Goal: Task Accomplishment & Management: Use online tool/utility

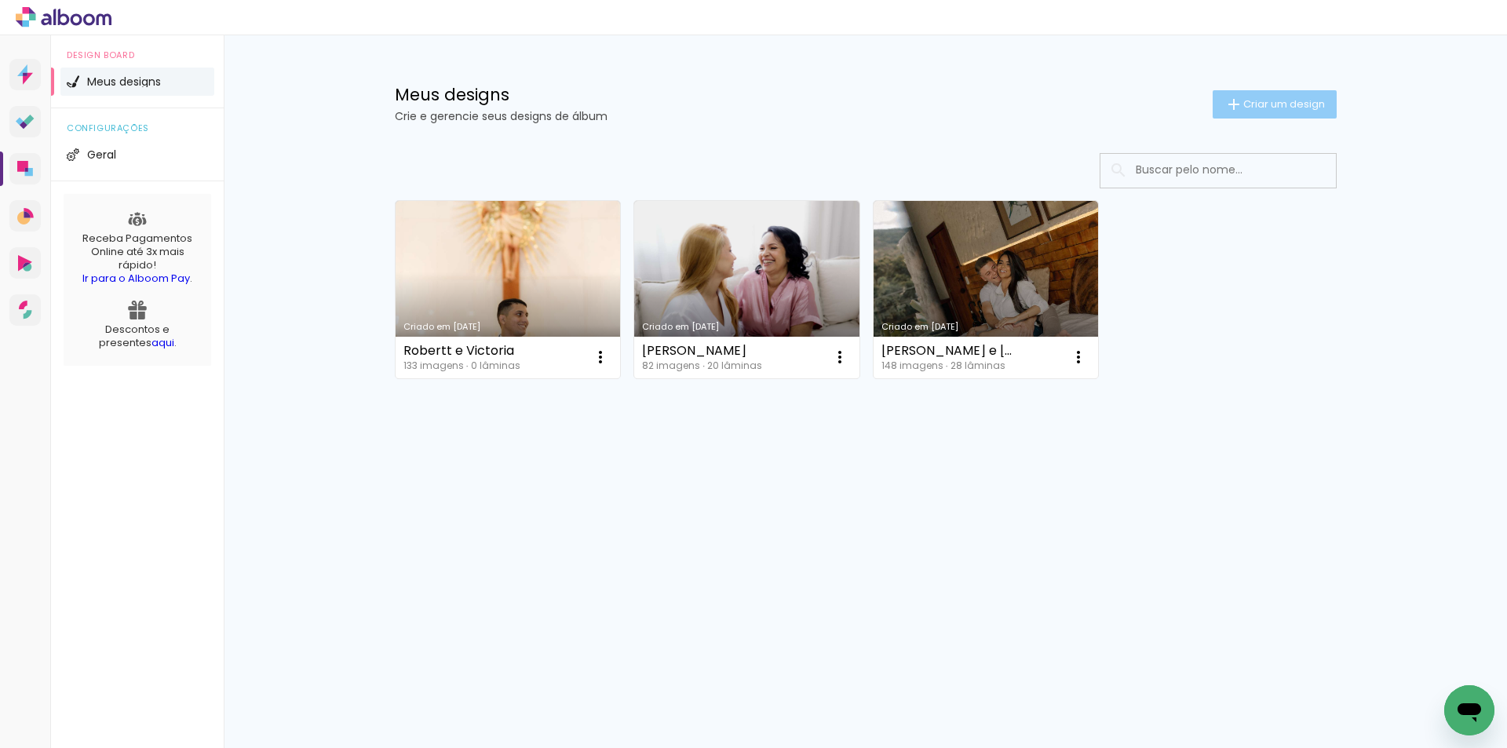
click at [1318, 108] on span "Criar um design" at bounding box center [1285, 104] width 82 height 10
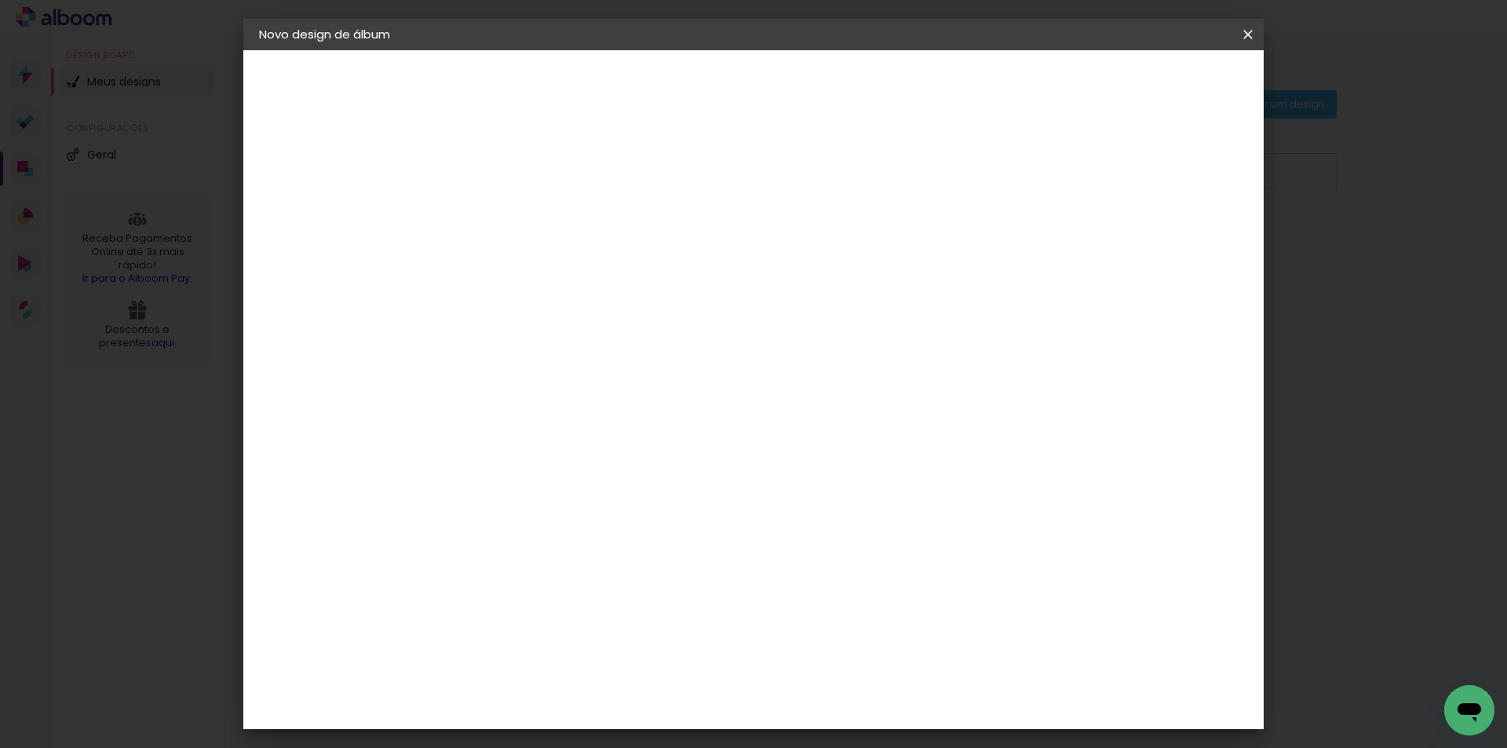
drag, startPoint x: 757, startPoint y: 191, endPoint x: 773, endPoint y: 199, distance: 18.3
click at [0, 0] on paper-input-container "Título do álbum" at bounding box center [0, 0] width 0 height 0
type input "Filomena e Mauirico"
type paper-input "Filomena e Mauirico"
click at [516, 209] on input "Filomena e Mauirico" at bounding box center [516, 211] width 0 height 24
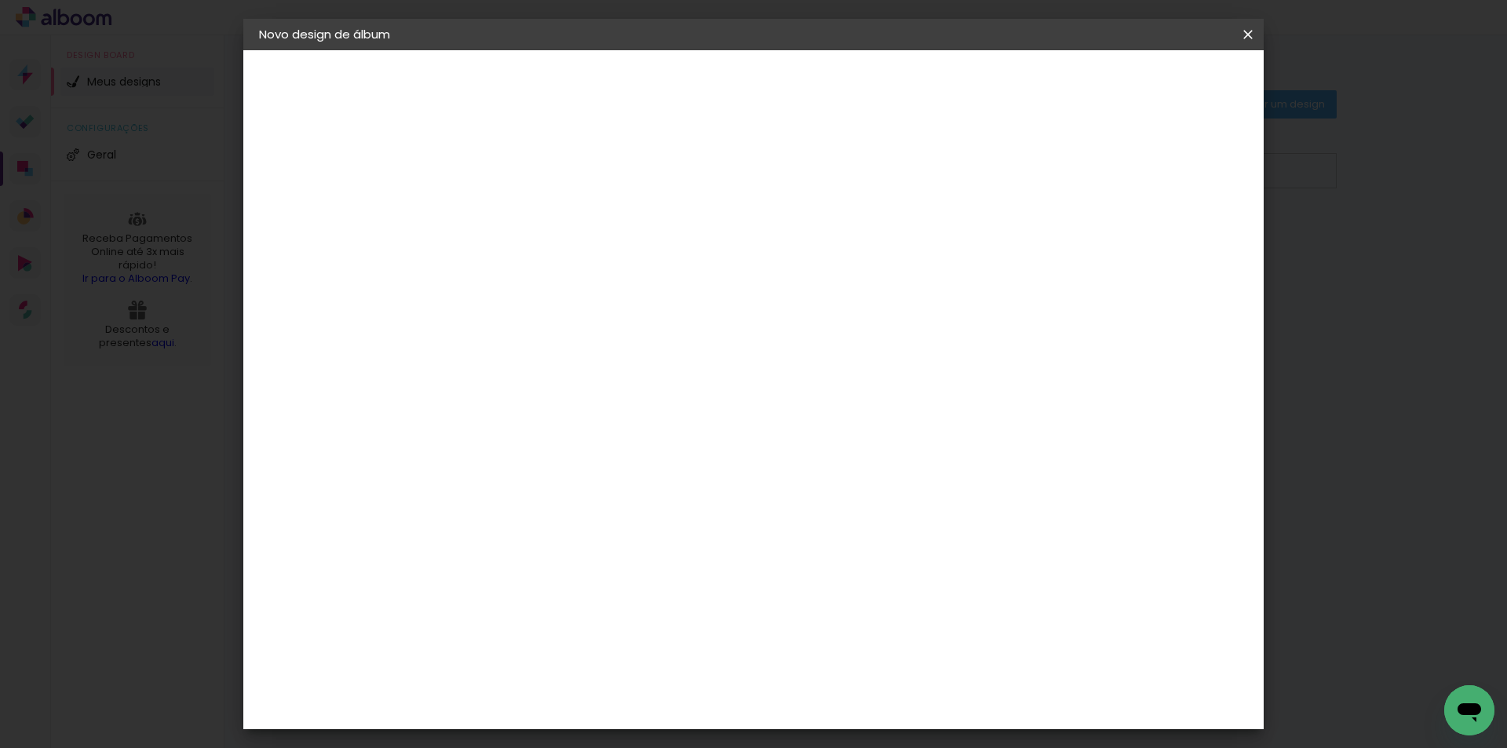
click at [516, 209] on input "Filomena e Mauirico" at bounding box center [516, 211] width 0 height 24
type input "Filomena e [PERSON_NAME]"
type paper-input "Filomena e [PERSON_NAME]"
click at [677, 81] on paper-button "Avançar" at bounding box center [638, 83] width 77 height 27
click at [590, 307] on input at bounding box center [556, 299] width 159 height 20
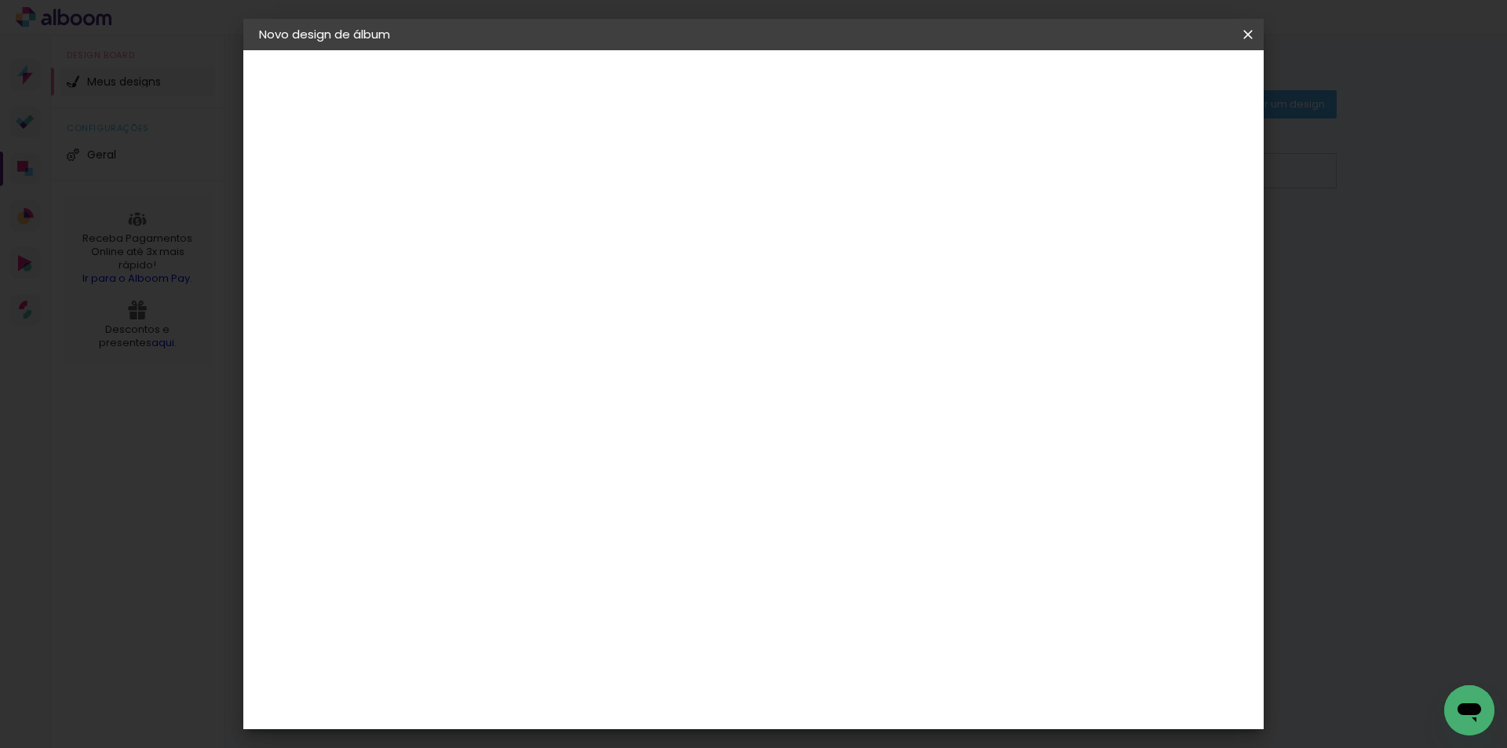
type input "luiz"
type paper-input "luiz"
click at [561, 360] on div "[PERSON_NAME]" at bounding box center [558, 355] width 104 height 13
click at [610, 354] on div "[PERSON_NAME]" at bounding box center [558, 355] width 104 height 13
click at [776, 75] on paper-button "Avançar" at bounding box center [737, 83] width 77 height 27
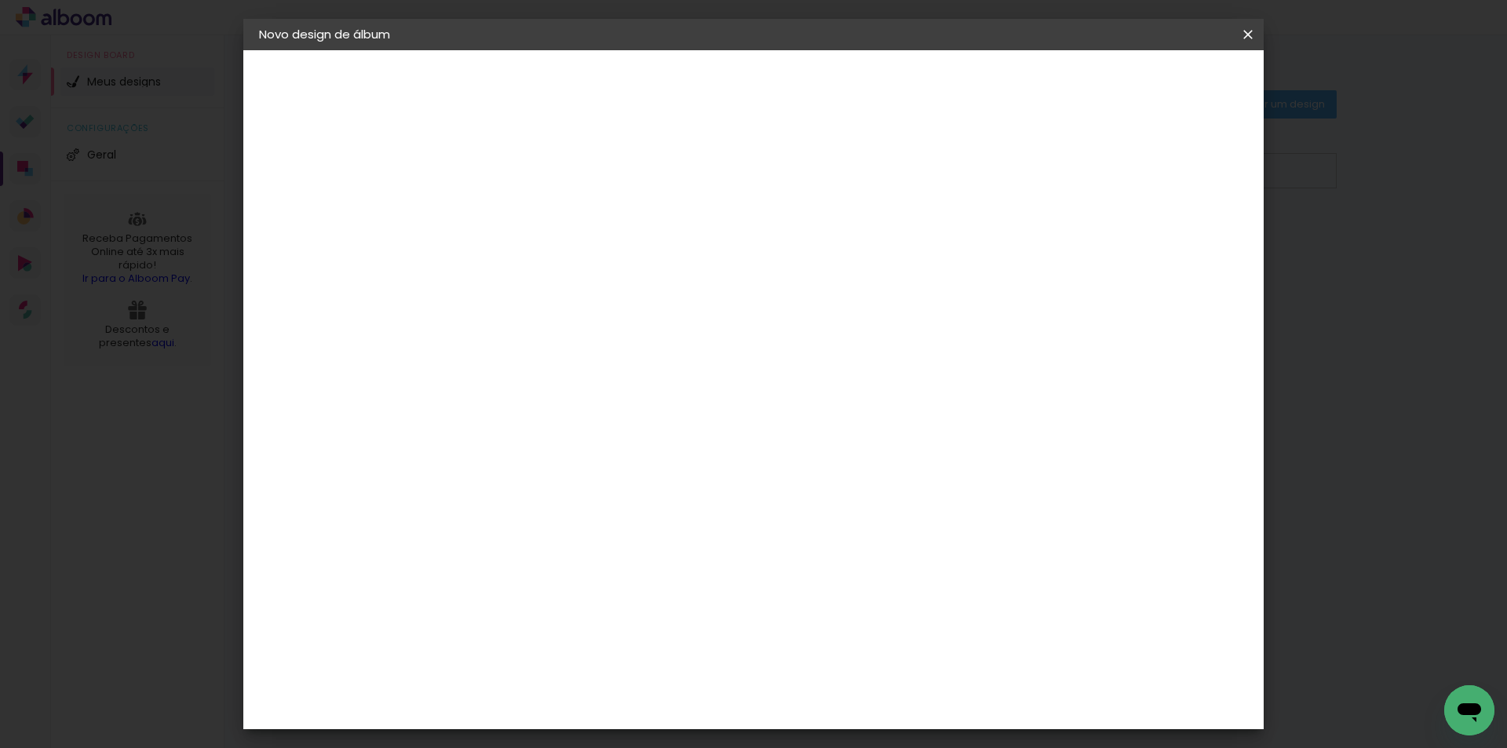
click at [577, 261] on input "text" at bounding box center [546, 273] width 61 height 24
click at [0, 0] on slot "Encadernados" at bounding box center [0, 0] width 0 height 0
type input "Encadernados"
click at [622, 648] on span "30 x 60" at bounding box center [585, 664] width 73 height 32
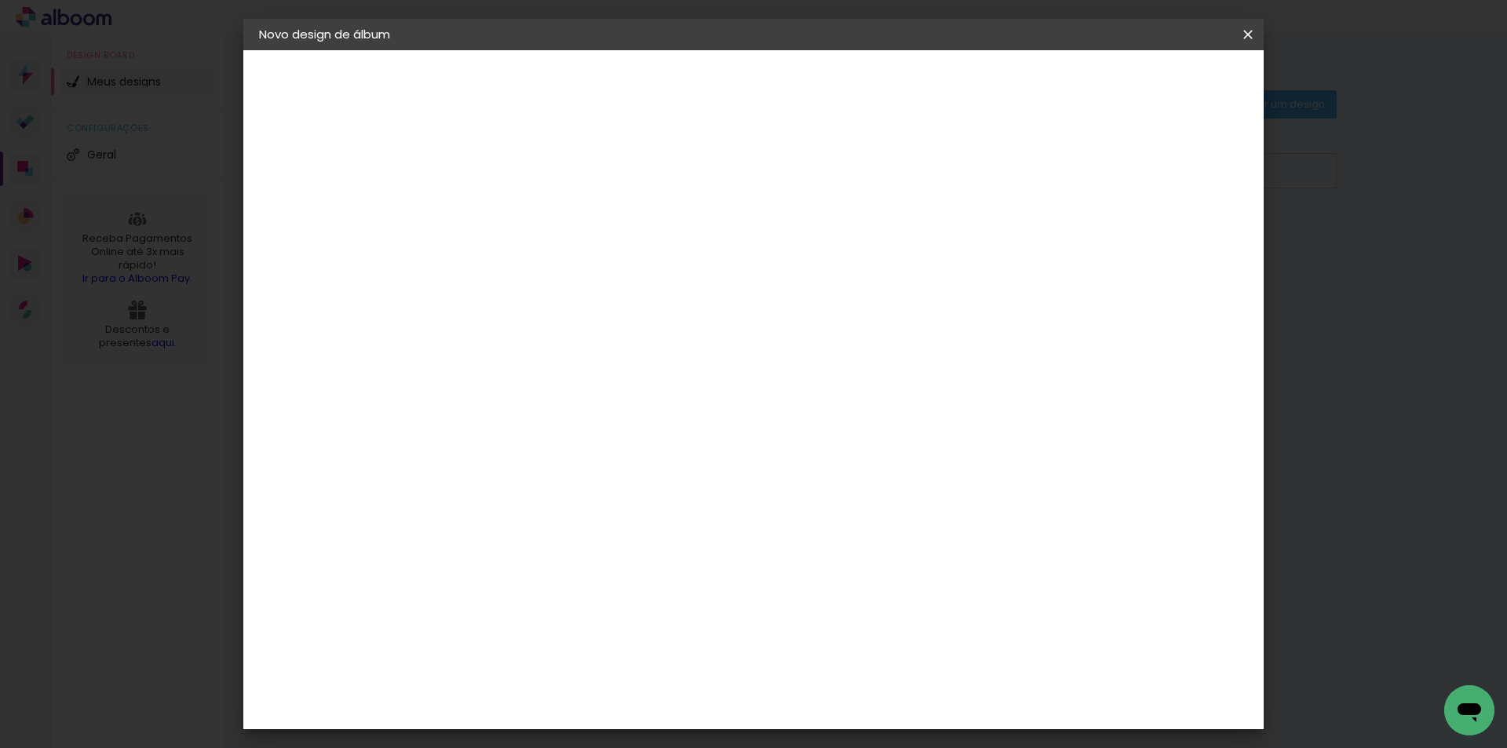
click at [0, 0] on slot "Avançar" at bounding box center [0, 0] width 0 height 0
click at [1150, 87] on span "Iniciar design" at bounding box center [1114, 83] width 71 height 11
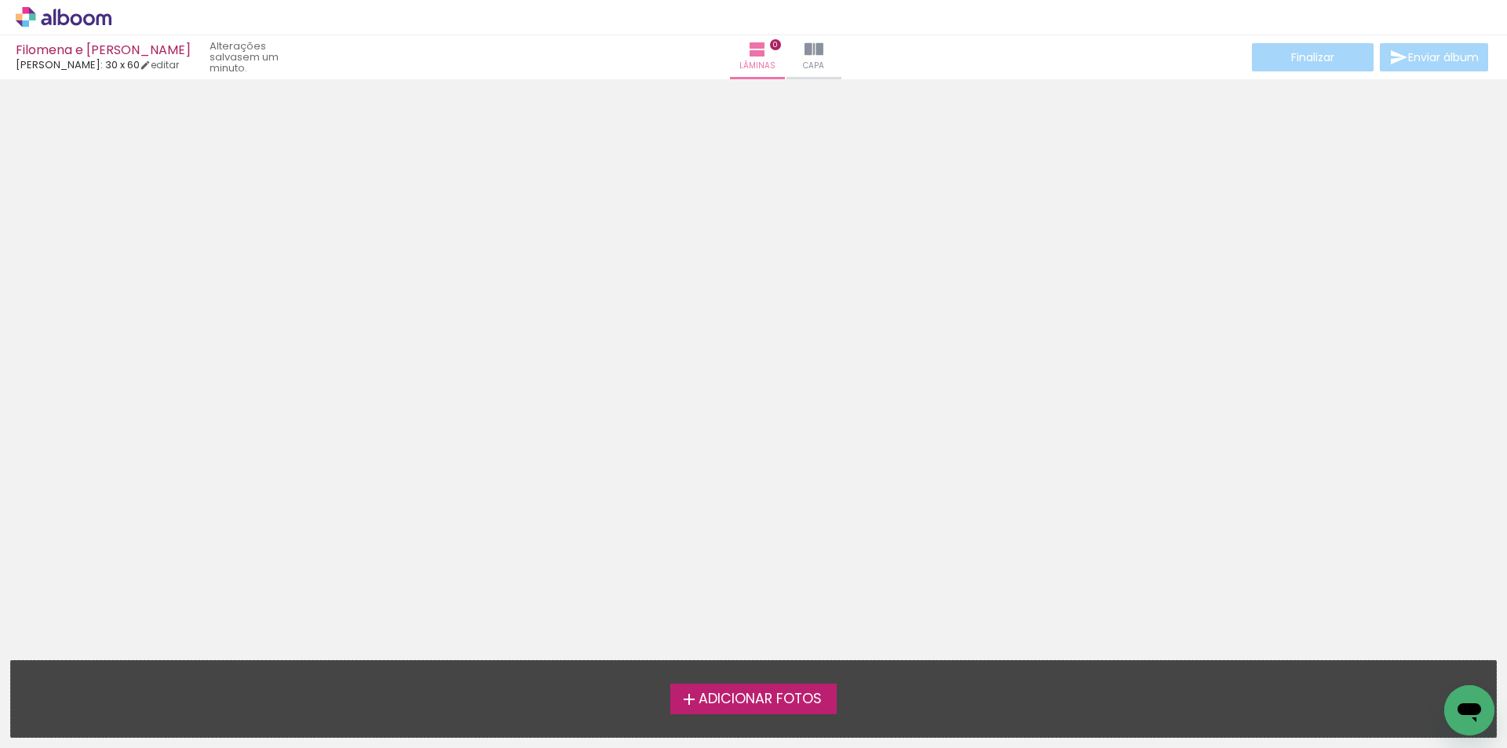
click at [641, 723] on div "Adicionar Fotos Solte suas fotos aqui..." at bounding box center [754, 699] width 1486 height 76
click at [680, 707] on iron-icon at bounding box center [689, 699] width 19 height 19
click at [0, 0] on input "file" at bounding box center [0, 0] width 0 height 0
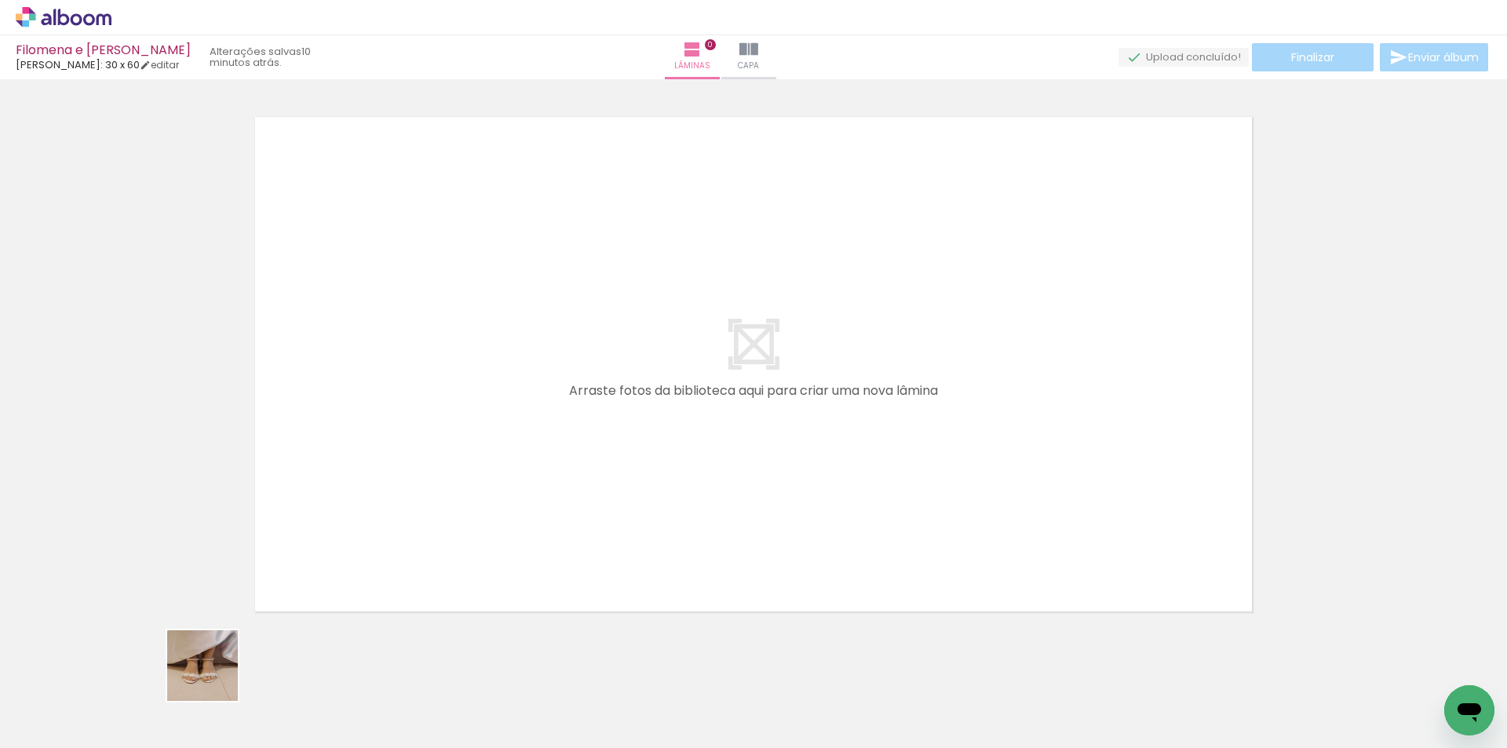
drag, startPoint x: 162, startPoint y: 708, endPoint x: 435, endPoint y: 489, distance: 350.2
click at [429, 482] on quentale-workspace at bounding box center [753, 374] width 1507 height 748
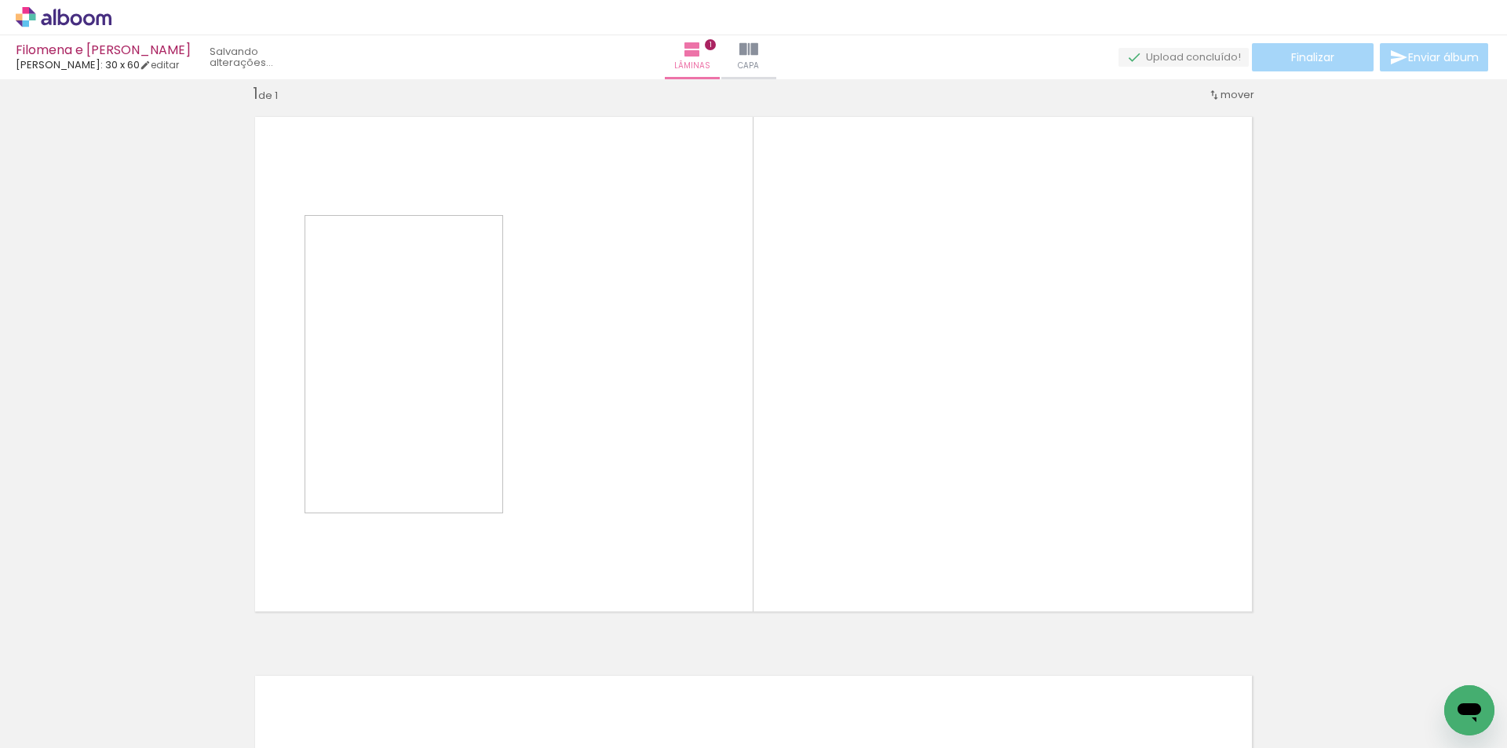
scroll to position [20, 0]
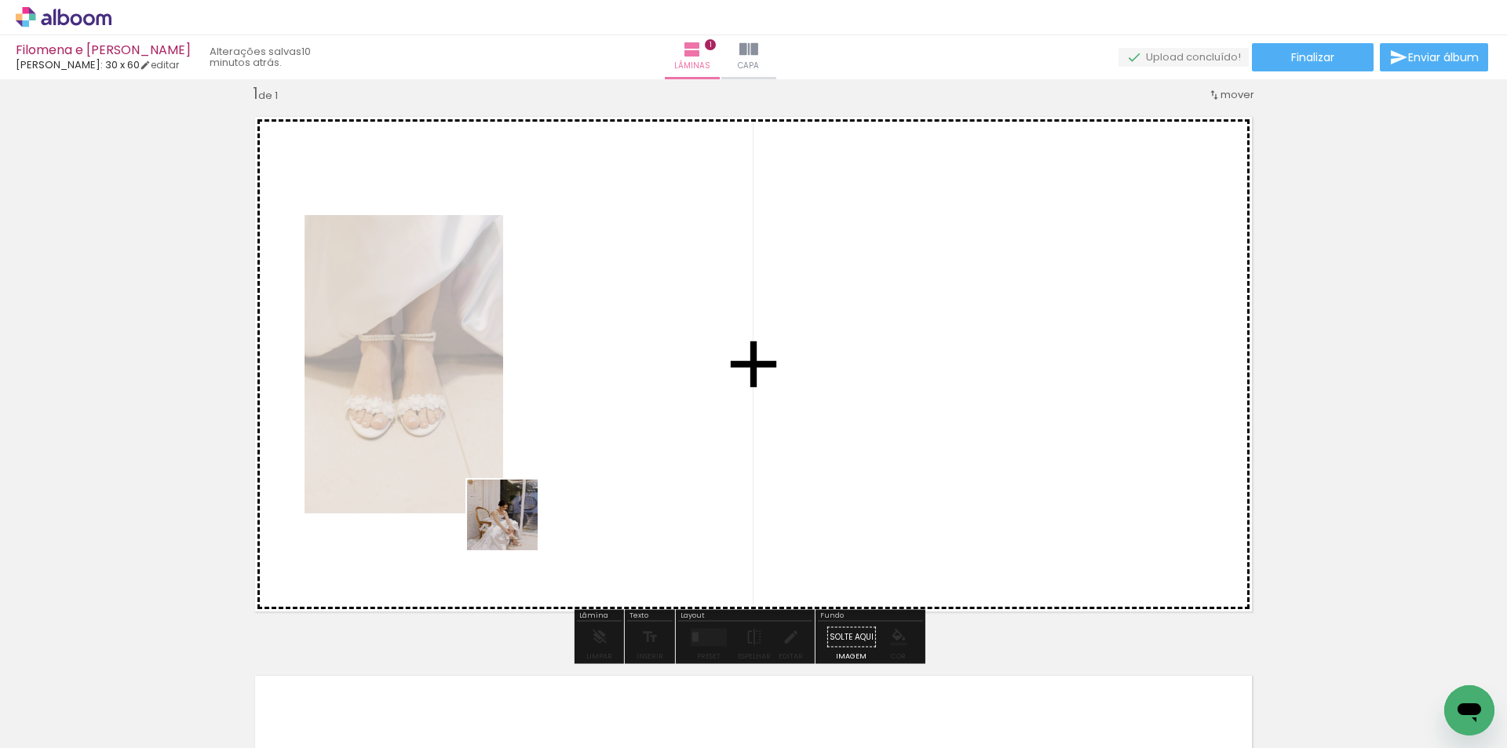
drag, startPoint x: 353, startPoint y: 657, endPoint x: 499, endPoint y: 647, distance: 146.4
click at [616, 437] on quentale-workspace at bounding box center [753, 374] width 1507 height 748
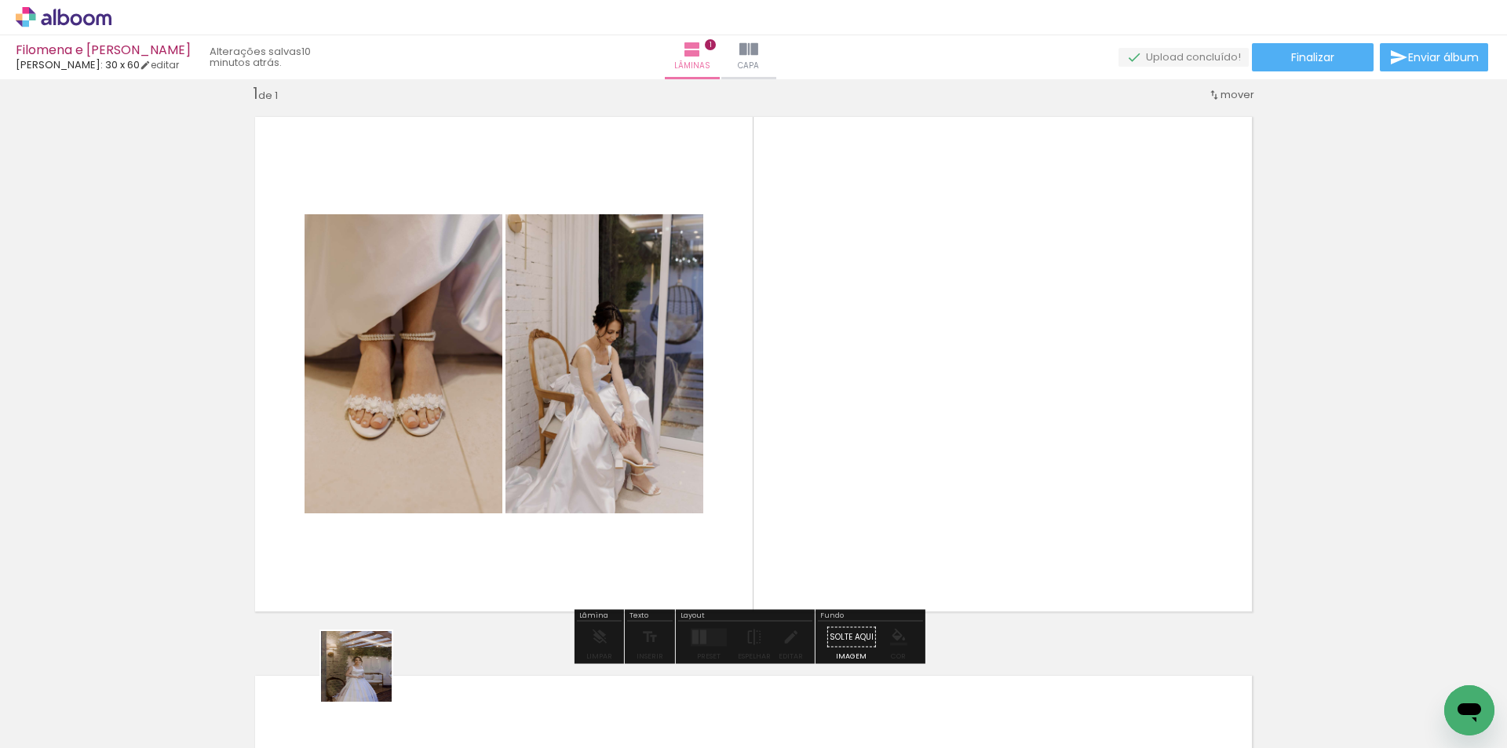
drag, startPoint x: 352, startPoint y: 693, endPoint x: 607, endPoint y: 477, distance: 334.8
click at [635, 400] on quentale-workspace at bounding box center [753, 374] width 1507 height 748
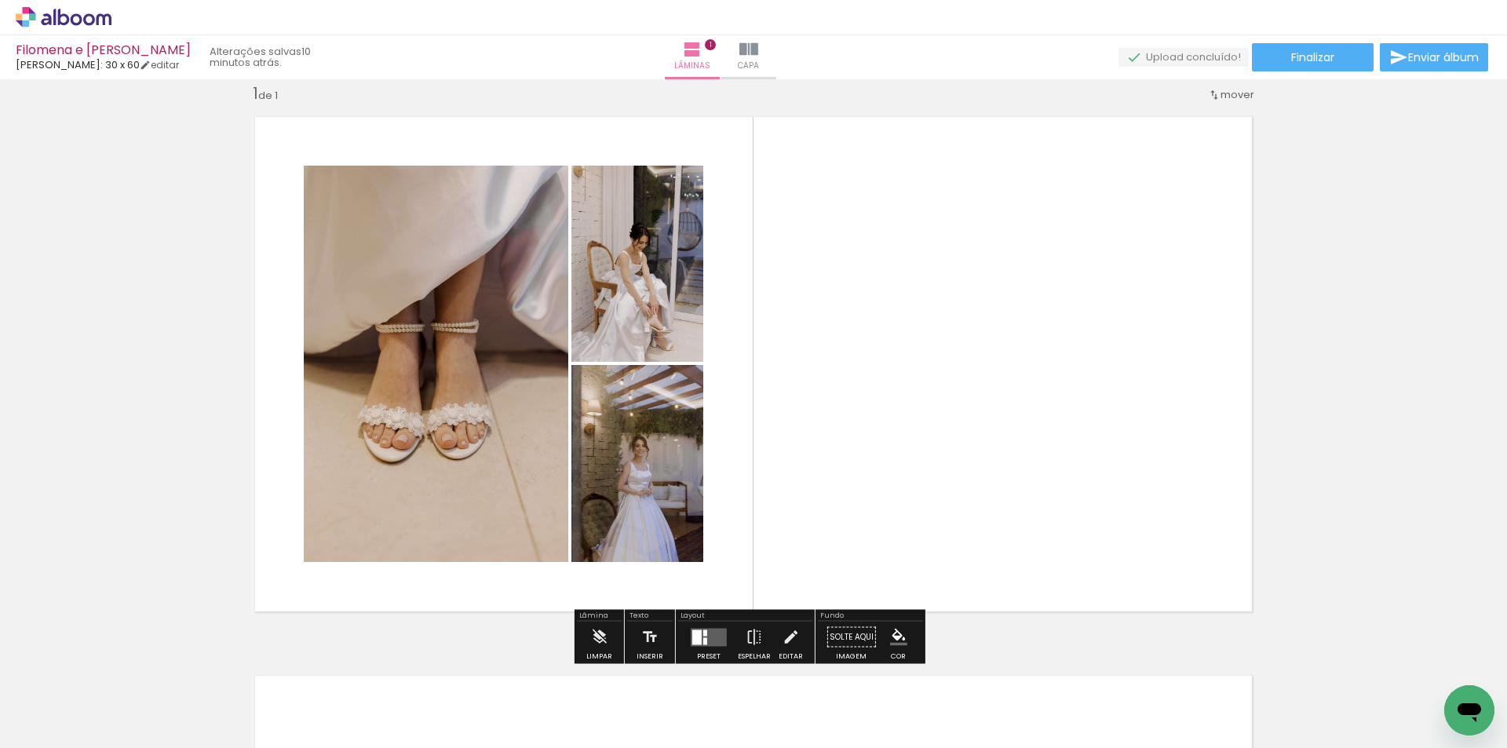
drag, startPoint x: 422, startPoint y: 709, endPoint x: 727, endPoint y: 344, distance: 476.0
click at [727, 344] on quentale-workspace at bounding box center [753, 374] width 1507 height 748
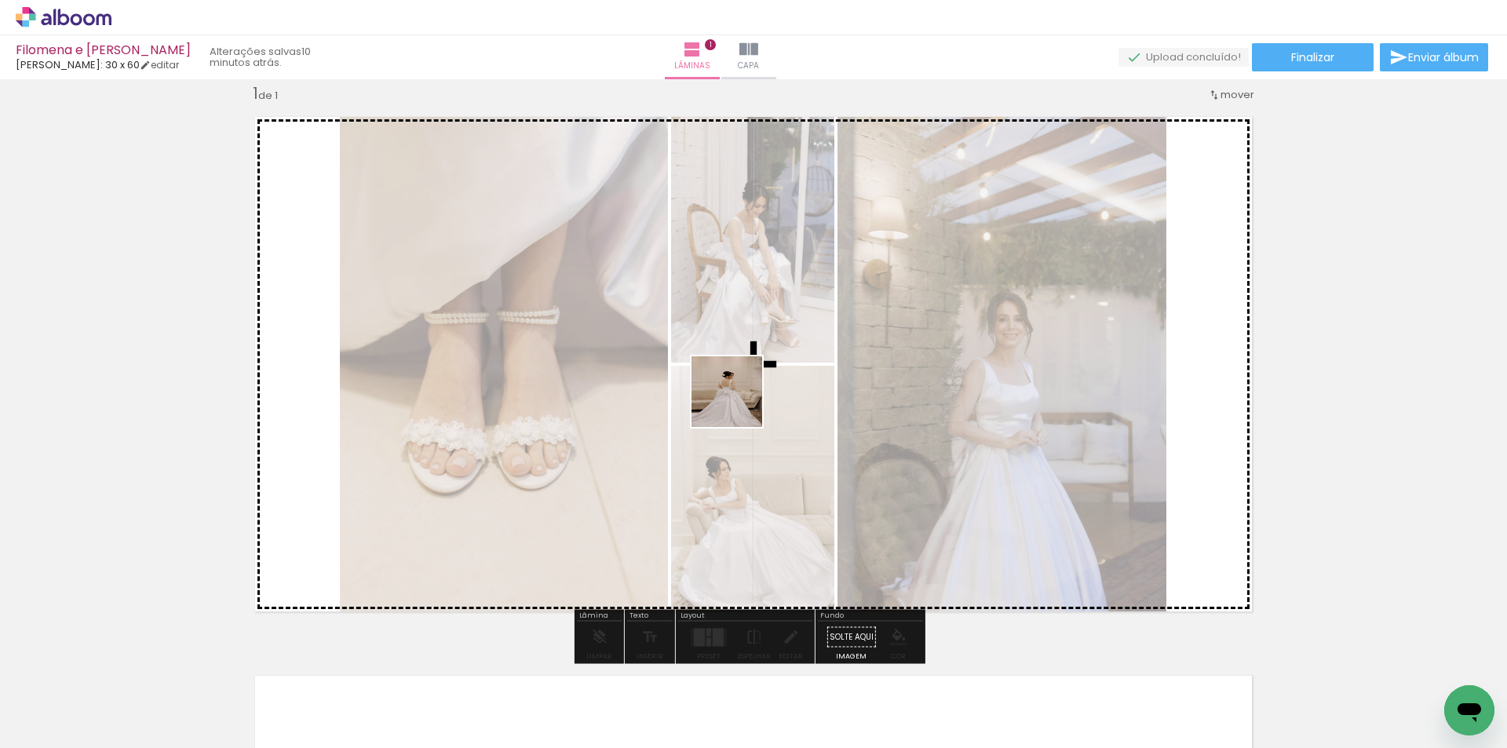
drag, startPoint x: 497, startPoint y: 703, endPoint x: 739, endPoint y: 404, distance: 385.3
click at [739, 404] on quentale-workspace at bounding box center [753, 374] width 1507 height 748
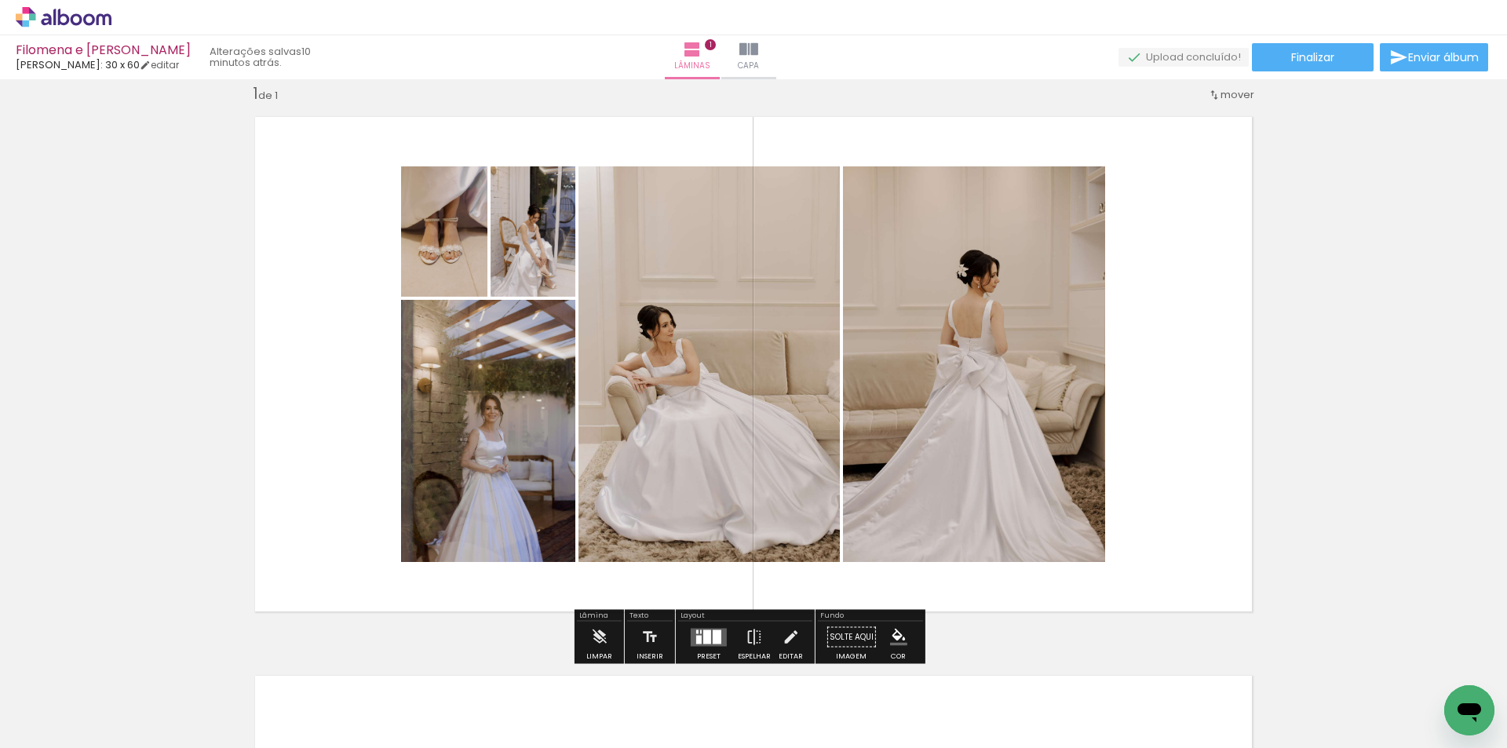
drag, startPoint x: 625, startPoint y: 686, endPoint x: 716, endPoint y: 633, distance: 105.6
click at [795, 411] on quentale-workspace at bounding box center [753, 374] width 1507 height 748
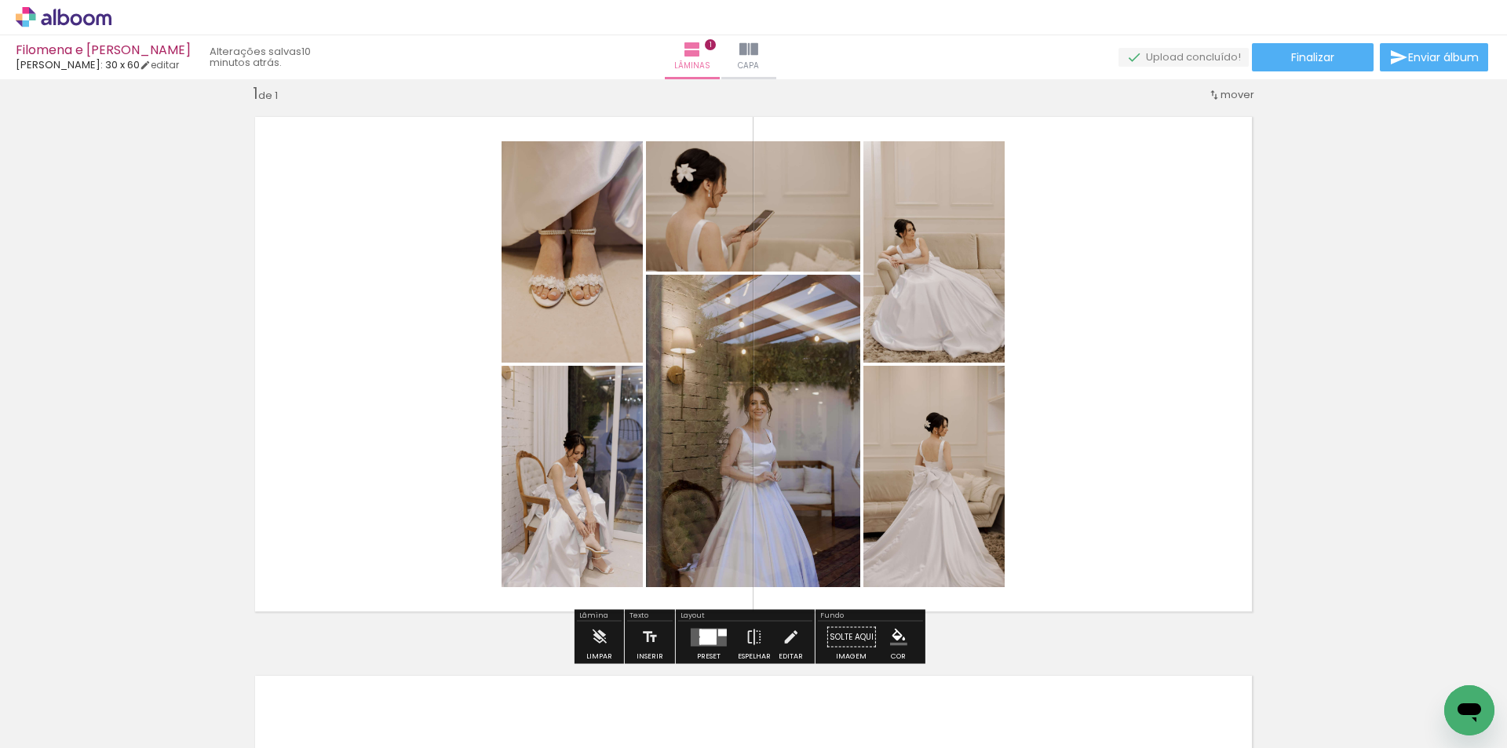
drag, startPoint x: 705, startPoint y: 687, endPoint x: 832, endPoint y: 468, distance: 253.3
click at [826, 462] on quentale-workspace at bounding box center [753, 374] width 1507 height 748
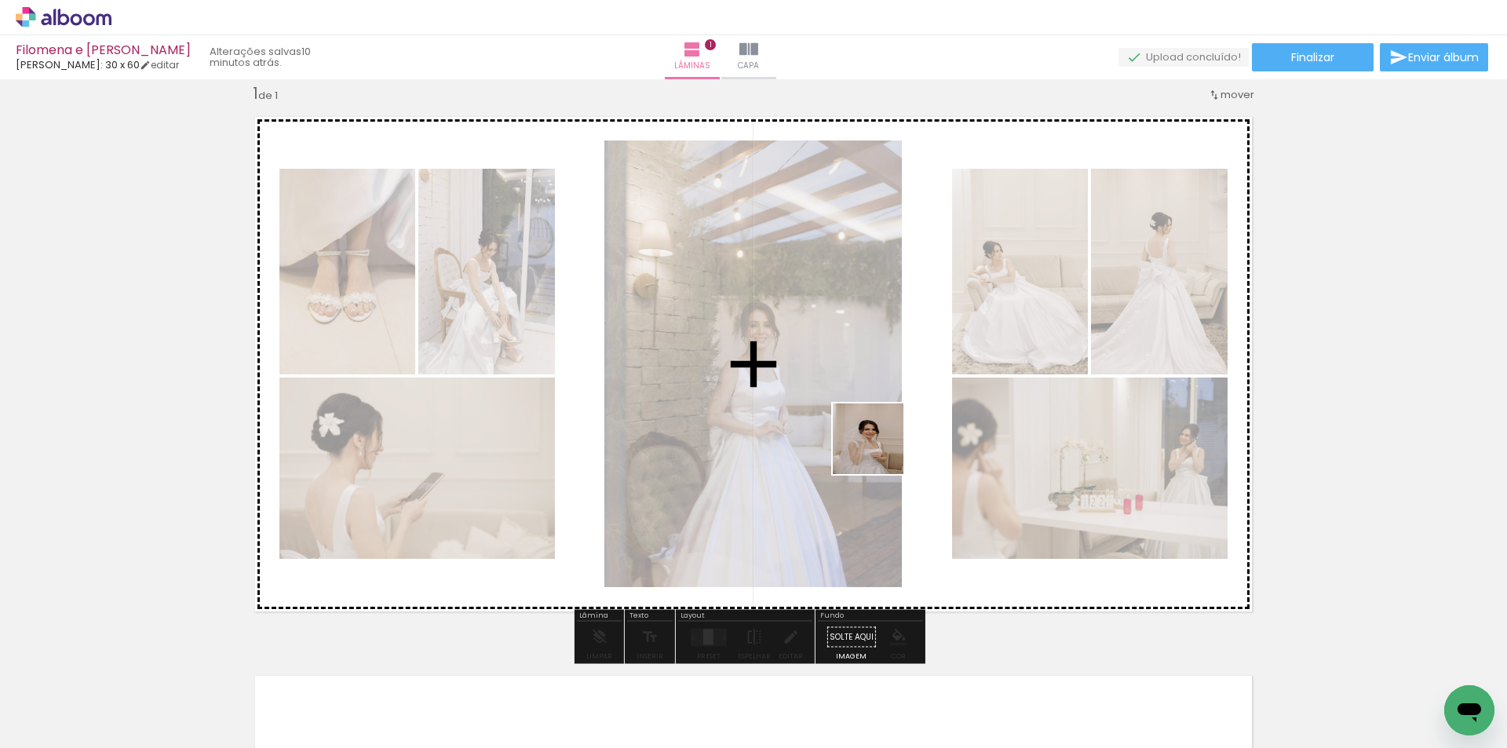
drag, startPoint x: 772, startPoint y: 693, endPoint x: 893, endPoint y: 430, distance: 289.5
click at [895, 413] on quentale-workspace at bounding box center [753, 374] width 1507 height 748
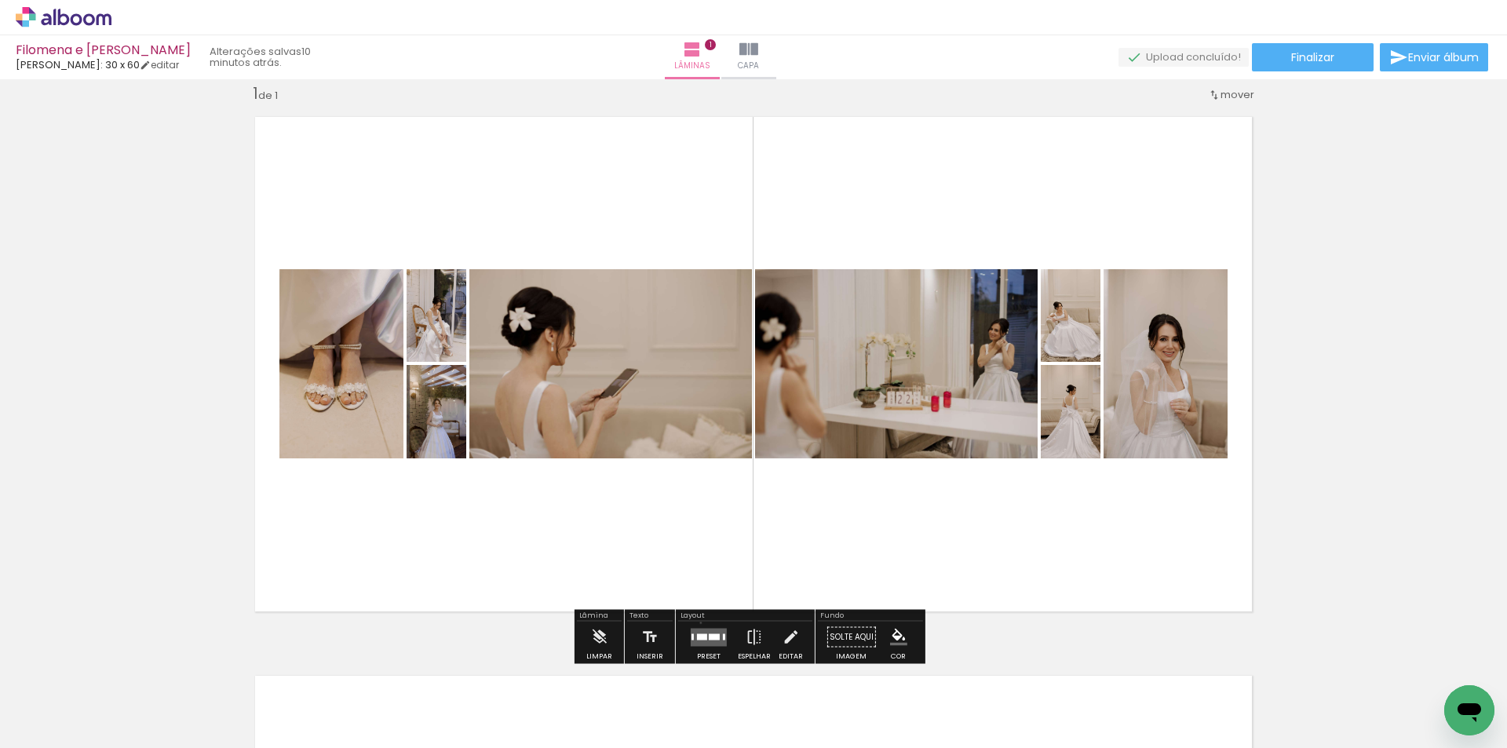
click at [697, 623] on div at bounding box center [709, 637] width 42 height 31
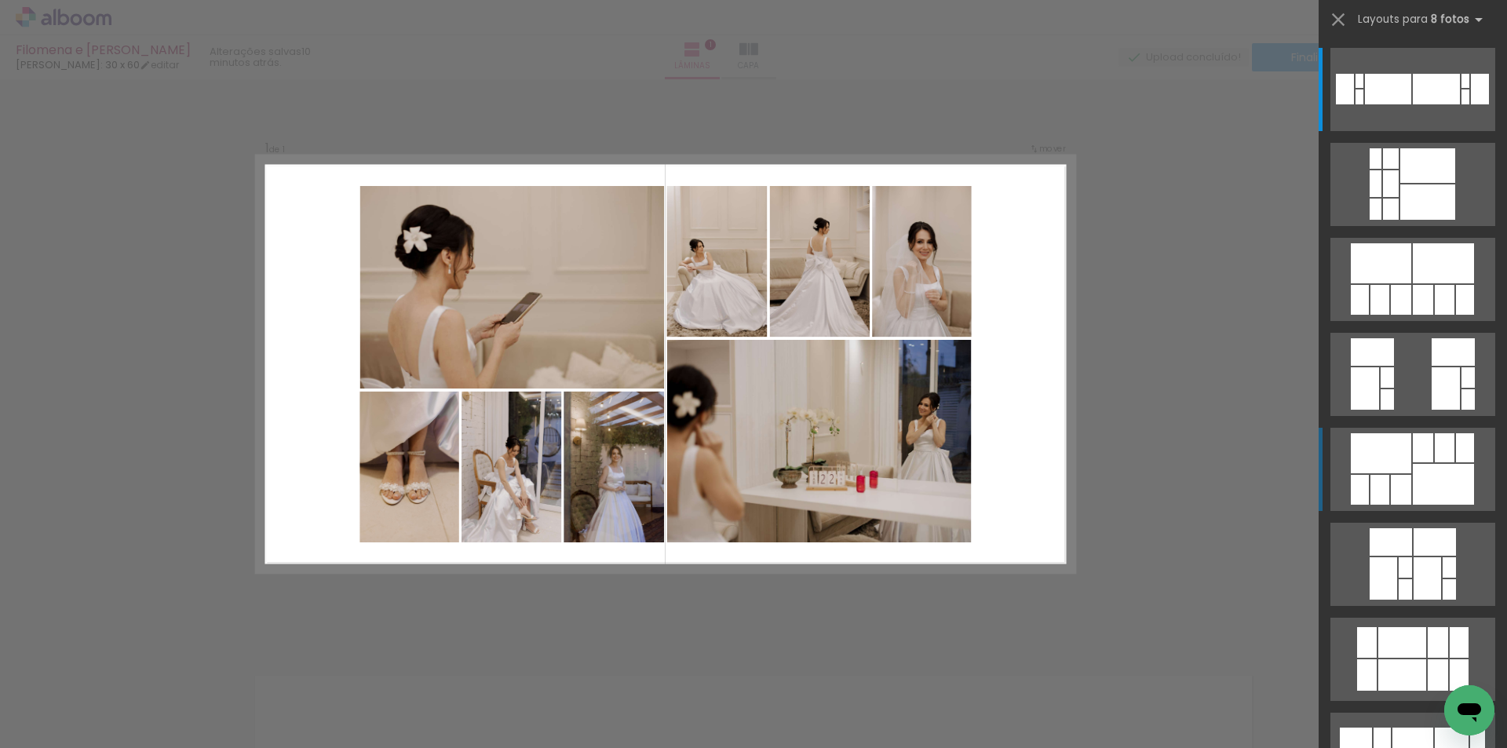
click at [1354, 104] on div at bounding box center [1345, 89] width 18 height 31
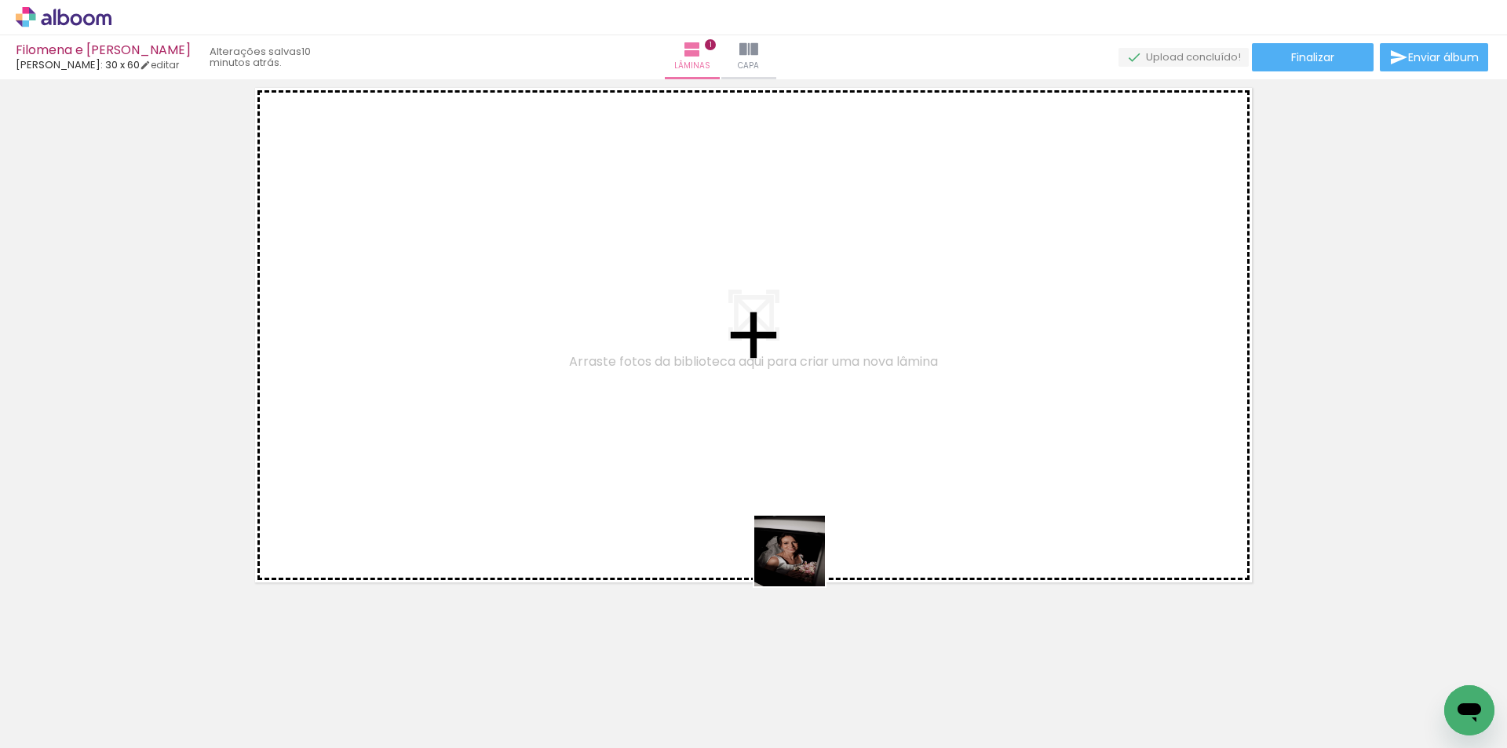
drag, startPoint x: 866, startPoint y: 646, endPoint x: 802, endPoint y: 563, distance: 105.2
click at [802, 563] on quentale-workspace at bounding box center [753, 374] width 1507 height 748
click at [784, 539] on quentale-layouter at bounding box center [754, 335] width 1022 height 520
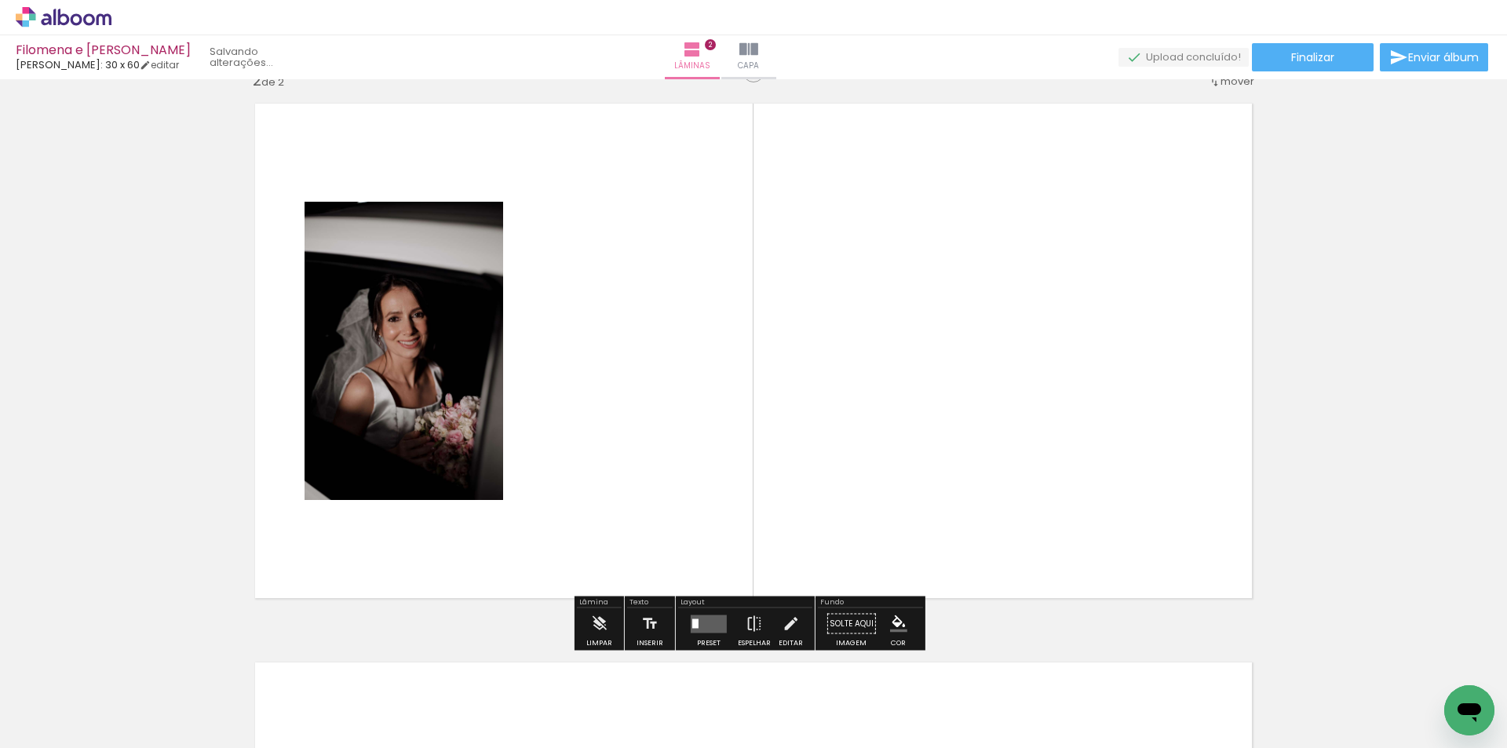
scroll to position [579, 0]
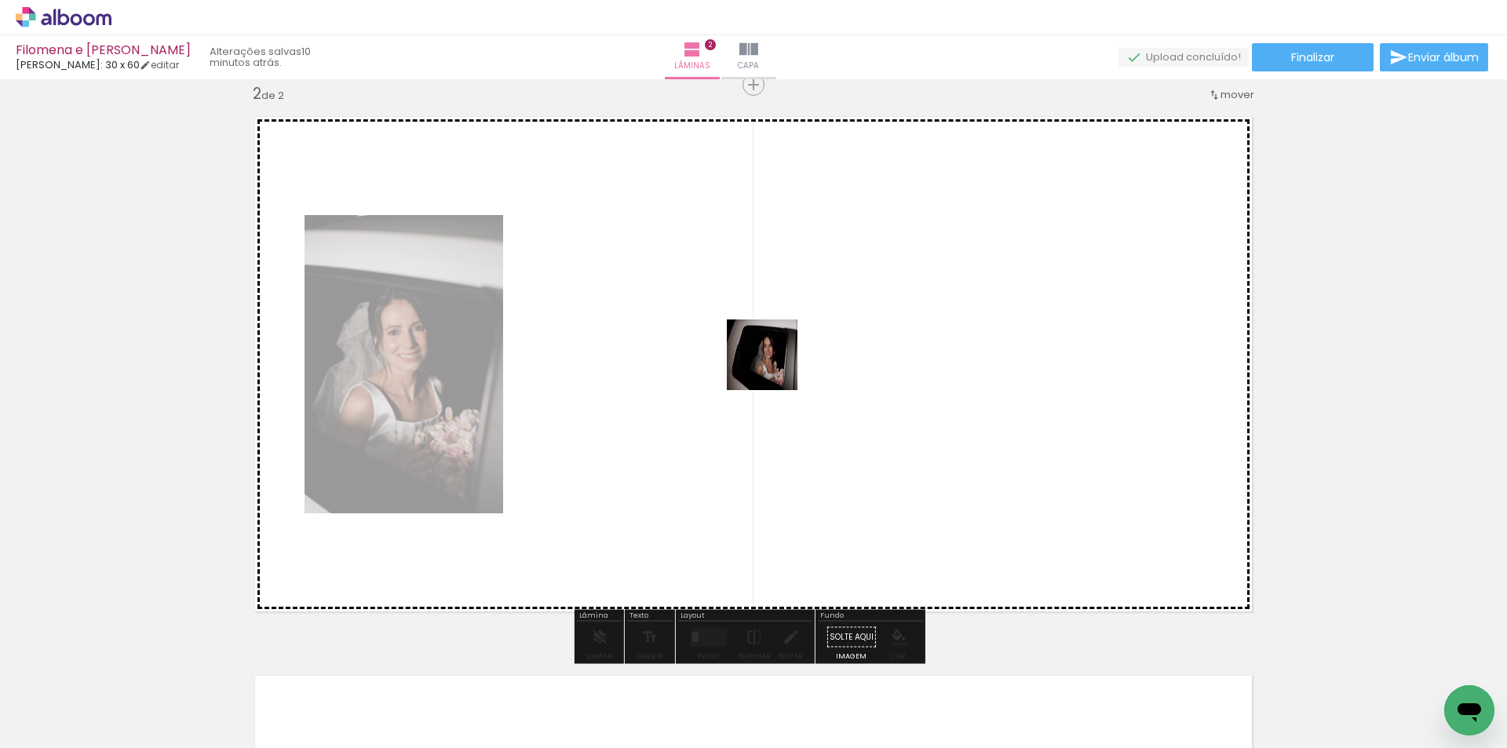
drag, startPoint x: 969, startPoint y: 699, endPoint x: 772, endPoint y: 363, distance: 389.6
click at [772, 363] on quentale-workspace at bounding box center [753, 374] width 1507 height 748
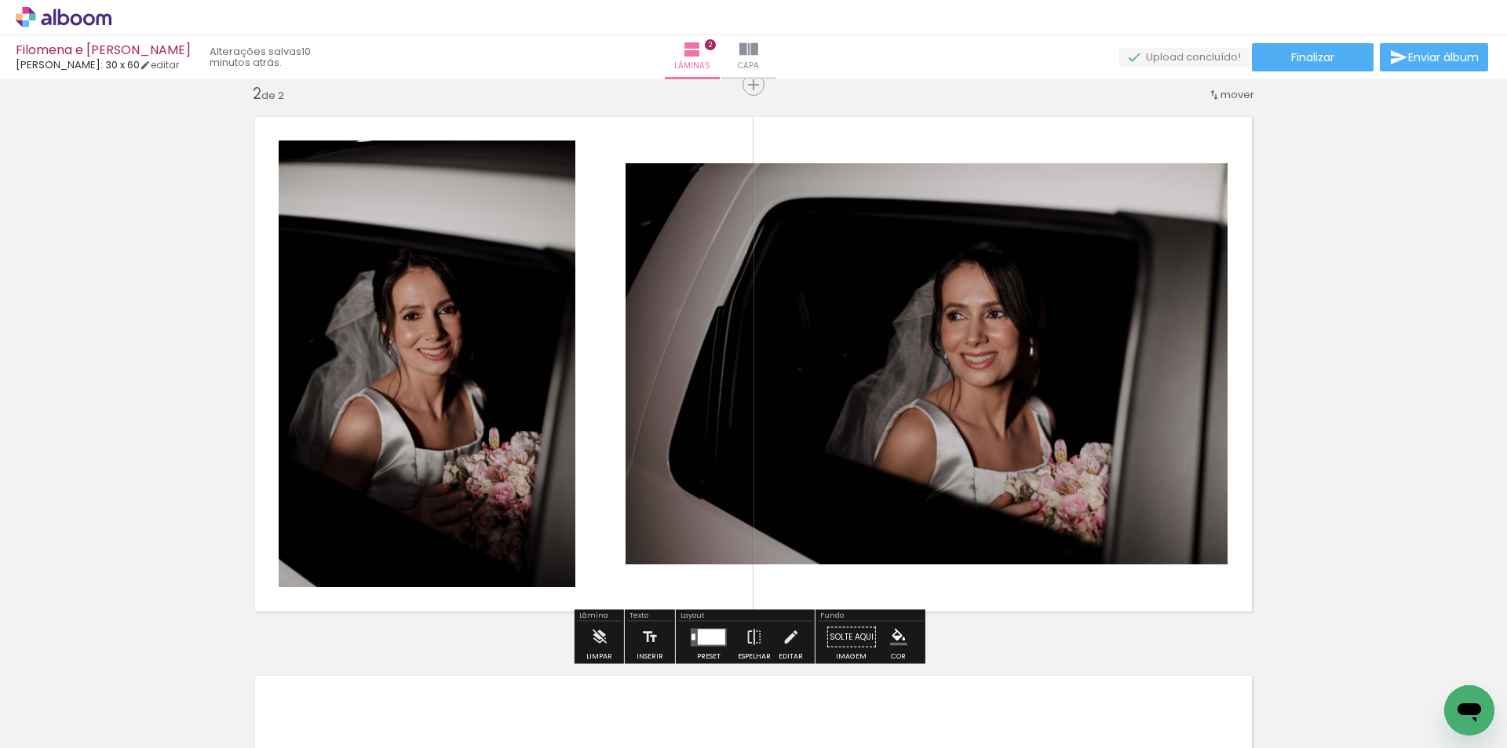
drag, startPoint x: 995, startPoint y: 520, endPoint x: 1065, endPoint y: 546, distance: 75.3
click at [975, 433] on quentale-workspace at bounding box center [753, 374] width 1507 height 748
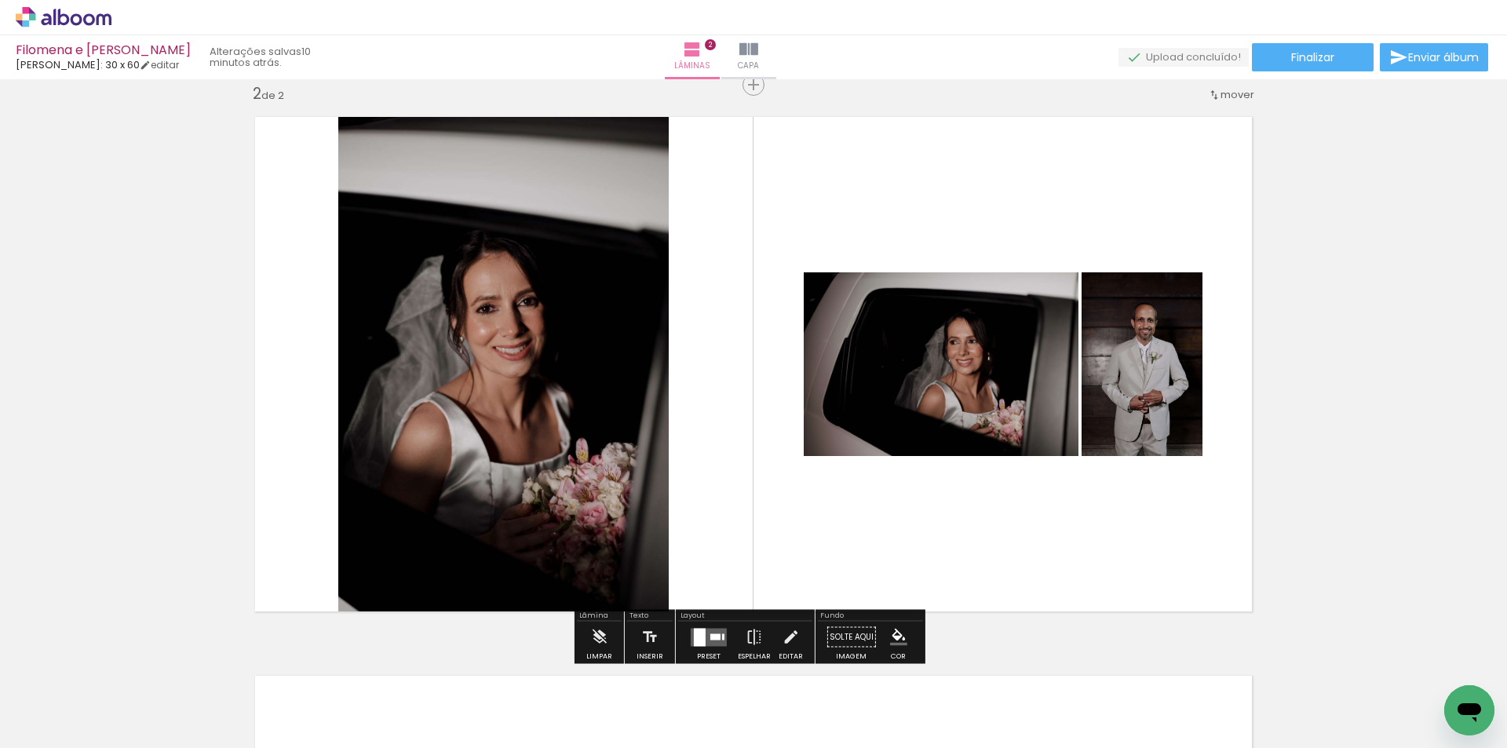
drag, startPoint x: 1127, startPoint y: 683, endPoint x: 1163, endPoint y: 629, distance: 65.1
click at [1120, 572] on quentale-workspace at bounding box center [753, 374] width 1507 height 748
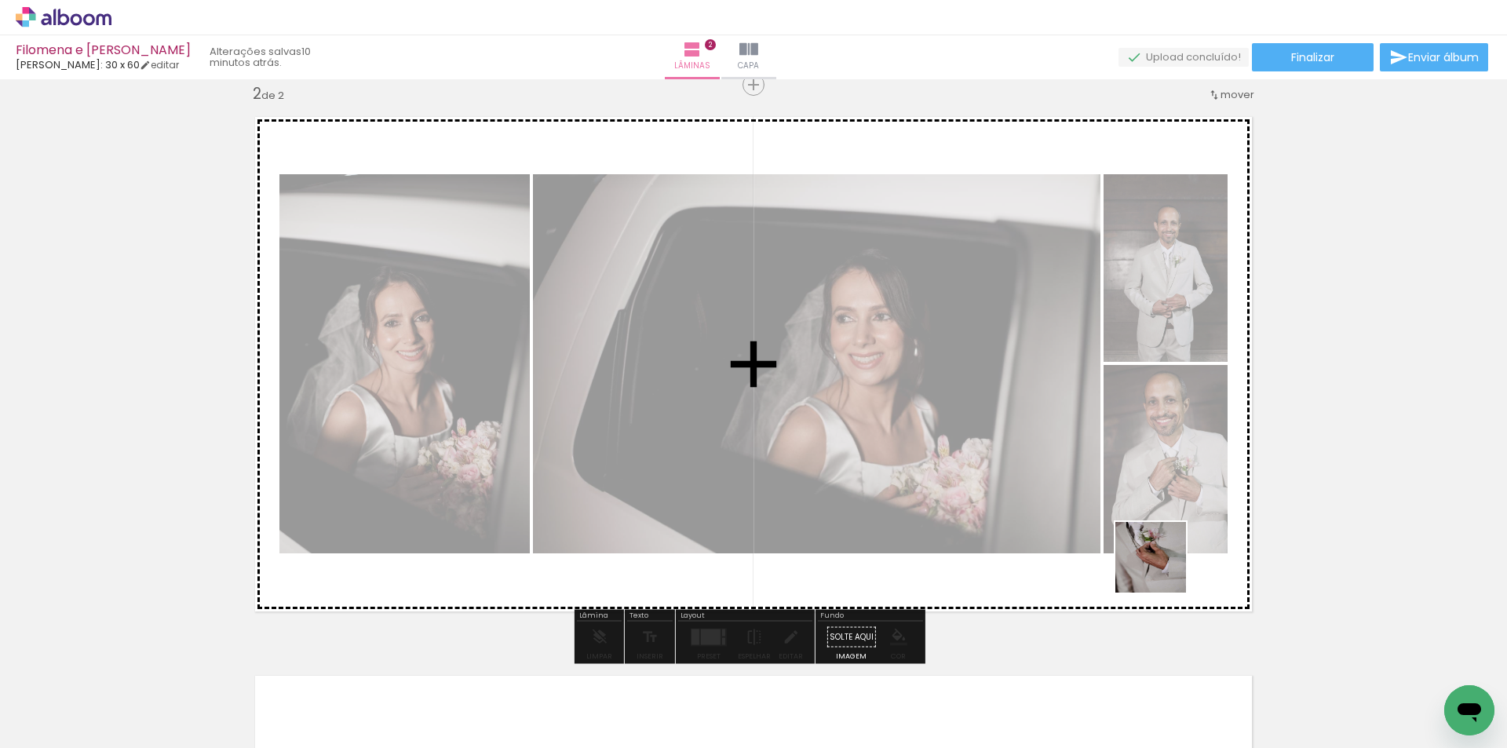
drag, startPoint x: 1199, startPoint y: 692, endPoint x: 1255, endPoint y: 552, distance: 150.8
click at [1114, 372] on quentale-workspace at bounding box center [753, 374] width 1507 height 748
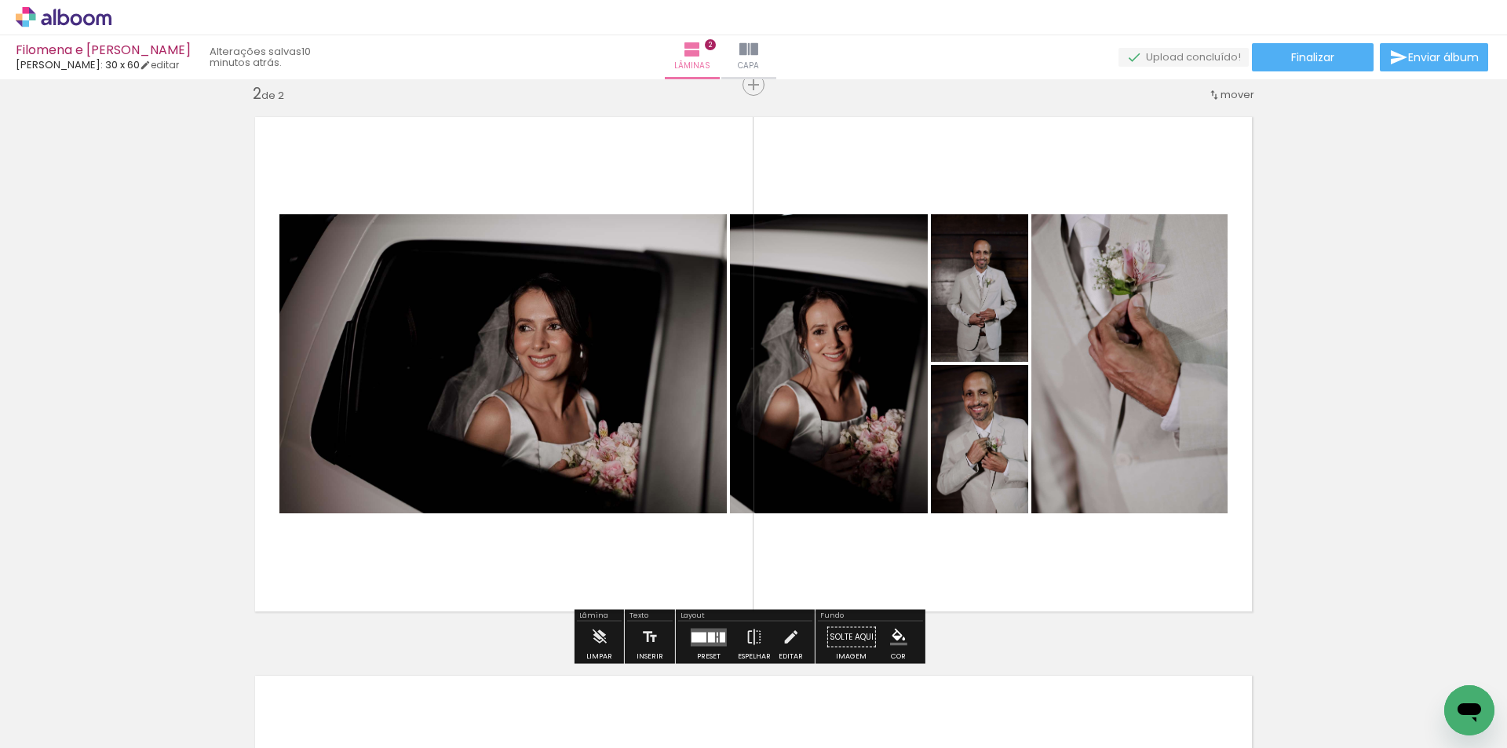
drag, startPoint x: 1329, startPoint y: 675, endPoint x: 1149, endPoint y: 404, distance: 325.1
click at [1132, 351] on quentale-workspace at bounding box center [753, 374] width 1507 height 748
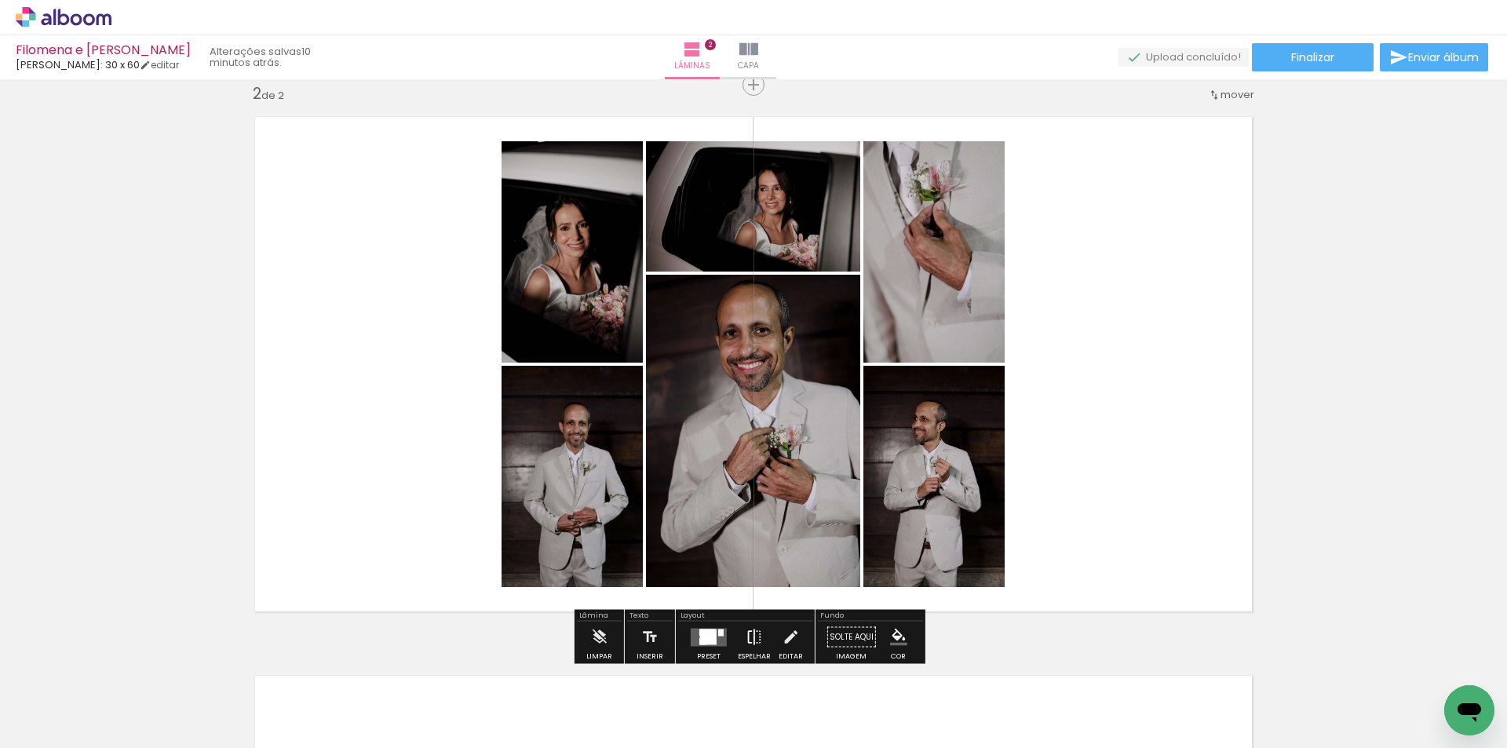
click at [736, 633] on paper-button "Espelhar" at bounding box center [754, 642] width 41 height 40
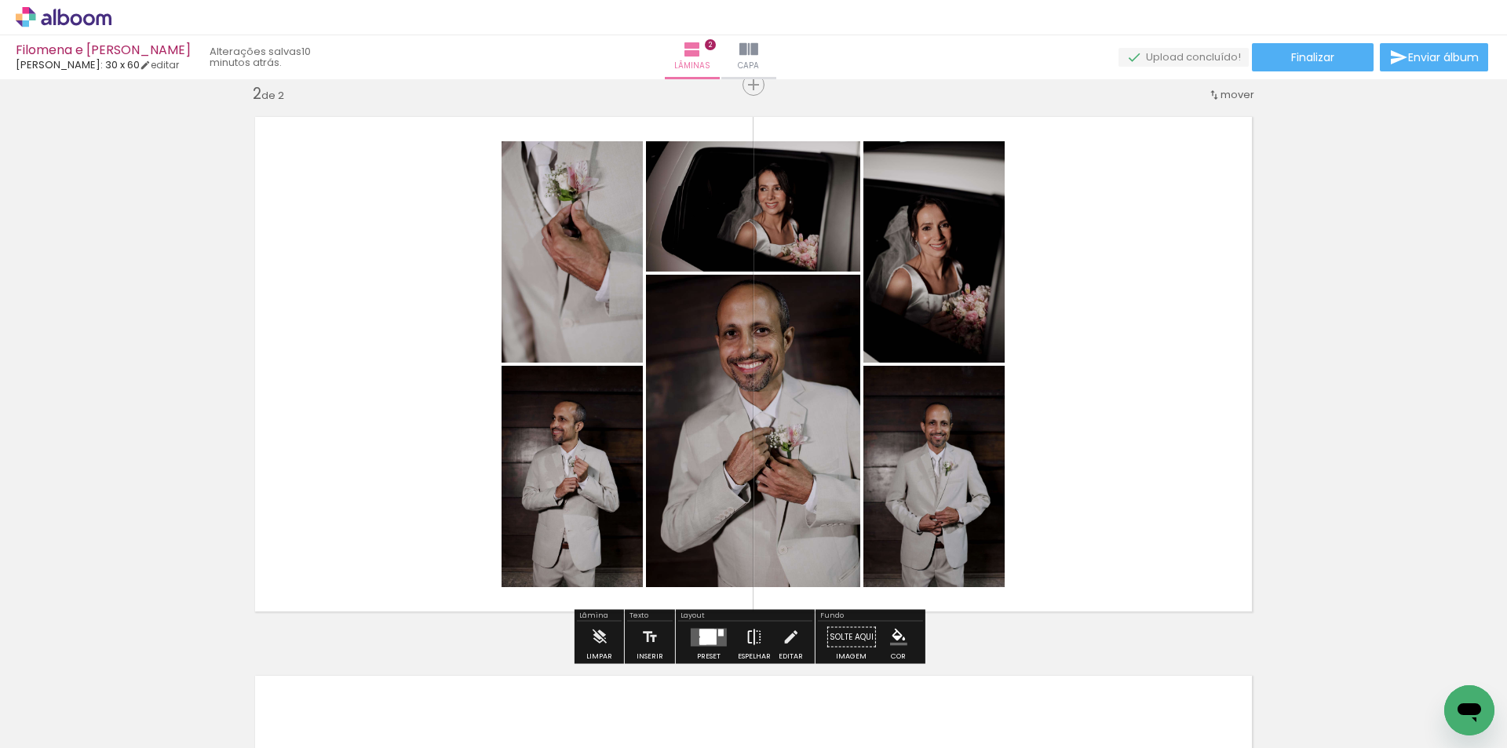
click at [746, 637] on iron-icon at bounding box center [754, 637] width 17 height 31
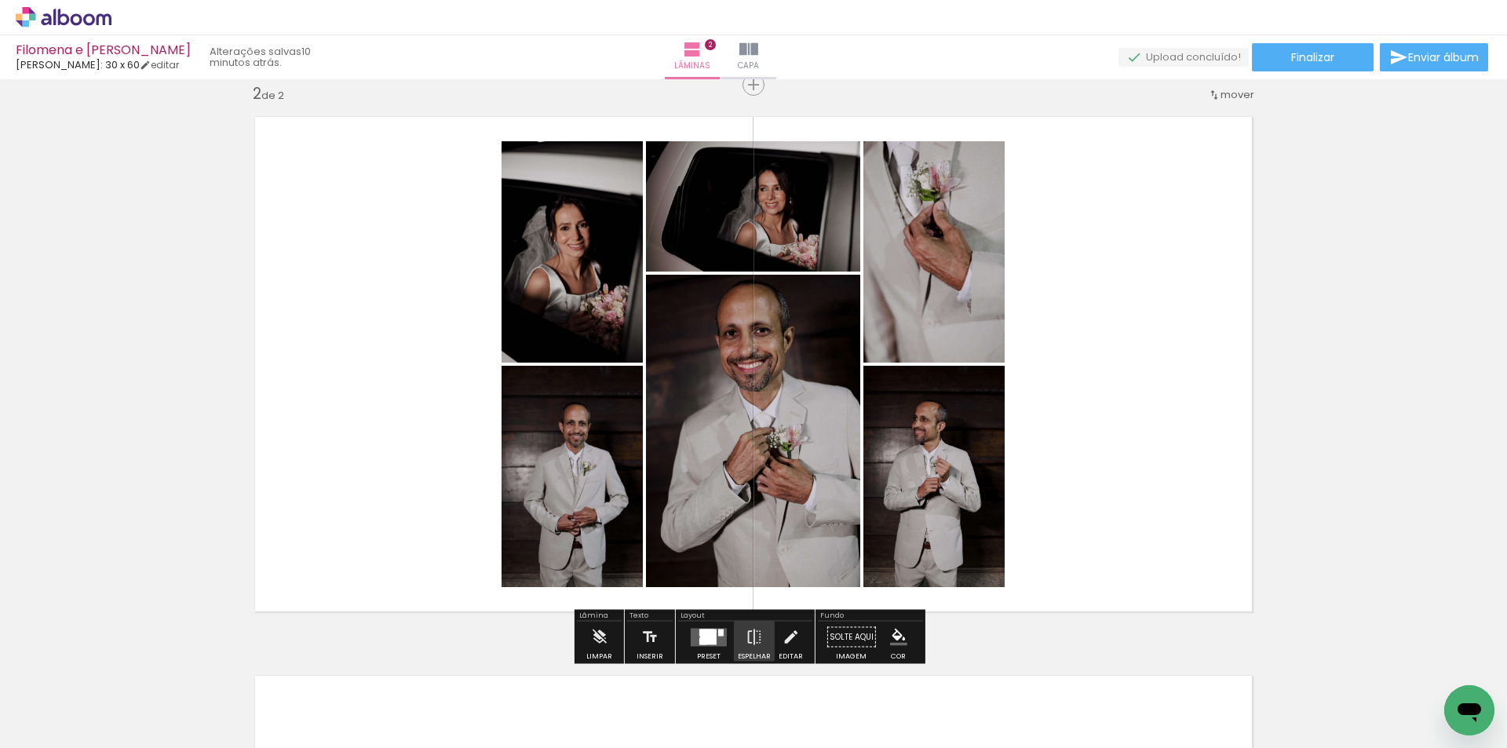
click at [700, 634] on div at bounding box center [707, 632] width 15 height 7
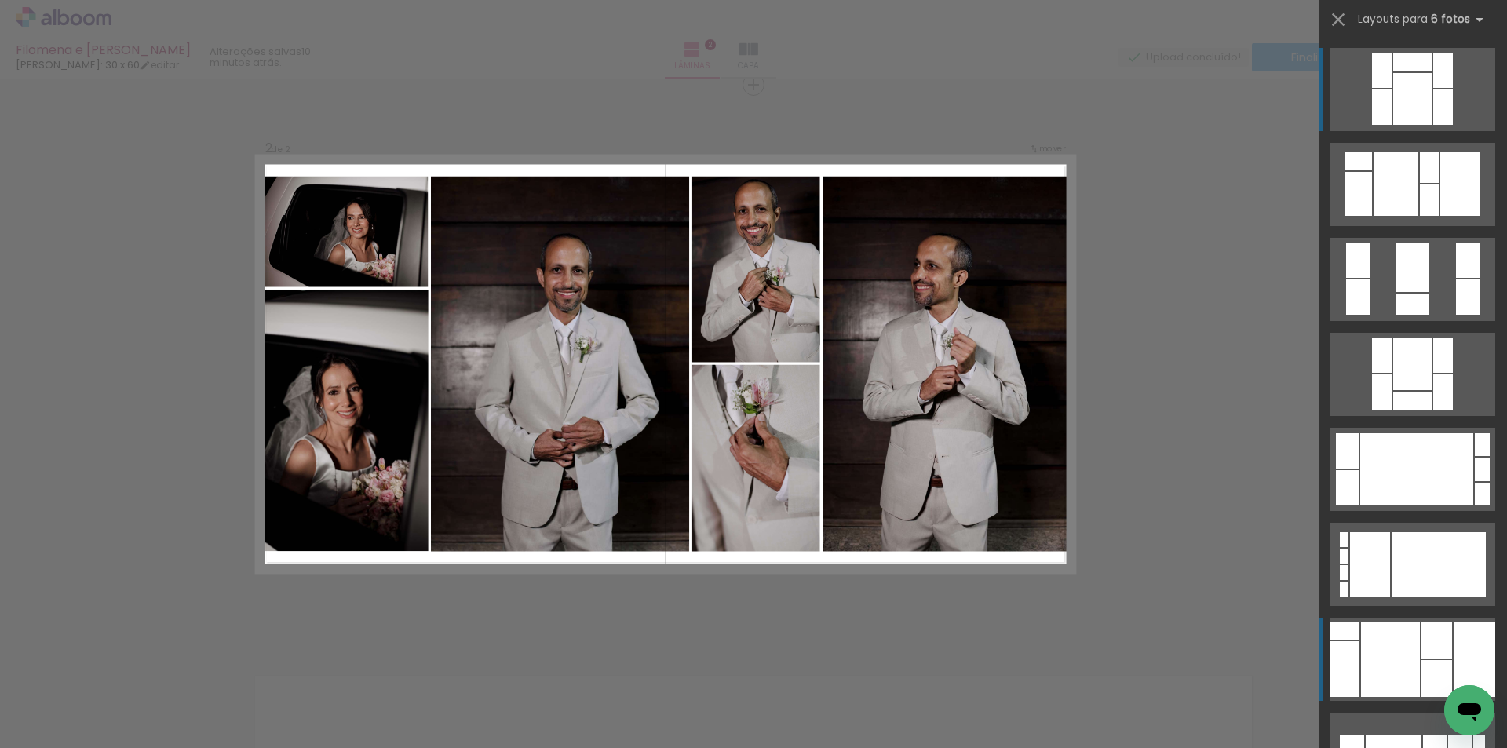
click at [1426, 125] on div at bounding box center [1413, 99] width 38 height 52
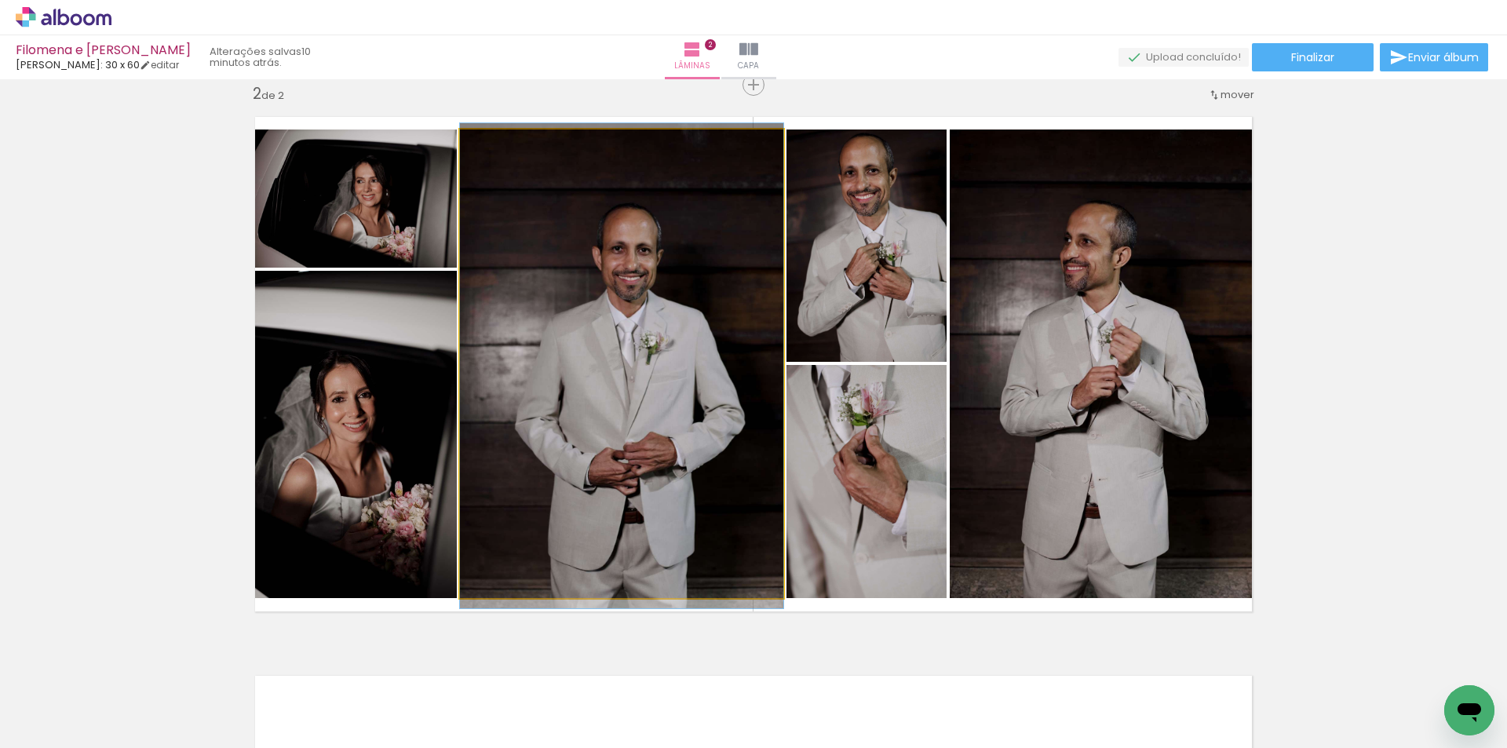
drag, startPoint x: 647, startPoint y: 304, endPoint x: 1021, endPoint y: 384, distance: 382.2
click at [0, 0] on slot at bounding box center [0, 0] width 0 height 0
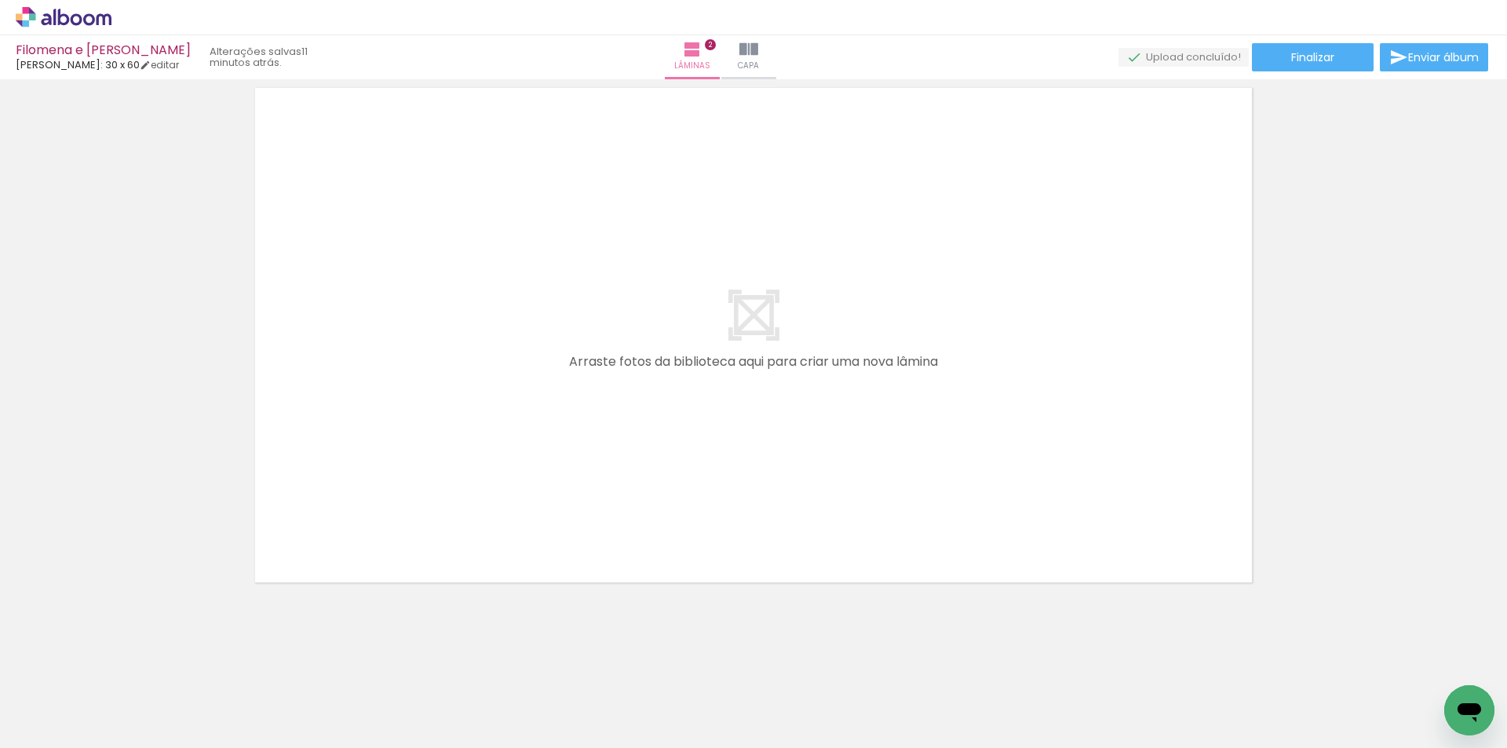
scroll to position [0, 1051]
drag, startPoint x: 354, startPoint y: 698, endPoint x: 394, endPoint y: 462, distance: 238.9
click at [353, 495] on quentale-workspace at bounding box center [753, 374] width 1507 height 748
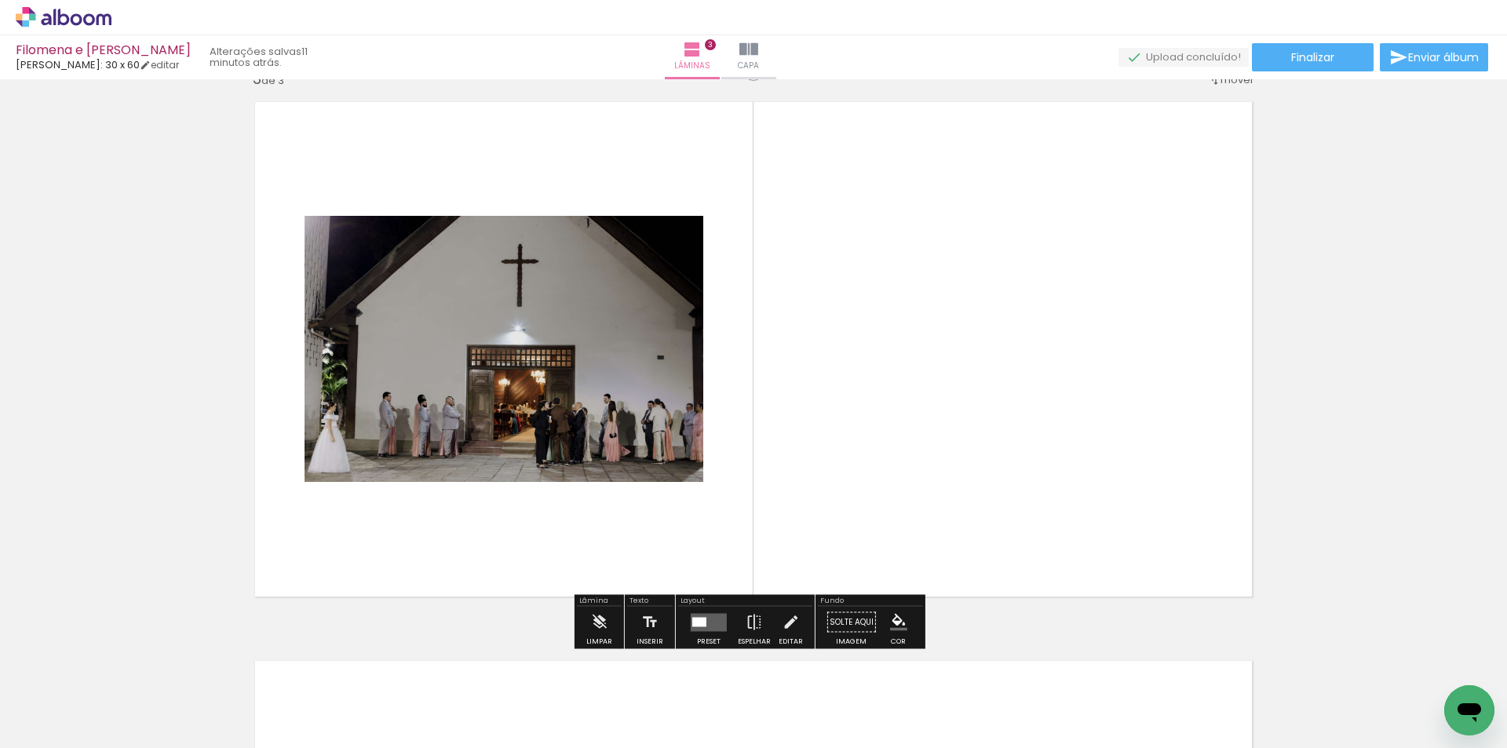
scroll to position [1138, 0]
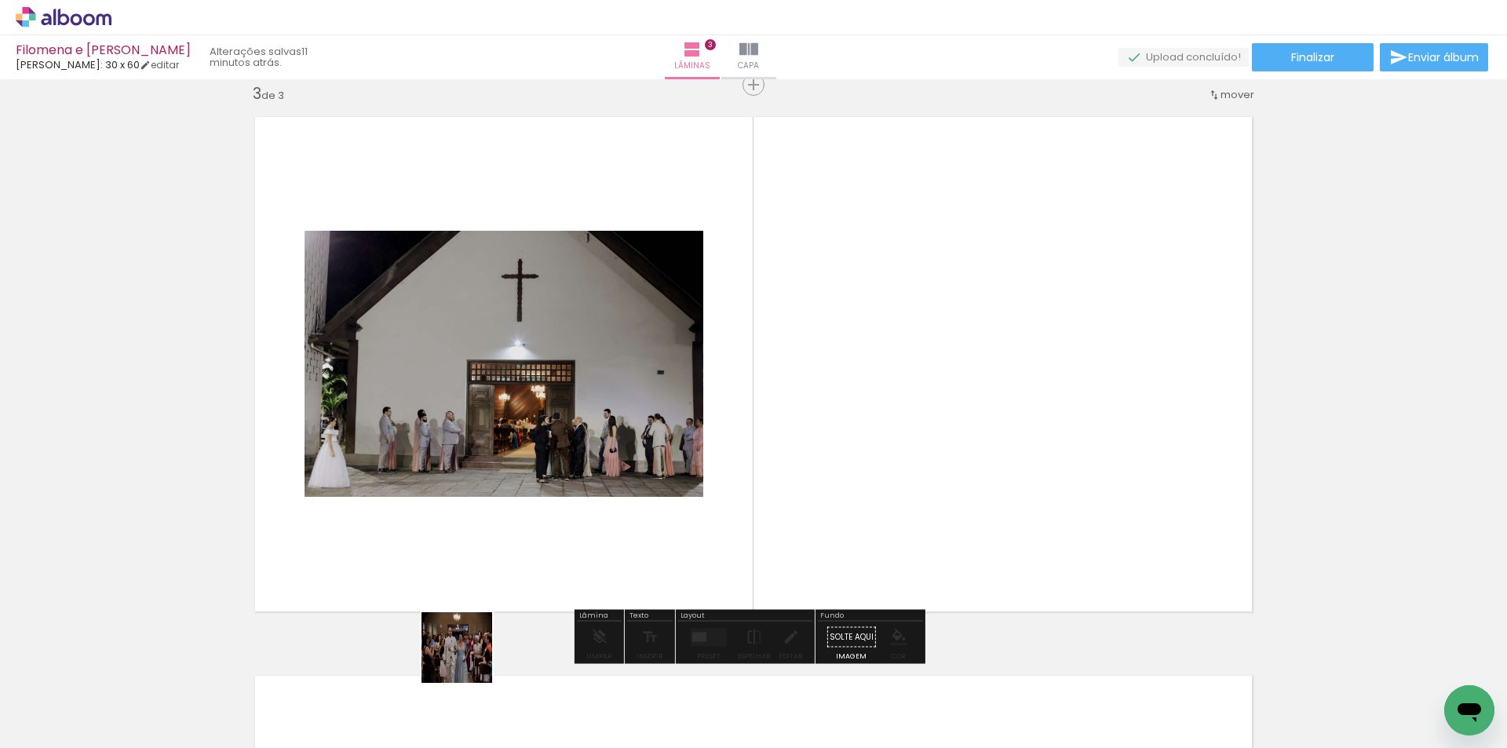
drag, startPoint x: 452, startPoint y: 700, endPoint x: 583, endPoint y: 532, distance: 213.1
click at [583, 530] on quentale-workspace at bounding box center [753, 374] width 1507 height 748
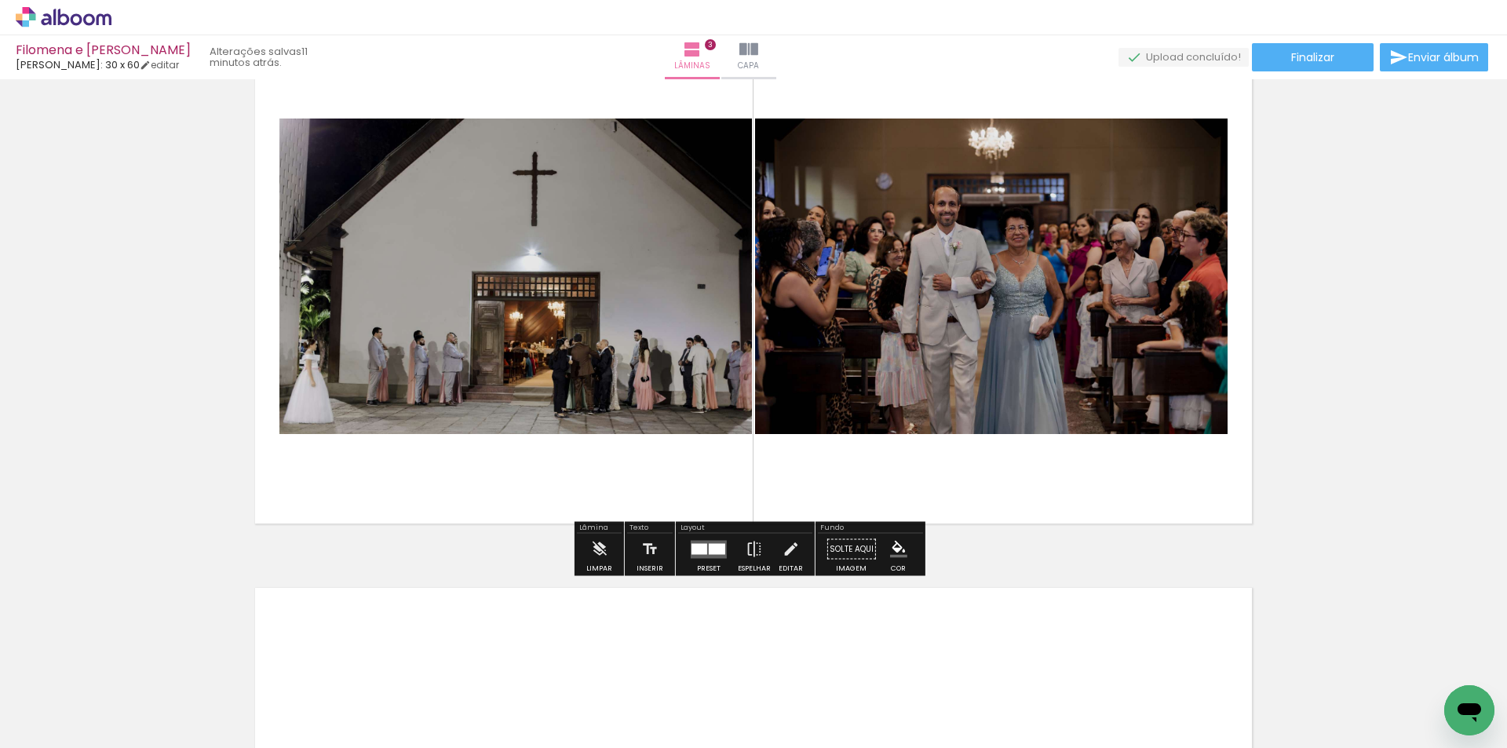
scroll to position [1217, 0]
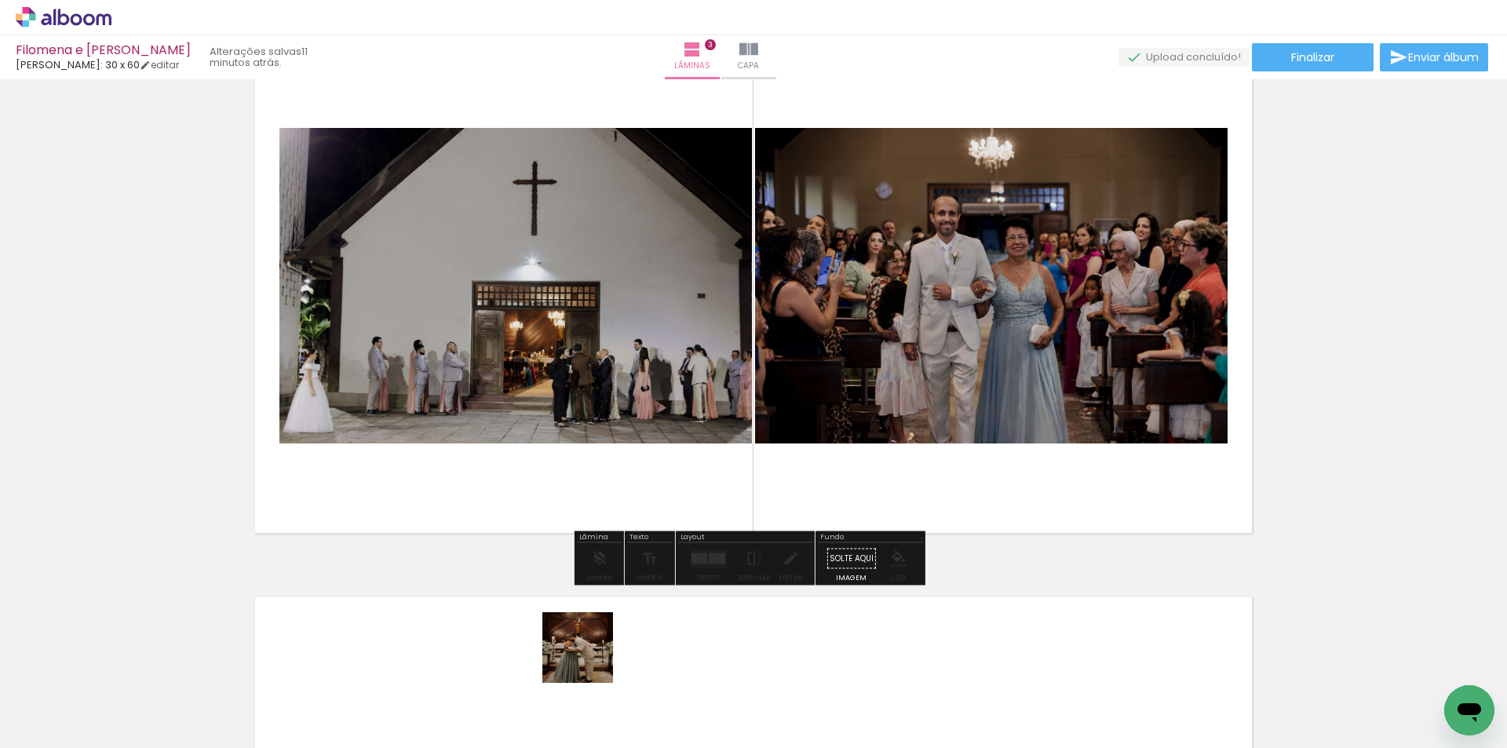
drag, startPoint x: 524, startPoint y: 712, endPoint x: 1093, endPoint y: 353, distance: 672.9
click at [1108, 326] on quentale-workspace at bounding box center [753, 374] width 1507 height 748
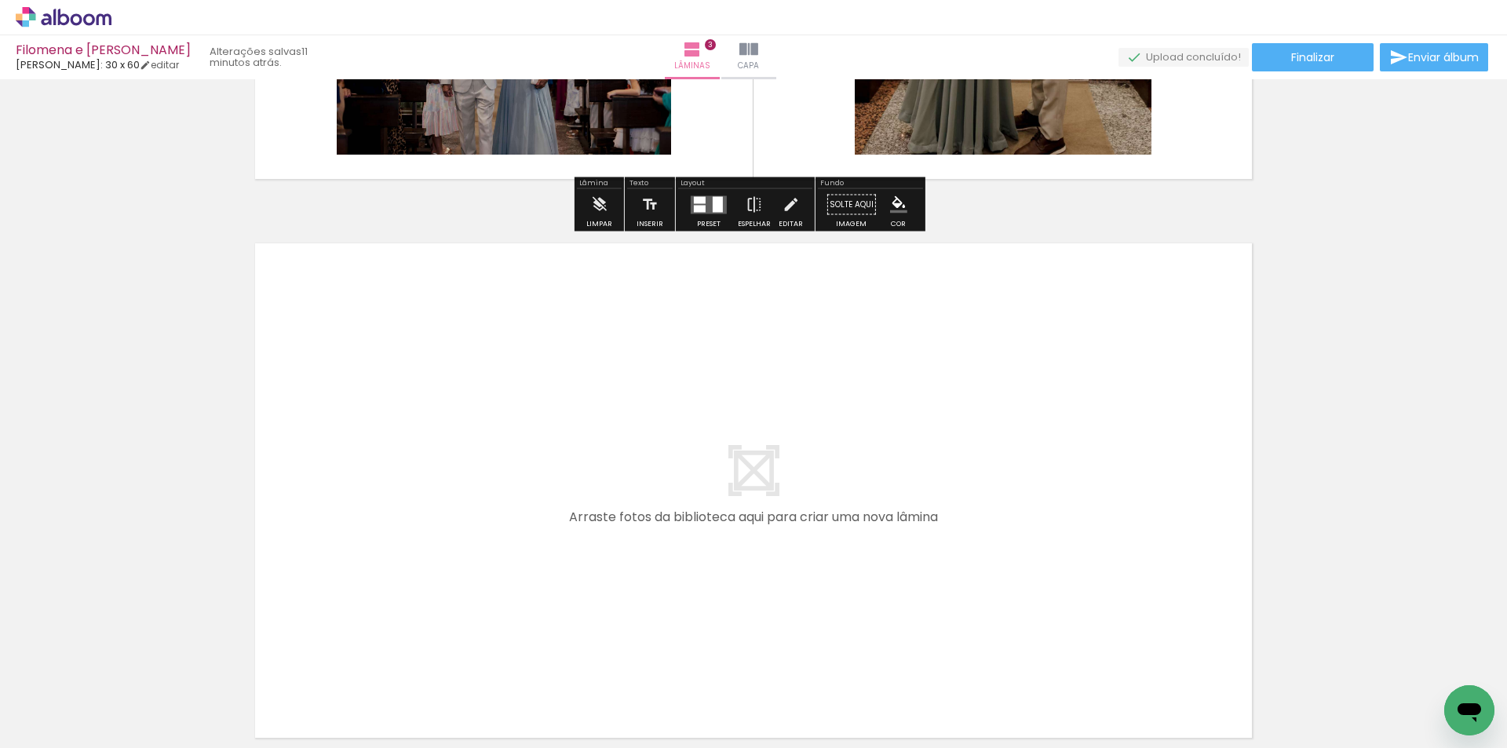
scroll to position [1374, 0]
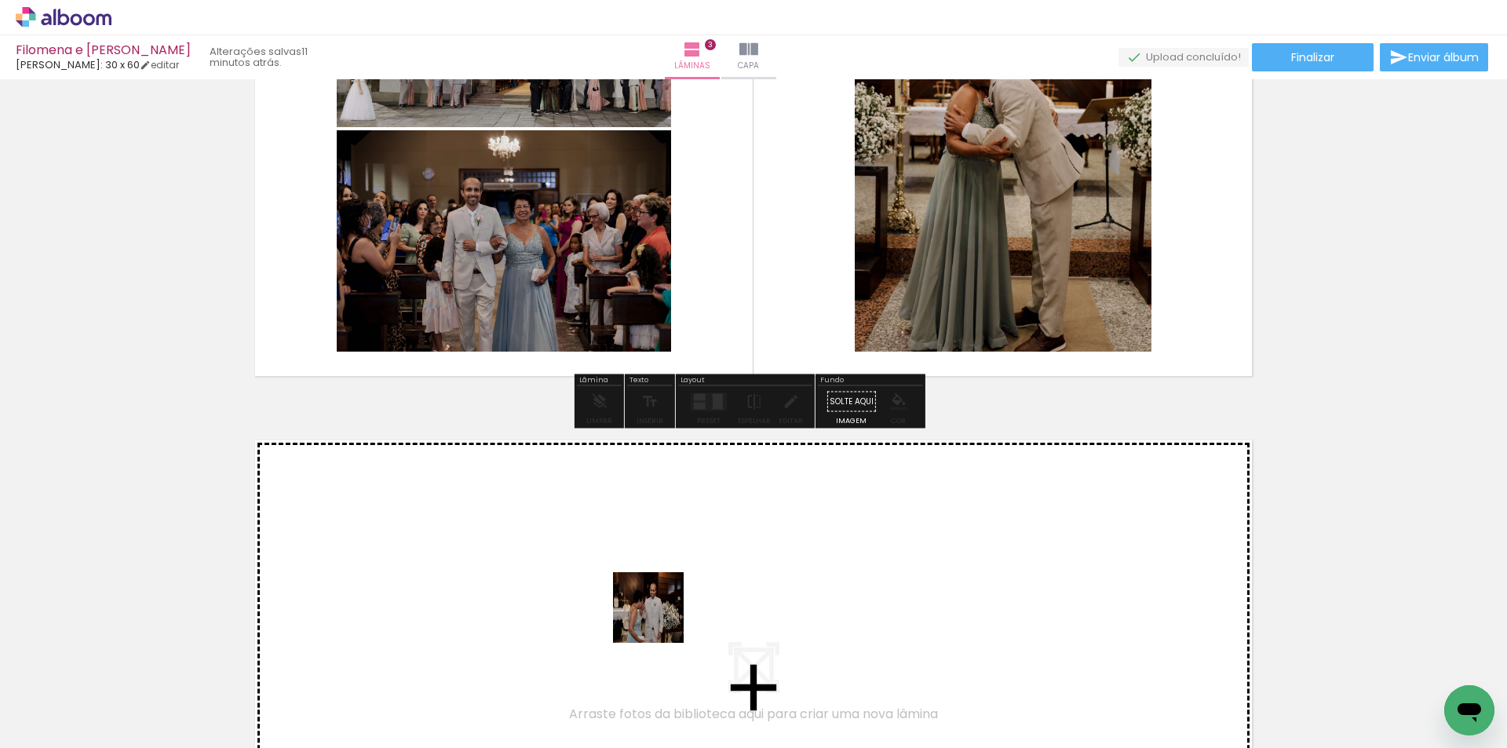
drag, startPoint x: 617, startPoint y: 681, endPoint x: 925, endPoint y: 262, distance: 519.5
click at [943, 178] on quentale-workspace at bounding box center [753, 374] width 1507 height 748
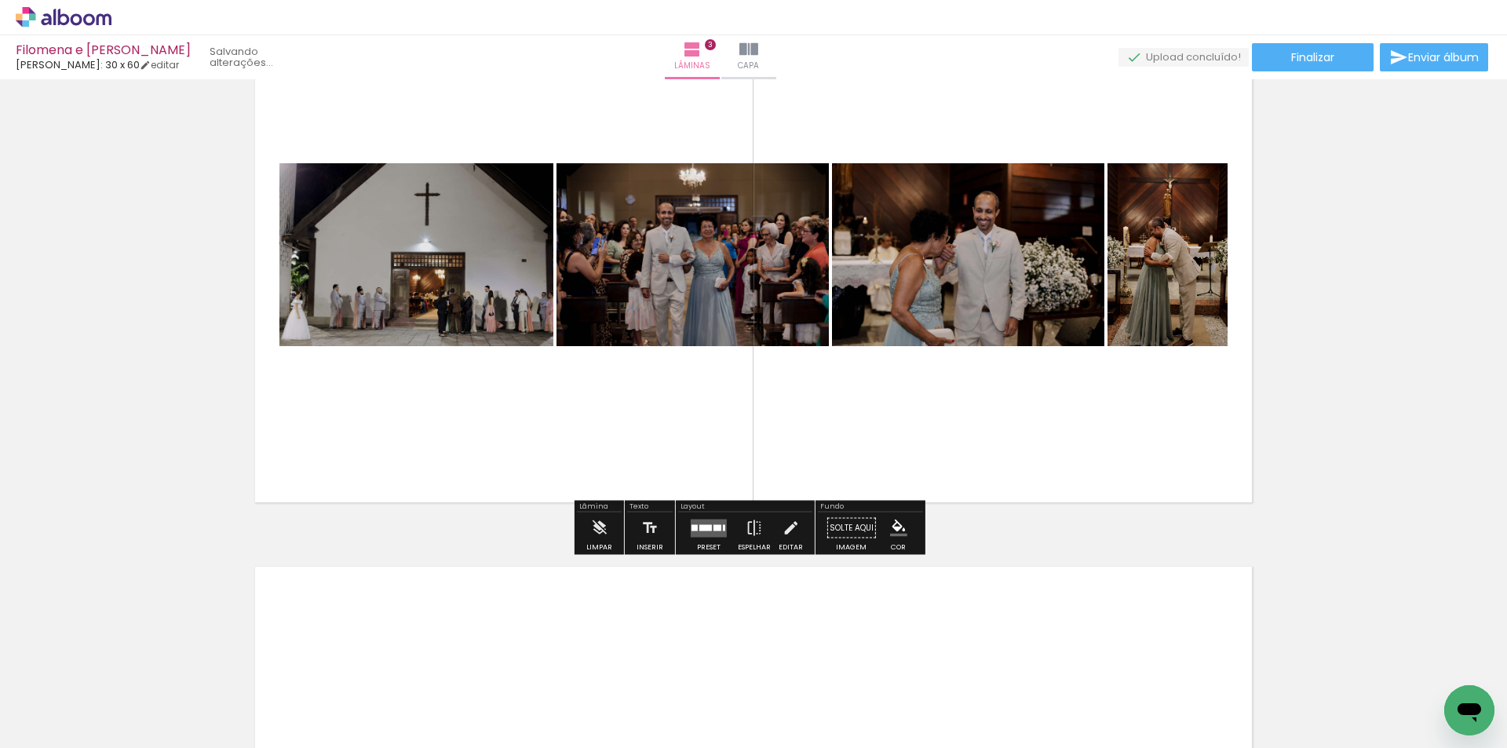
scroll to position [1138, 0]
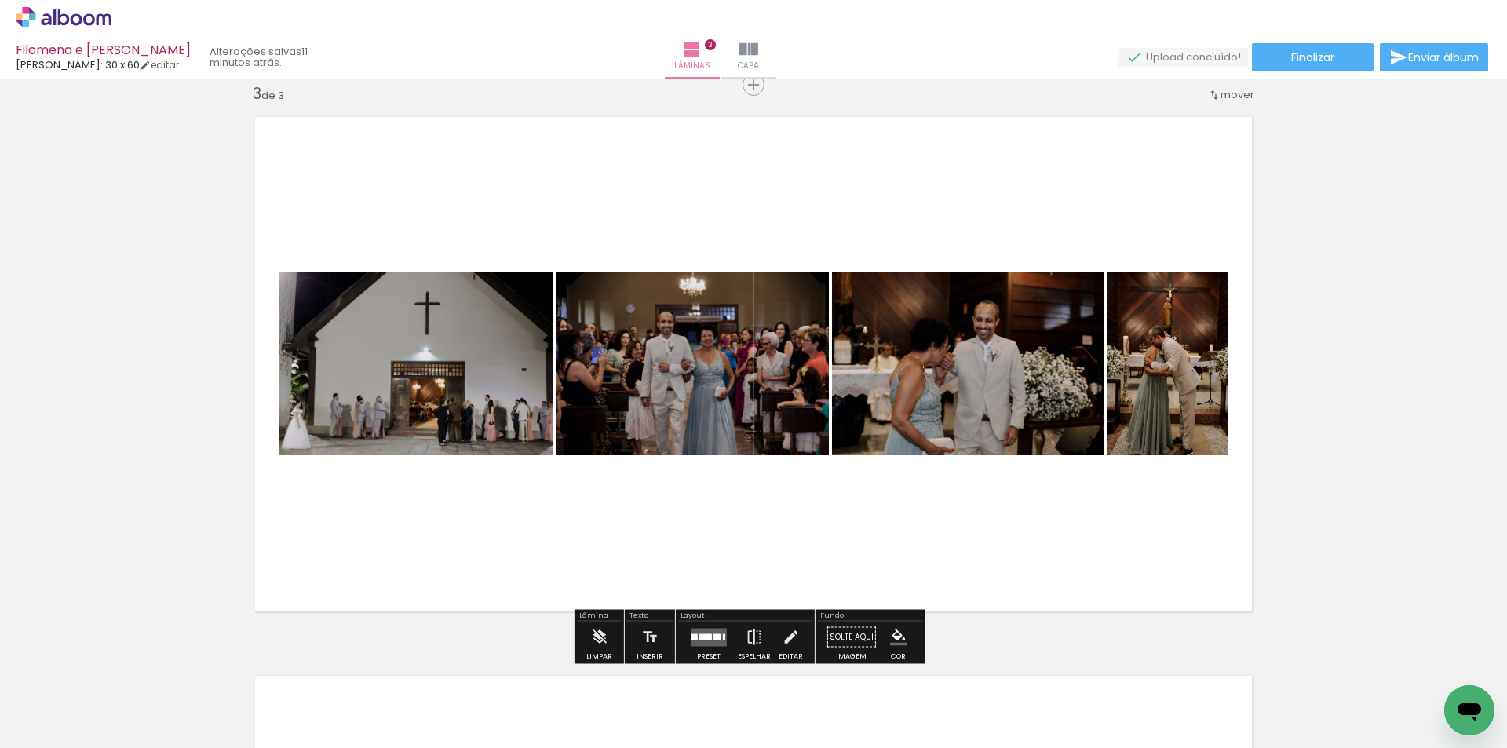
click at [707, 631] on quentale-layouter at bounding box center [709, 637] width 36 height 18
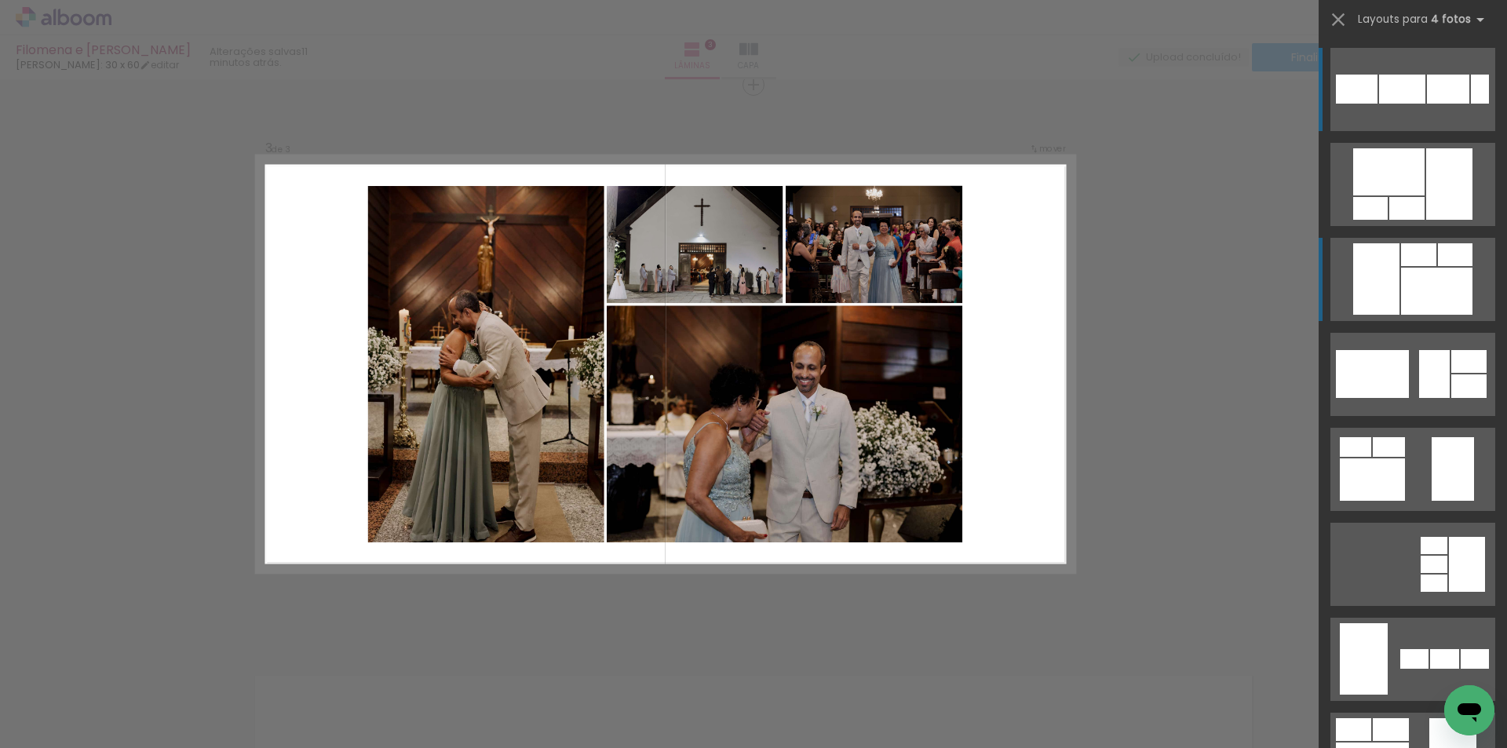
click at [1405, 220] on div at bounding box center [1407, 208] width 35 height 23
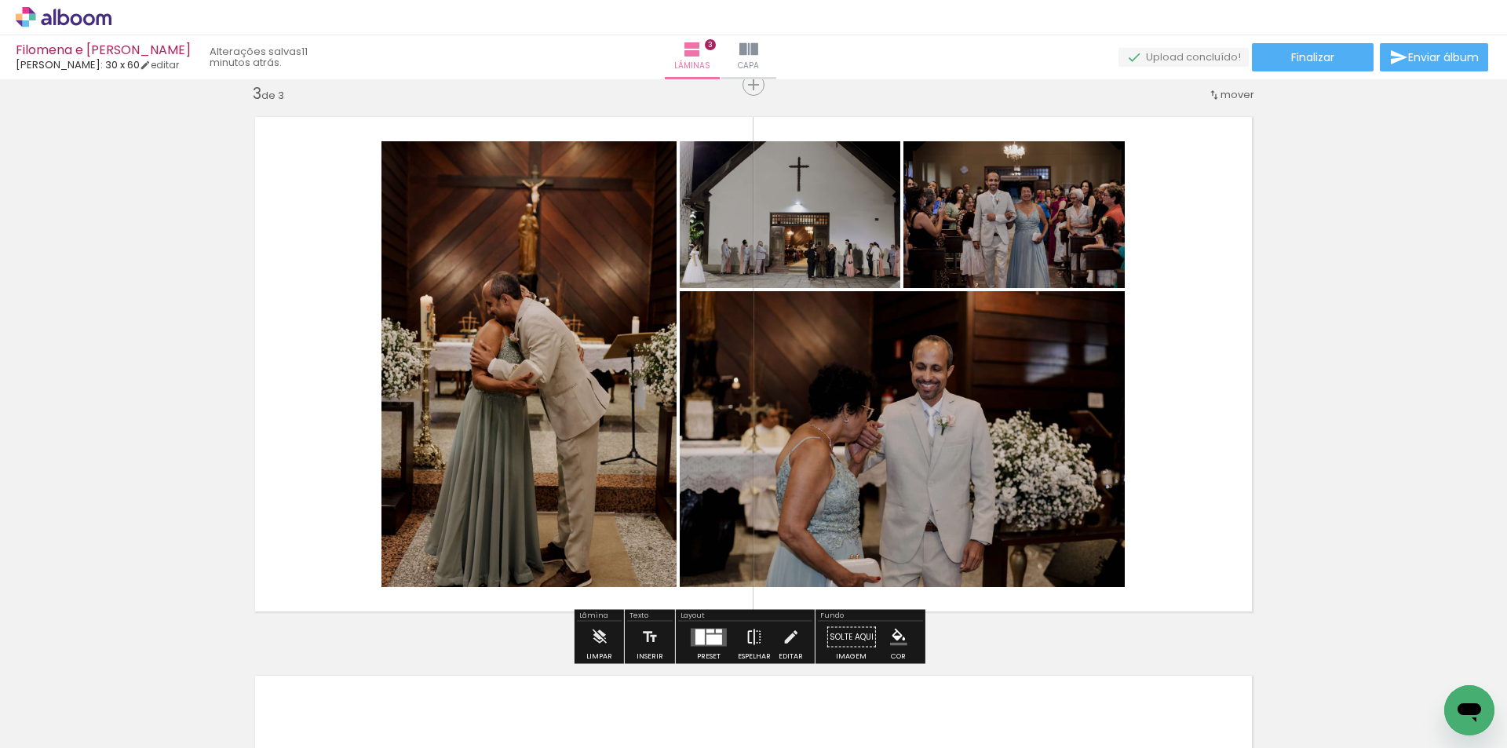
click at [755, 633] on iron-icon at bounding box center [754, 637] width 17 height 31
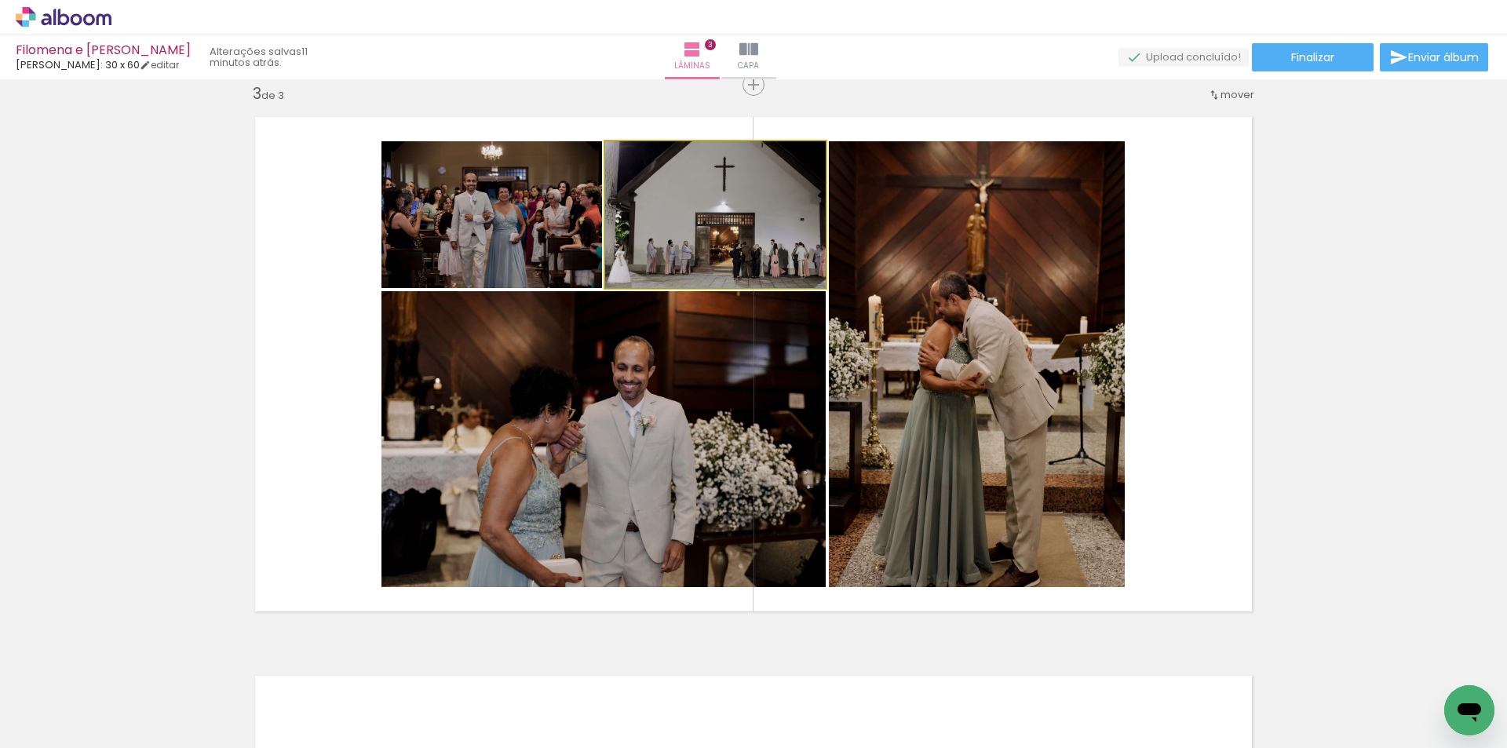
drag, startPoint x: 645, startPoint y: 222, endPoint x: 554, endPoint y: 205, distance: 92.7
click at [0, 0] on slot at bounding box center [0, 0] width 0 height 0
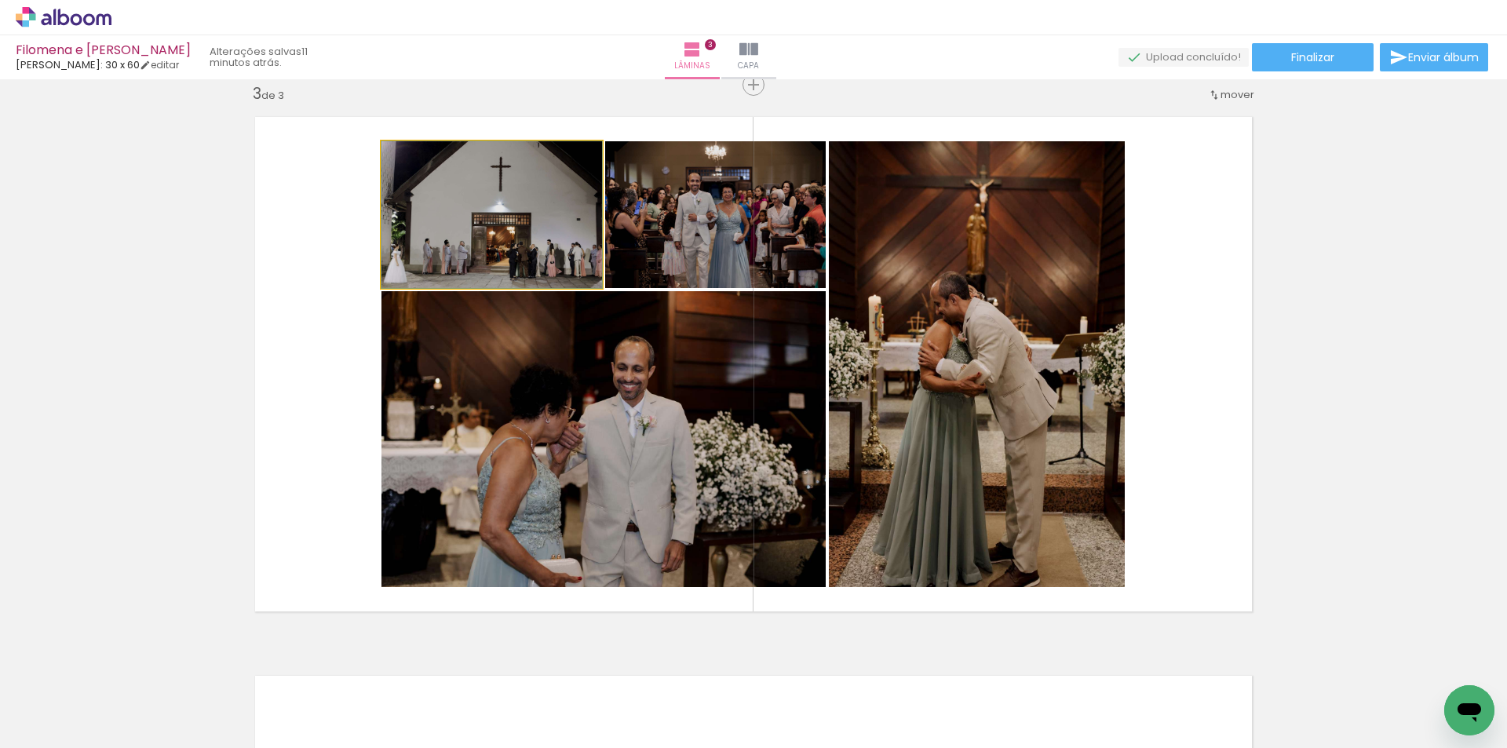
drag, startPoint x: 541, startPoint y: 217, endPoint x: 617, endPoint y: 398, distance: 196.7
click at [0, 0] on slot at bounding box center [0, 0] width 0 height 0
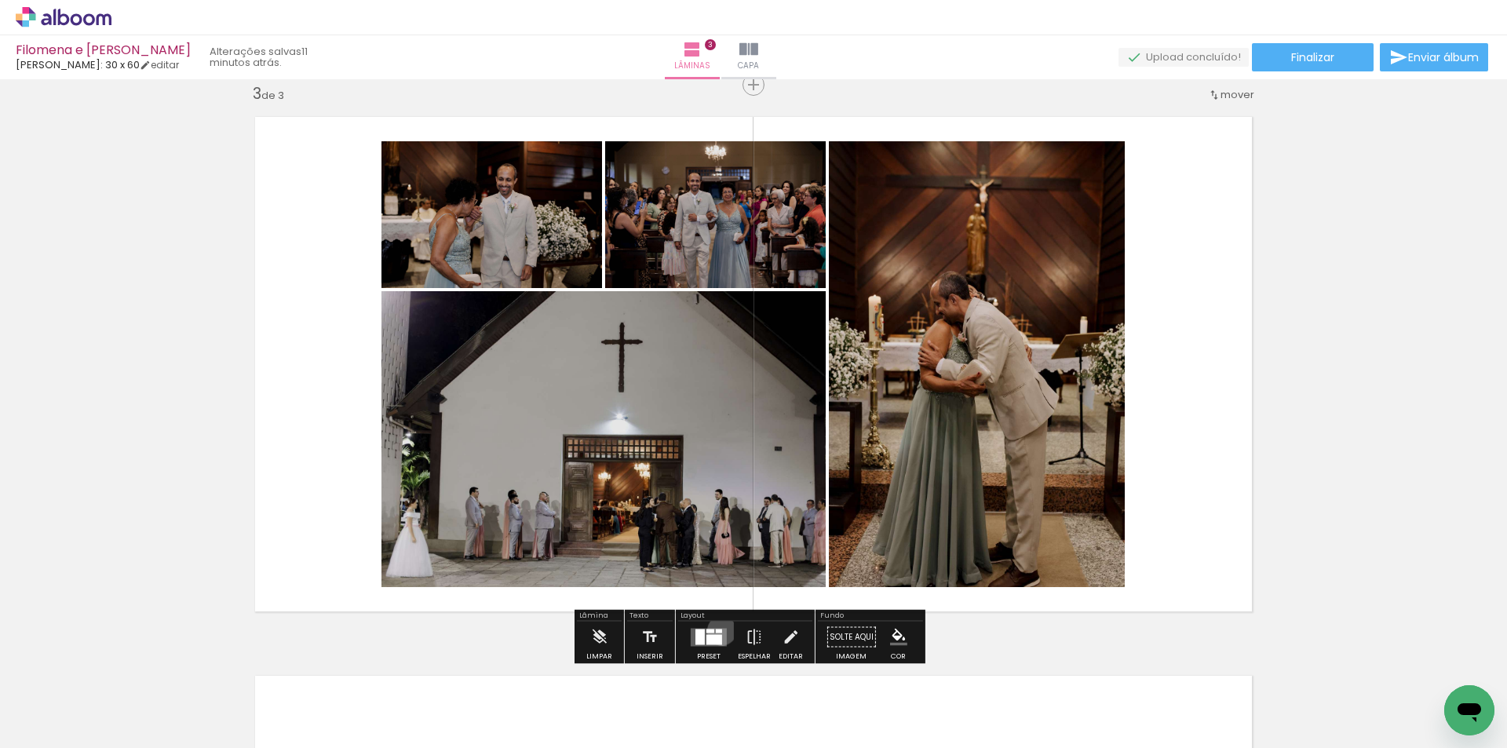
click at [718, 630] on div at bounding box center [719, 631] width 6 height 4
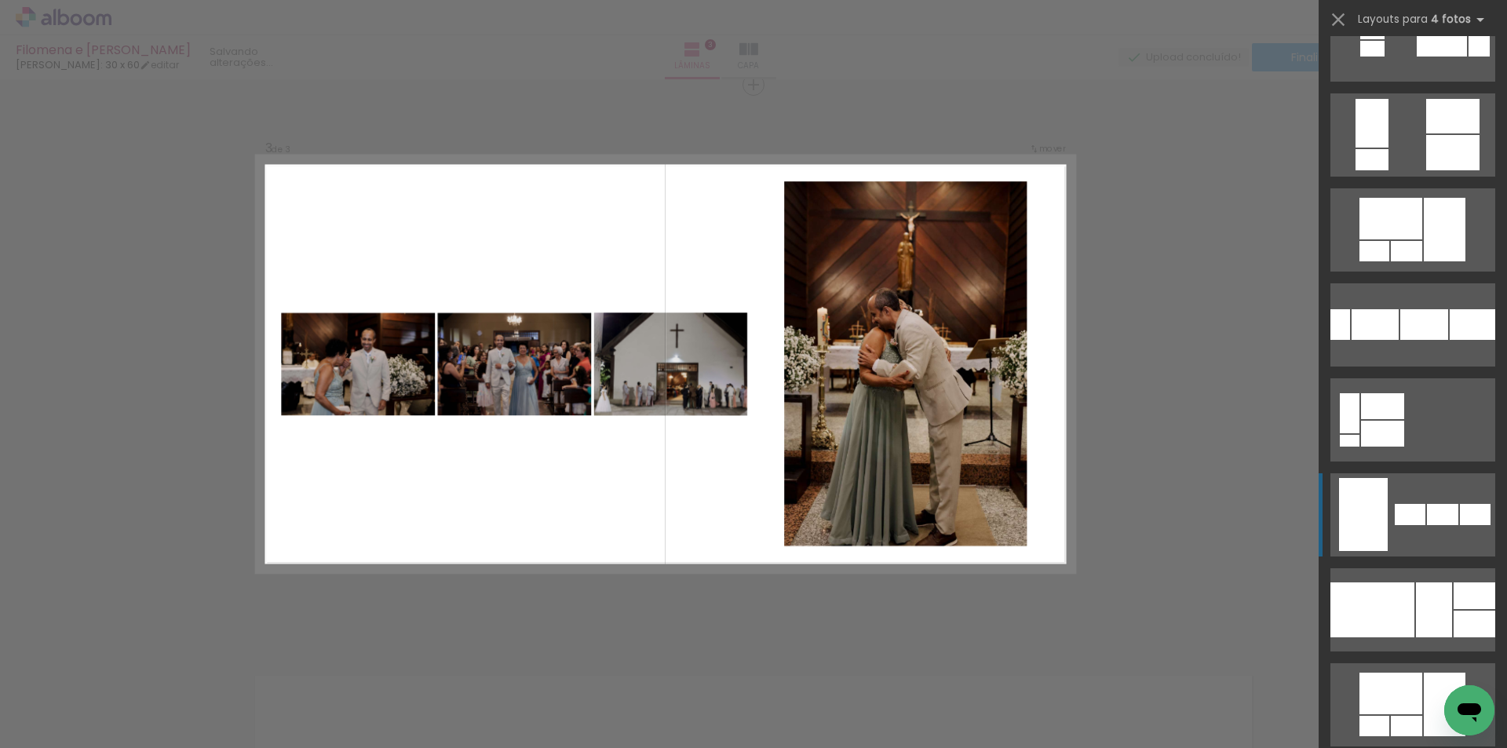
scroll to position [1054, 0]
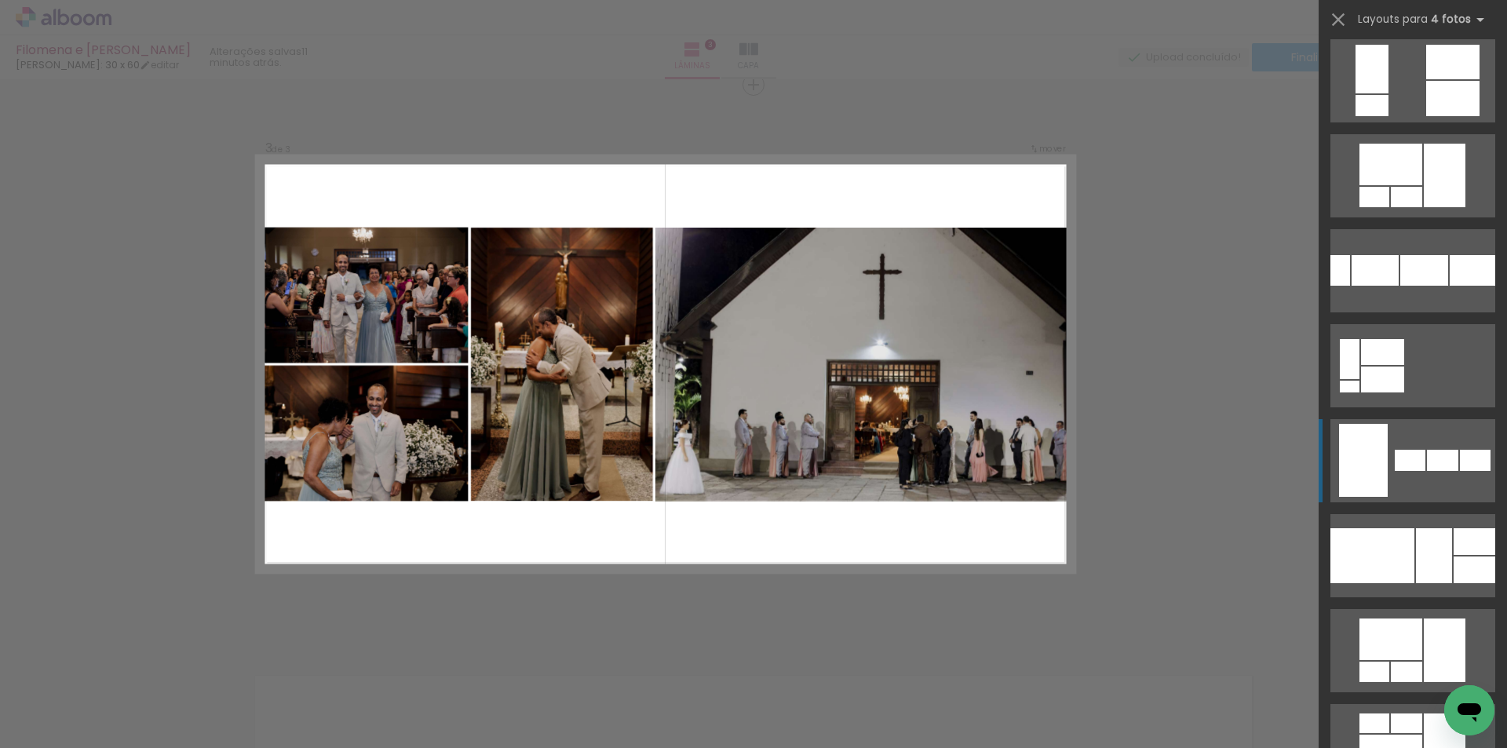
click at [1371, 542] on div at bounding box center [1373, 555] width 84 height 55
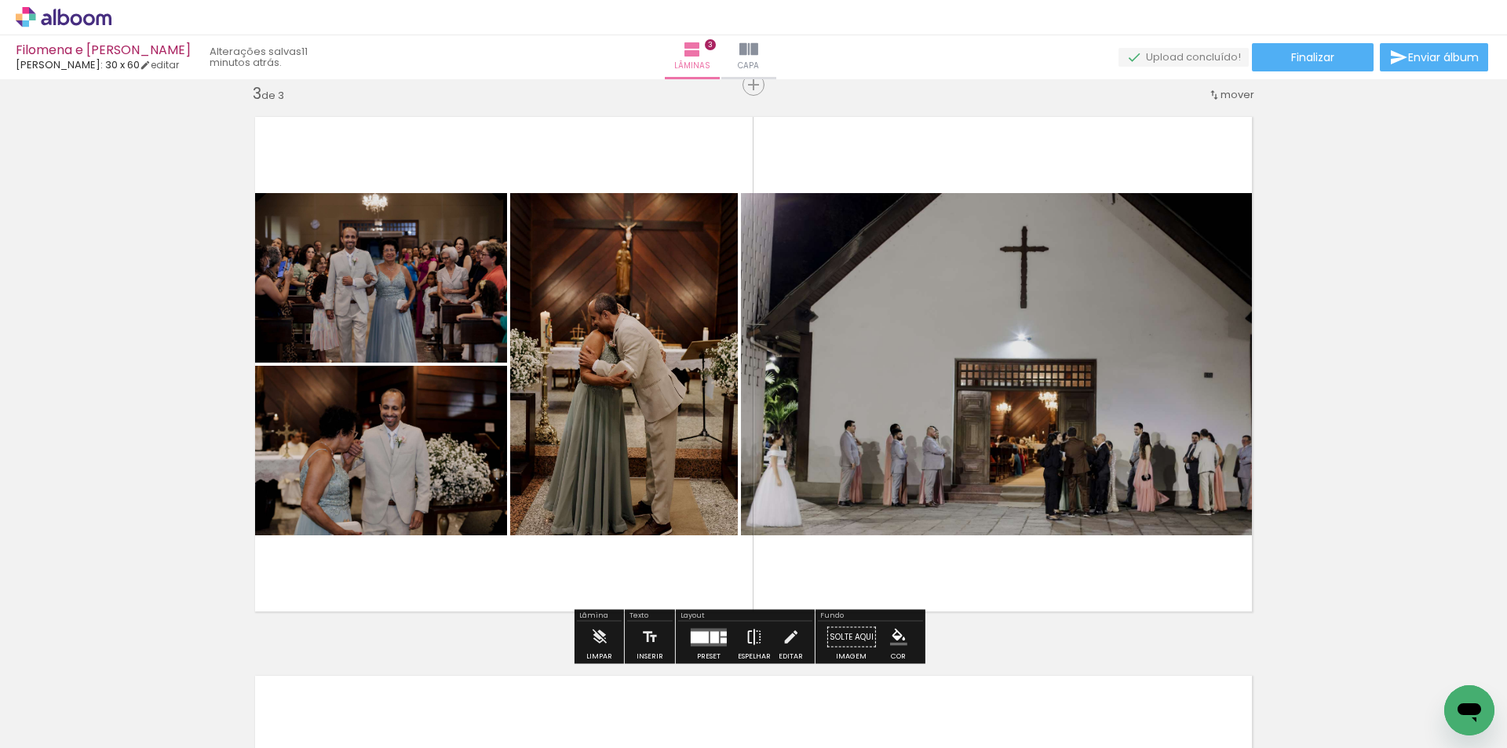
click at [746, 645] on iron-icon at bounding box center [754, 637] width 17 height 31
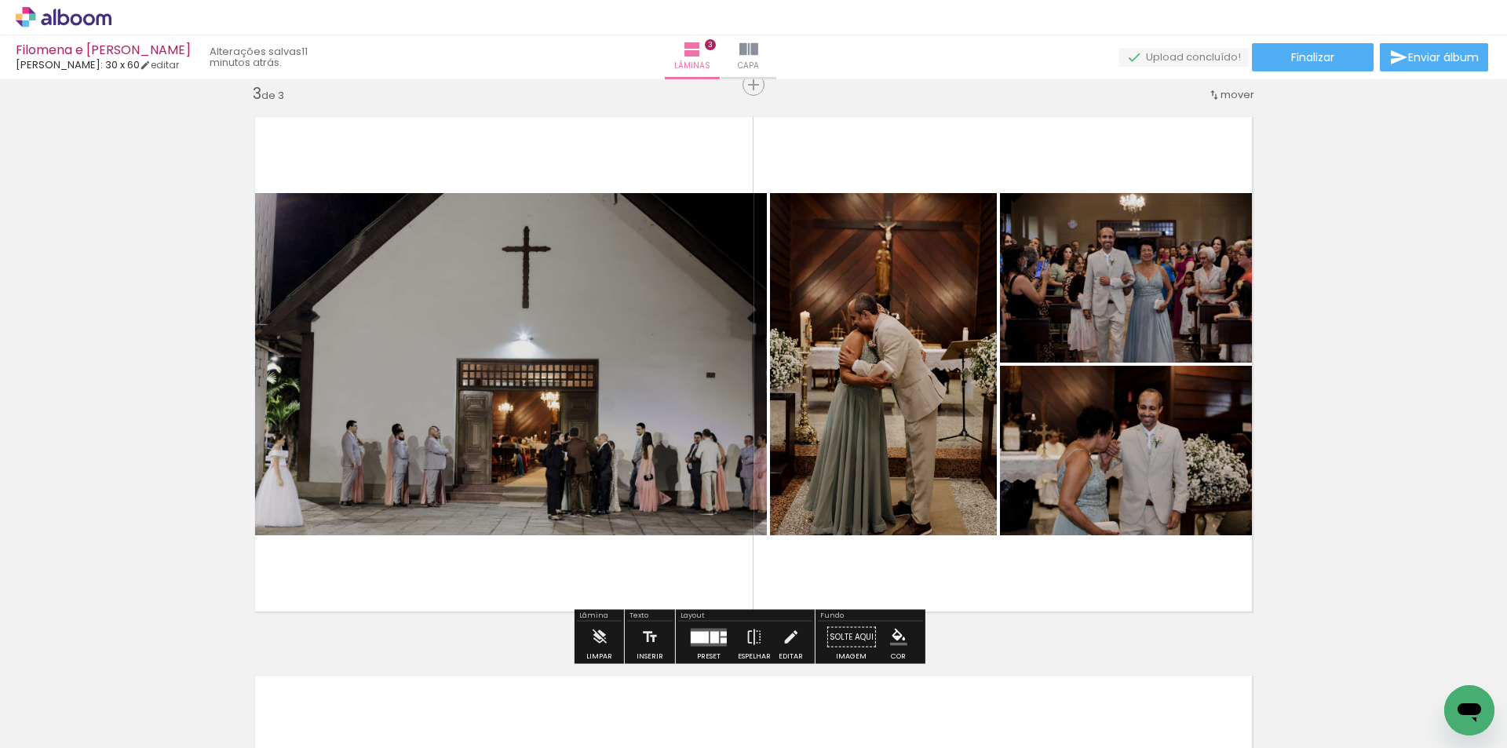
click at [703, 644] on quentale-layouter at bounding box center [709, 637] width 36 height 18
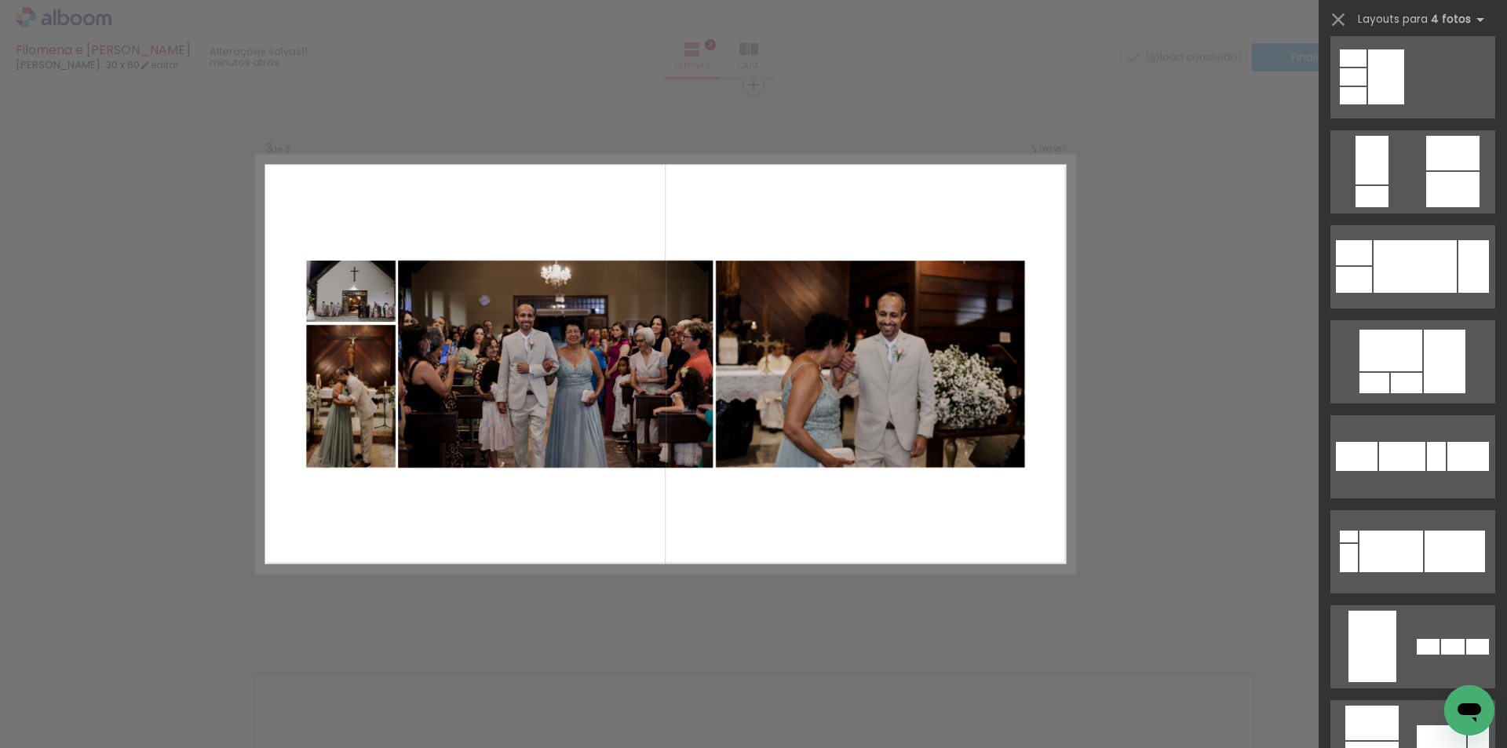
scroll to position [2305, 0]
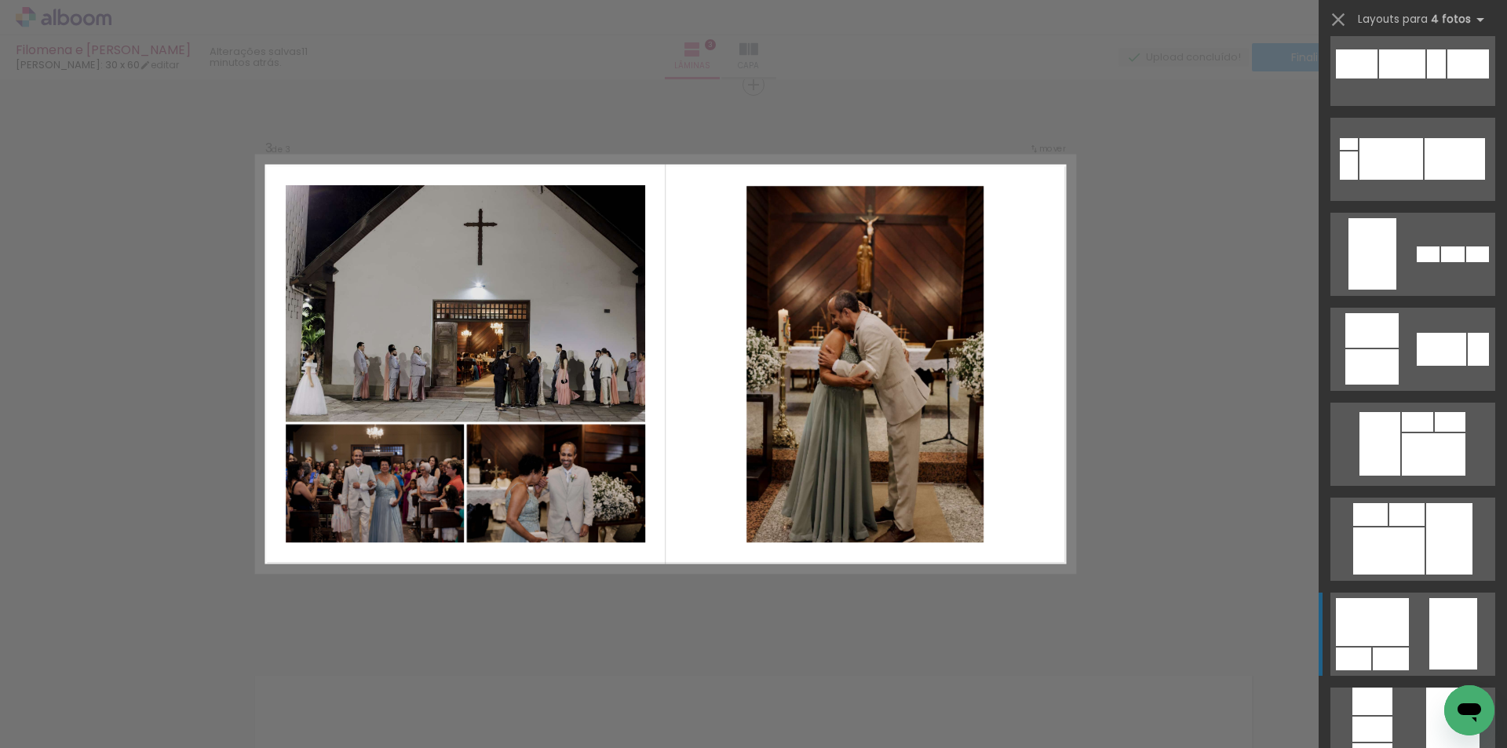
click at [1383, 348] on div at bounding box center [1372, 330] width 53 height 35
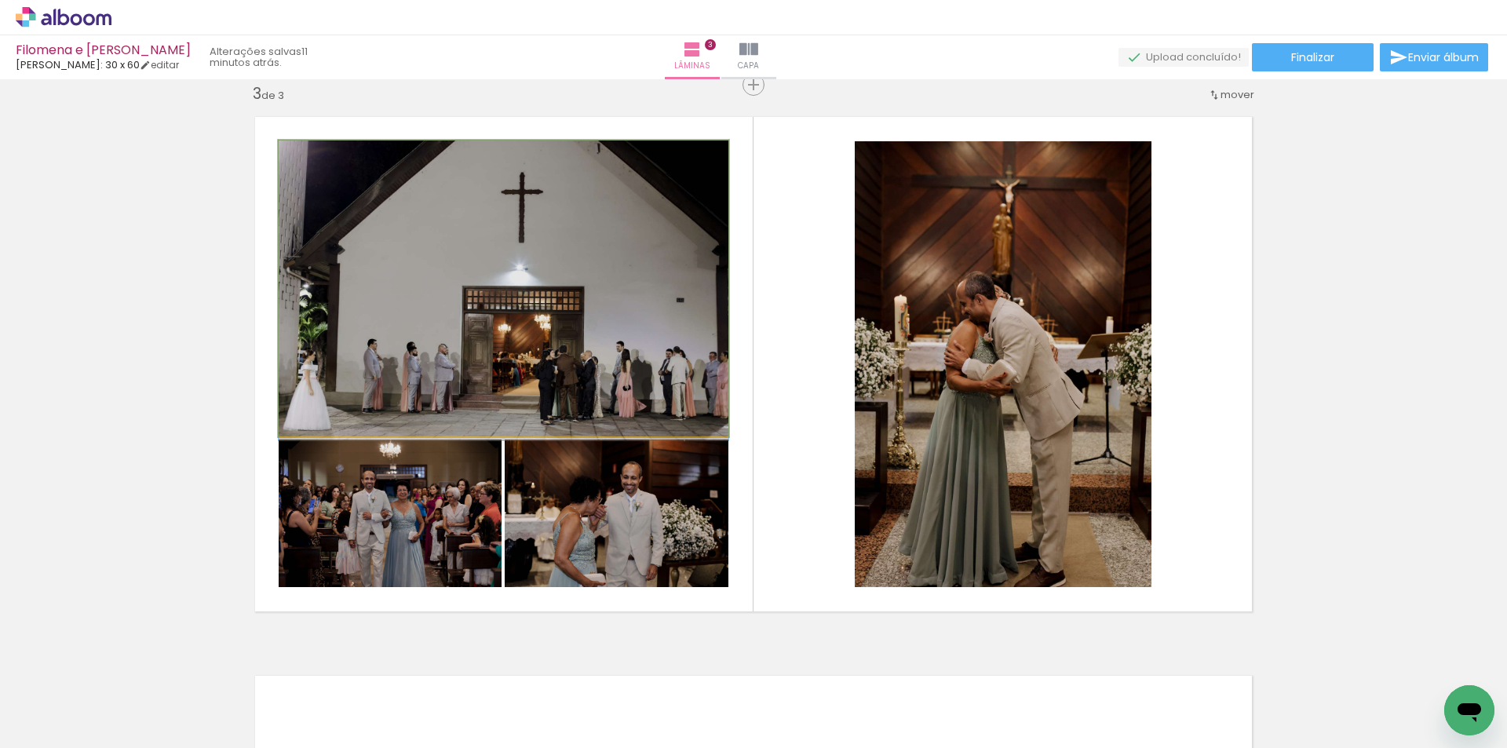
drag, startPoint x: 521, startPoint y: 297, endPoint x: 528, endPoint y: 356, distance: 59.3
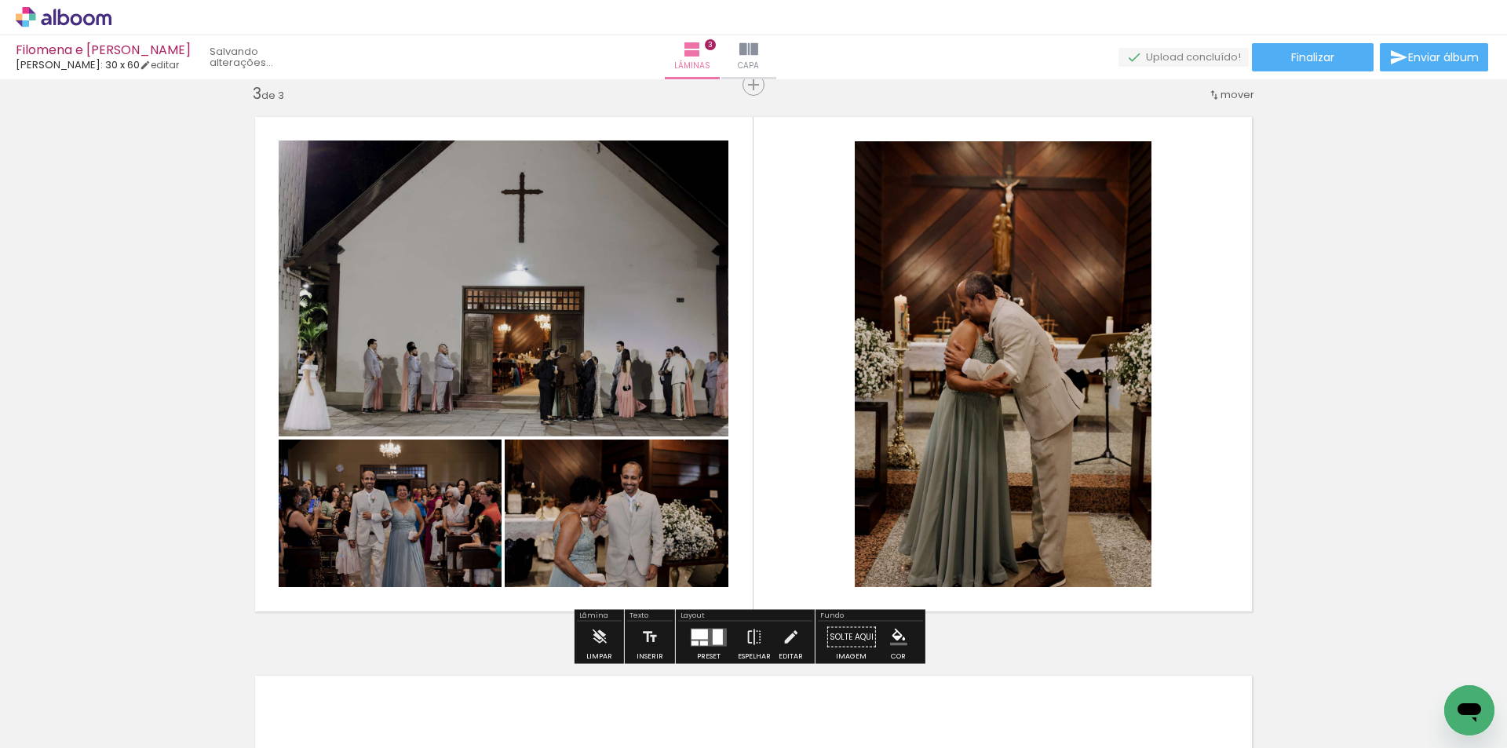
click at [1369, 348] on div "Inserir lâmina 1 de 3 Inserir lâmina 2 de 3 Inserir lâmina 3 de 3" at bounding box center [753, 64] width 1507 height 2237
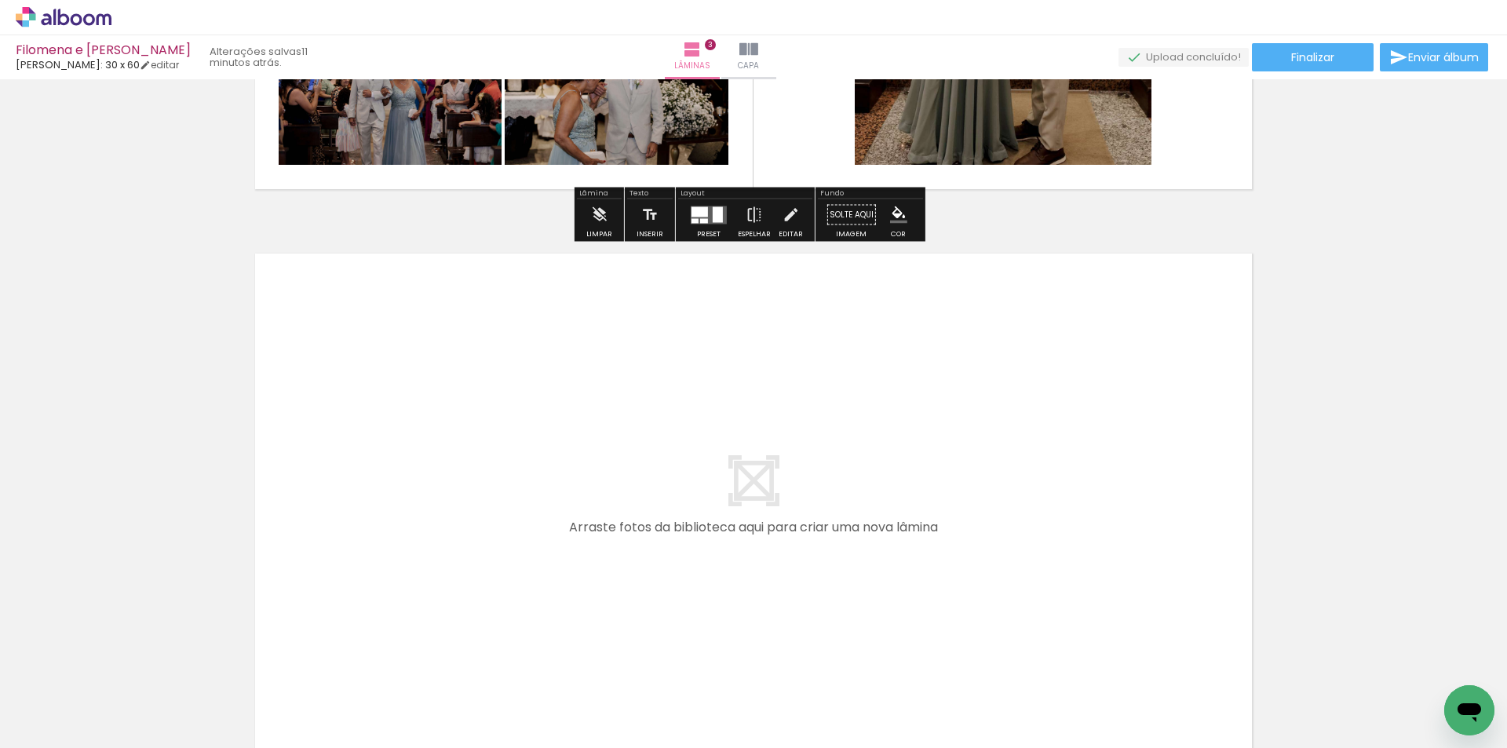
scroll to position [1688, 0]
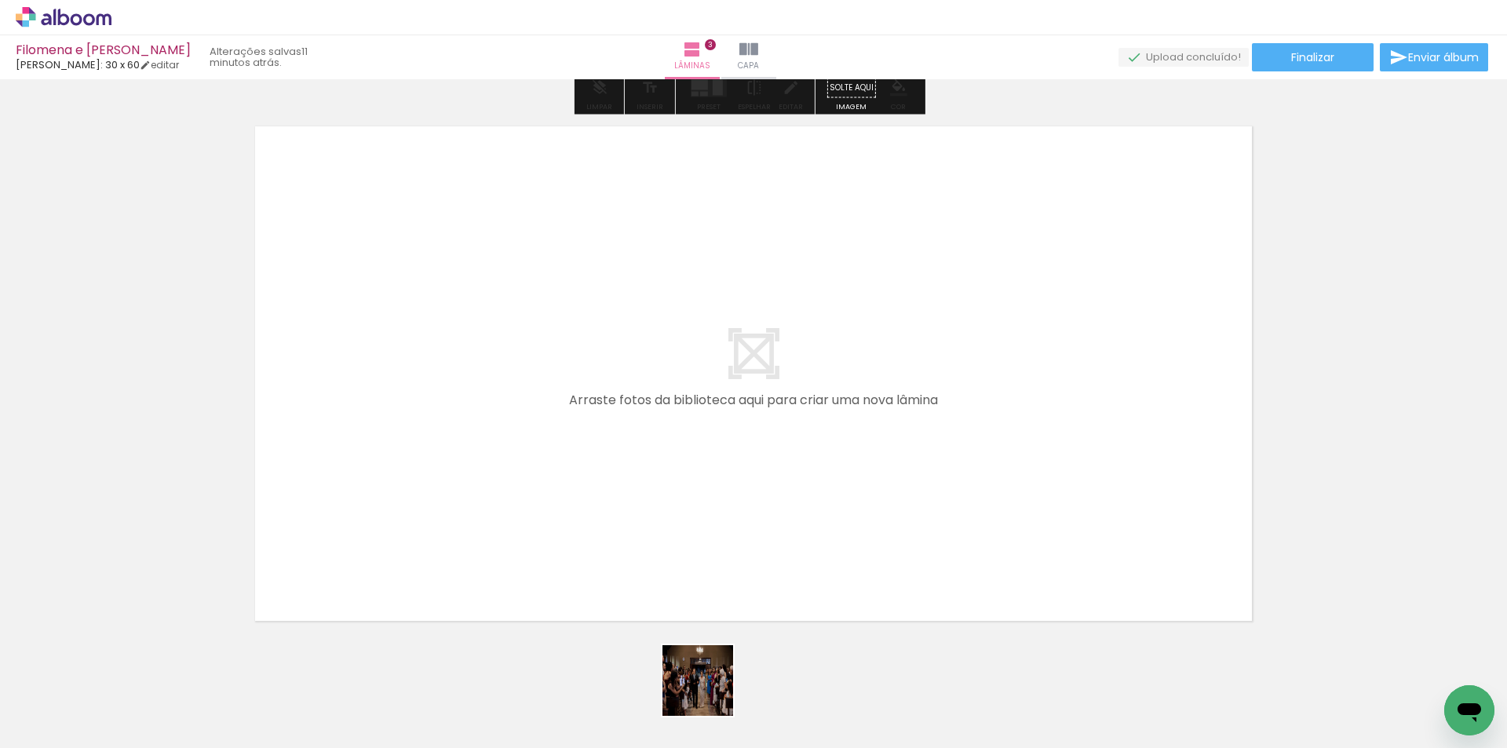
drag, startPoint x: 718, startPoint y: 700, endPoint x: 618, endPoint y: 378, distance: 336.3
click at [618, 378] on quentale-workspace at bounding box center [753, 374] width 1507 height 748
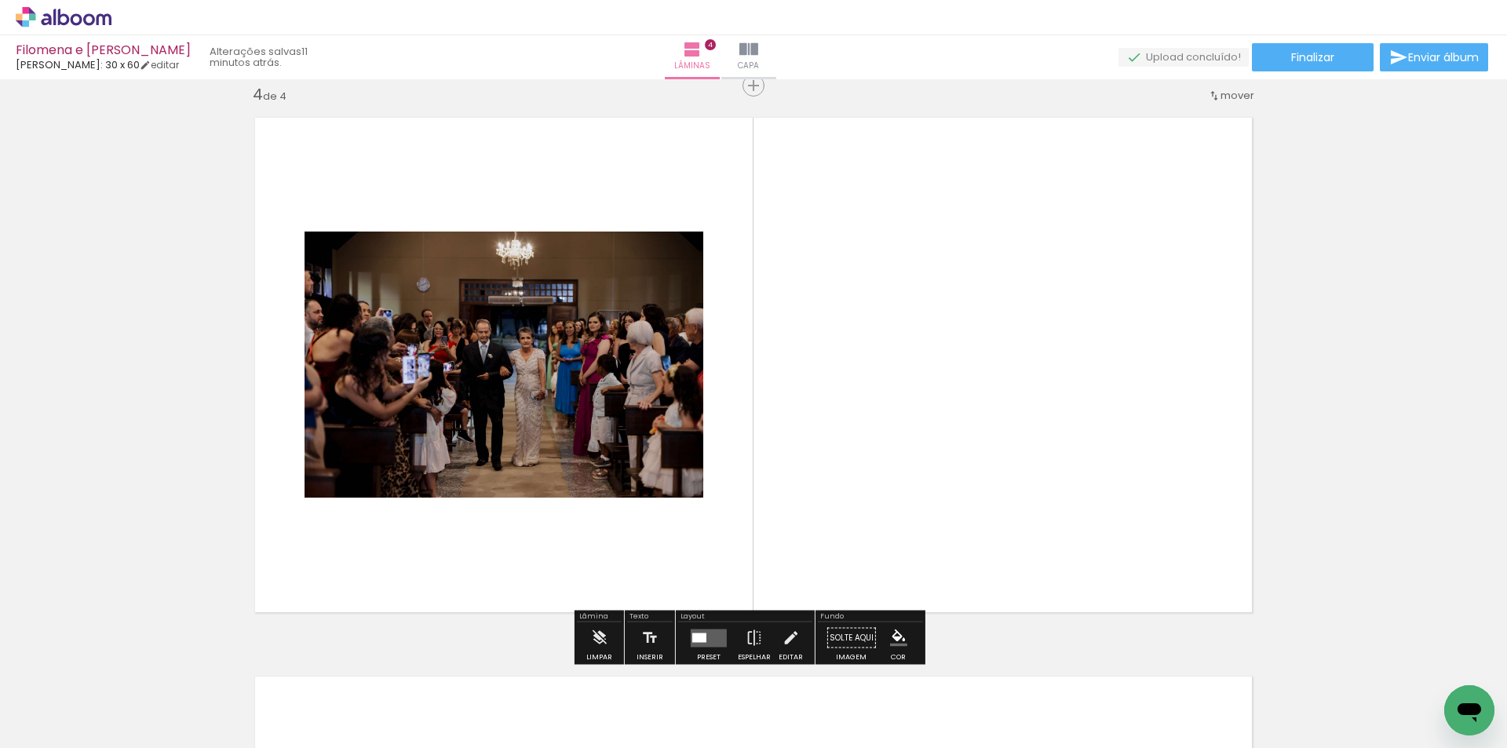
scroll to position [1697, 0]
drag, startPoint x: 778, startPoint y: 664, endPoint x: 788, endPoint y: 460, distance: 204.4
click at [788, 460] on quentale-workspace at bounding box center [753, 374] width 1507 height 748
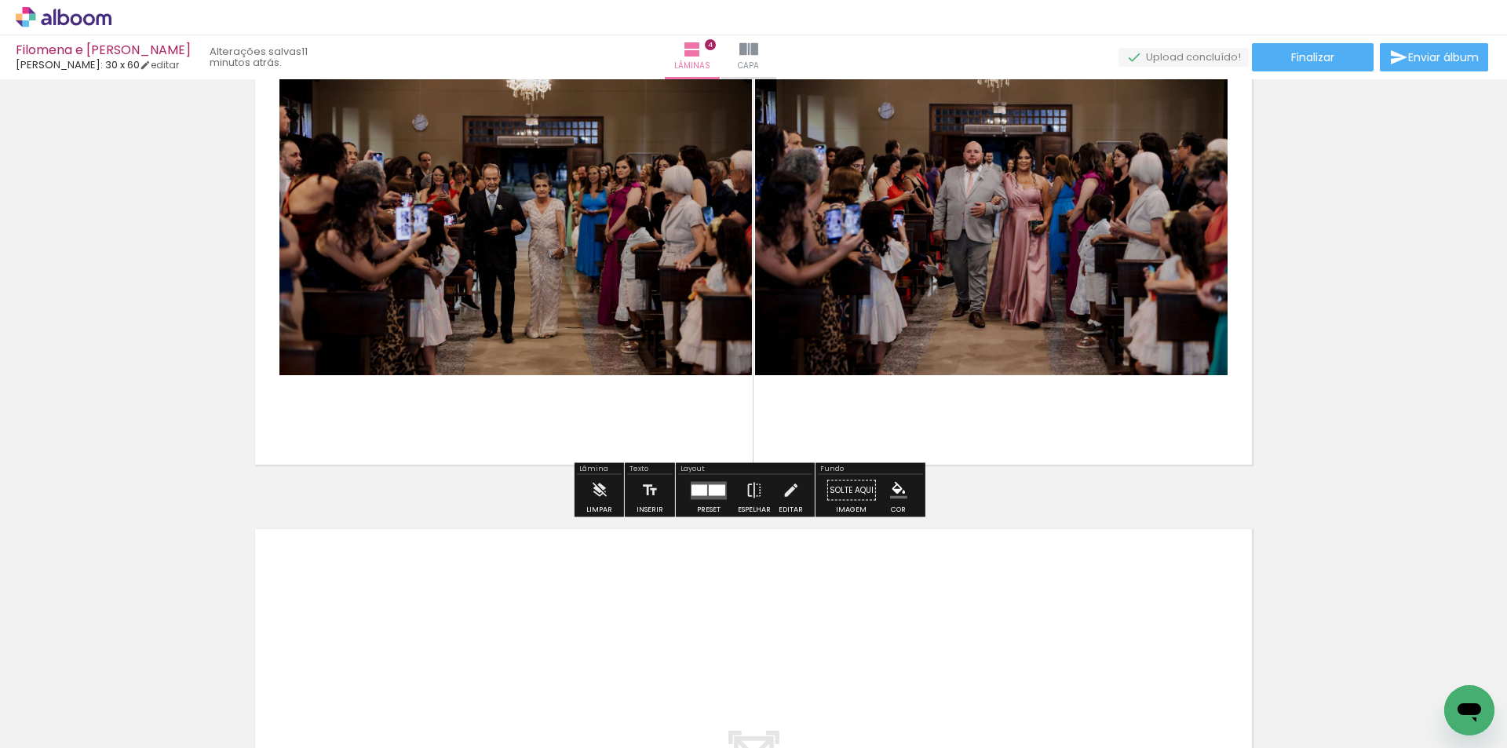
scroll to position [1855, 0]
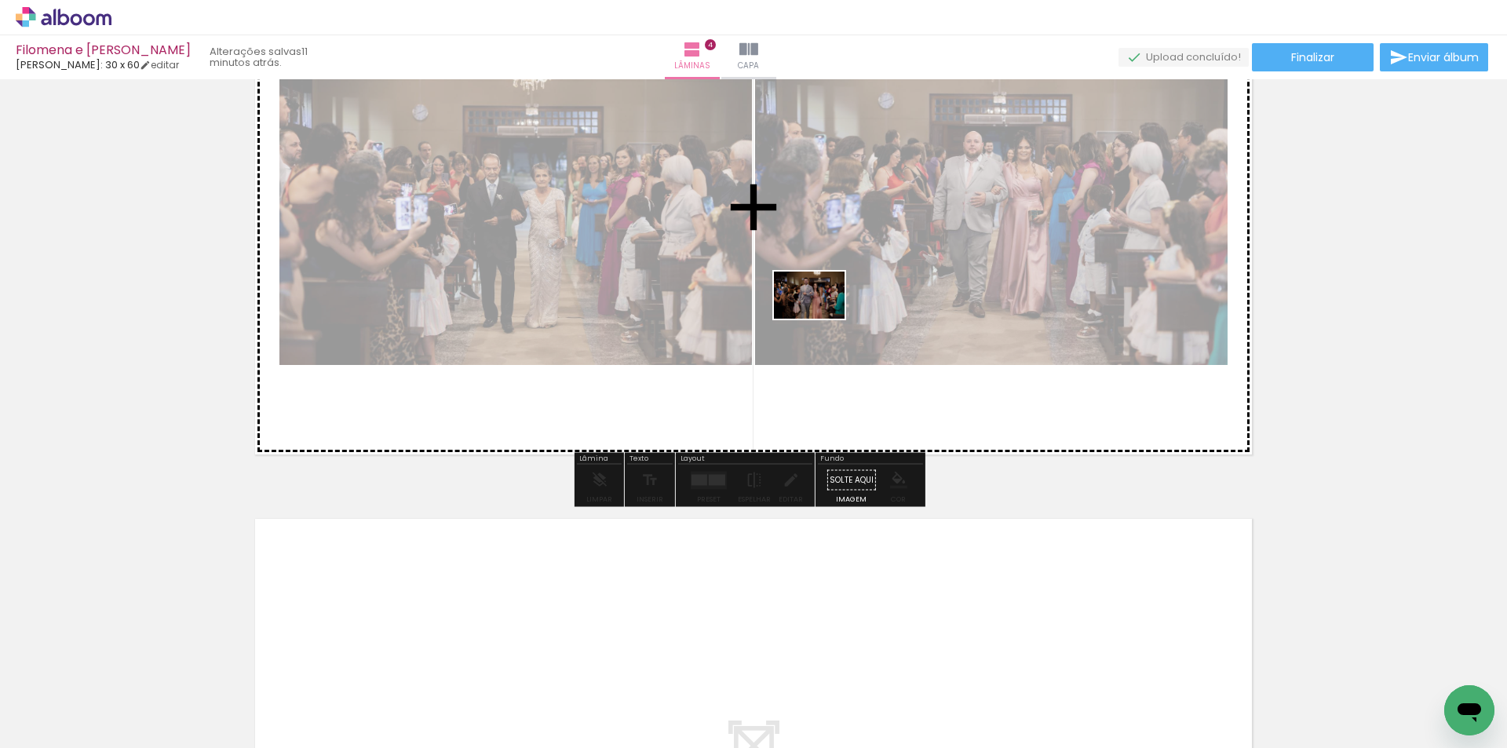
drag, startPoint x: 855, startPoint y: 711, endPoint x: 821, endPoint y: 319, distance: 393.2
click at [821, 319] on quentale-workspace at bounding box center [753, 374] width 1507 height 748
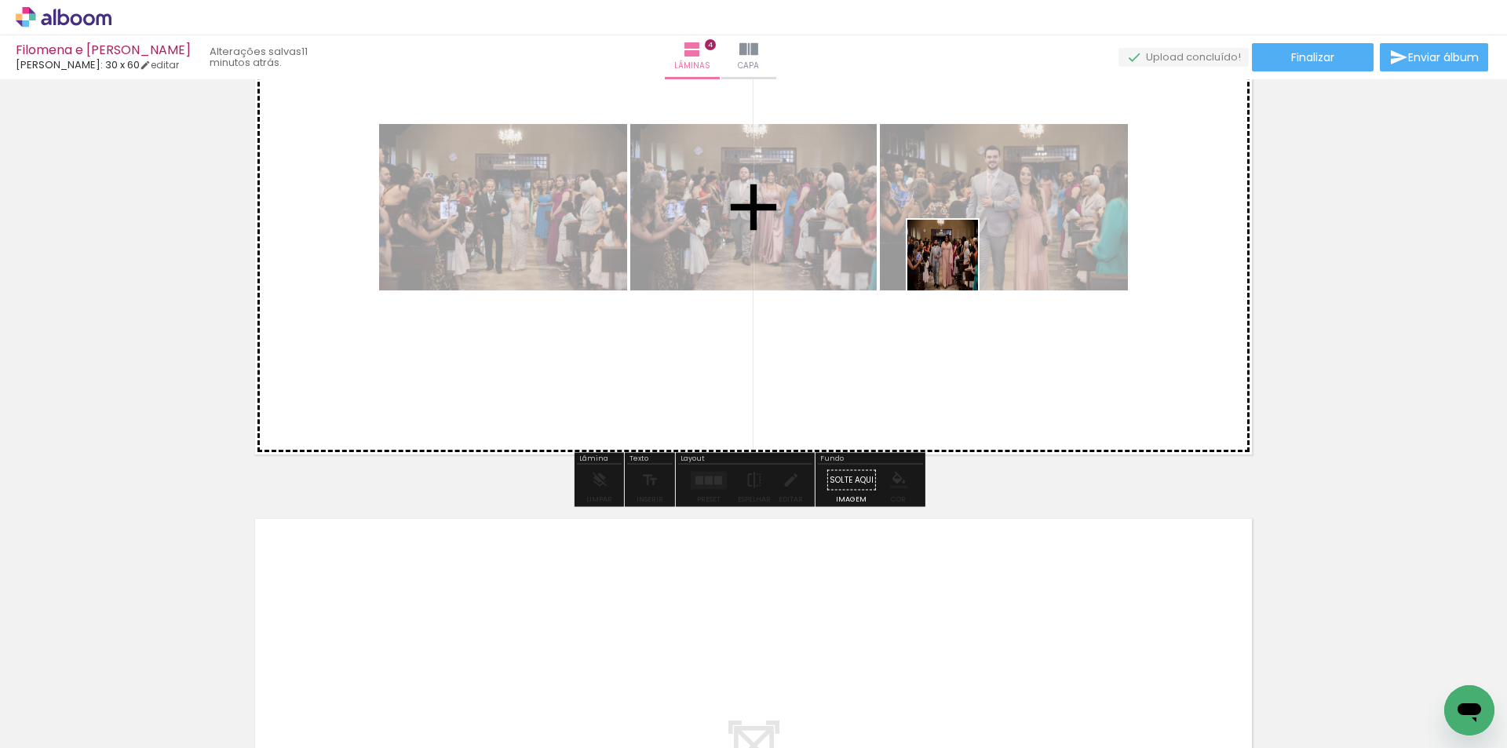
drag, startPoint x: 950, startPoint y: 546, endPoint x: 1044, endPoint y: 517, distance: 98.8
click at [959, 216] on quentale-workspace at bounding box center [753, 374] width 1507 height 748
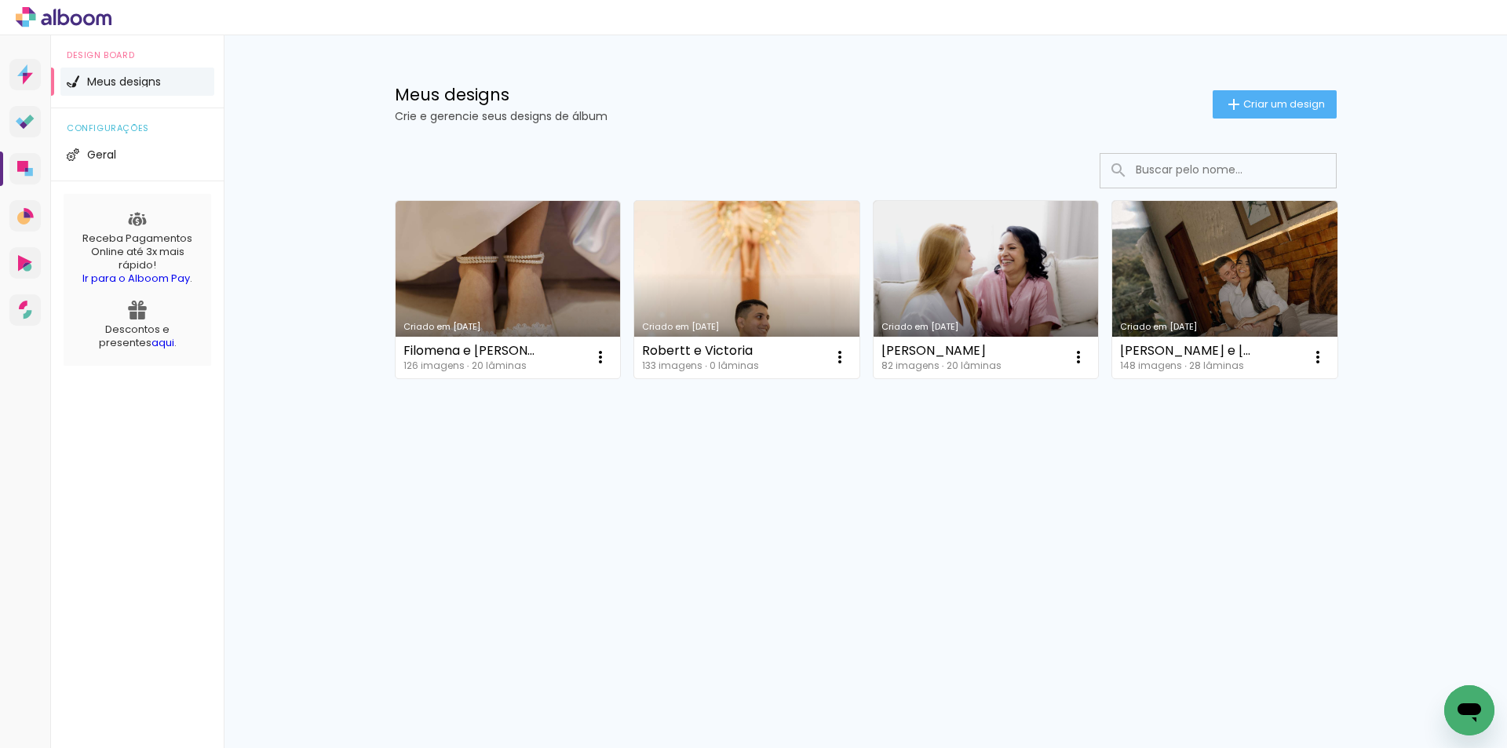
click at [702, 274] on link "Criado em [DATE]" at bounding box center [746, 289] width 225 height 177
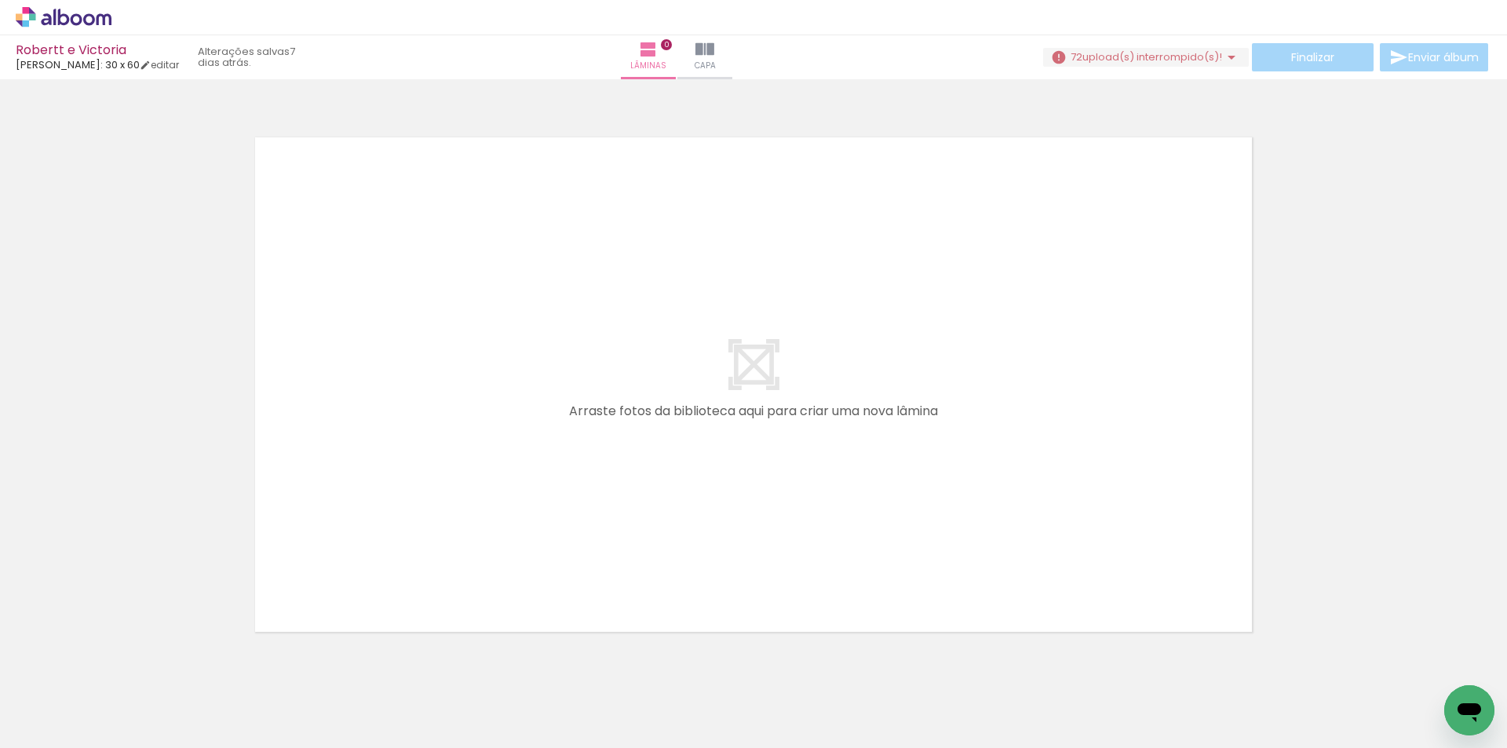
scroll to position [0, 10322]
click at [1201, 56] on span "upload(s) interrompido(s)!" at bounding box center [1153, 56] width 140 height 15
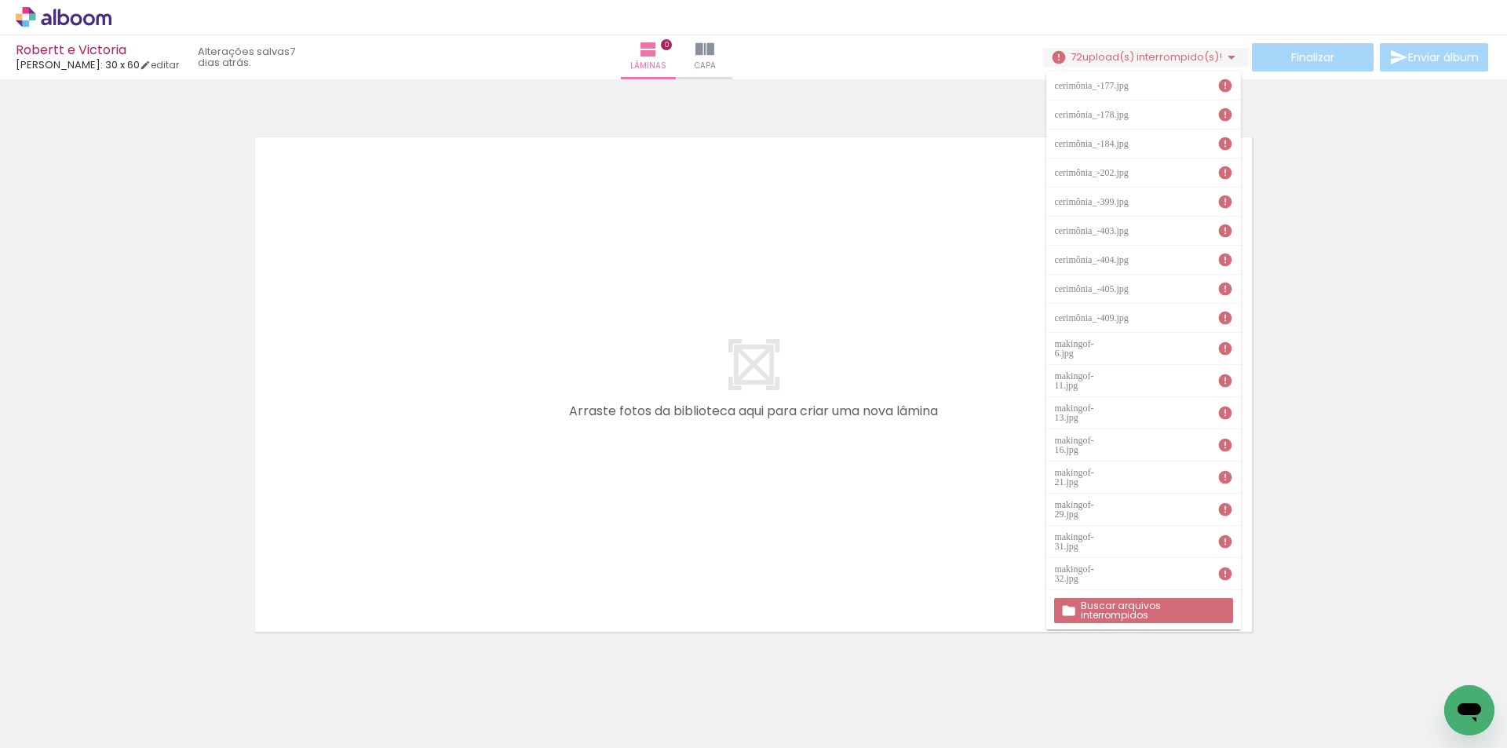
click at [0, 0] on slot "Buscar arquivos interrompidos" at bounding box center [0, 0] width 0 height 0
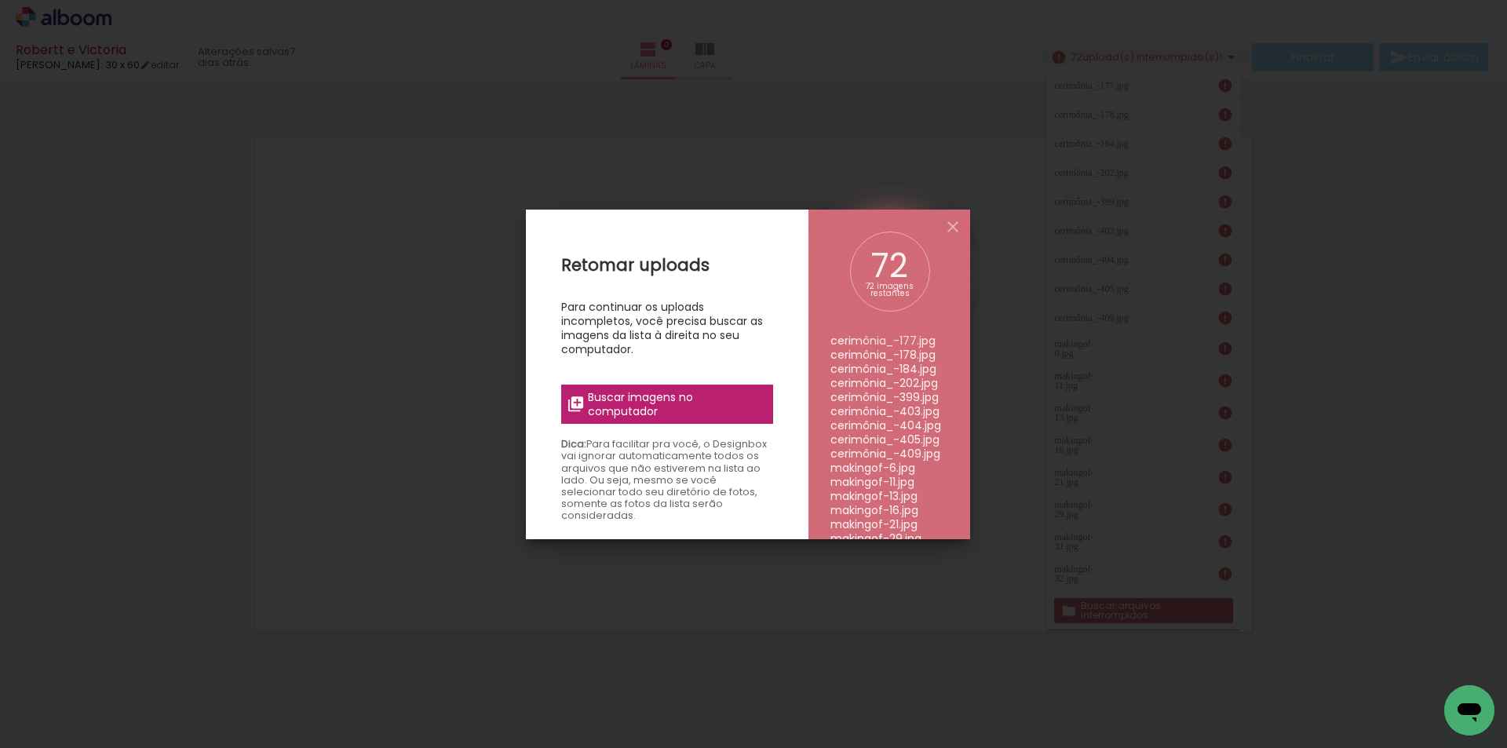
click at [716, 389] on label "Buscar imagens no computador" at bounding box center [667, 404] width 212 height 39
click at [0, 0] on input "file" at bounding box center [0, 0] width 0 height 0
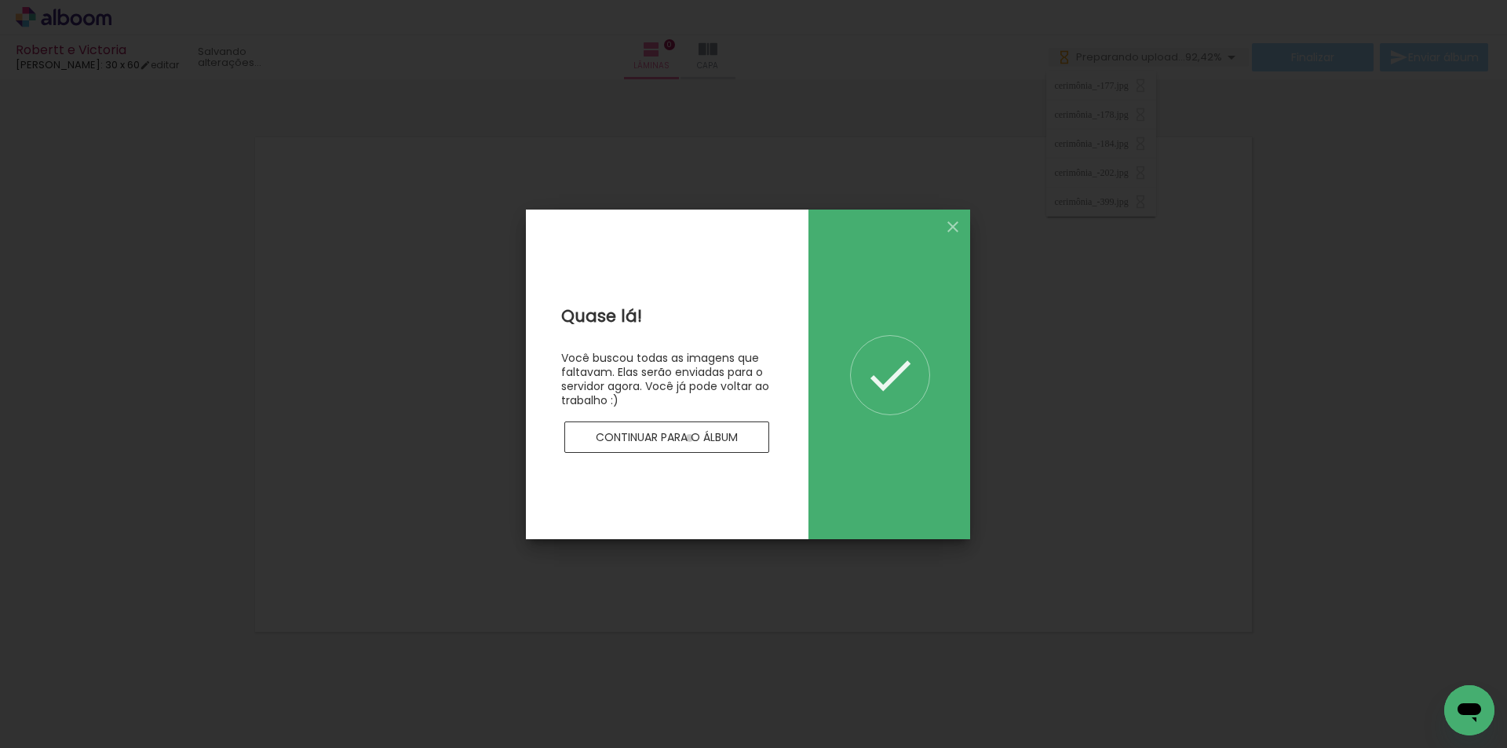
click at [0, 0] on slot "Continuar para o álbum" at bounding box center [0, 0] width 0 height 0
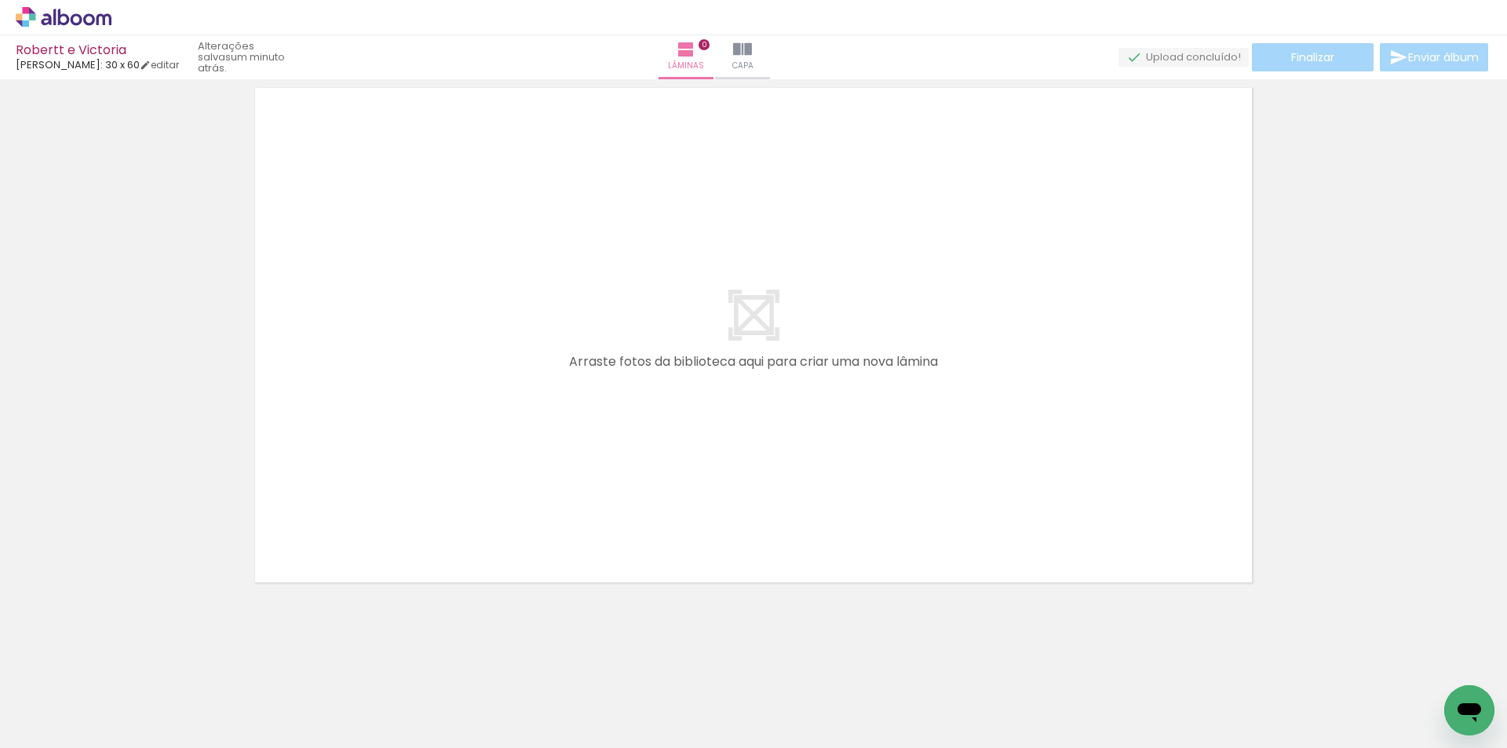
scroll to position [0, 6197]
drag, startPoint x: 741, startPoint y: 700, endPoint x: 754, endPoint y: 642, distance: 58.7
click at [554, 463] on quentale-workspace at bounding box center [753, 374] width 1507 height 748
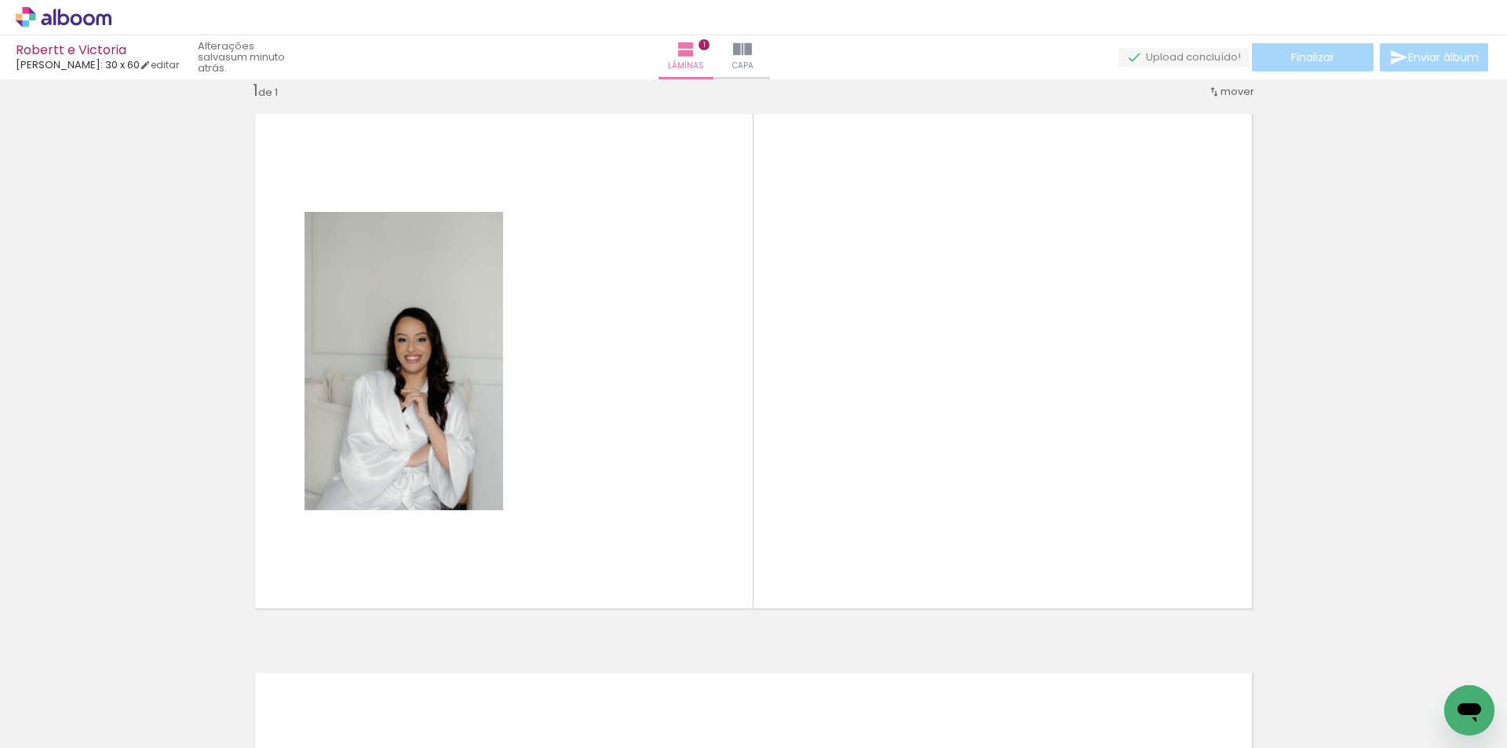
scroll to position [20, 0]
drag, startPoint x: 835, startPoint y: 690, endPoint x: 706, endPoint y: 477, distance: 248.7
click at [717, 496] on quentale-workspace at bounding box center [753, 374] width 1507 height 748
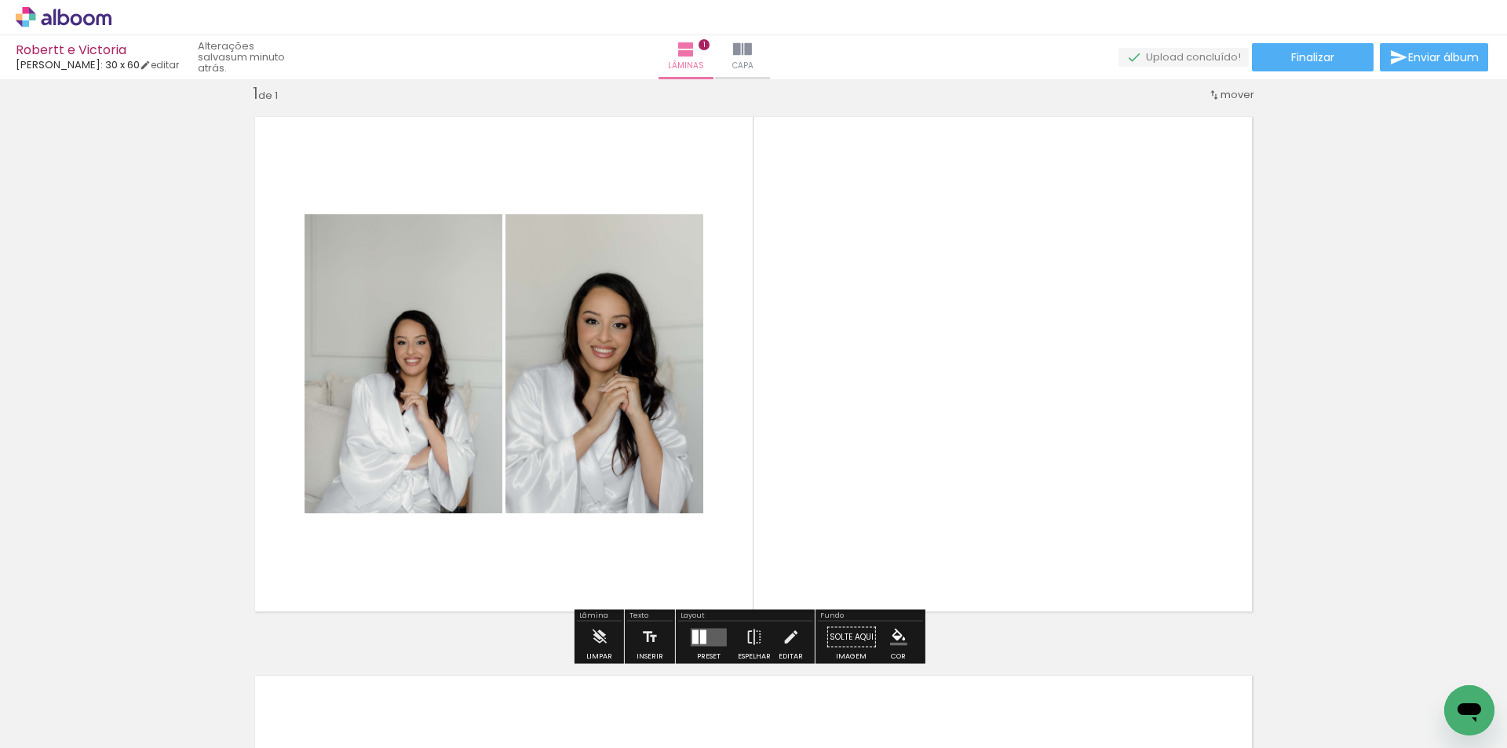
drag, startPoint x: 897, startPoint y: 682, endPoint x: 839, endPoint y: 511, distance: 180.0
click at [838, 524] on quentale-workspace at bounding box center [753, 374] width 1507 height 748
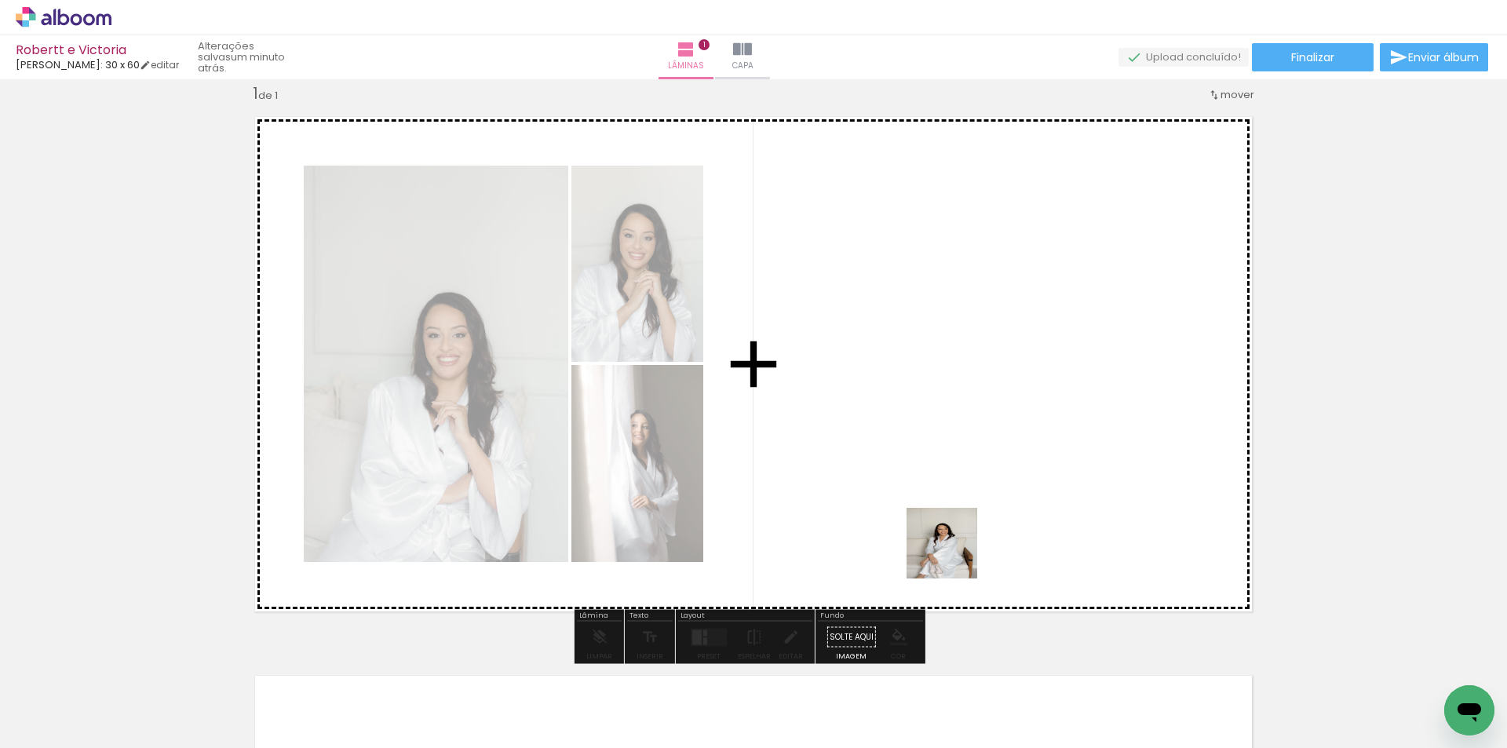
drag, startPoint x: 996, startPoint y: 714, endPoint x: 912, endPoint y: 487, distance: 241.7
click at [923, 489] on quentale-workspace at bounding box center [753, 374] width 1507 height 748
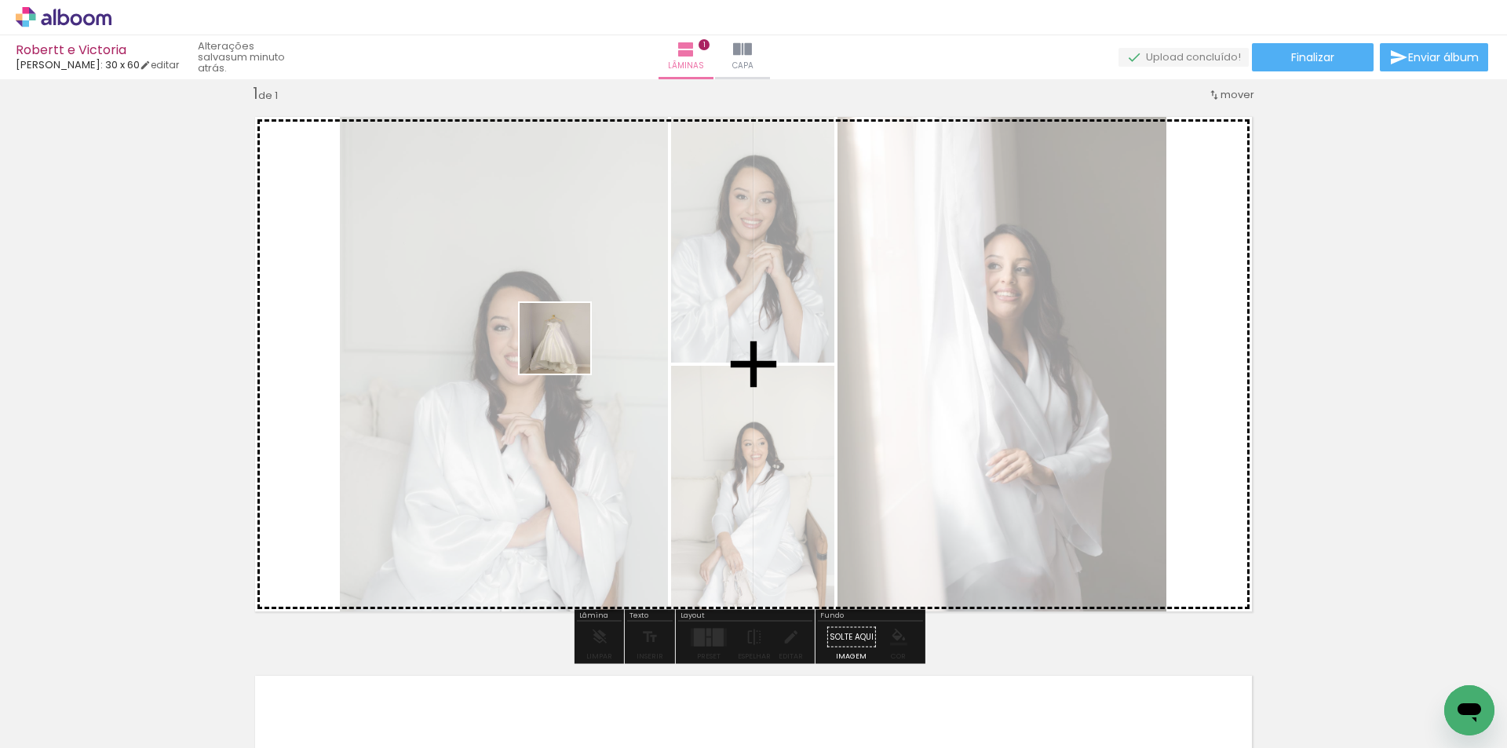
drag, startPoint x: 1241, startPoint y: 696, endPoint x: 577, endPoint y: 383, distance: 733.4
click at [560, 346] on quentale-workspace at bounding box center [753, 374] width 1507 height 748
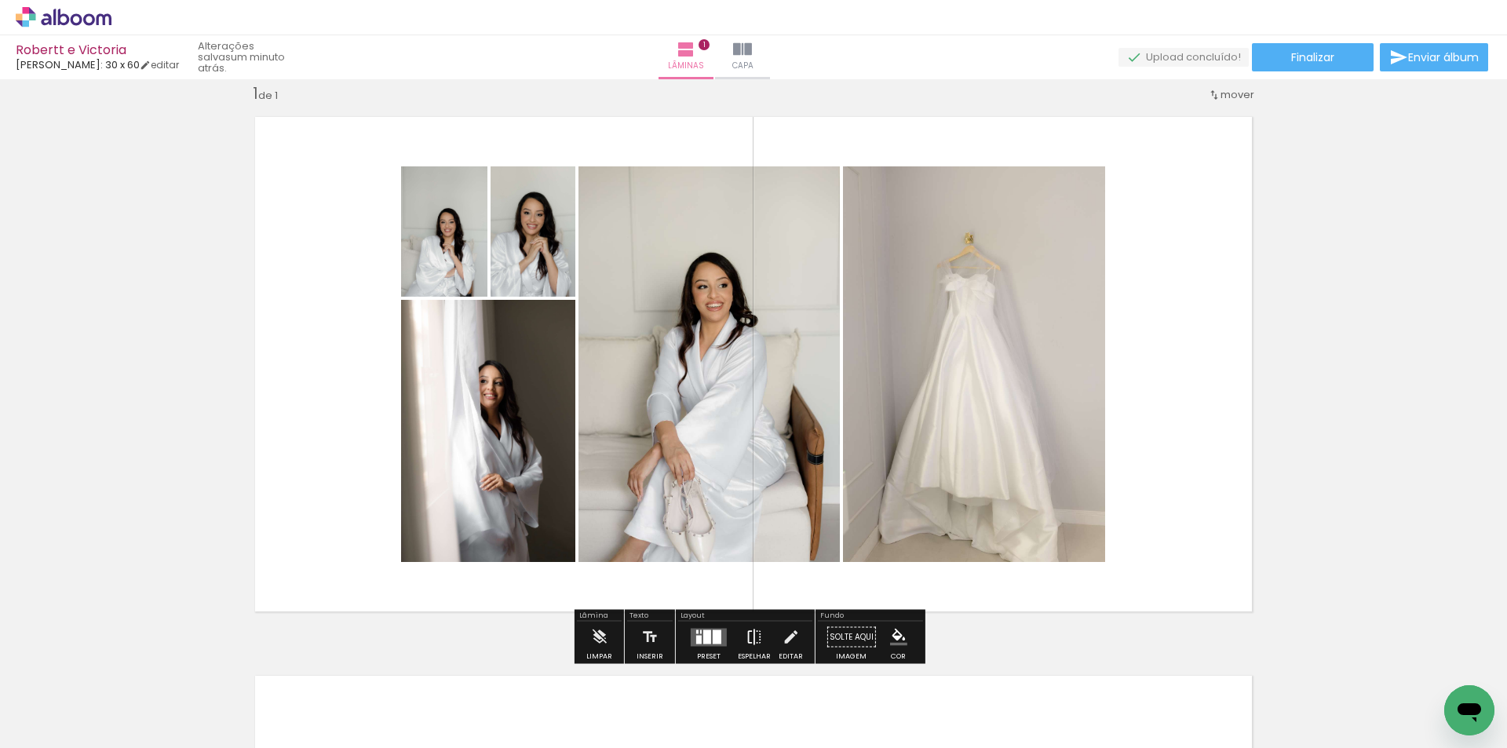
click at [750, 635] on iron-icon at bounding box center [754, 637] width 17 height 31
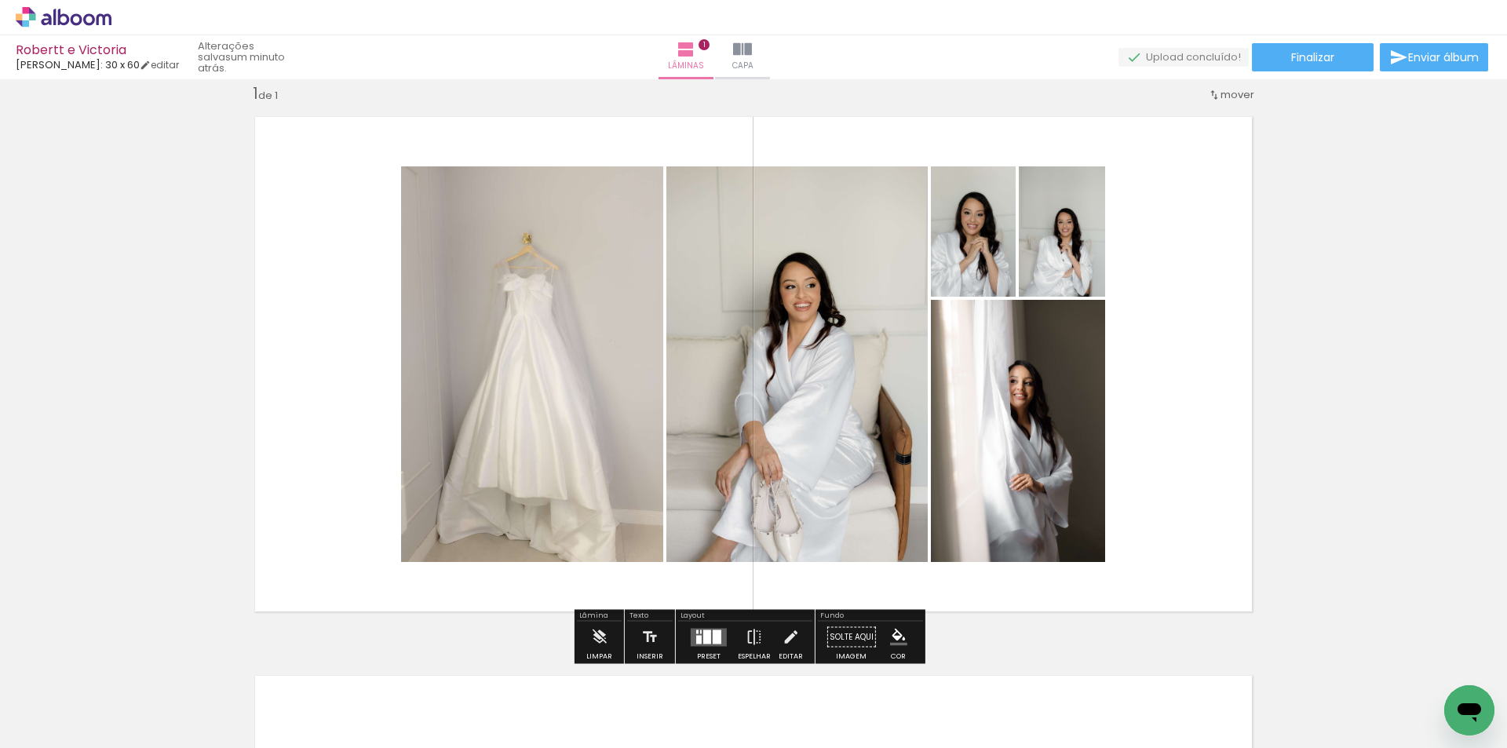
click at [708, 631] on quentale-layouter at bounding box center [709, 637] width 36 height 18
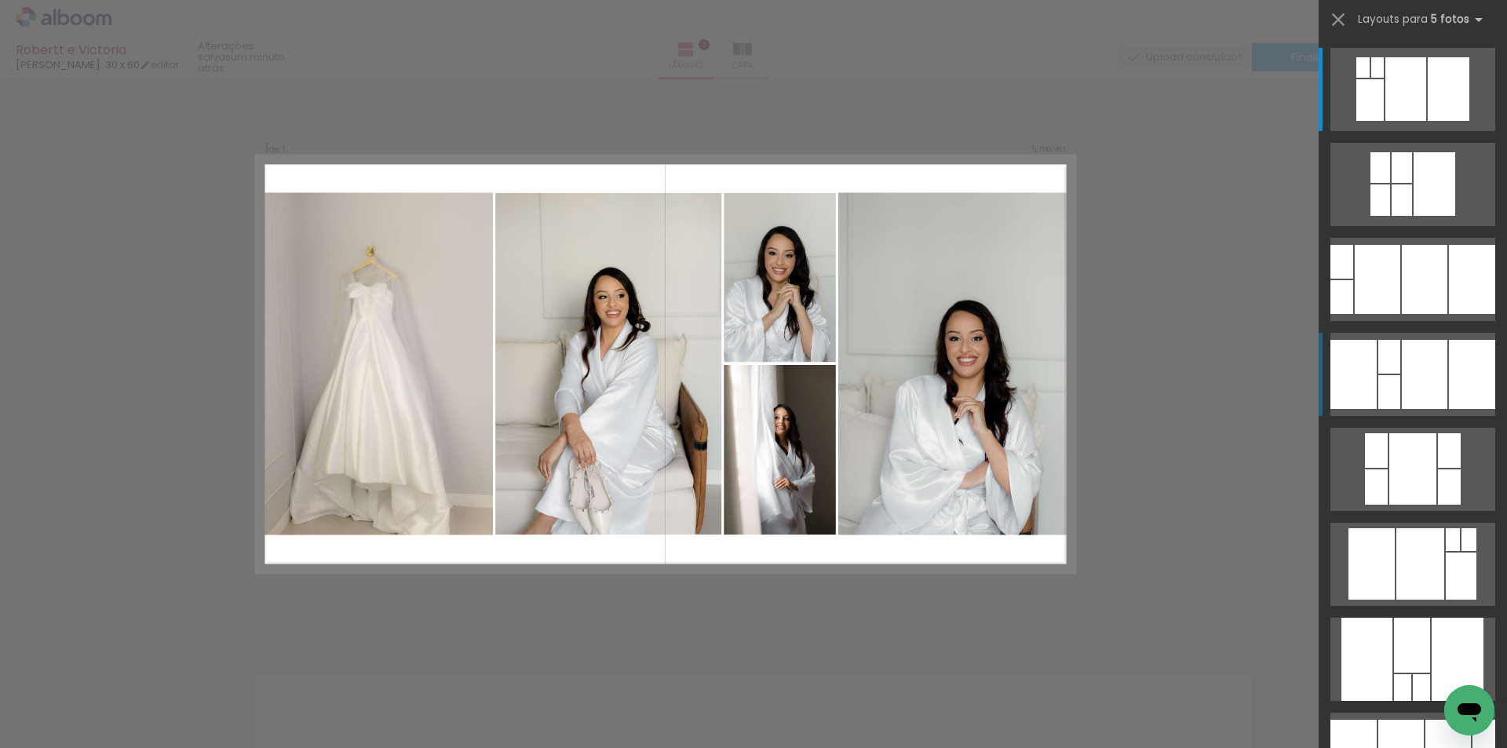
click at [1427, 121] on div at bounding box center [1406, 89] width 41 height 64
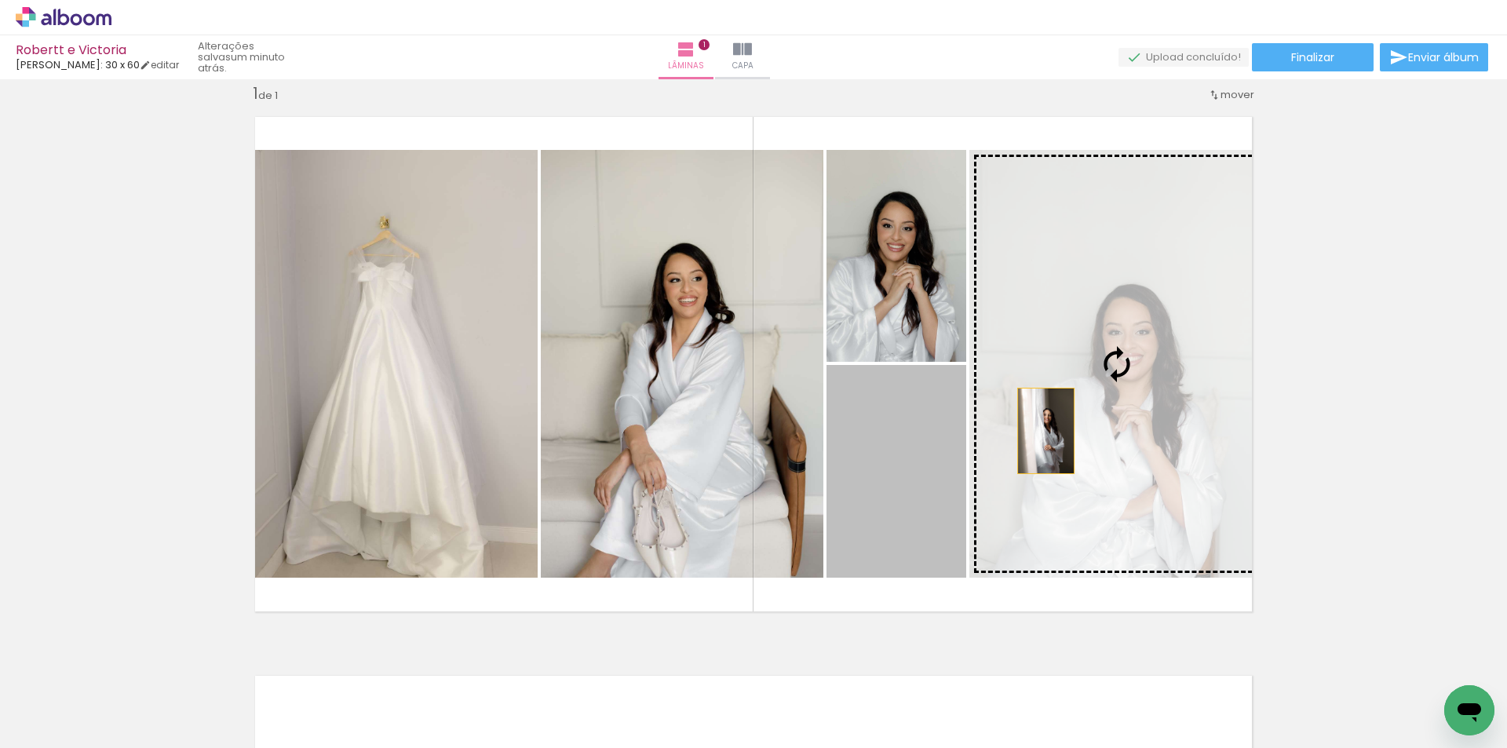
drag, startPoint x: 899, startPoint y: 481, endPoint x: 1095, endPoint y: 425, distance: 204.0
click at [0, 0] on slot at bounding box center [0, 0] width 0 height 0
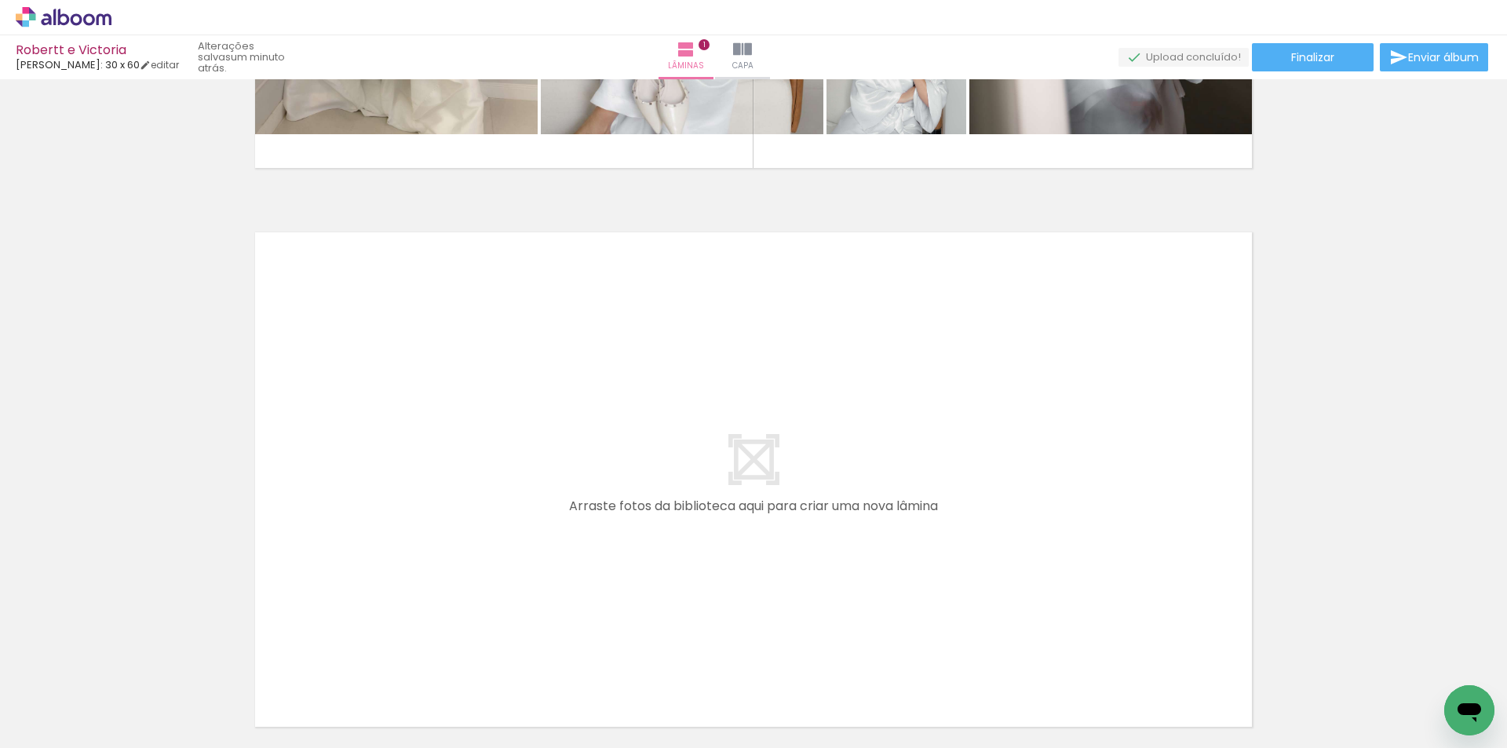
scroll to position [492, 0]
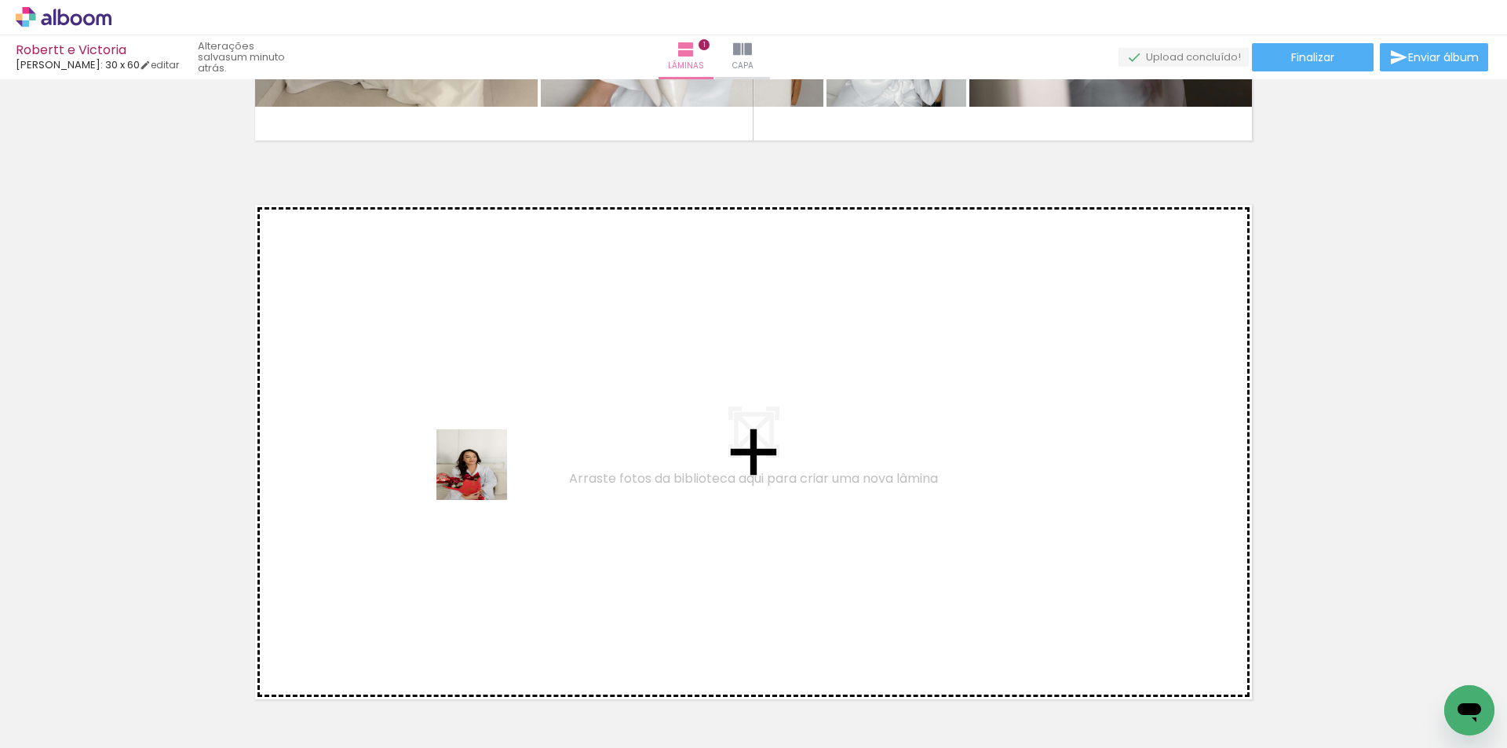
drag, startPoint x: 521, startPoint y: 689, endPoint x: 484, endPoint y: 473, distance: 219.0
click at [484, 473] on quentale-workspace at bounding box center [753, 374] width 1507 height 748
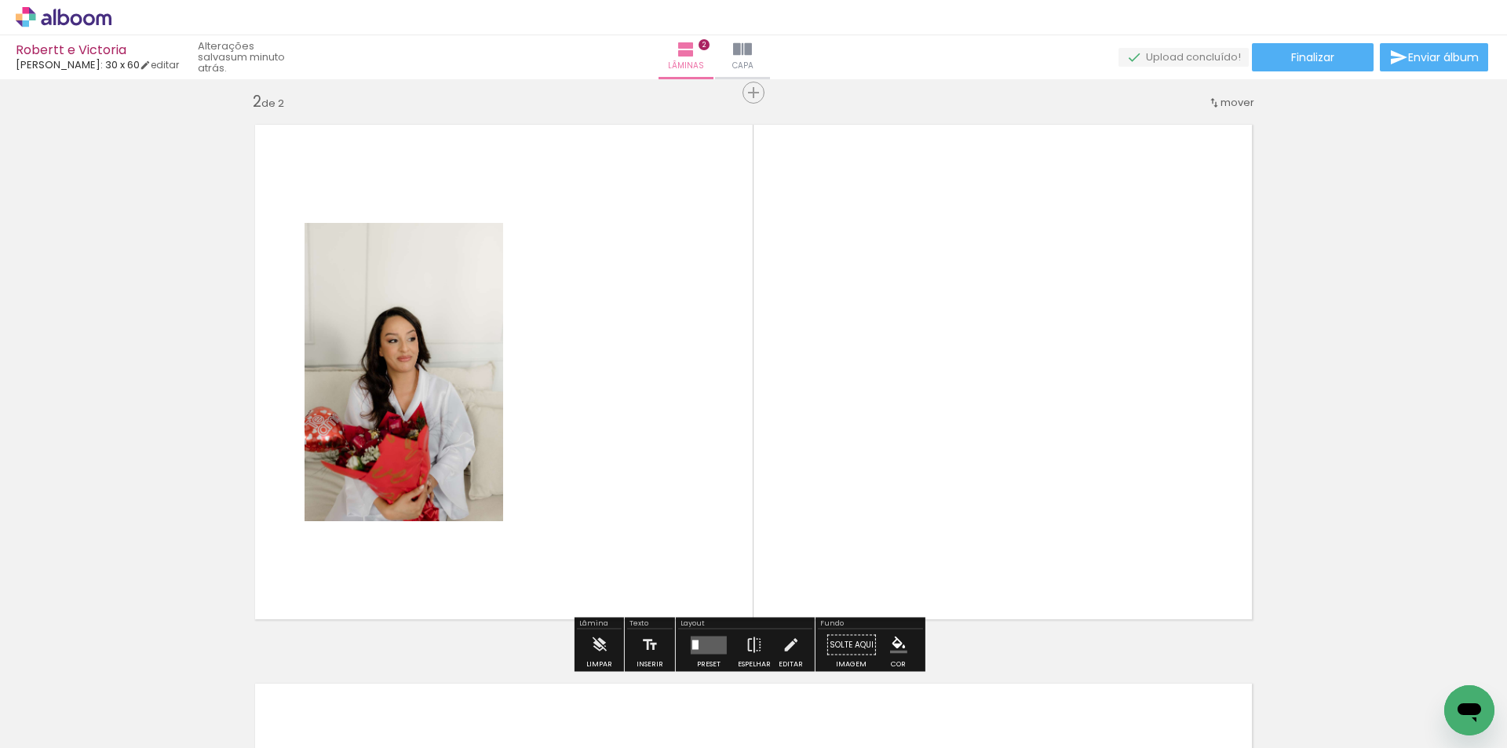
scroll to position [579, 0]
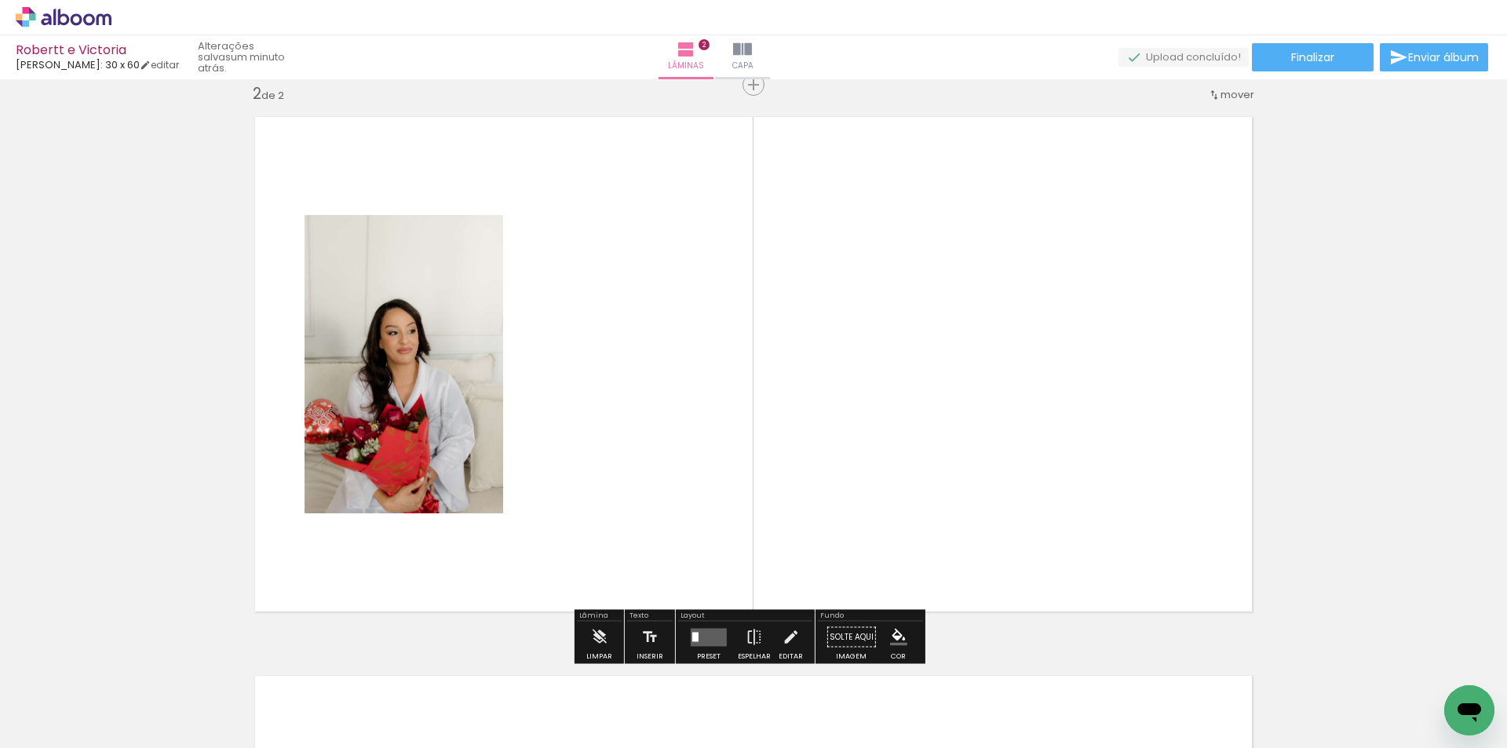
drag, startPoint x: 622, startPoint y: 719, endPoint x: 564, endPoint y: 528, distance: 199.4
click at [565, 544] on quentale-workspace at bounding box center [753, 374] width 1507 height 748
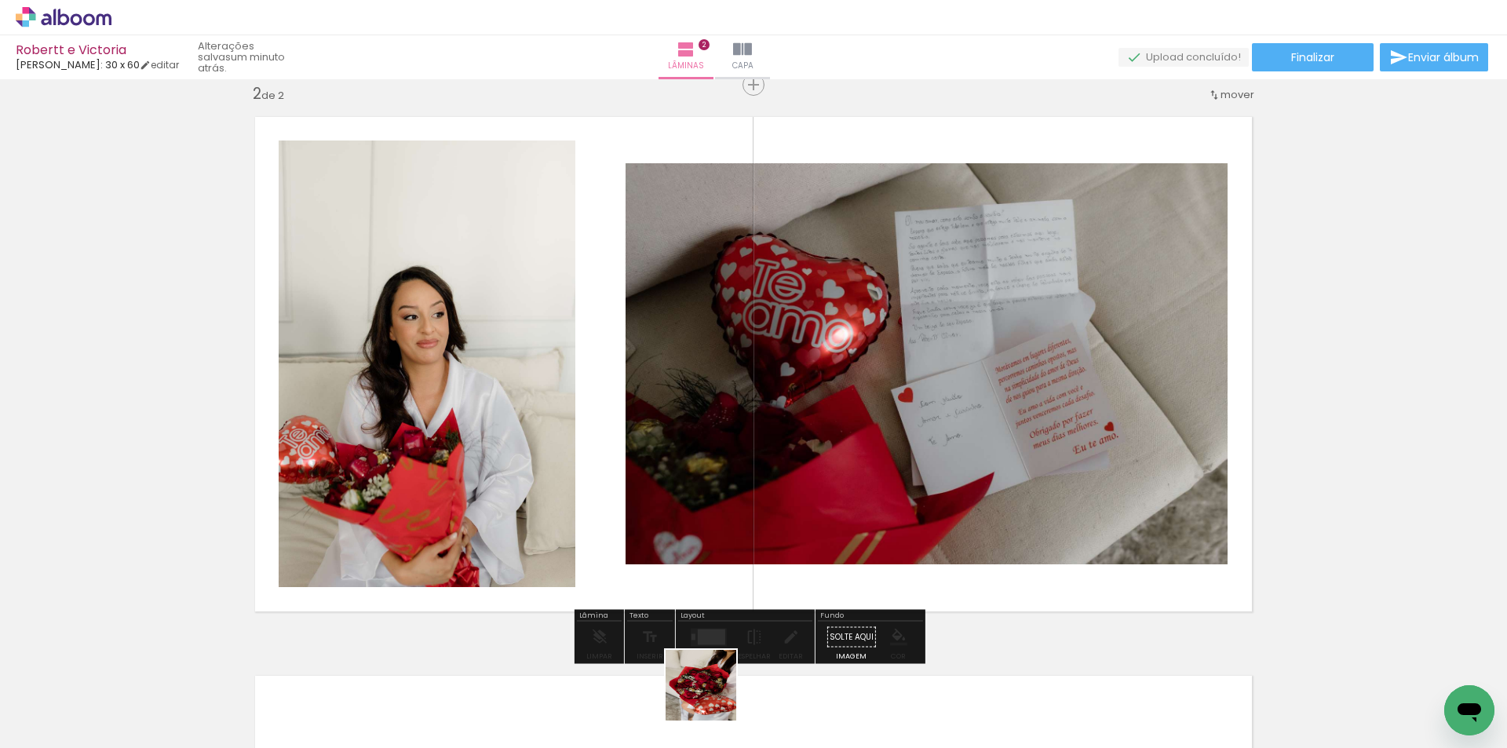
drag, startPoint x: 716, startPoint y: 710, endPoint x: 685, endPoint y: 482, distance: 229.8
click at [692, 512] on quentale-workspace at bounding box center [753, 374] width 1507 height 748
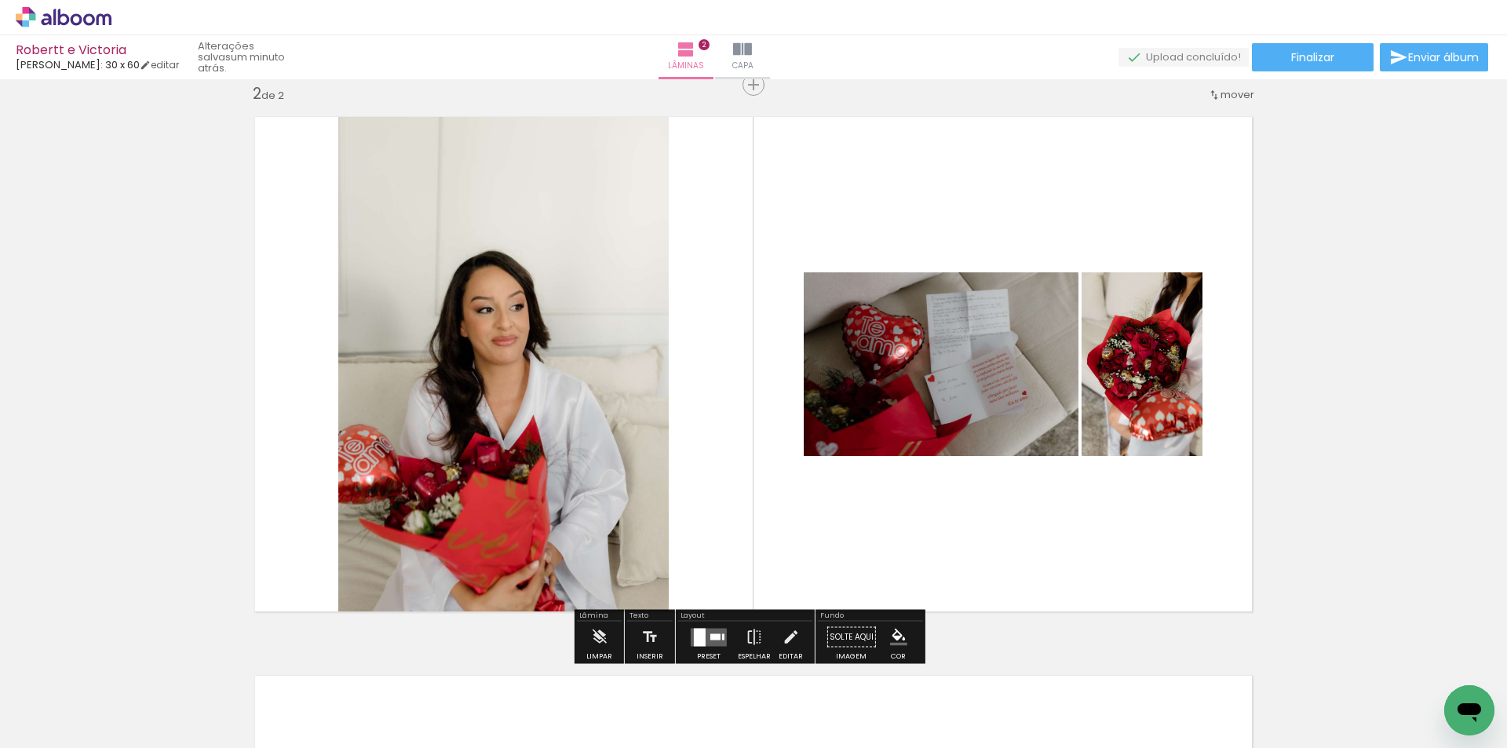
drag, startPoint x: 791, startPoint y: 701, endPoint x: 836, endPoint y: 496, distance: 209.9
click at [781, 469] on quentale-workspace at bounding box center [753, 374] width 1507 height 748
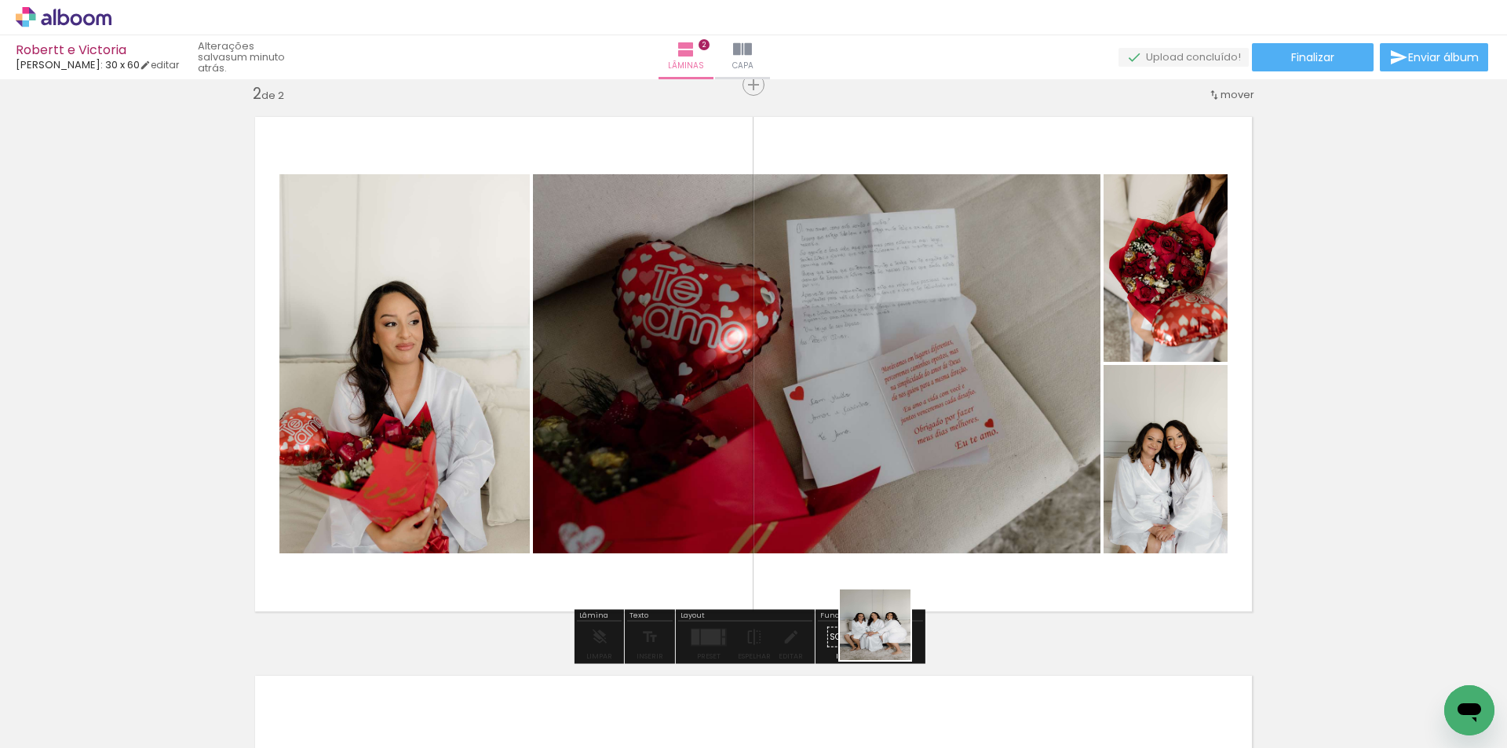
drag, startPoint x: 887, startPoint y: 637, endPoint x: 990, endPoint y: 605, distance: 107.8
click at [901, 458] on quentale-workspace at bounding box center [753, 374] width 1507 height 748
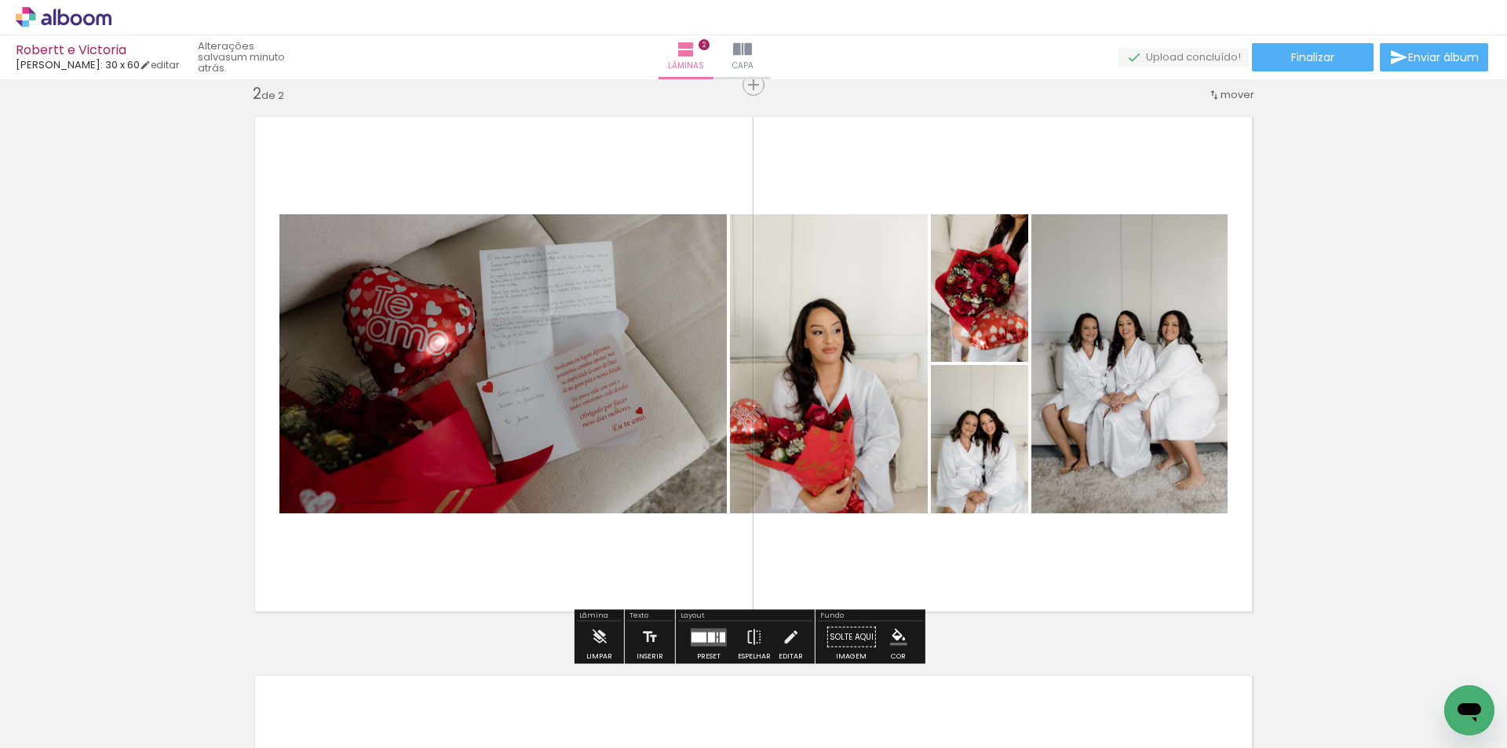
drag, startPoint x: 965, startPoint y: 680, endPoint x: 1029, endPoint y: 686, distance: 63.9
click at [961, 561] on quentale-workspace at bounding box center [753, 374] width 1507 height 748
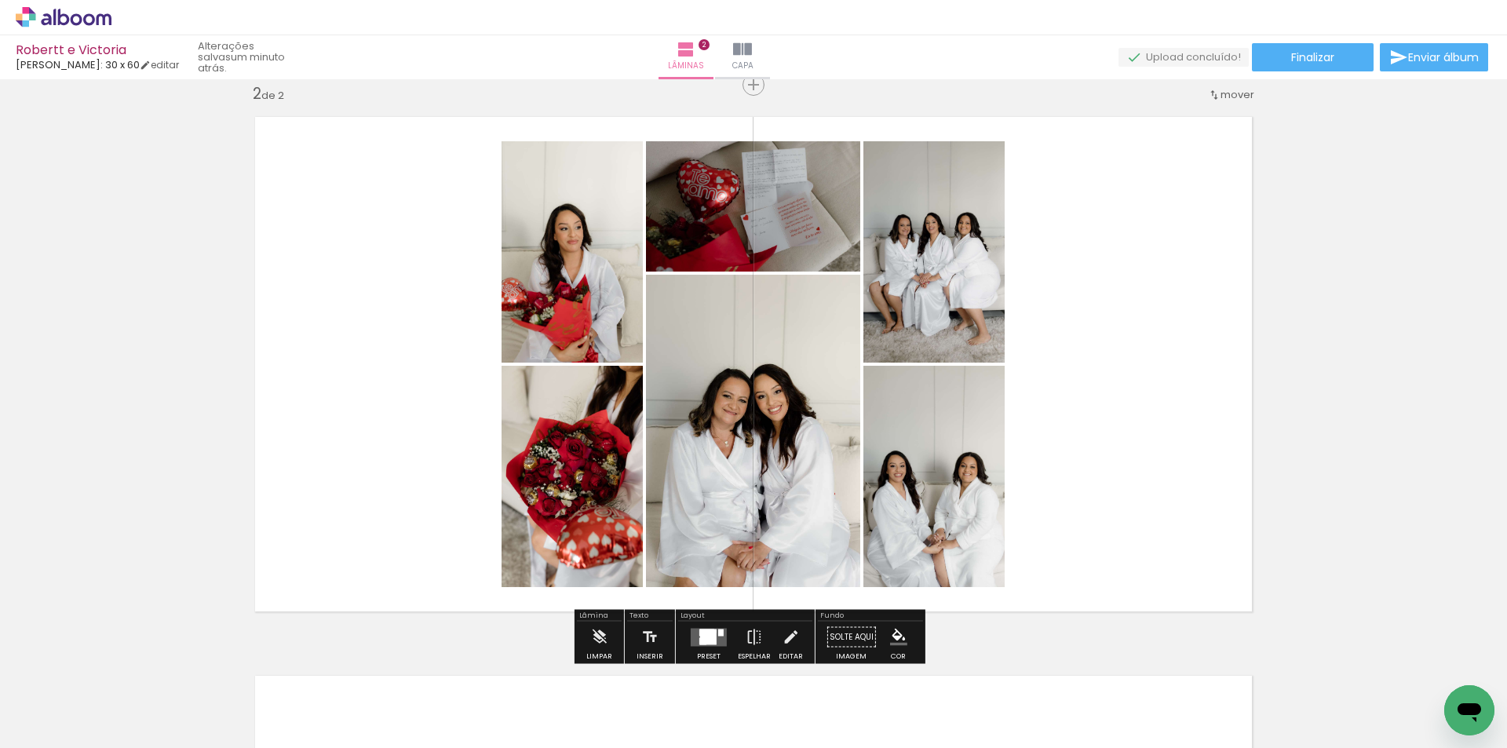
drag, startPoint x: 1034, startPoint y: 699, endPoint x: 967, endPoint y: 470, distance: 238.0
click at [983, 526] on quentale-workspace at bounding box center [753, 374] width 1507 height 748
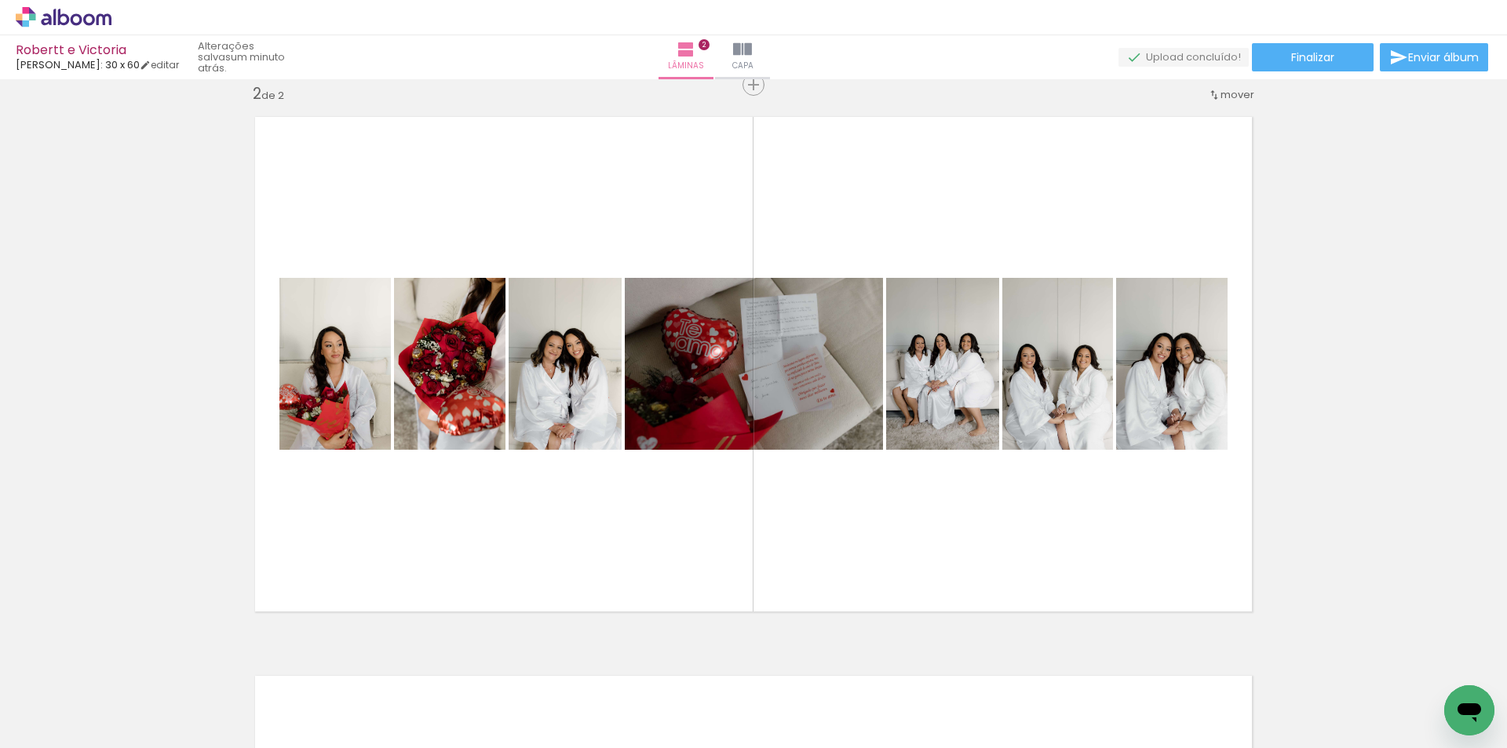
scroll to position [0, 6117]
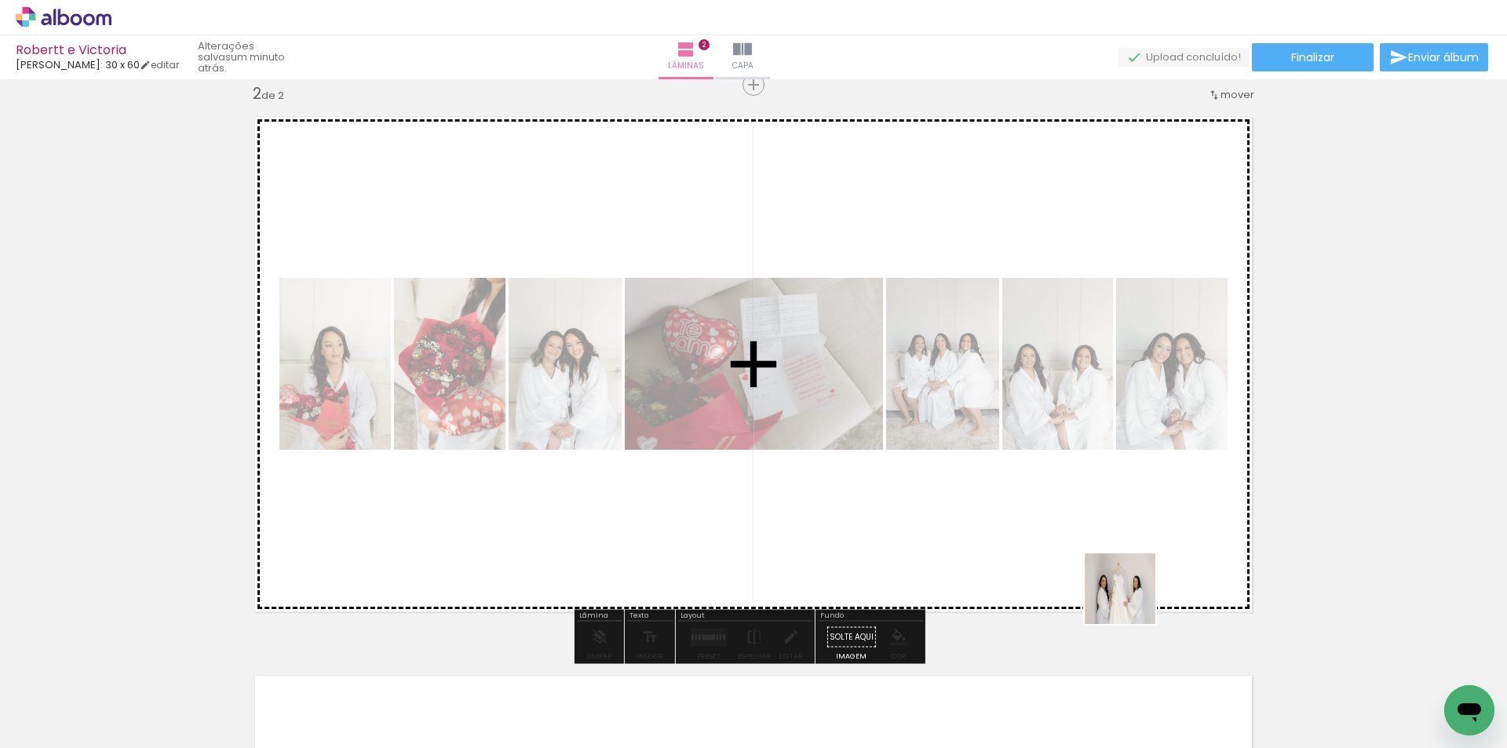
drag, startPoint x: 1177, startPoint y: 703, endPoint x: 1211, endPoint y: 593, distance: 115.7
click at [1101, 454] on quentale-workspace at bounding box center [753, 374] width 1507 height 748
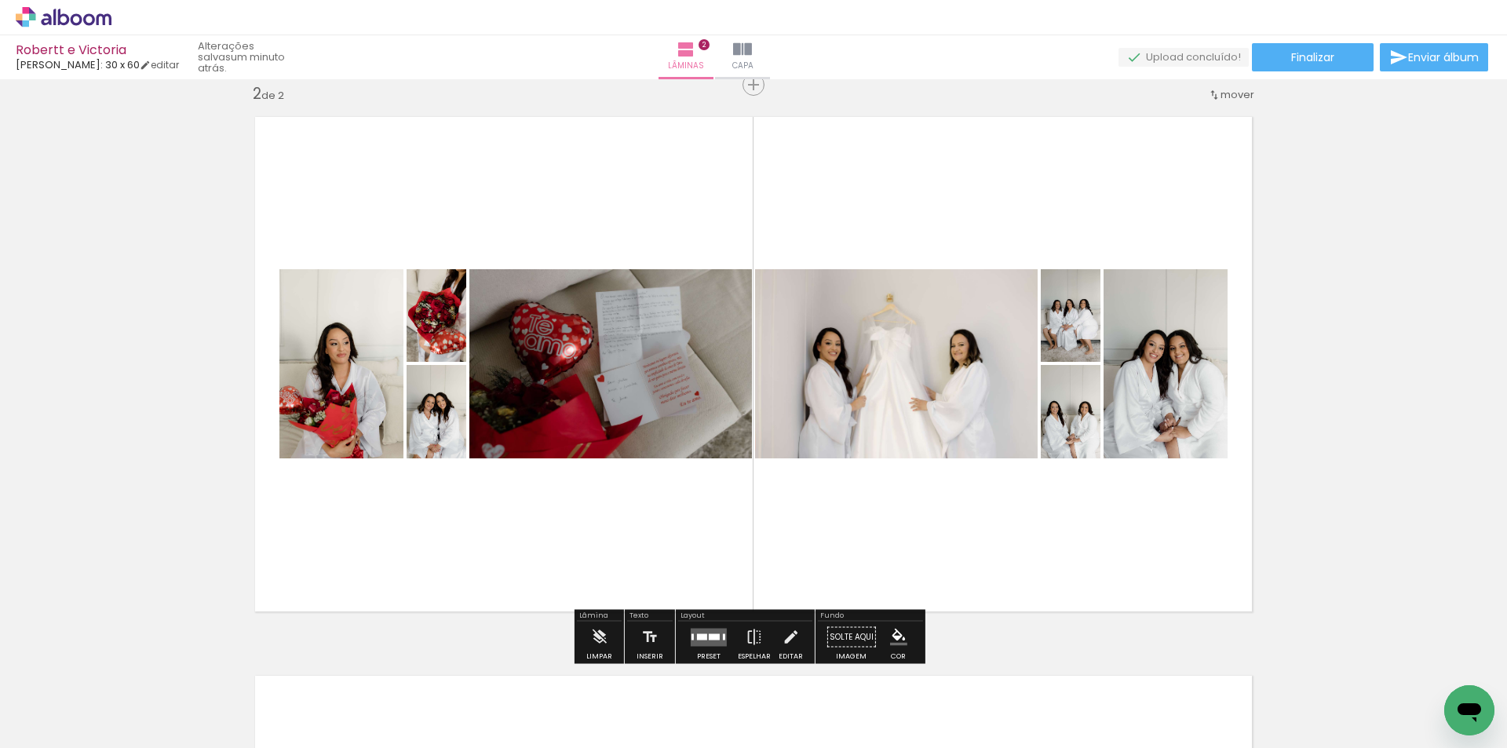
drag, startPoint x: 1242, startPoint y: 695, endPoint x: 1024, endPoint y: 501, distance: 292.0
click at [1064, 481] on quentale-workspace at bounding box center [753, 374] width 1507 height 748
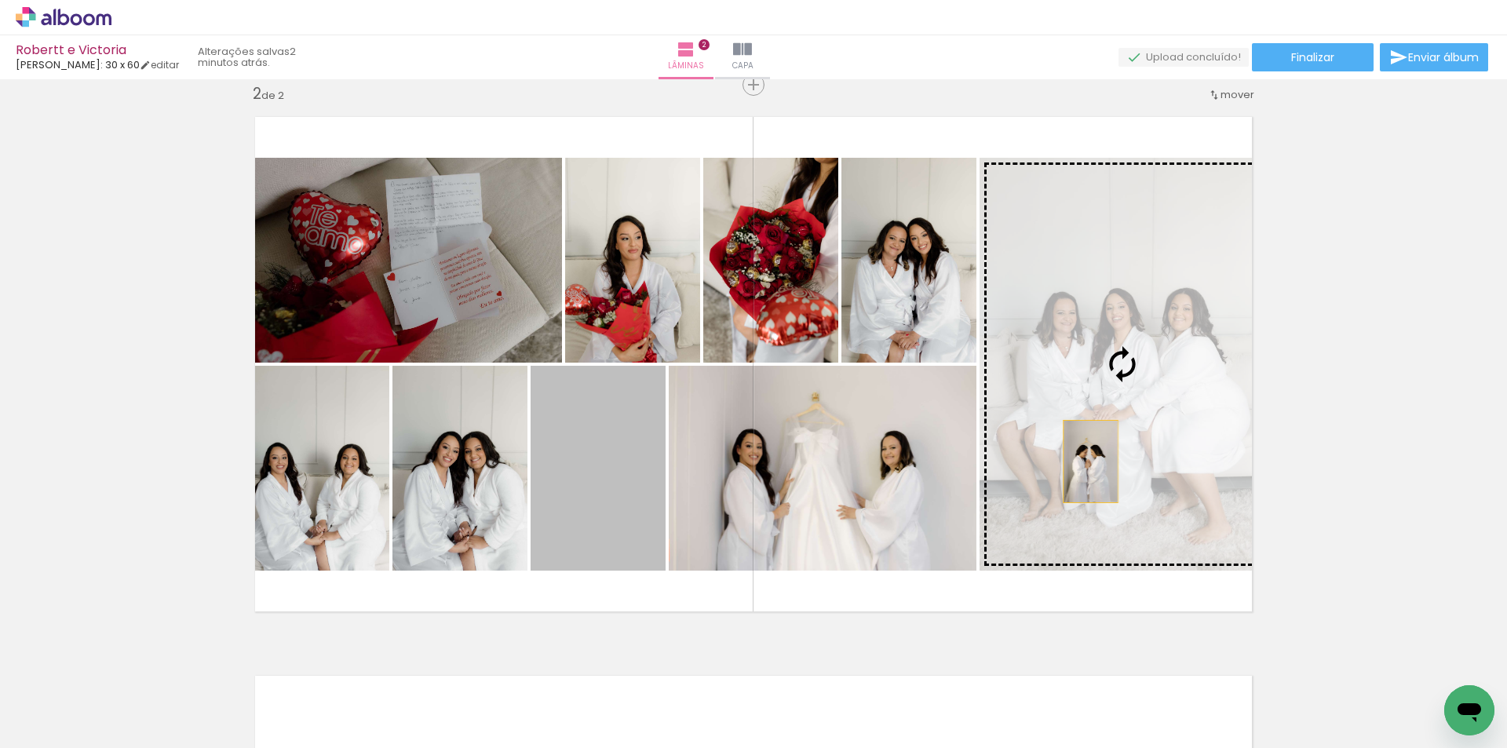
drag, startPoint x: 612, startPoint y: 503, endPoint x: 1121, endPoint y: 452, distance: 511.3
click at [0, 0] on slot at bounding box center [0, 0] width 0 height 0
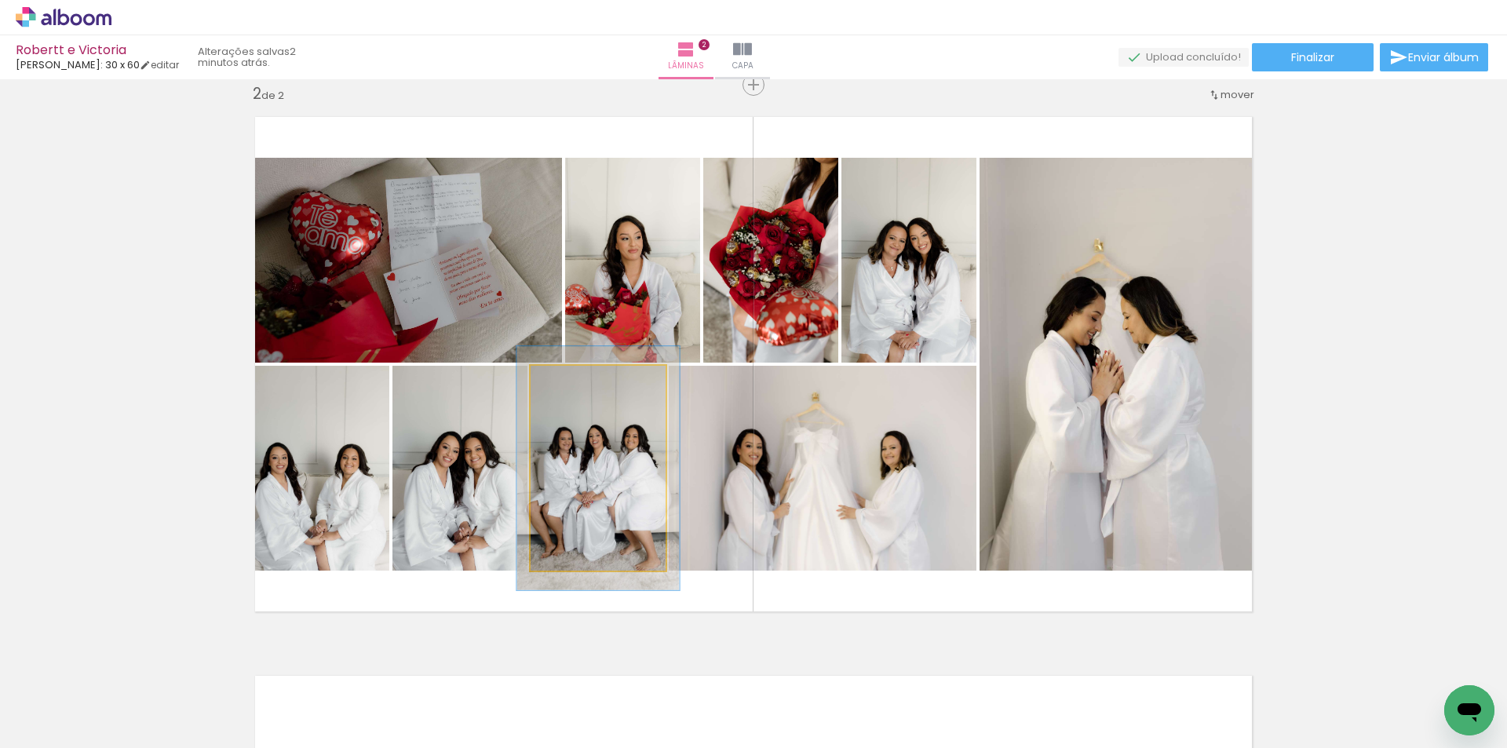
drag, startPoint x: 571, startPoint y: 385, endPoint x: 579, endPoint y: 389, distance: 9.2
type paper-slider "119"
click at [579, 389] on div at bounding box center [577, 382] width 25 height 25
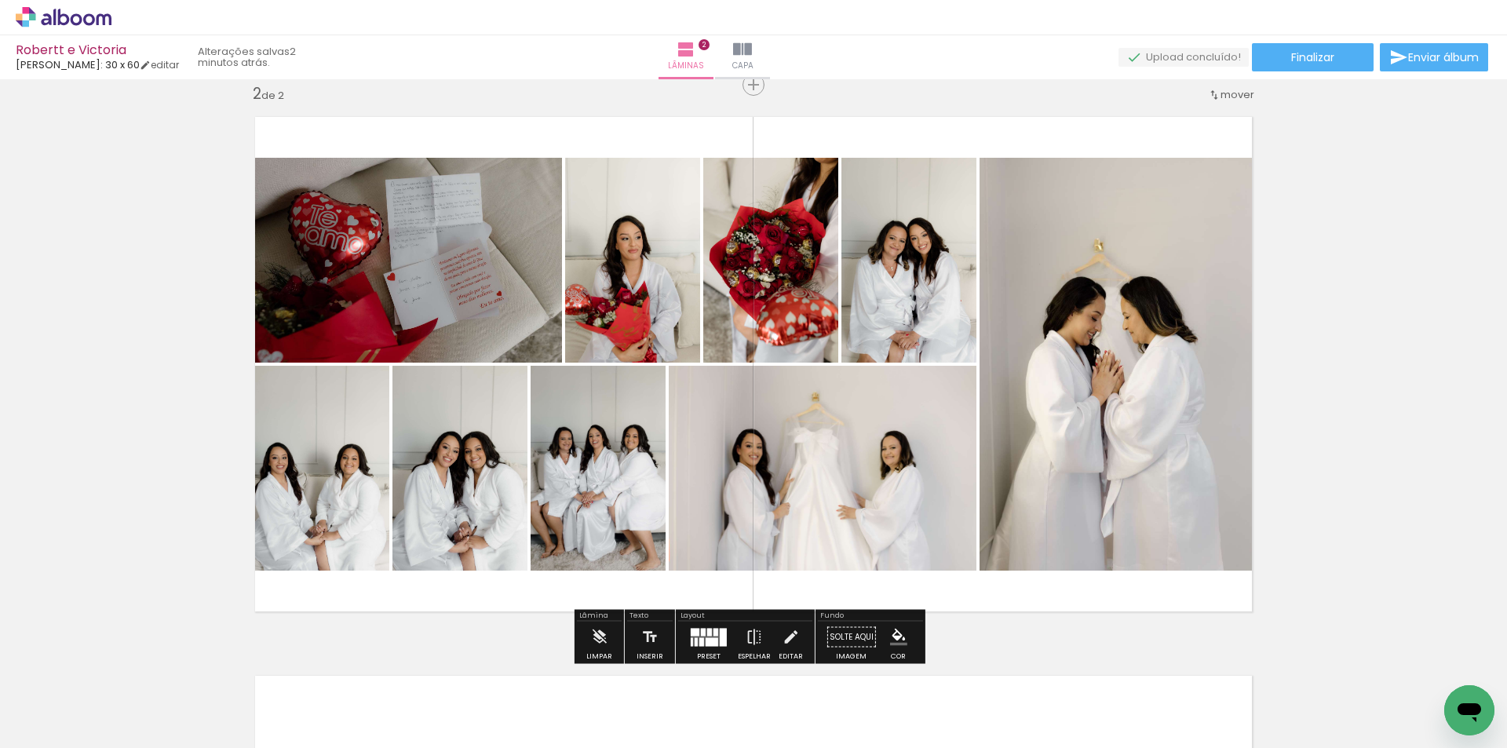
click at [722, 637] on div at bounding box center [723, 637] width 7 height 18
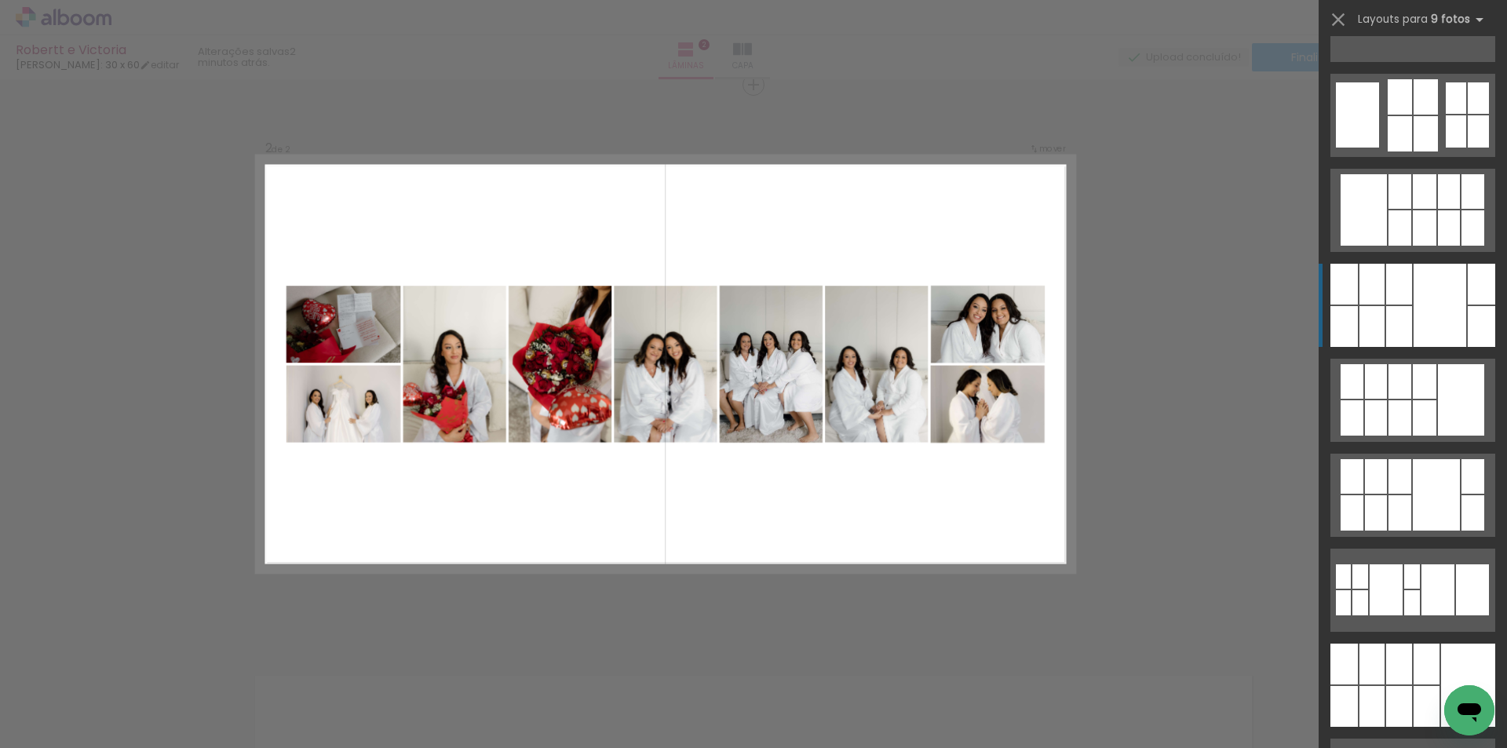
scroll to position [393, 0]
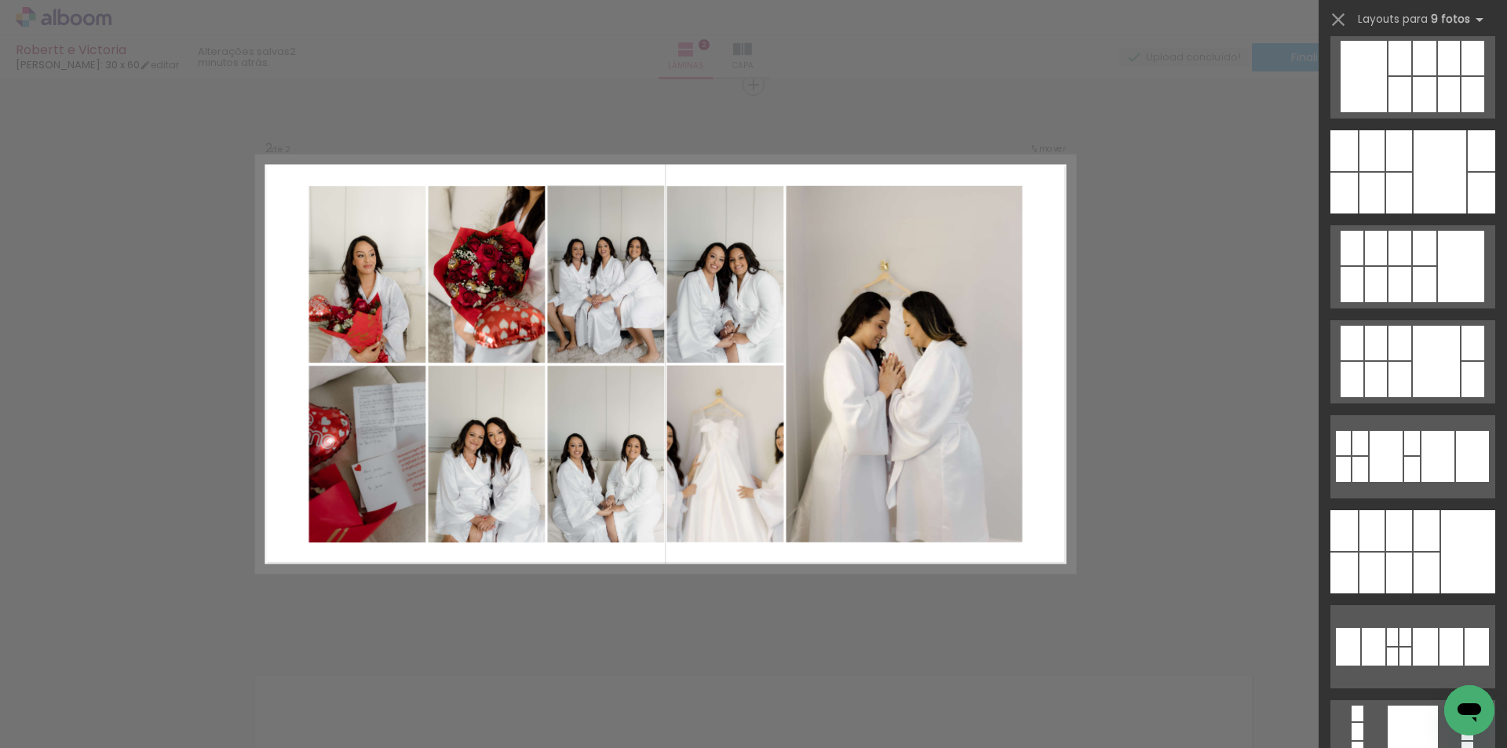
click at [1173, 301] on div "Confirmar Cancelar" at bounding box center [753, 357] width 1507 height 1715
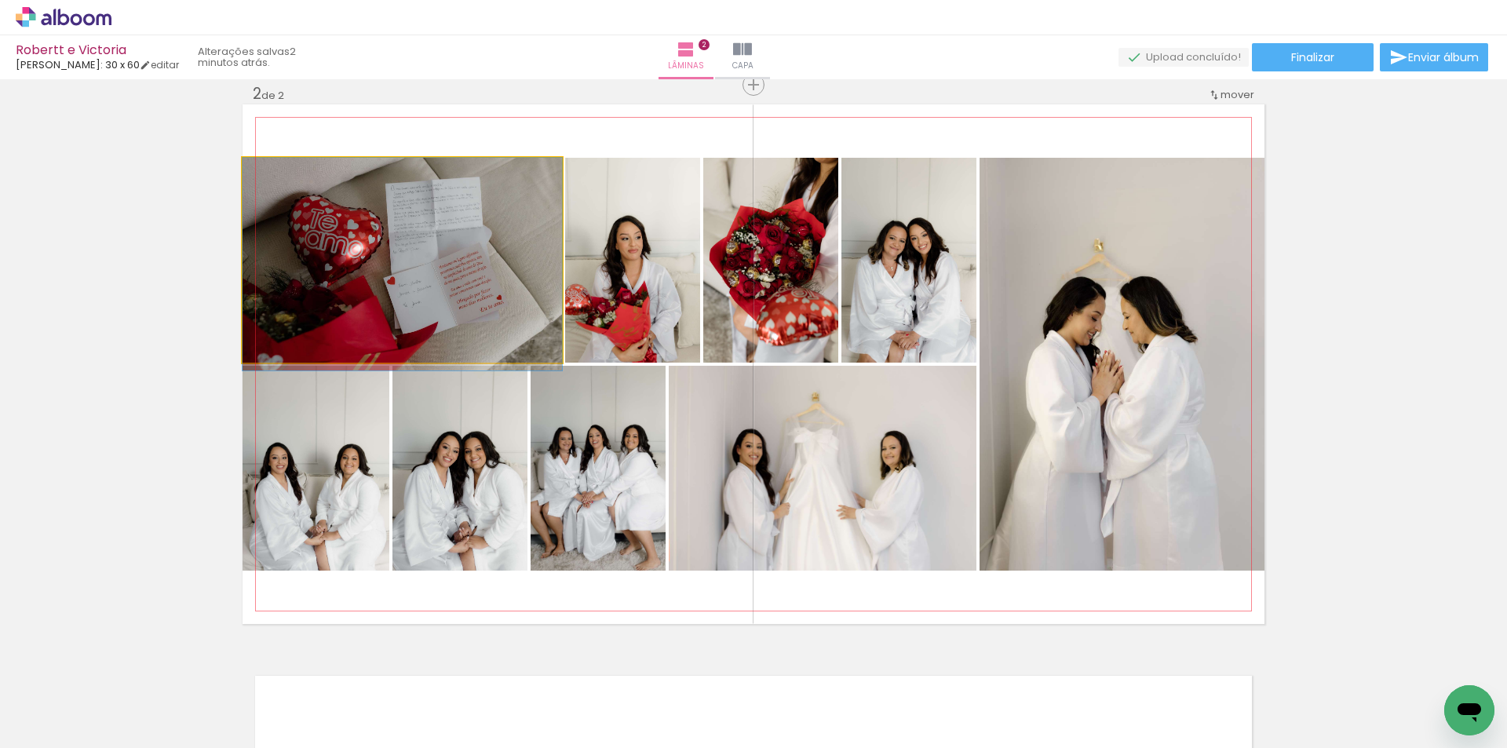
drag, startPoint x: 428, startPoint y: 276, endPoint x: 434, endPoint y: 306, distance: 31.3
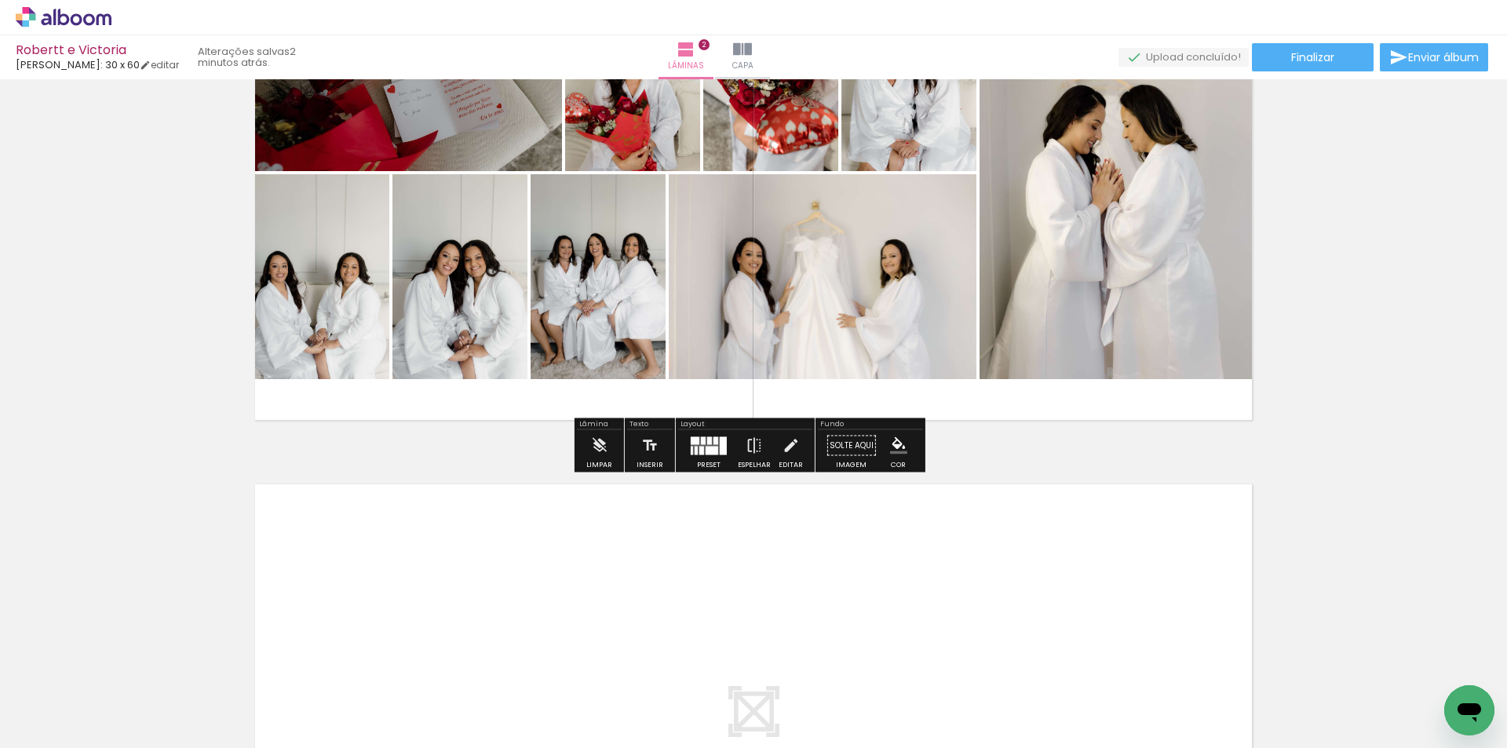
scroll to position [815, 0]
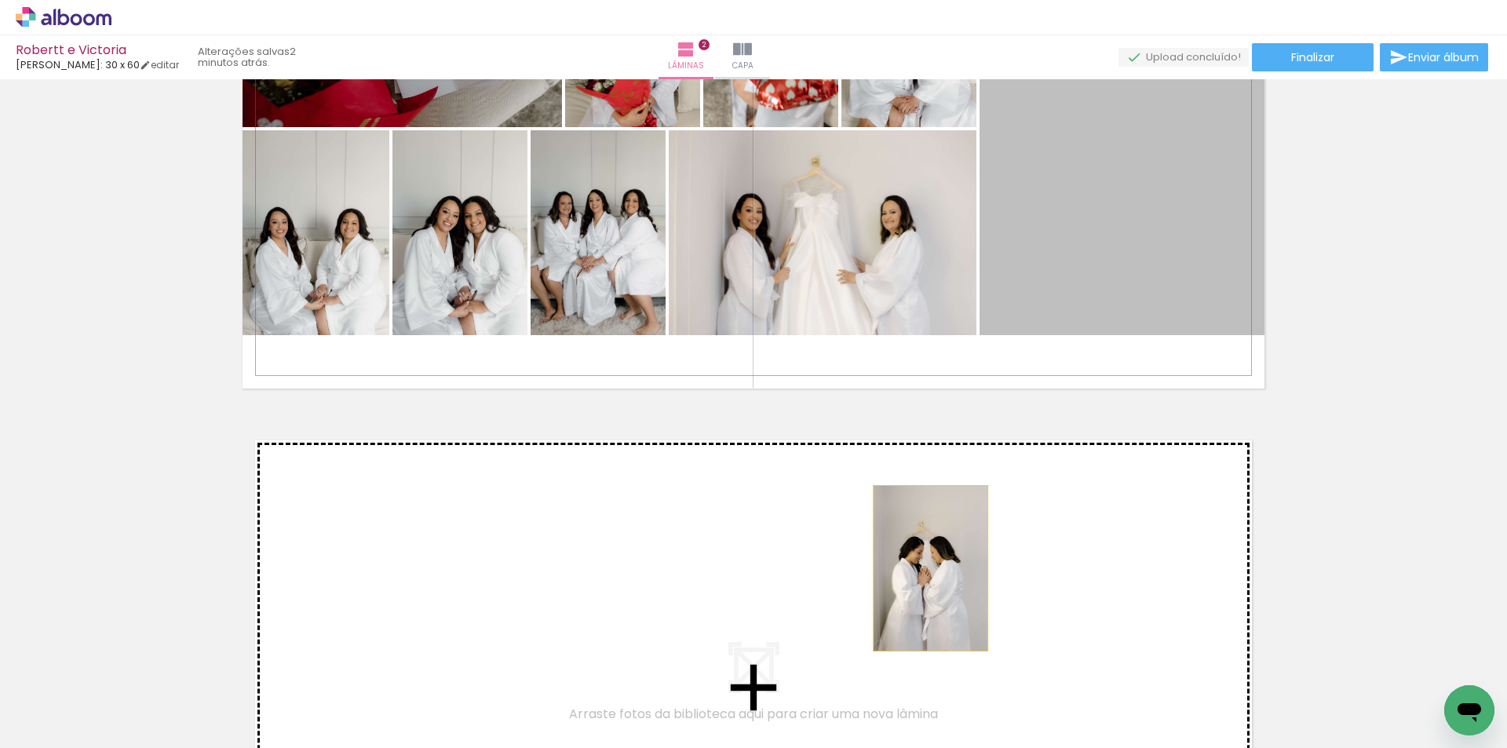
drag, startPoint x: 1112, startPoint y: 246, endPoint x: 905, endPoint y: 364, distance: 237.7
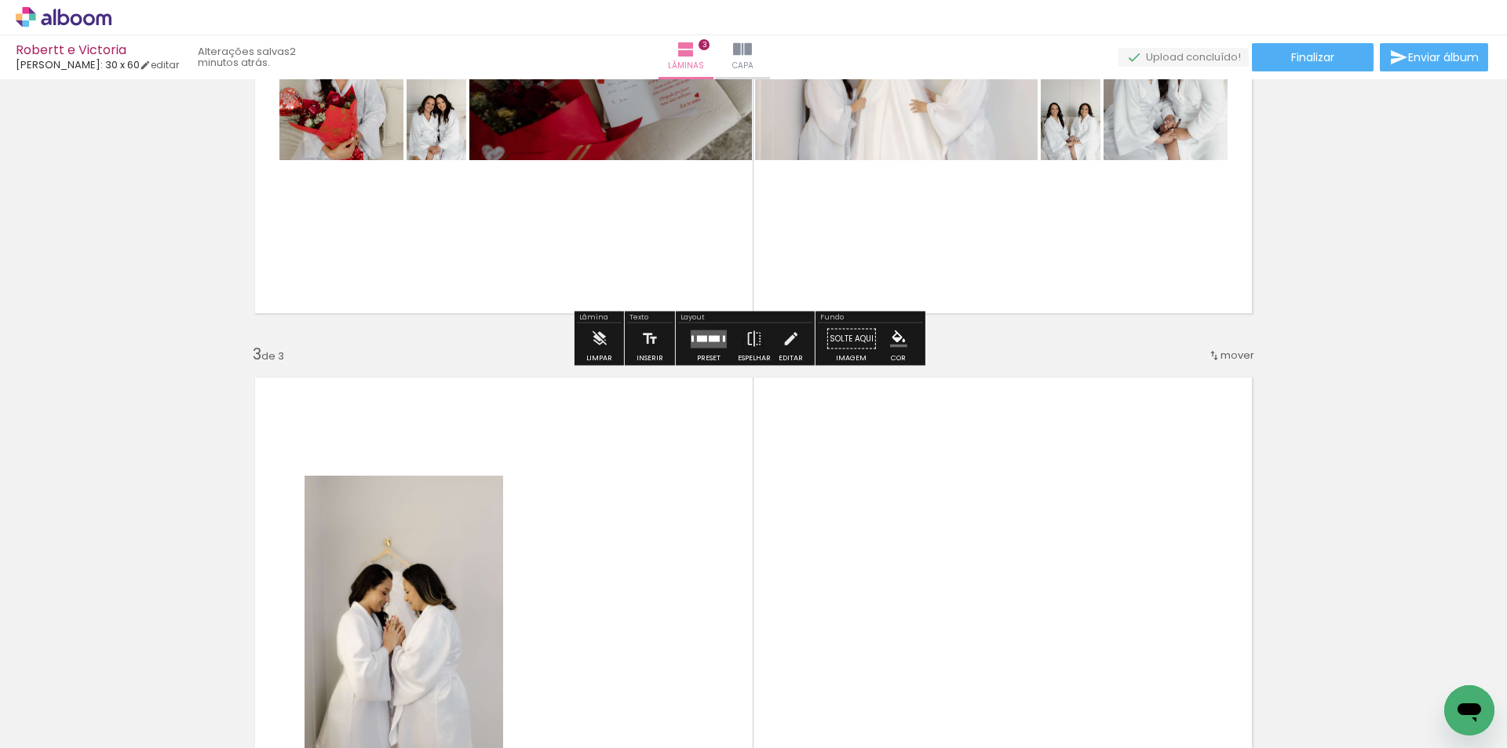
scroll to position [824, 0]
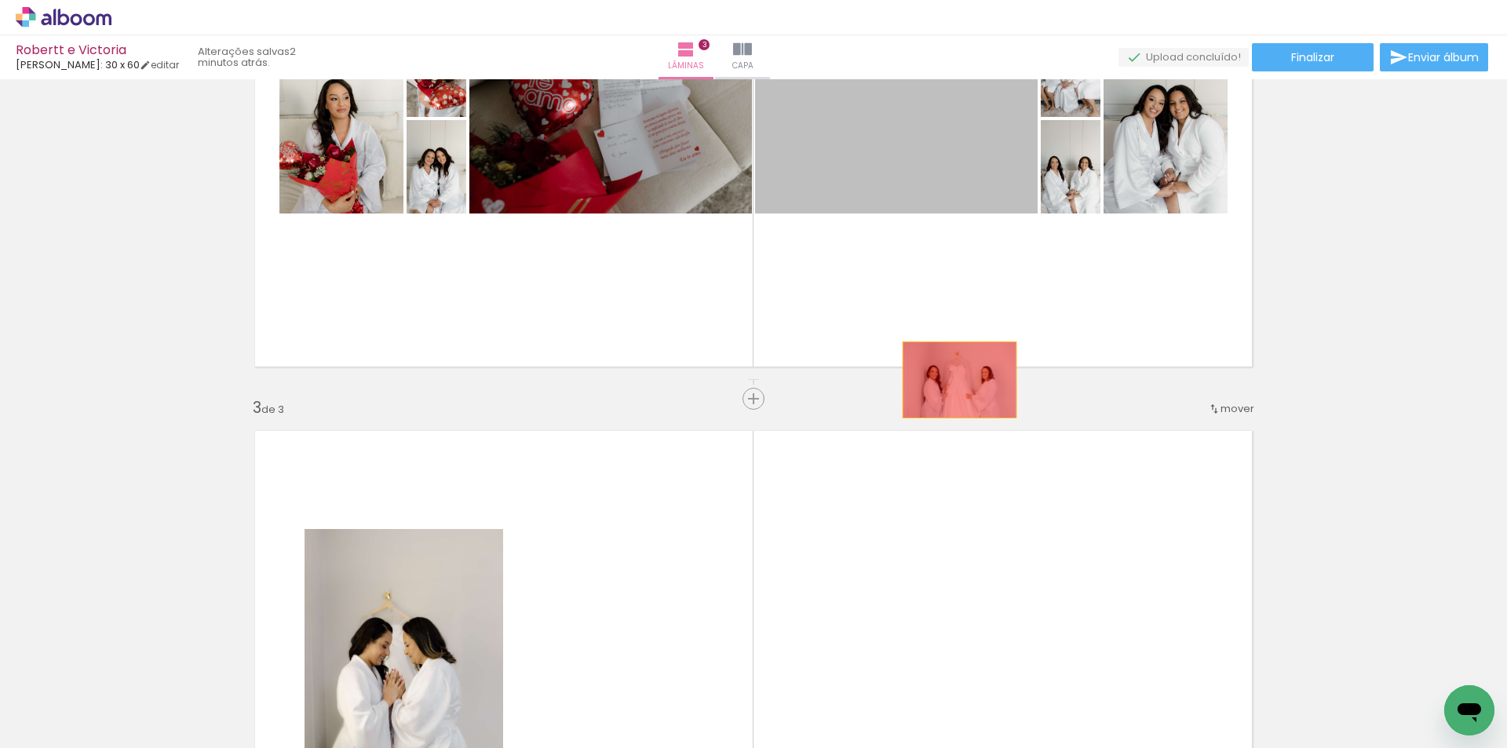
drag, startPoint x: 936, startPoint y: 152, endPoint x: 918, endPoint y: 532, distance: 379.7
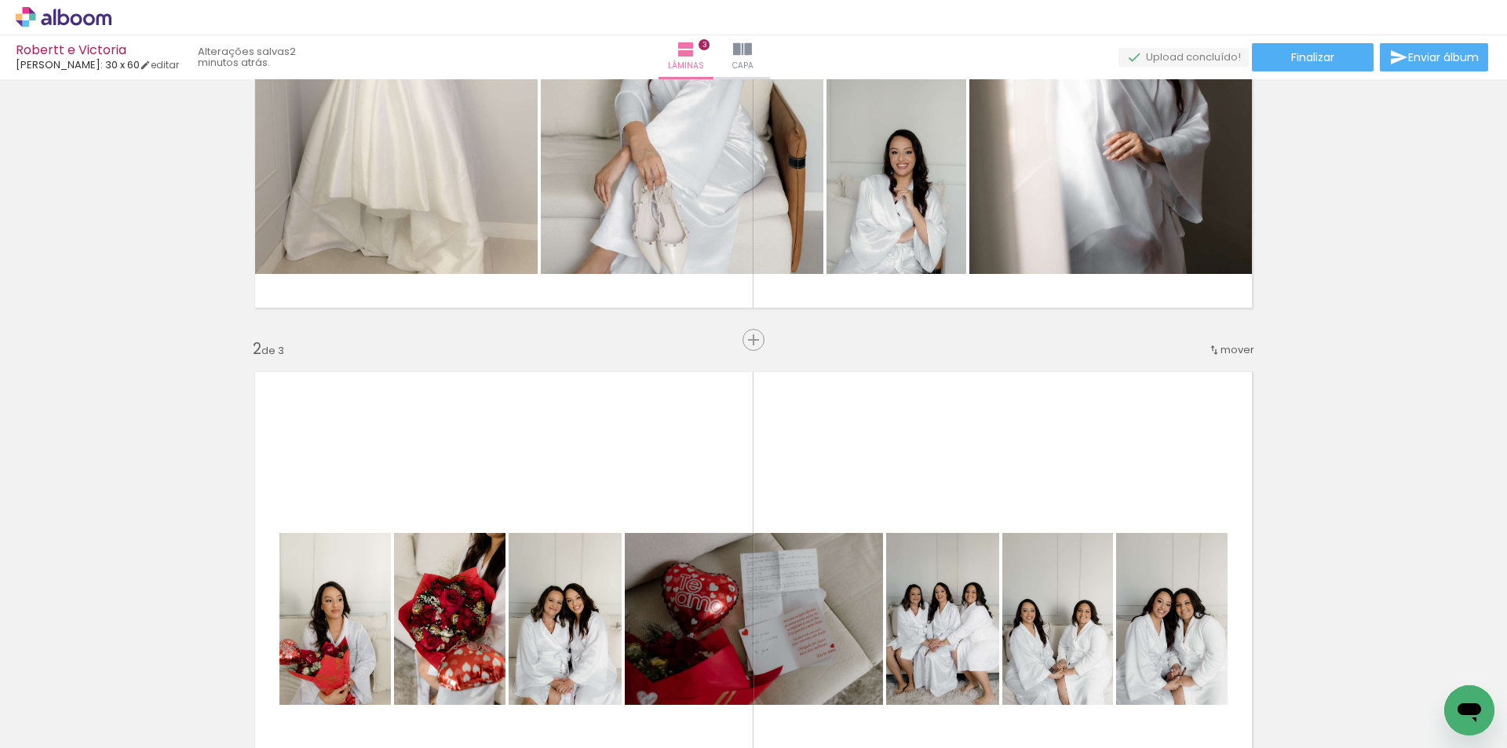
scroll to position [314, 0]
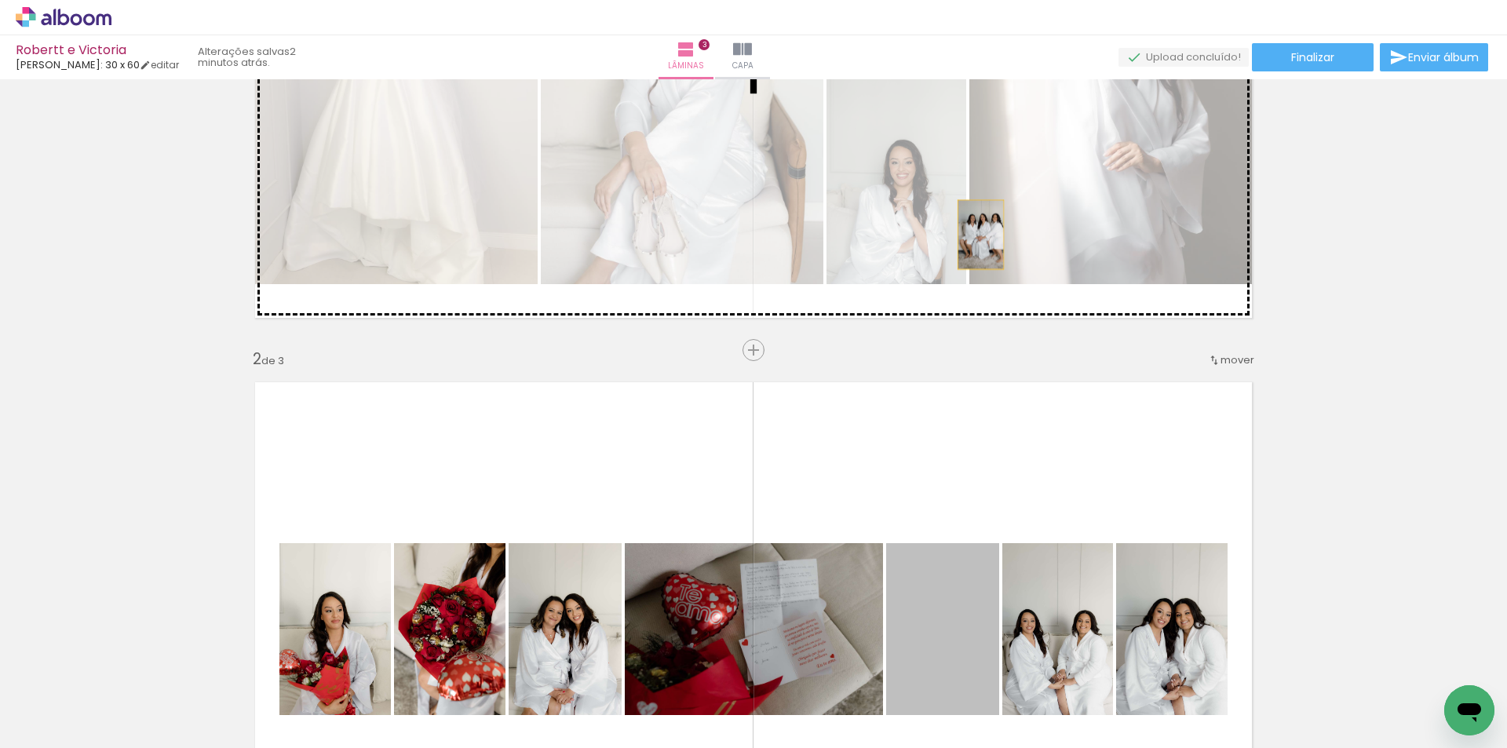
drag, startPoint x: 971, startPoint y: 279, endPoint x: 995, endPoint y: 565, distance: 286.8
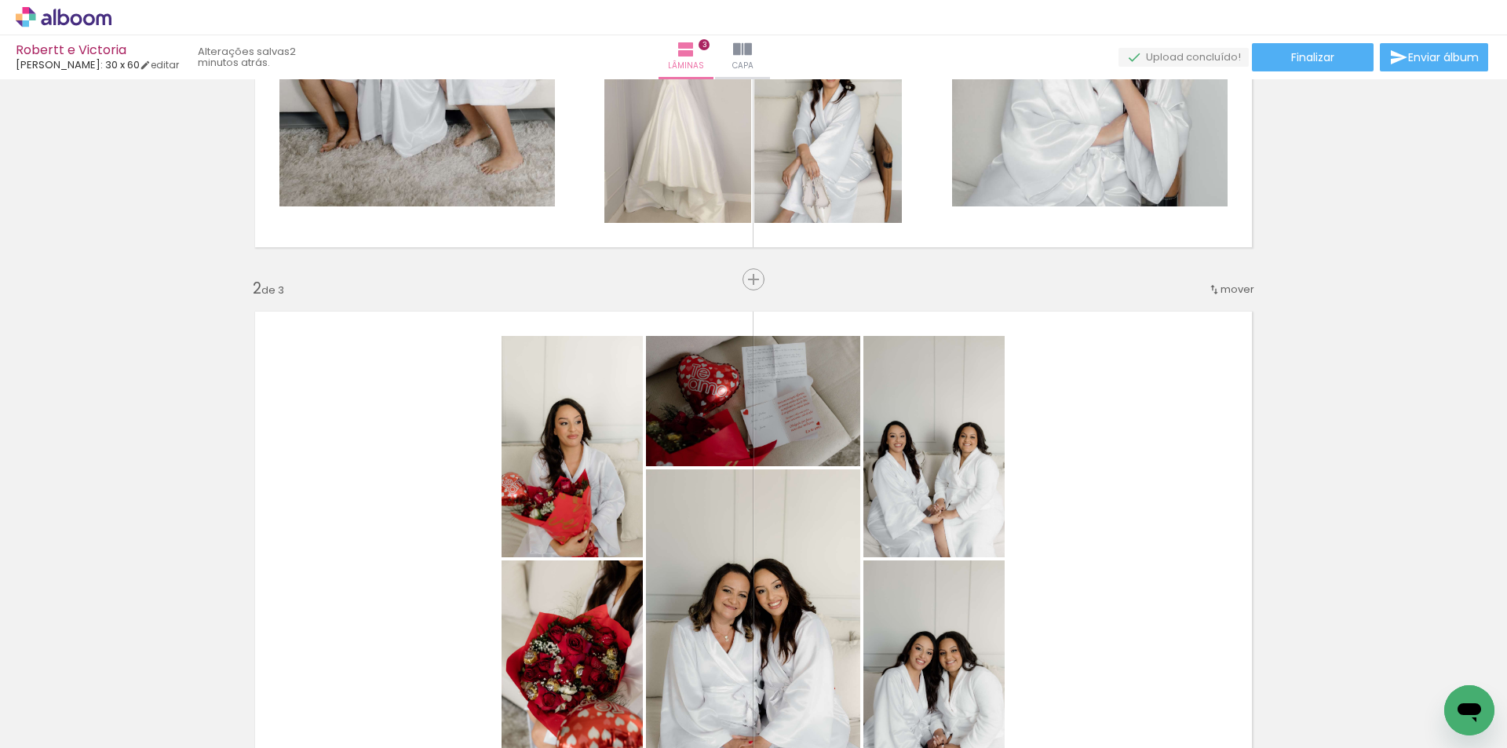
scroll to position [393, 0]
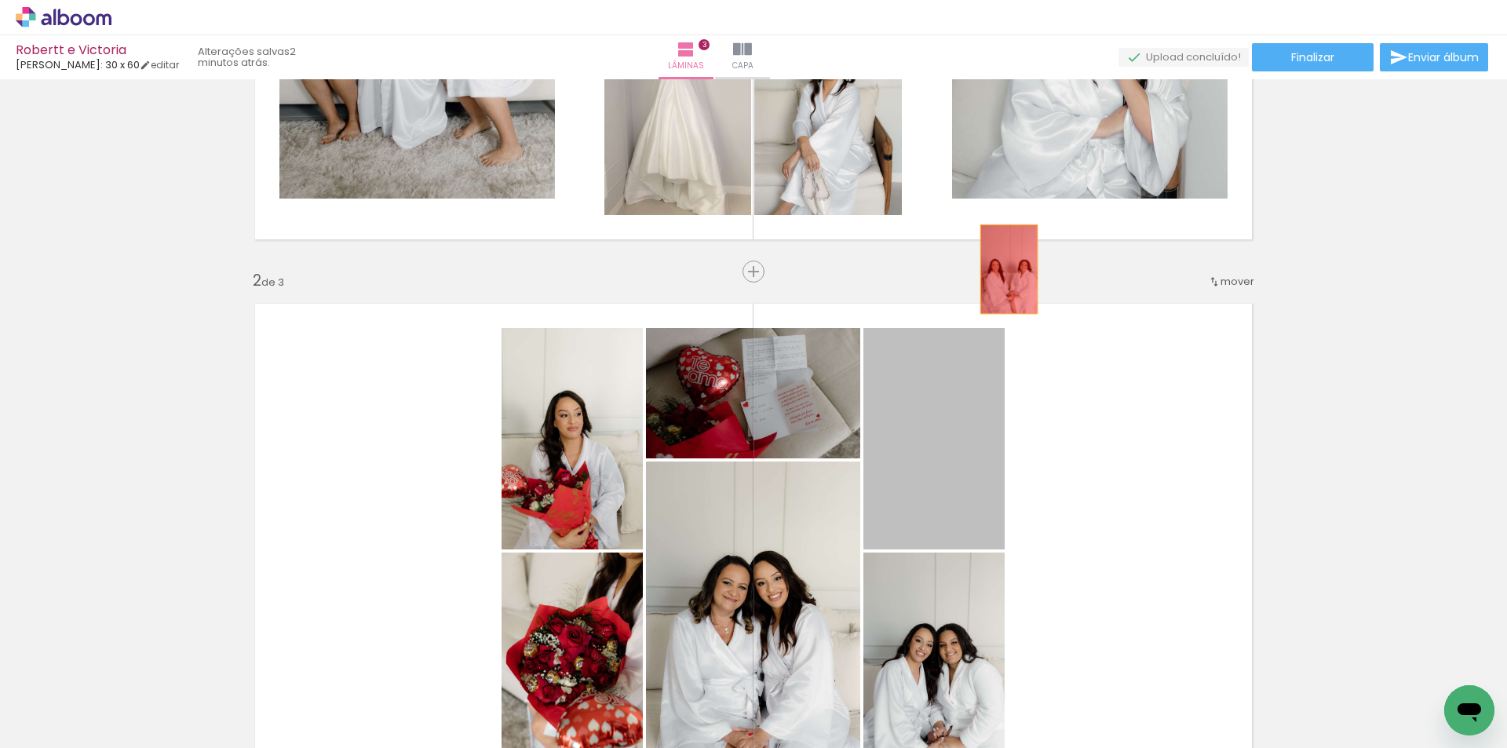
drag, startPoint x: 971, startPoint y: 454, endPoint x: 943, endPoint y: 492, distance: 47.7
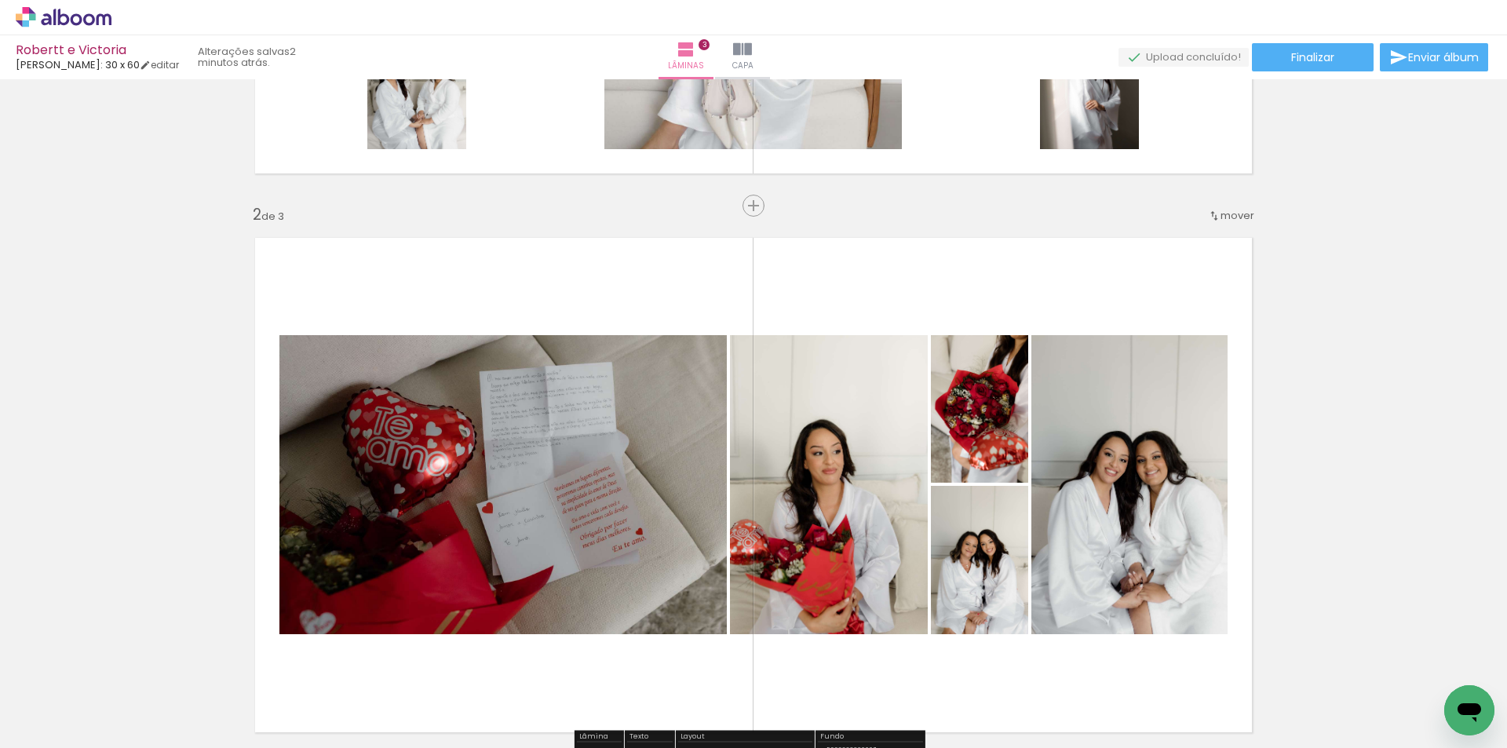
scroll to position [471, 0]
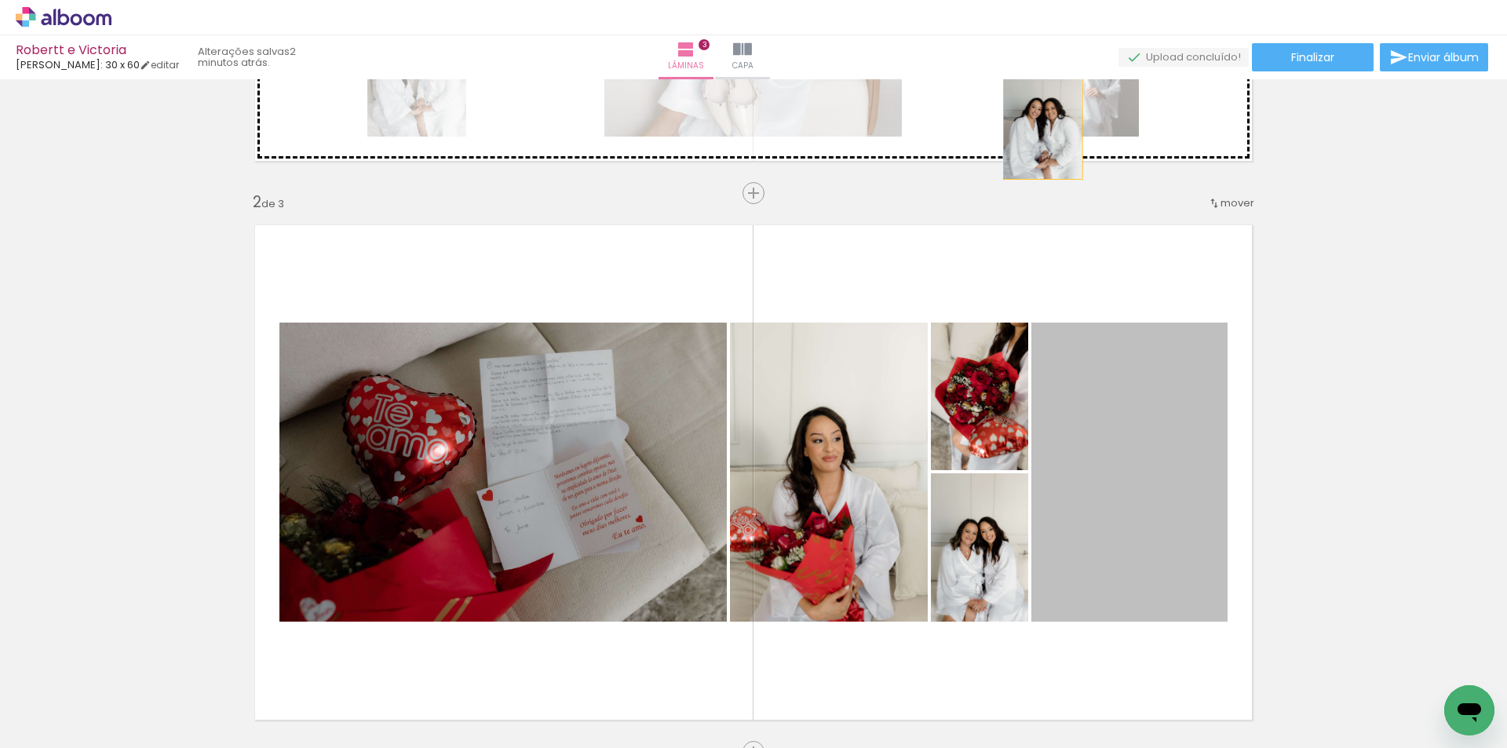
drag, startPoint x: 1167, startPoint y: 476, endPoint x: 1037, endPoint y: 119, distance: 379.3
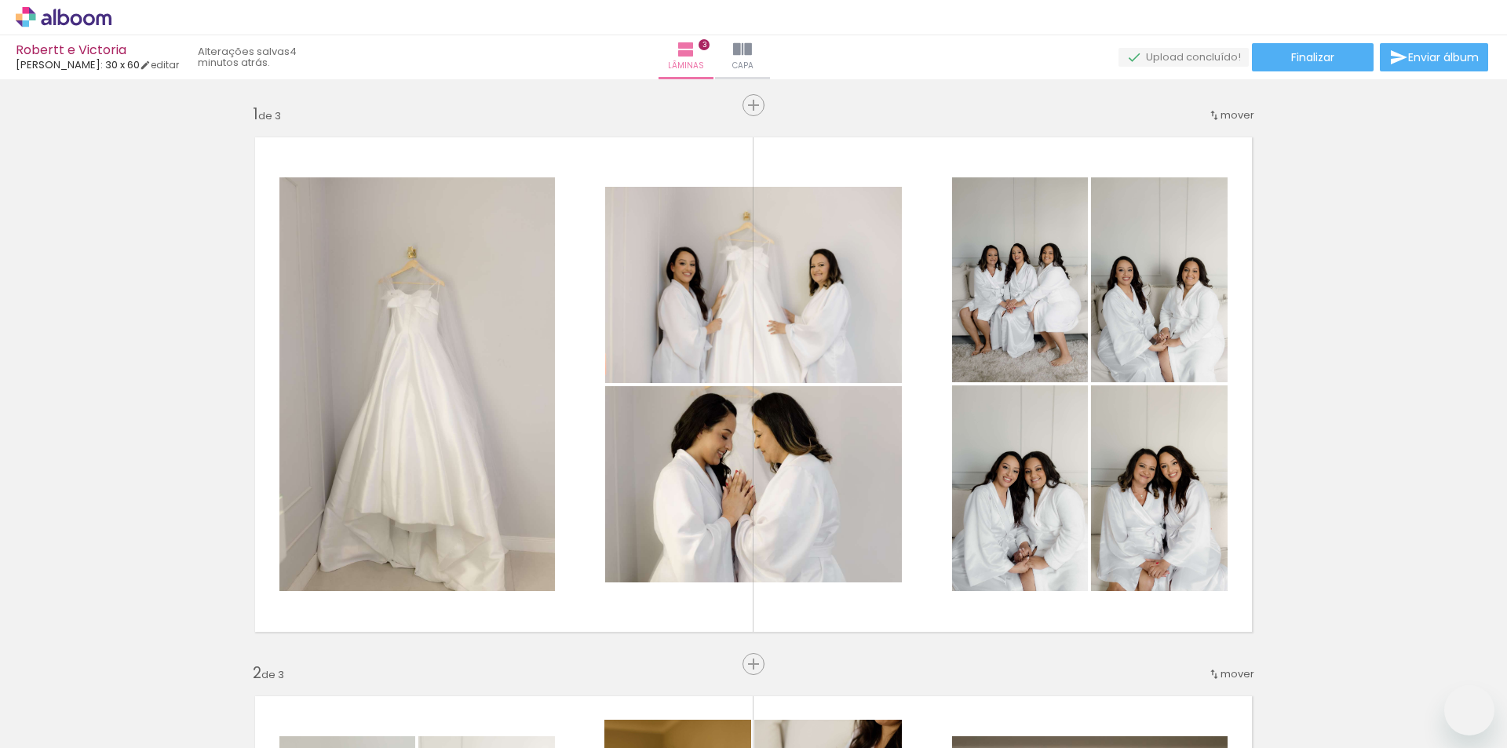
click at [0, 0] on slot at bounding box center [0, 0] width 0 height 0
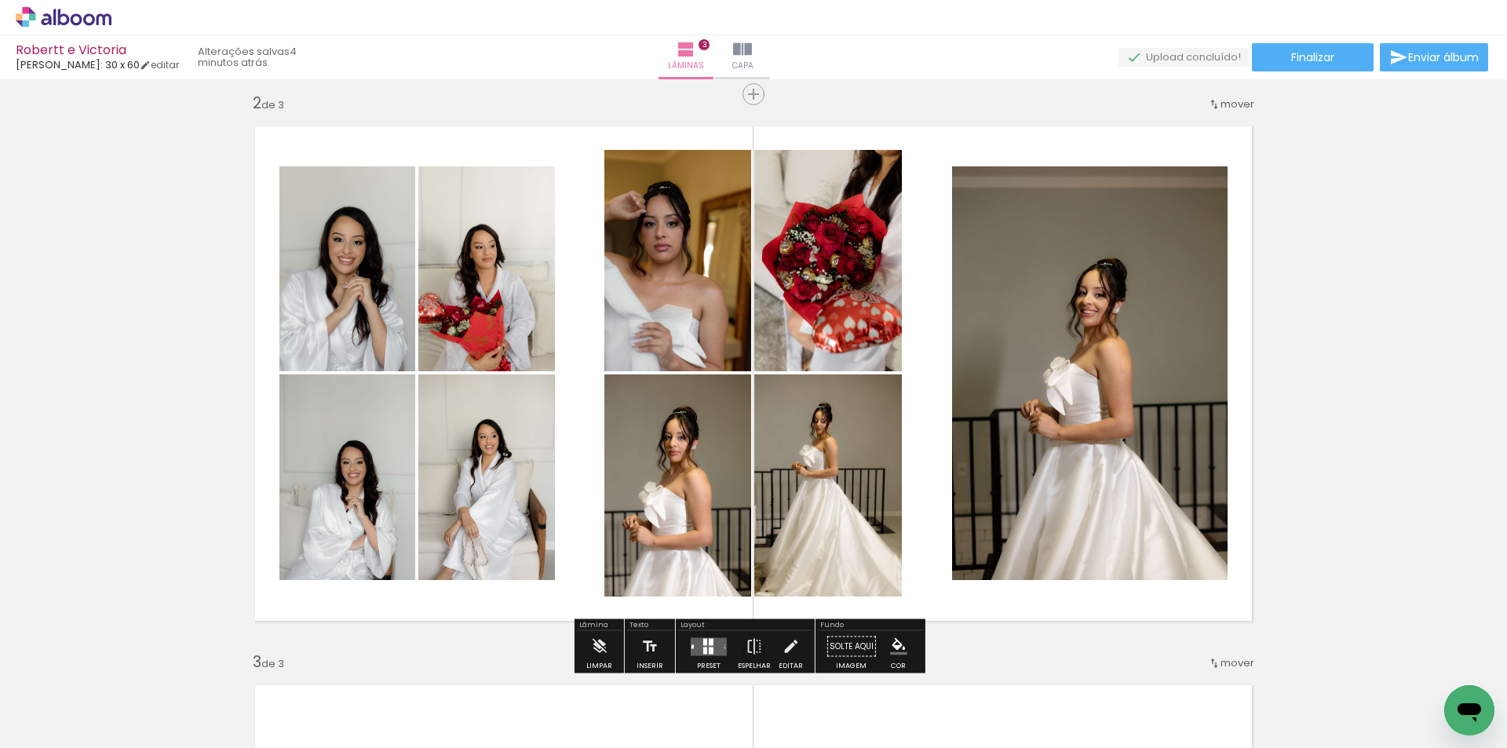
scroll to position [0, 6932]
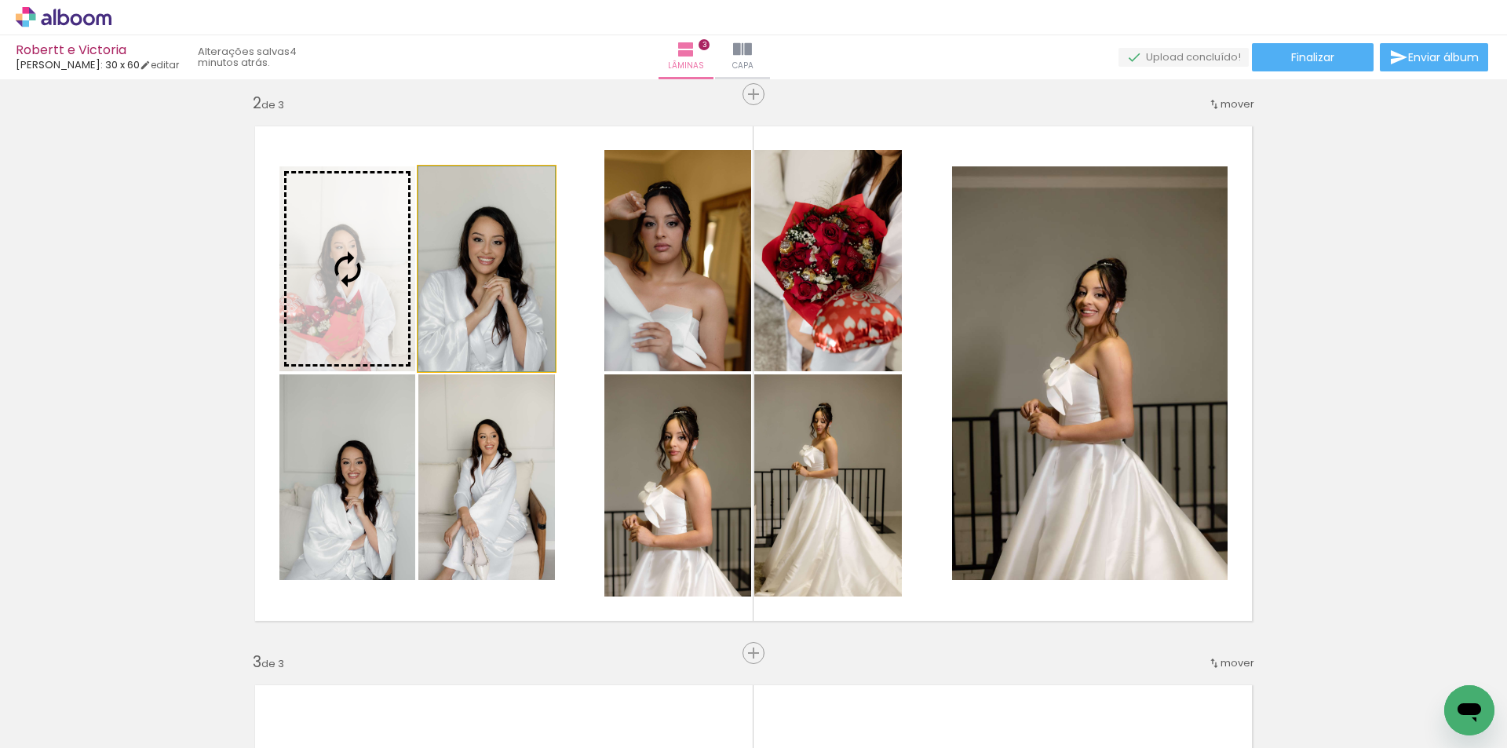
click at [0, 0] on slot at bounding box center [0, 0] width 0 height 0
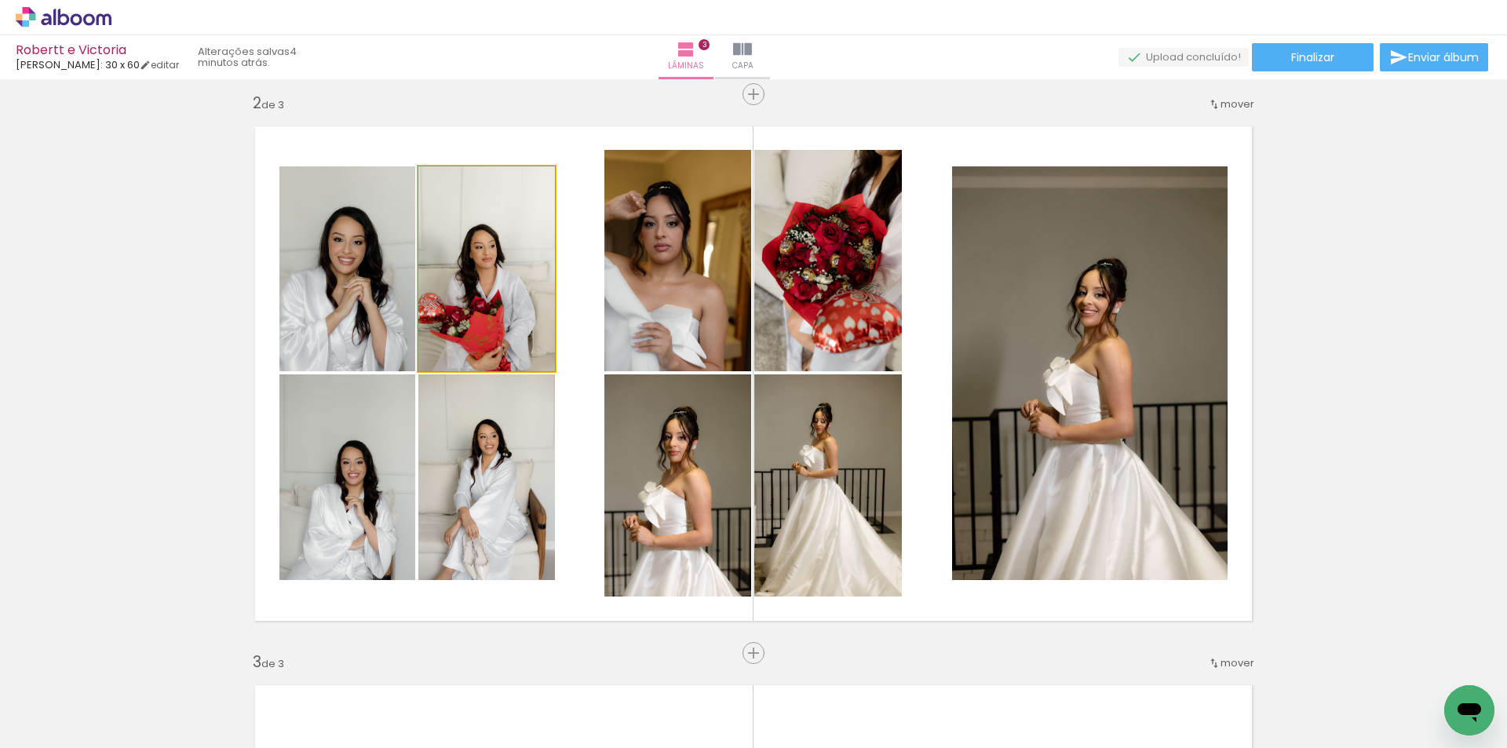
drag, startPoint x: 461, startPoint y: 294, endPoint x: 415, endPoint y: 294, distance: 46.3
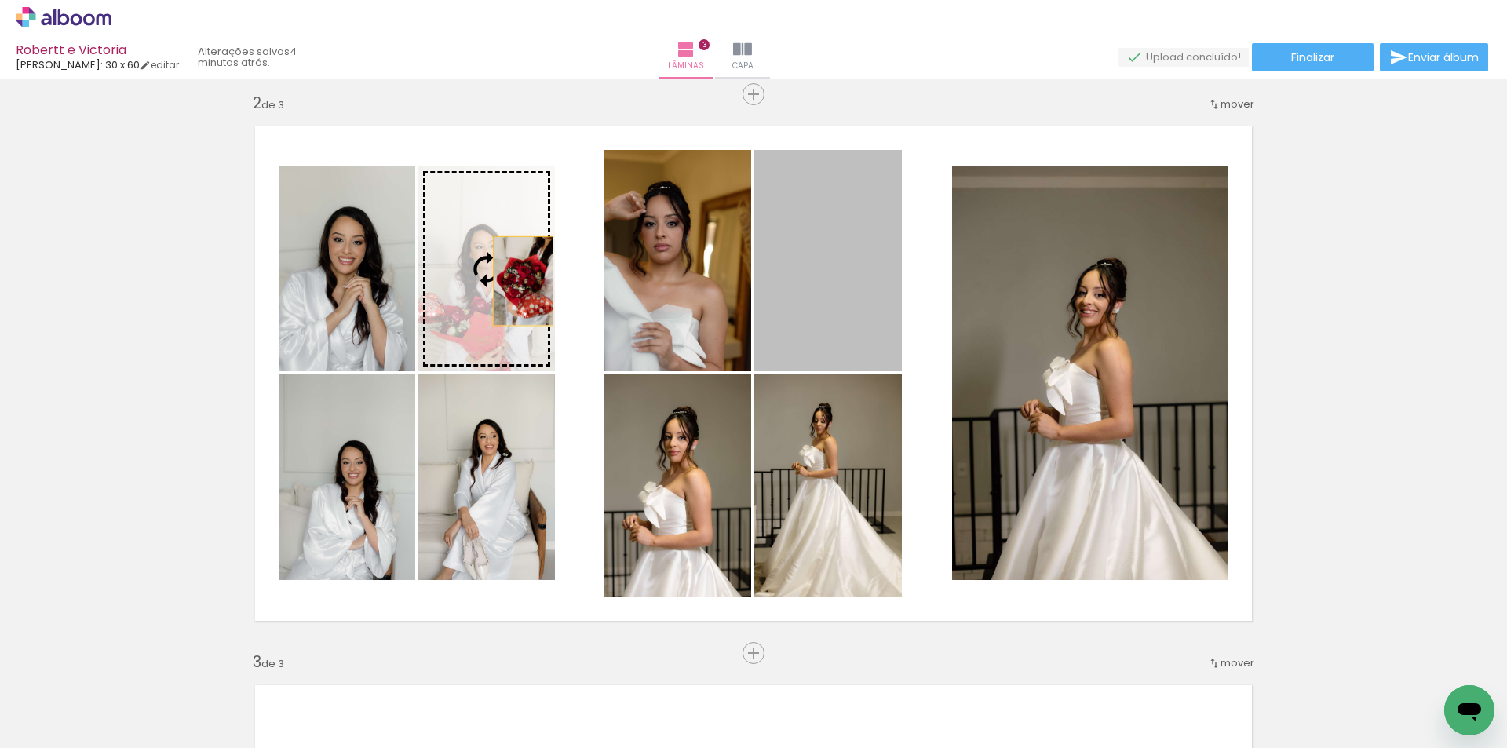
drag, startPoint x: 812, startPoint y: 266, endPoint x: 517, endPoint y: 281, distance: 294.8
click at [0, 0] on slot at bounding box center [0, 0] width 0 height 0
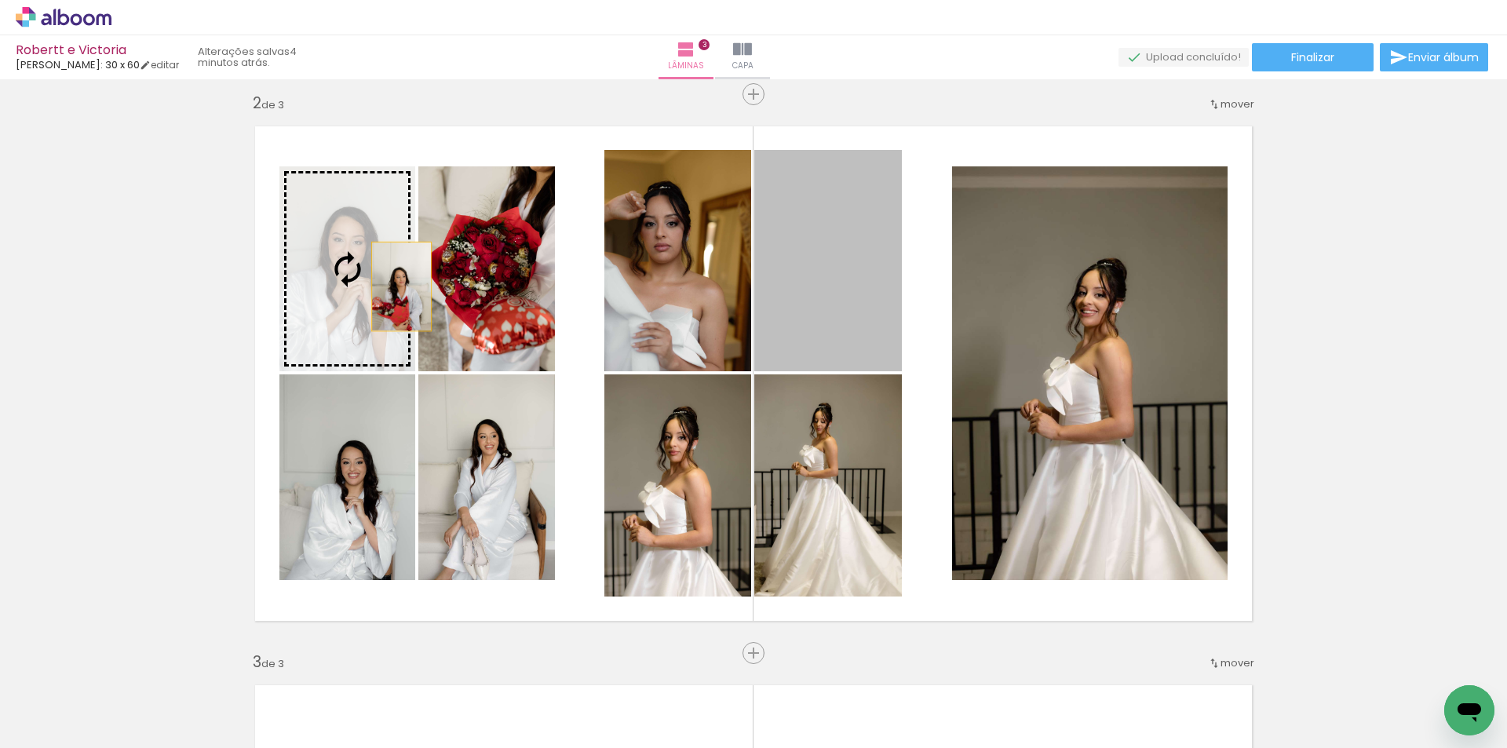
drag, startPoint x: 720, startPoint y: 295, endPoint x: 394, endPoint y: 287, distance: 326.0
click at [0, 0] on slot at bounding box center [0, 0] width 0 height 0
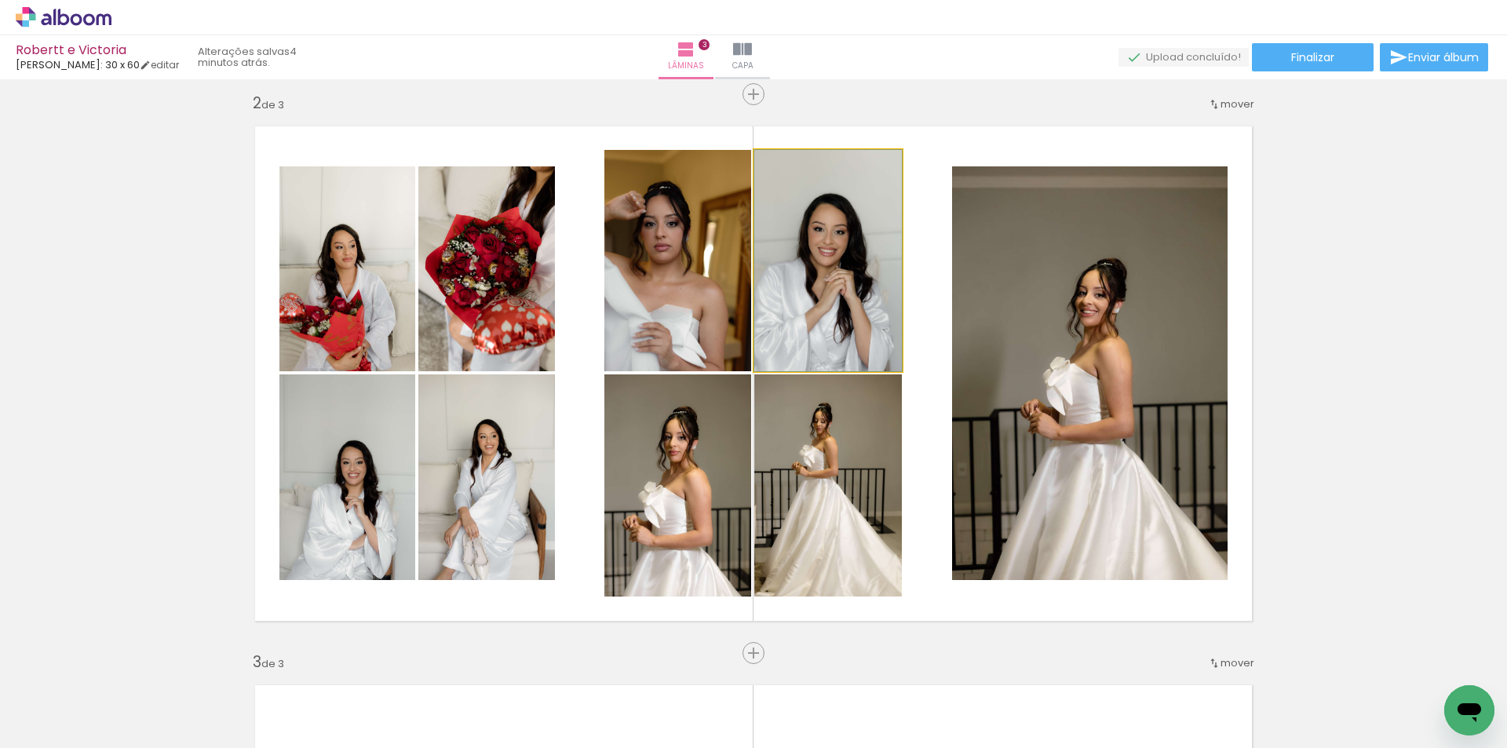
drag, startPoint x: 803, startPoint y: 314, endPoint x: 678, endPoint y: 314, distance: 125.6
click at [0, 0] on slot at bounding box center [0, 0] width 0 height 0
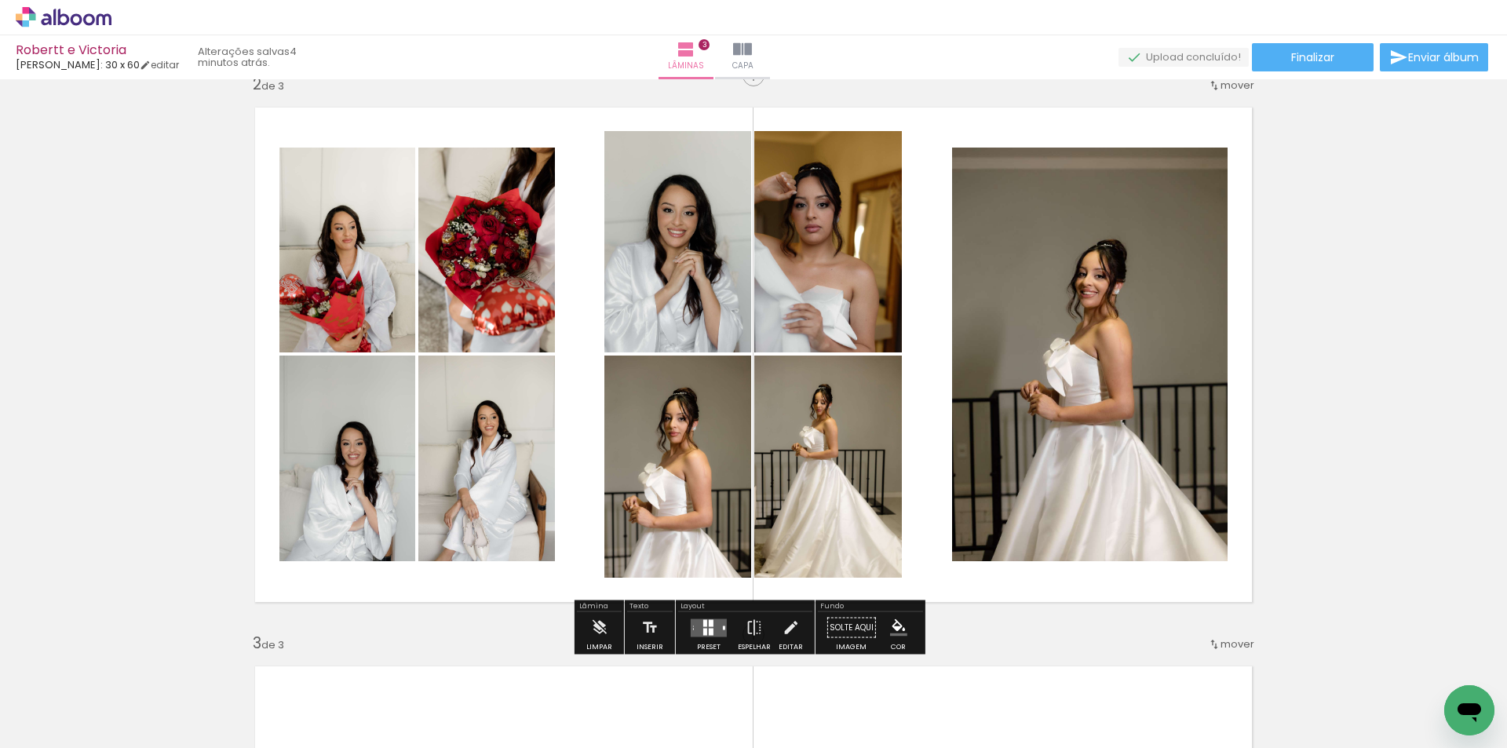
scroll to position [785, 0]
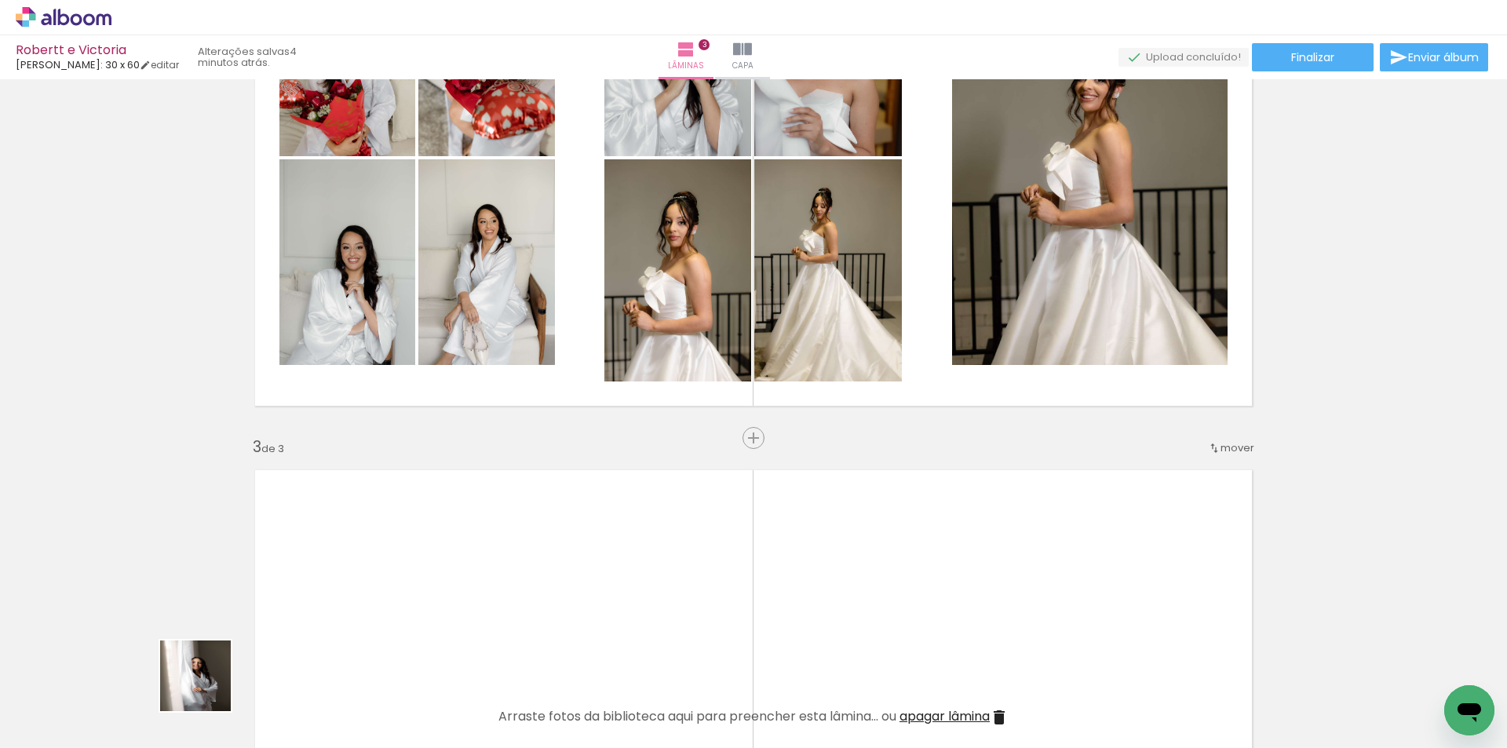
drag, startPoint x: 207, startPoint y: 688, endPoint x: 519, endPoint y: 405, distance: 420.8
click at [535, 336] on quentale-workspace at bounding box center [753, 374] width 1507 height 748
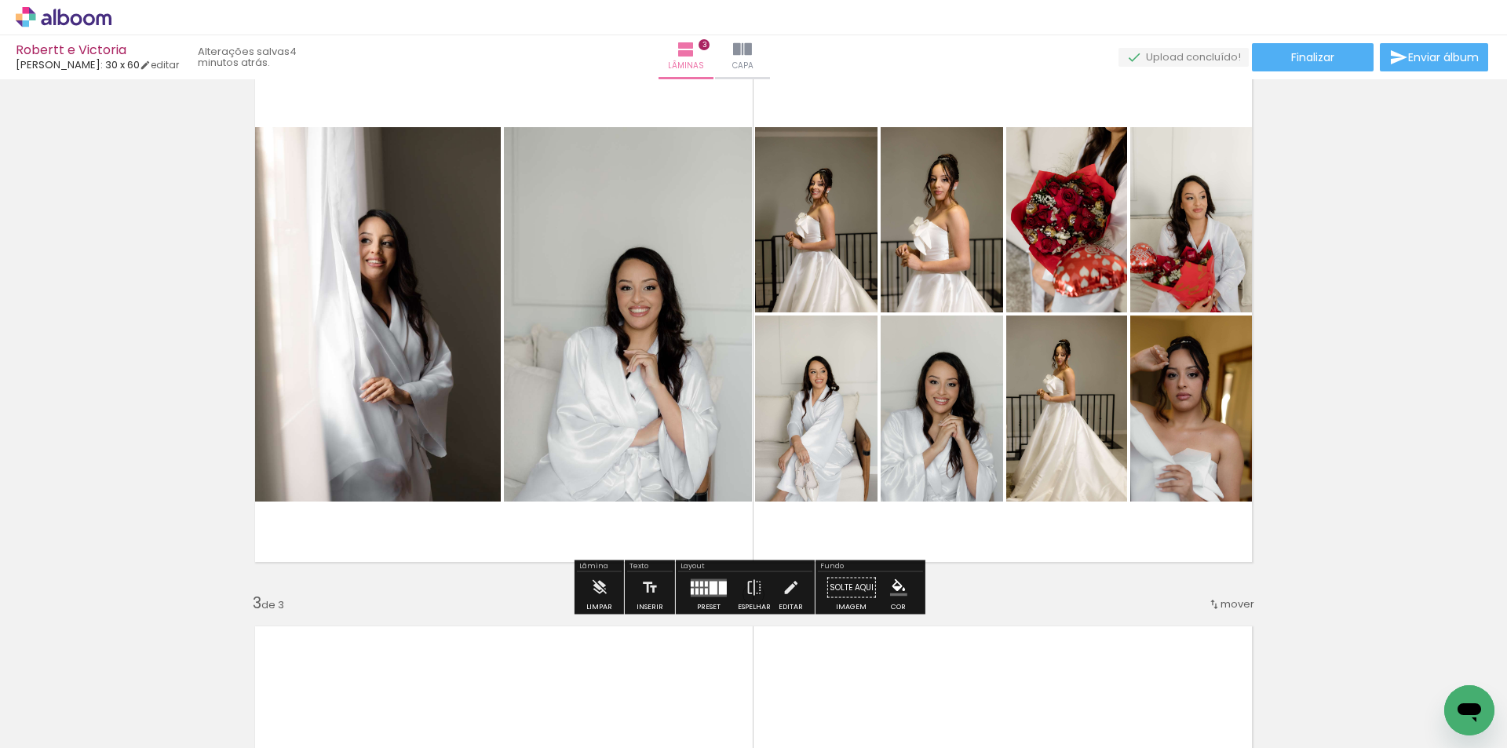
scroll to position [628, 0]
click at [754, 590] on iron-icon at bounding box center [754, 588] width 17 height 31
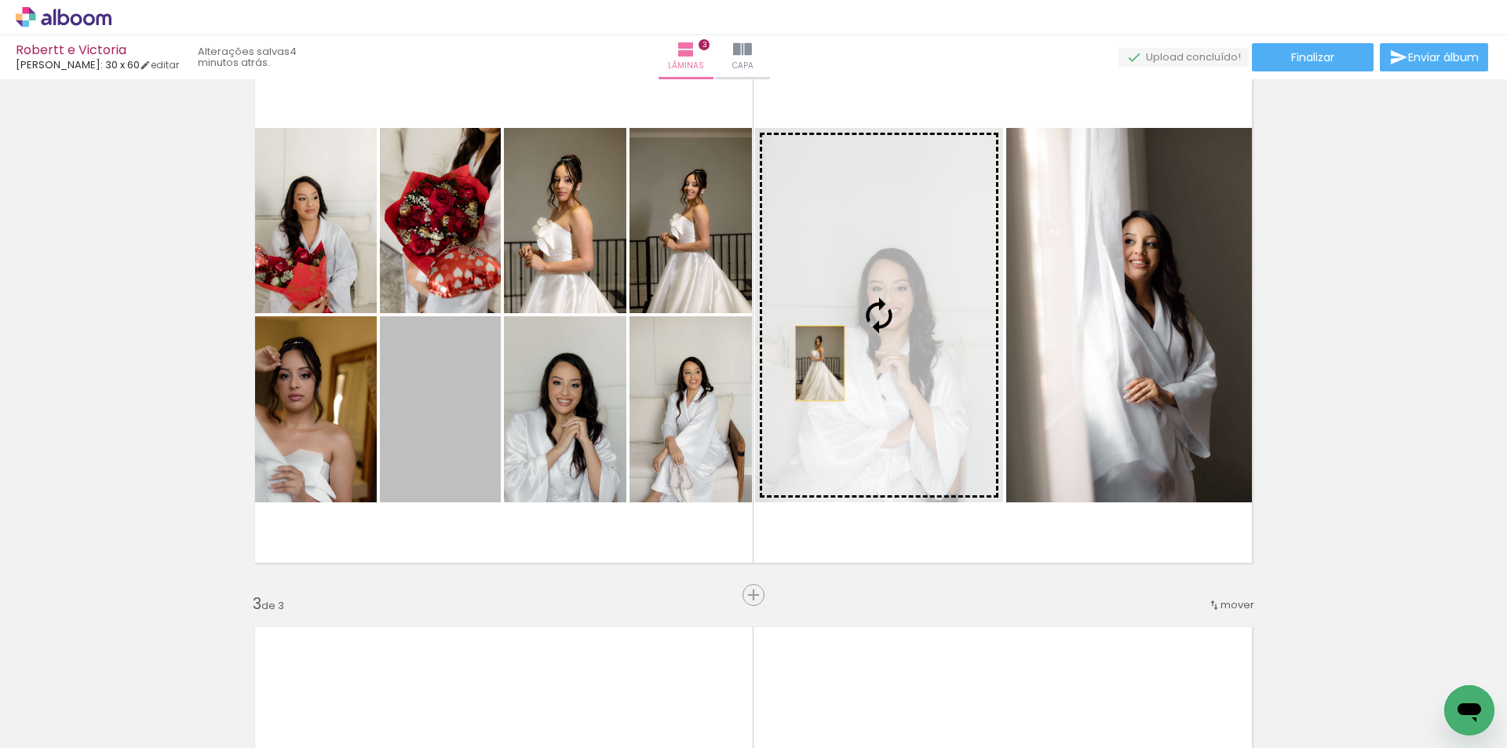
drag, startPoint x: 731, startPoint y: 375, endPoint x: 1149, endPoint y: 313, distance: 422.2
click at [0, 0] on slot at bounding box center [0, 0] width 0 height 0
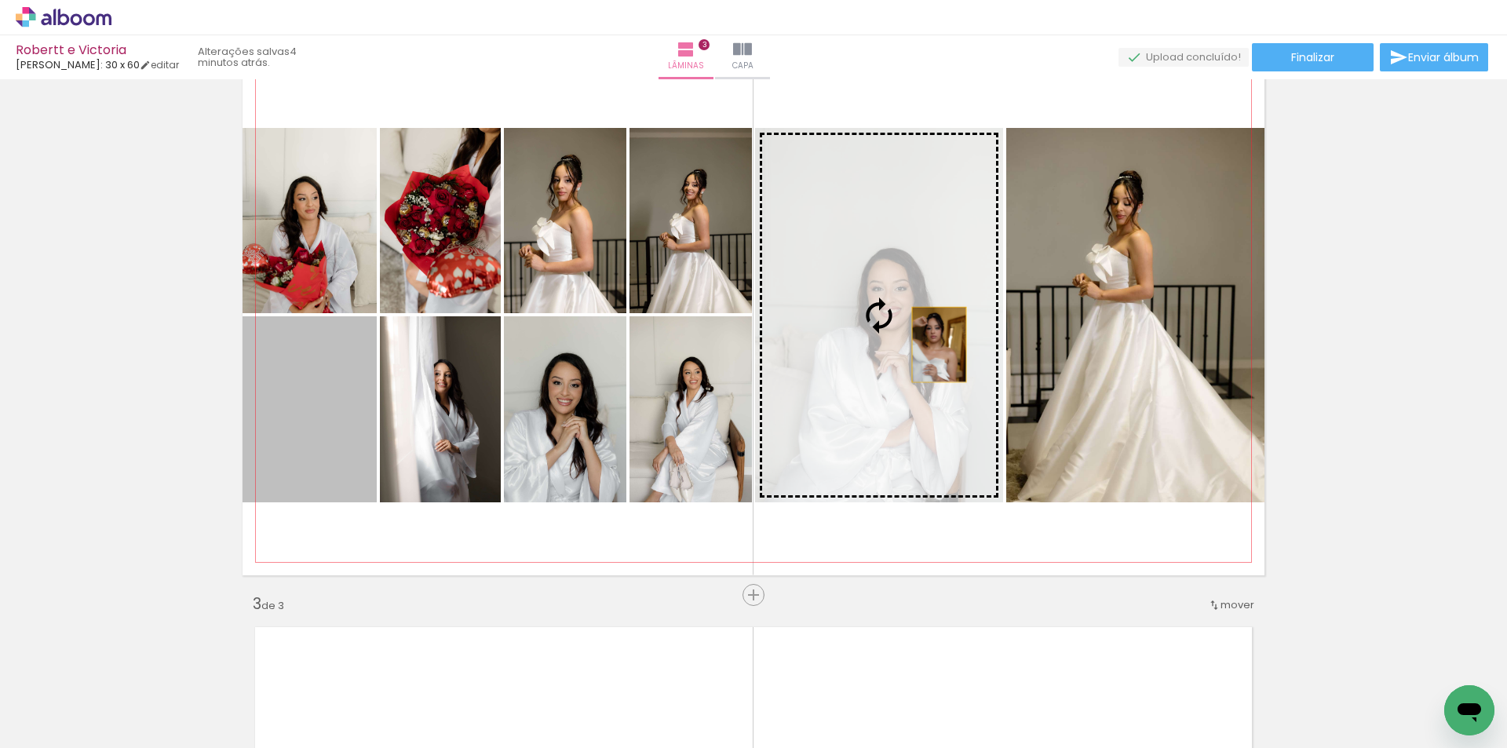
drag, startPoint x: 291, startPoint y: 411, endPoint x: 927, endPoint y: 345, distance: 640.2
click at [0, 0] on slot at bounding box center [0, 0] width 0 height 0
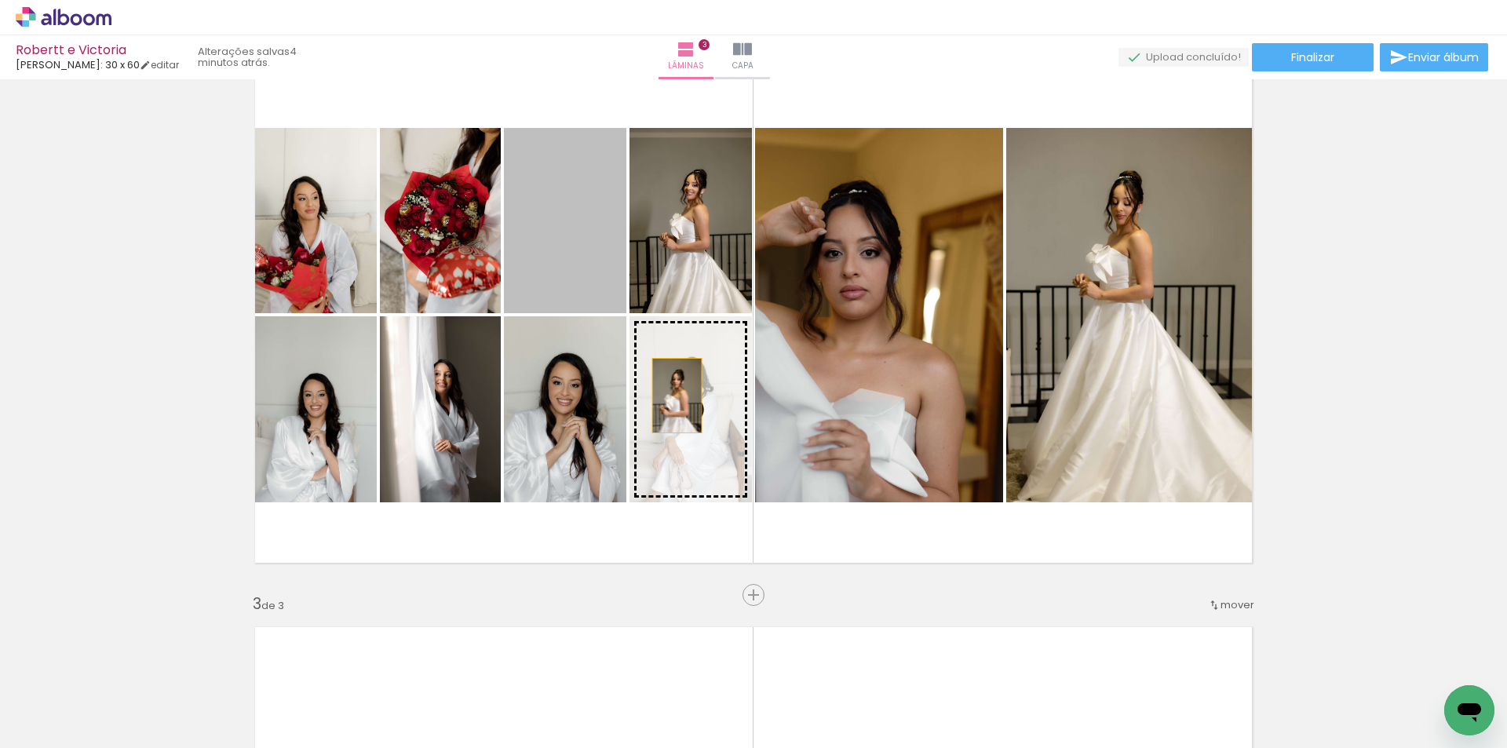
drag, startPoint x: 582, startPoint y: 243, endPoint x: 654, endPoint y: 398, distance: 171.4
click at [0, 0] on slot at bounding box center [0, 0] width 0 height 0
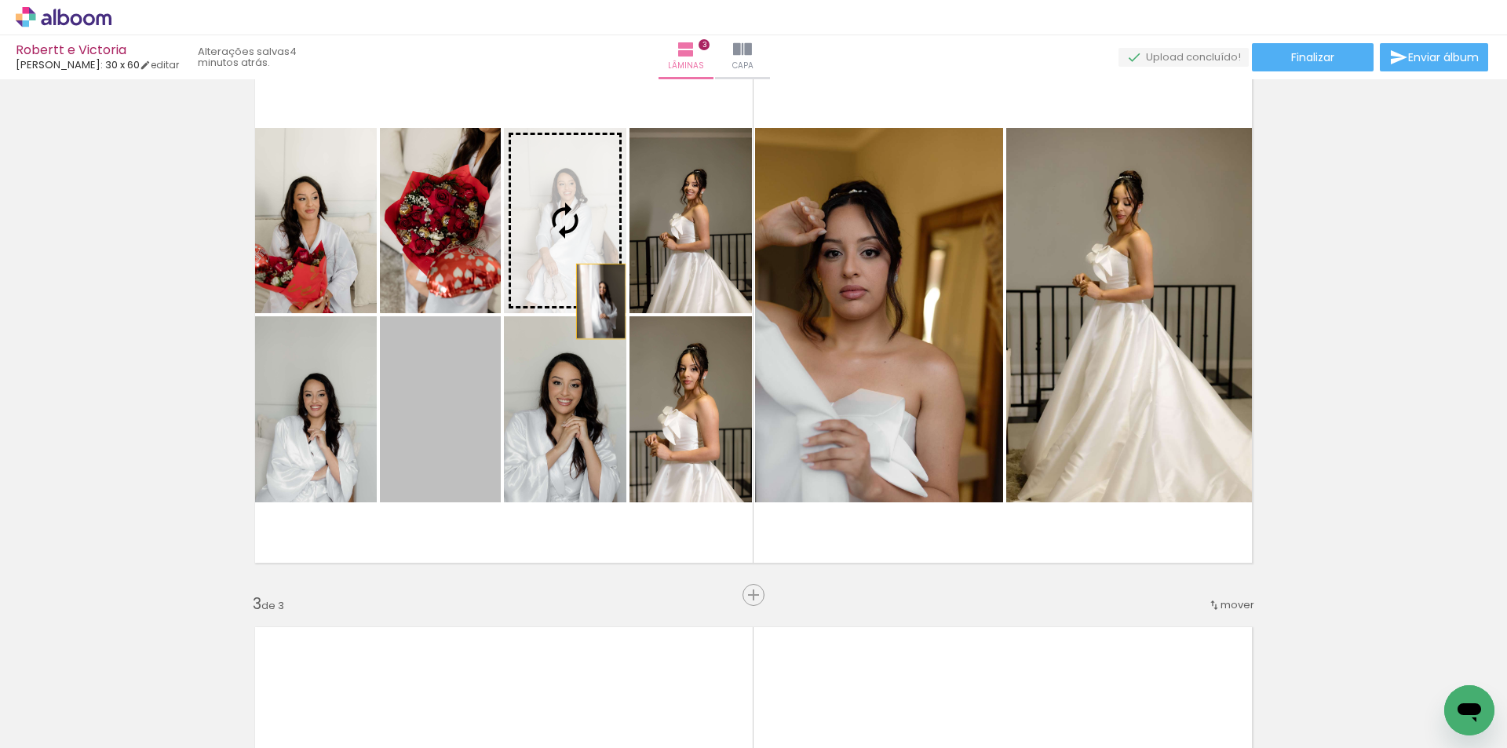
drag, startPoint x: 453, startPoint y: 422, endPoint x: 608, endPoint y: 285, distance: 207.5
click at [0, 0] on slot at bounding box center [0, 0] width 0 height 0
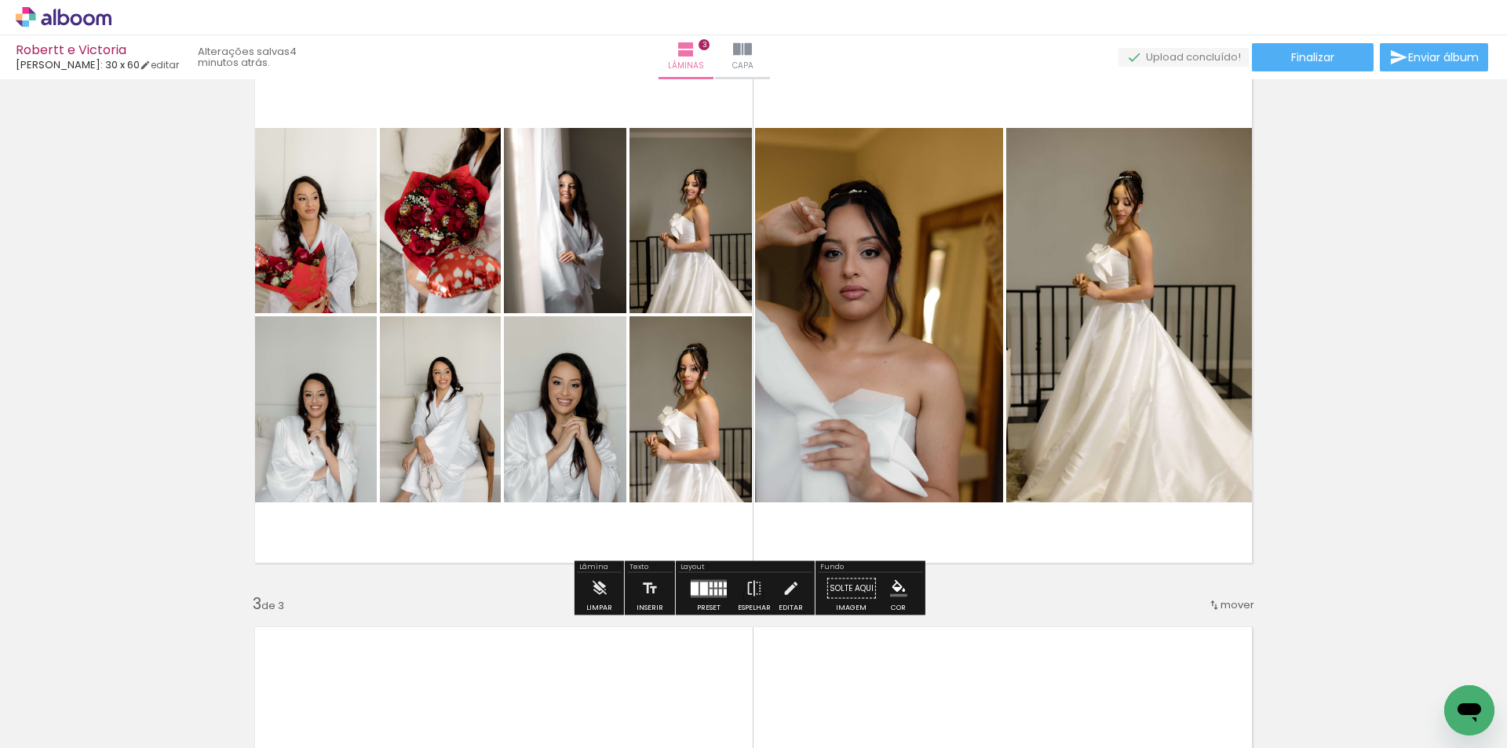
click at [704, 599] on div at bounding box center [709, 588] width 42 height 31
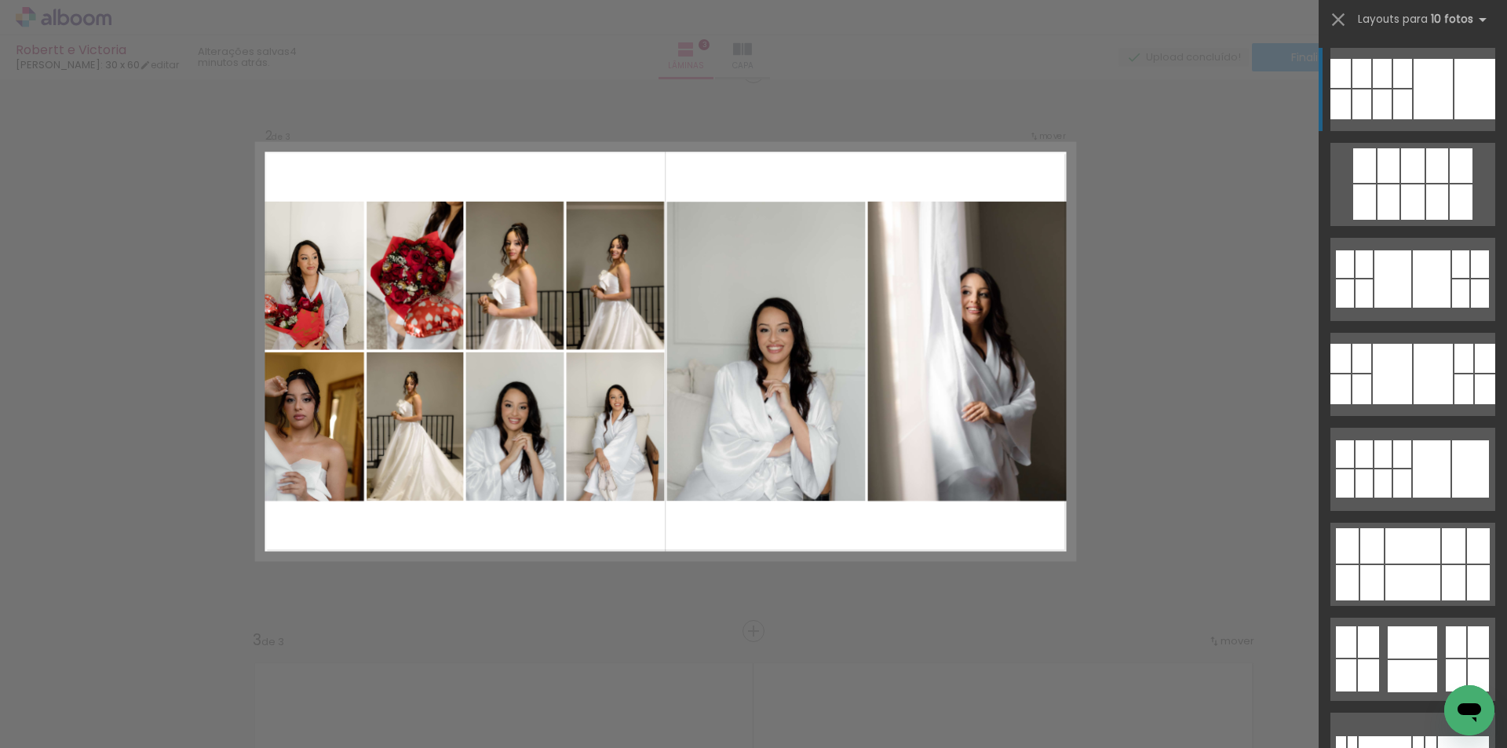
scroll to position [579, 0]
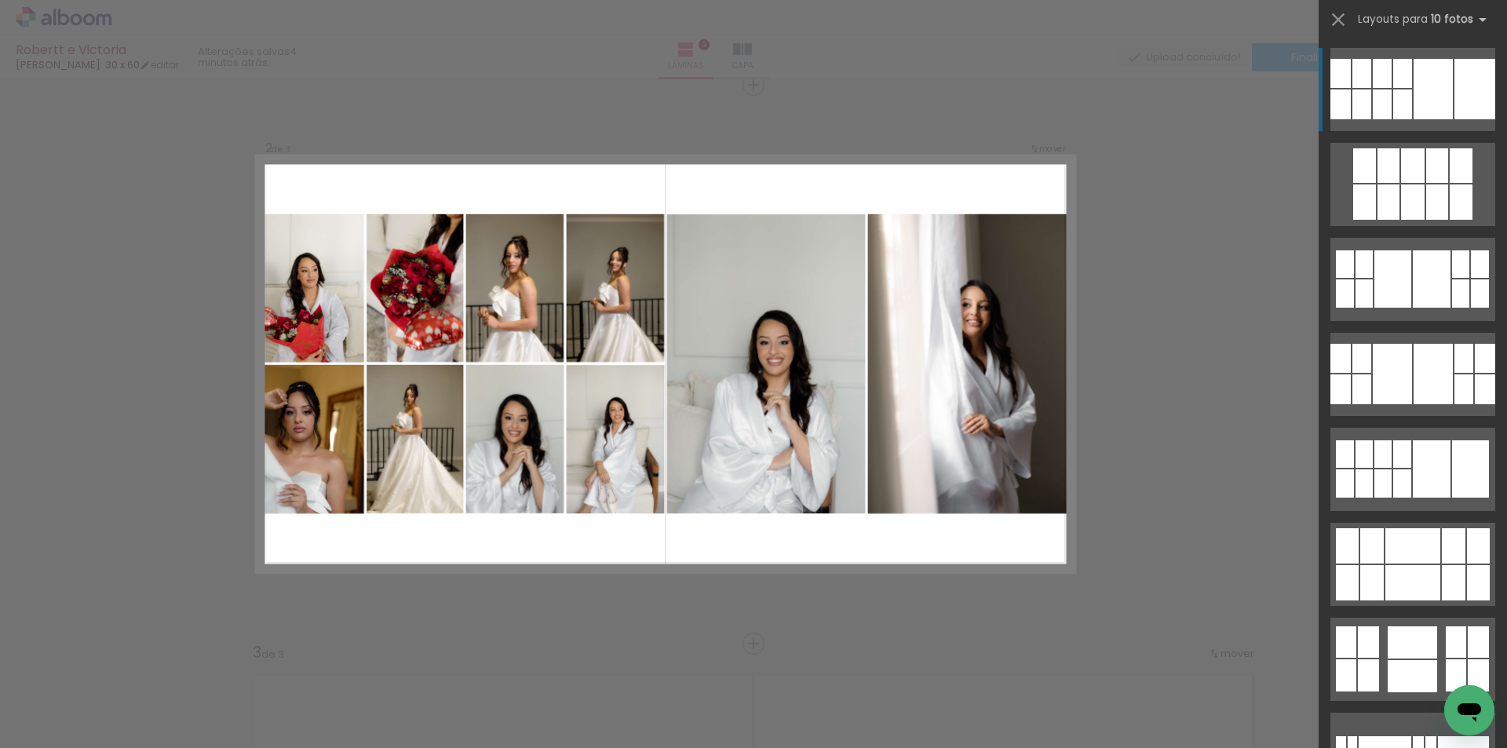
click at [1150, 393] on div "Confirmar Cancelar" at bounding box center [753, 637] width 1507 height 2274
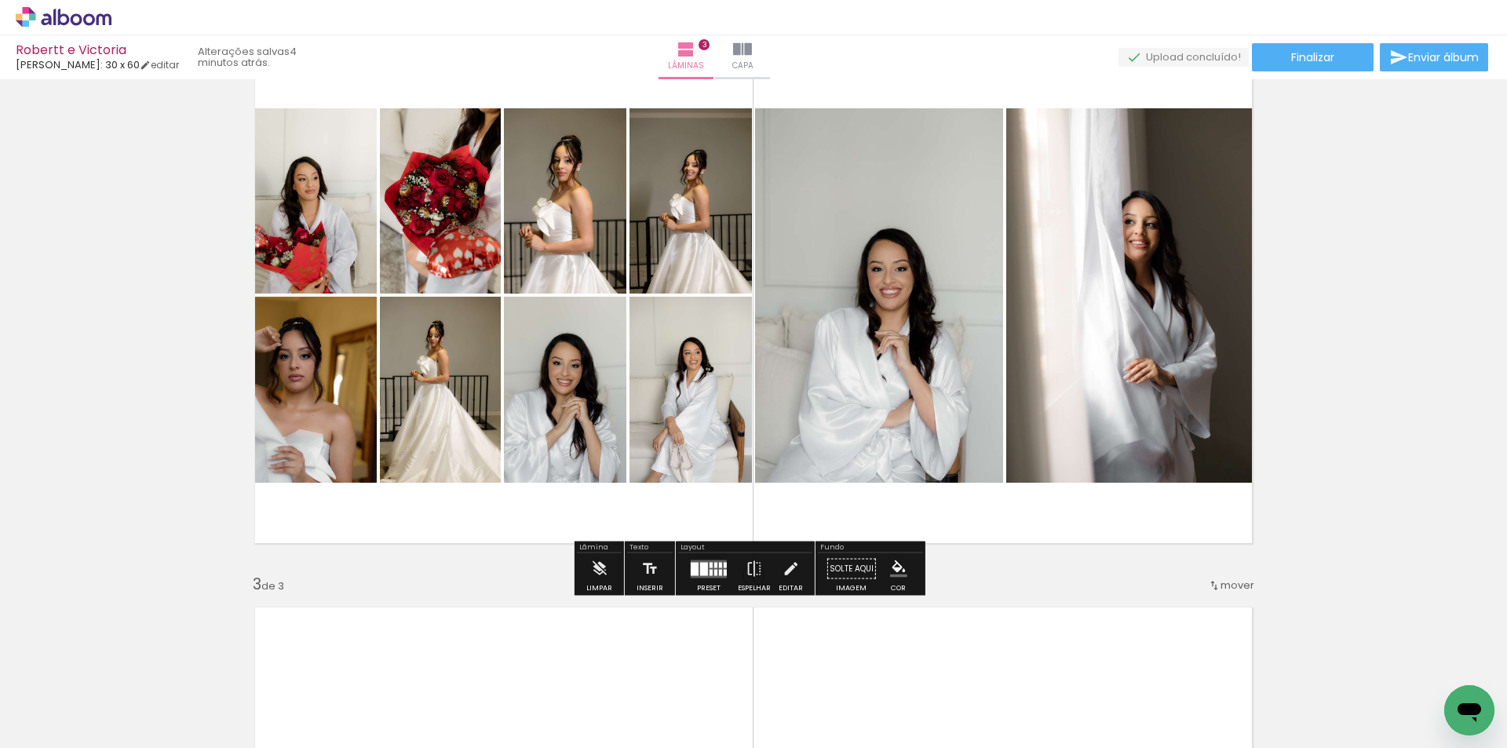
scroll to position [658, 0]
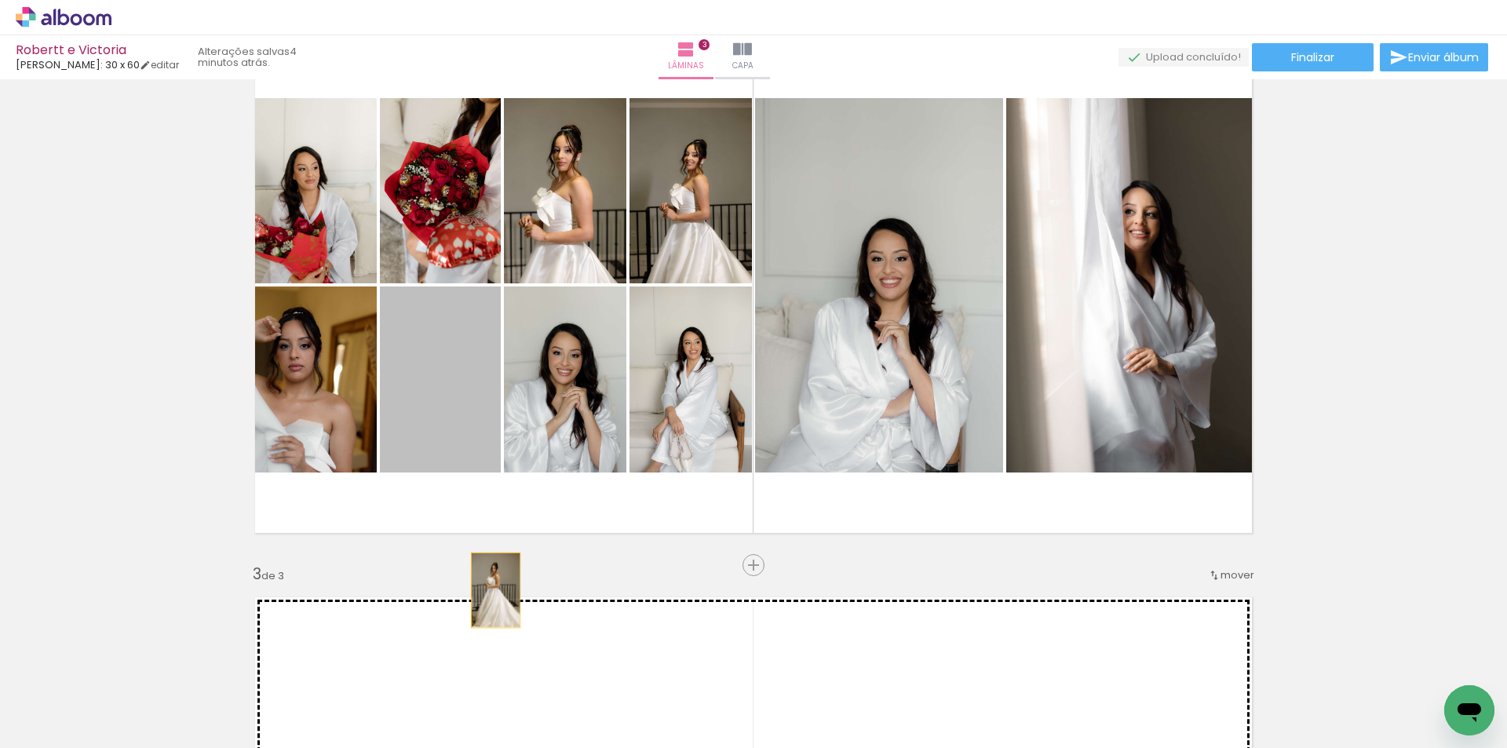
drag, startPoint x: 435, startPoint y: 369, endPoint x: 498, endPoint y: 614, distance: 252.9
click at [498, 614] on div "Inserir lâmina 1 de 3 Inserir lâmina 2 de 3 Inserir lâmina 3 de 3" at bounding box center [753, 545] width 1507 height 2237
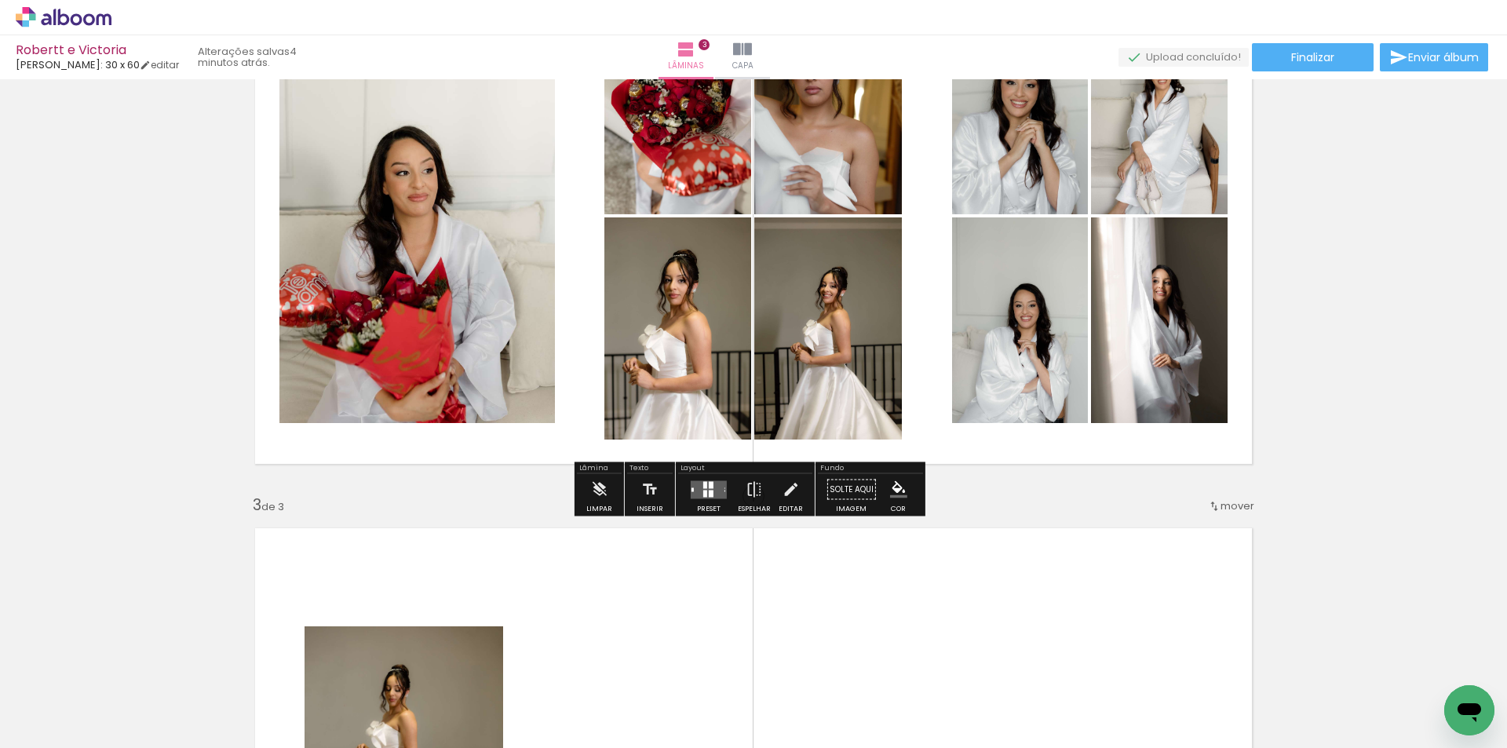
scroll to position [736, 0]
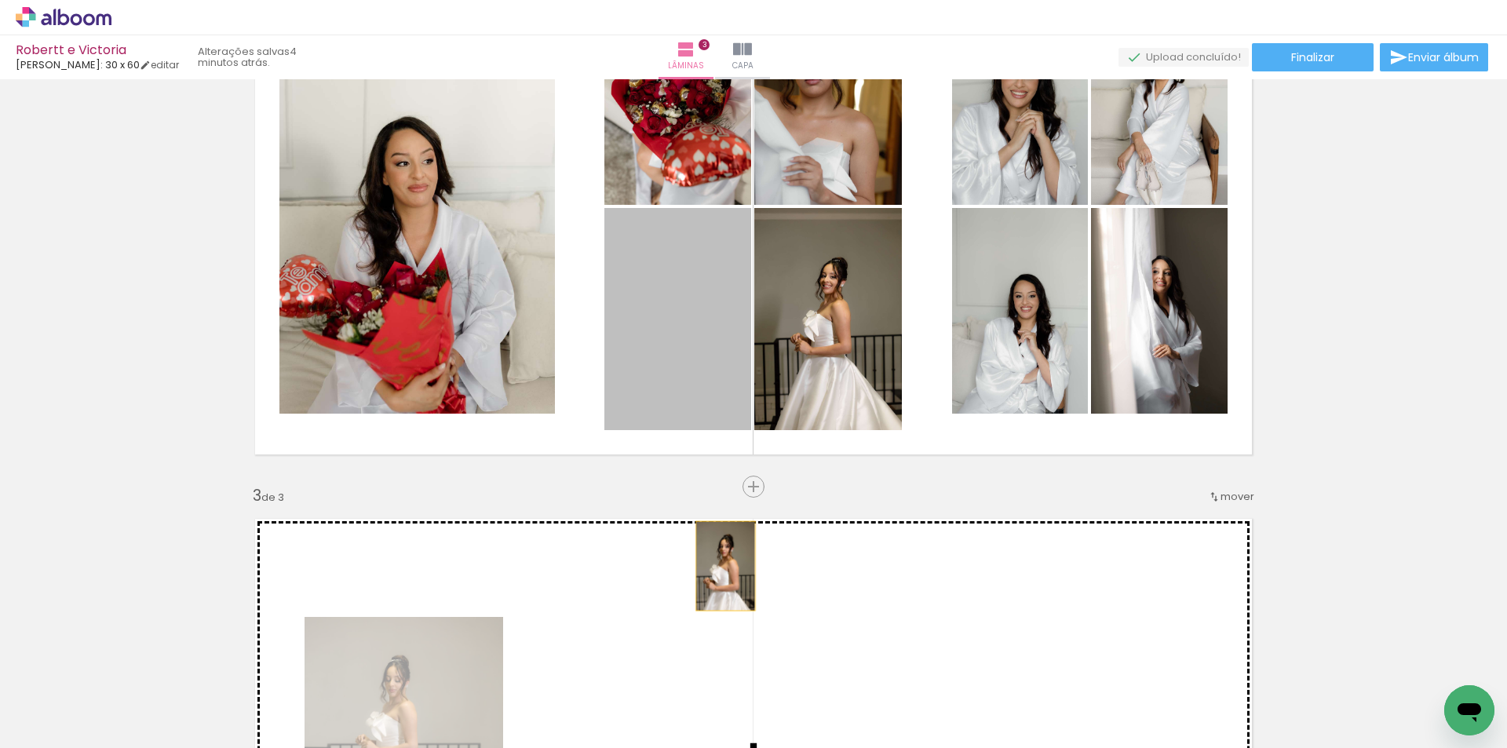
drag, startPoint x: 723, startPoint y: 478, endPoint x: 798, endPoint y: 338, distance: 159.5
click at [717, 589] on div "Inserir lâmina 1 de 3 Inserir lâmina 2 de 3 Inserir lâmina 3 de 3" at bounding box center [753, 466] width 1507 height 2237
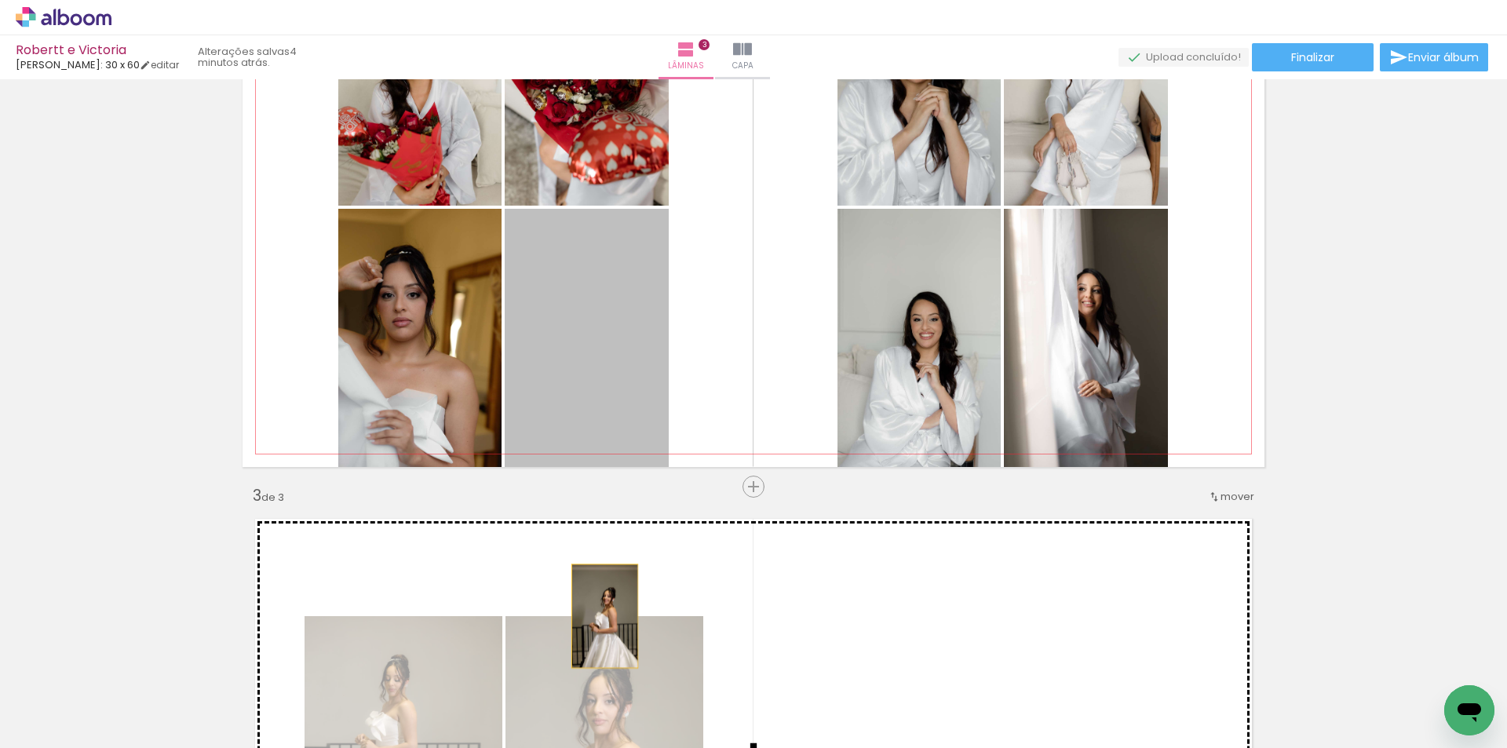
drag, startPoint x: 516, startPoint y: 338, endPoint x: 554, endPoint y: 423, distance: 92.8
click at [598, 615] on div "Inserir lâmina 1 de 3 Inserir lâmina 2 de 3 Inserir lâmina 3 de 3" at bounding box center [753, 466] width 1507 height 2237
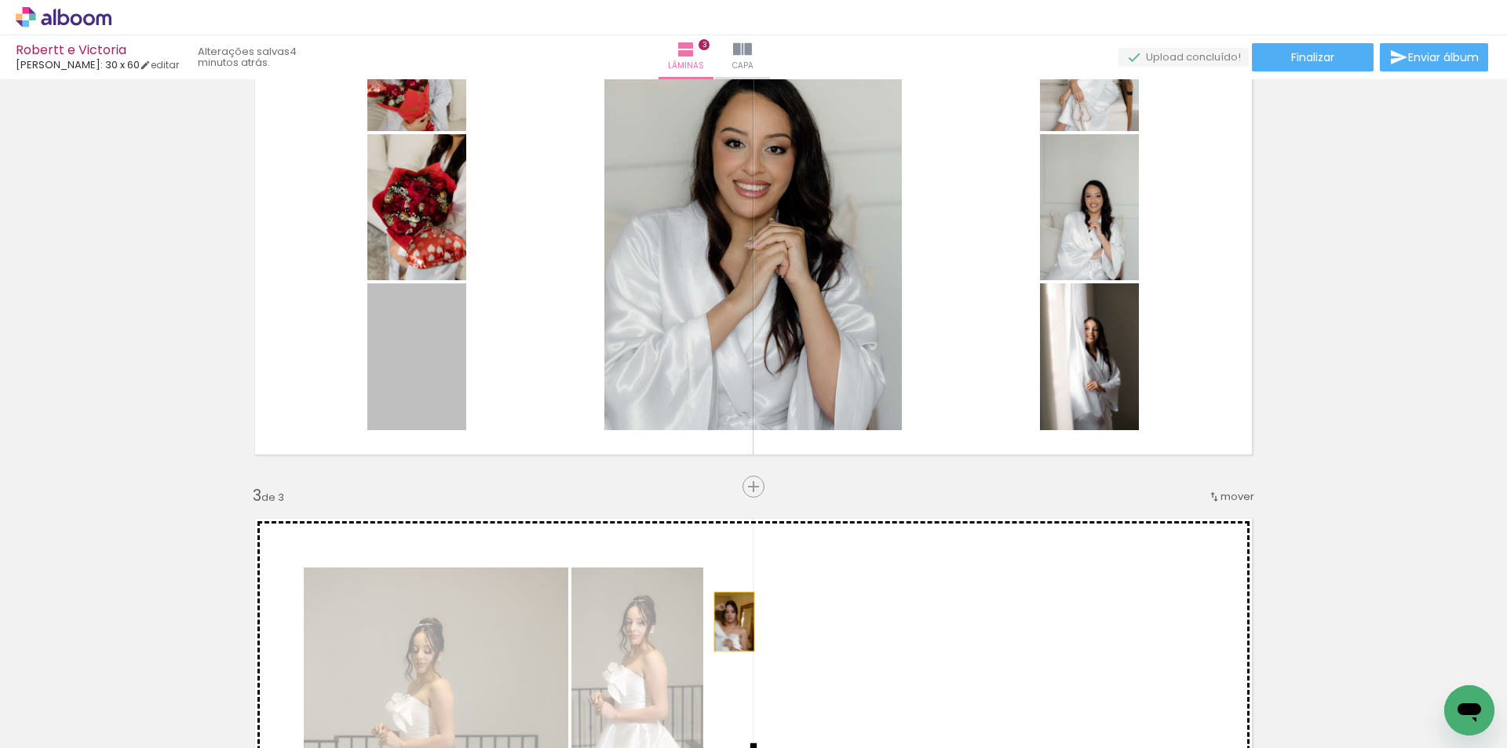
drag, startPoint x: 421, startPoint y: 361, endPoint x: 850, endPoint y: 495, distance: 450.0
click at [758, 637] on div "Inserir lâmina 1 de 3 Inserir lâmina 2 de 3 Inserir lâmina 3 de 3" at bounding box center [753, 466] width 1507 height 2237
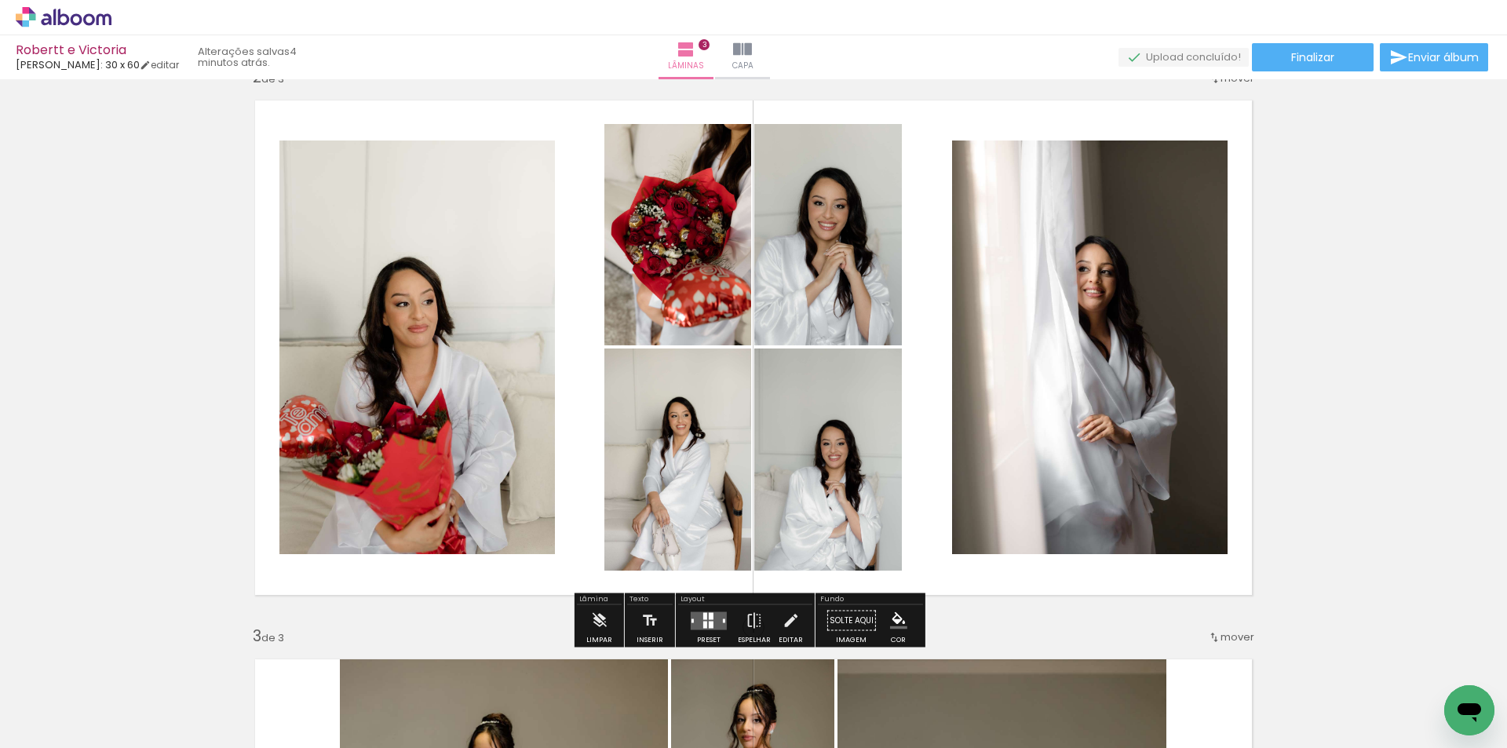
scroll to position [658, 0]
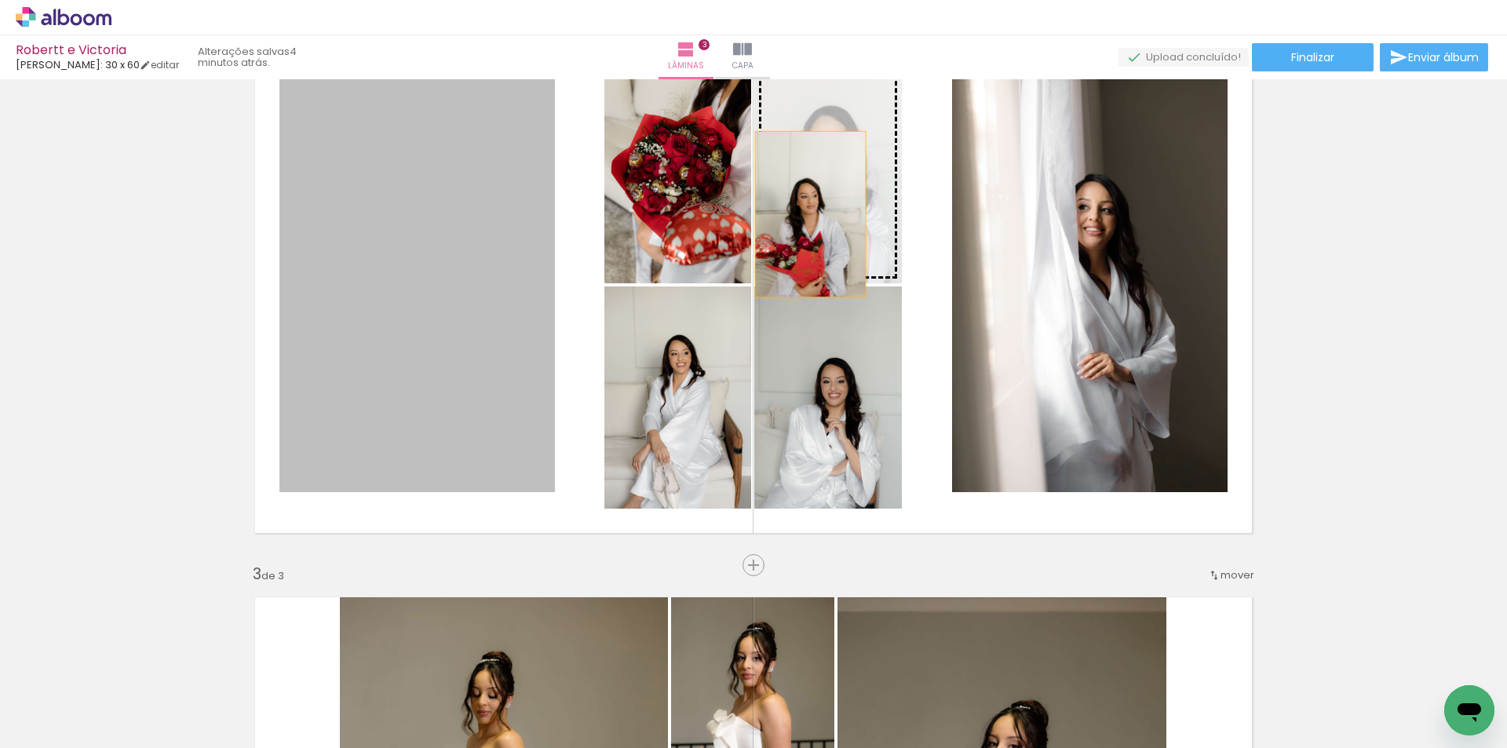
drag, startPoint x: 370, startPoint y: 309, endPoint x: 800, endPoint y: 218, distance: 439.8
click at [0, 0] on slot at bounding box center [0, 0] width 0 height 0
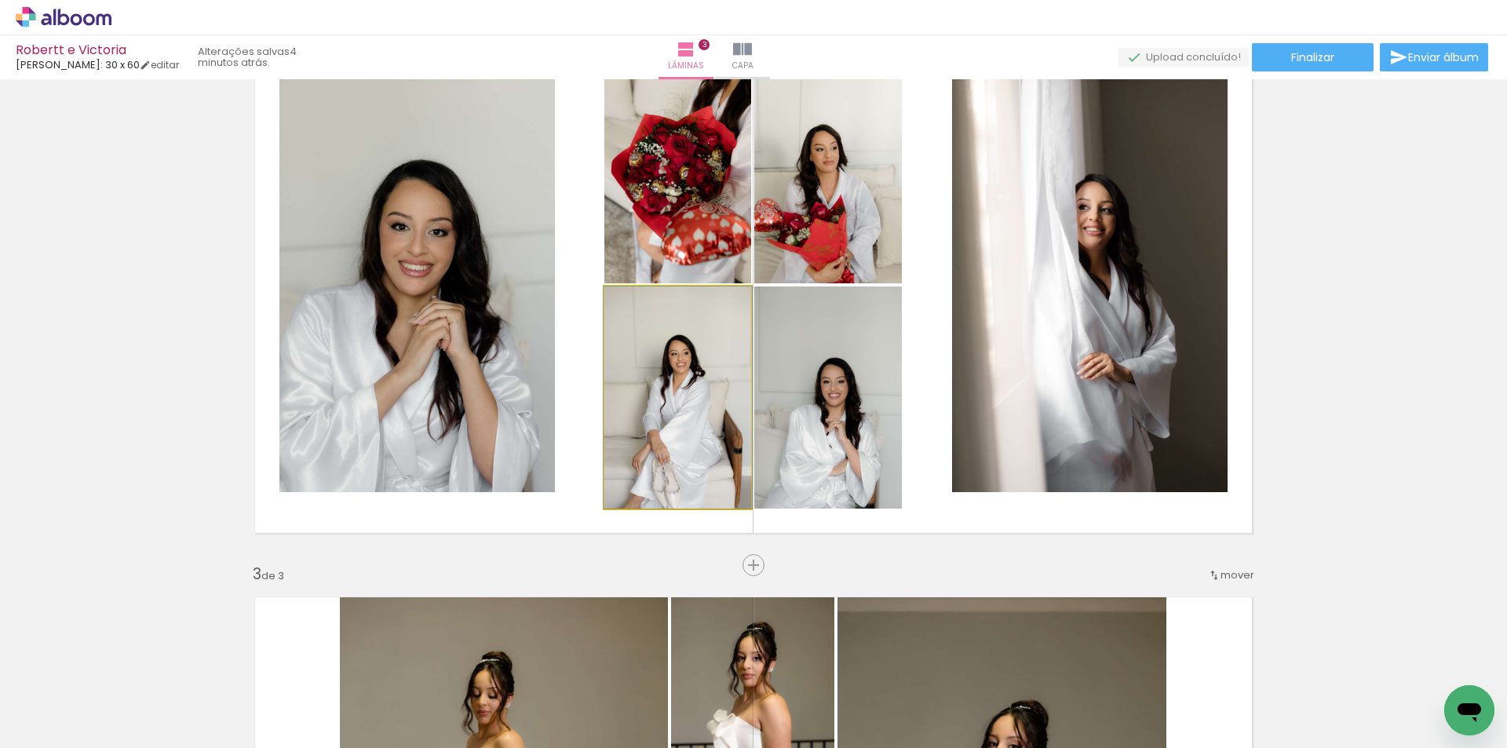
drag, startPoint x: 685, startPoint y: 405, endPoint x: 570, endPoint y: 330, distance: 137.8
click at [587, 338] on quentale-layouter at bounding box center [754, 286] width 1022 height 520
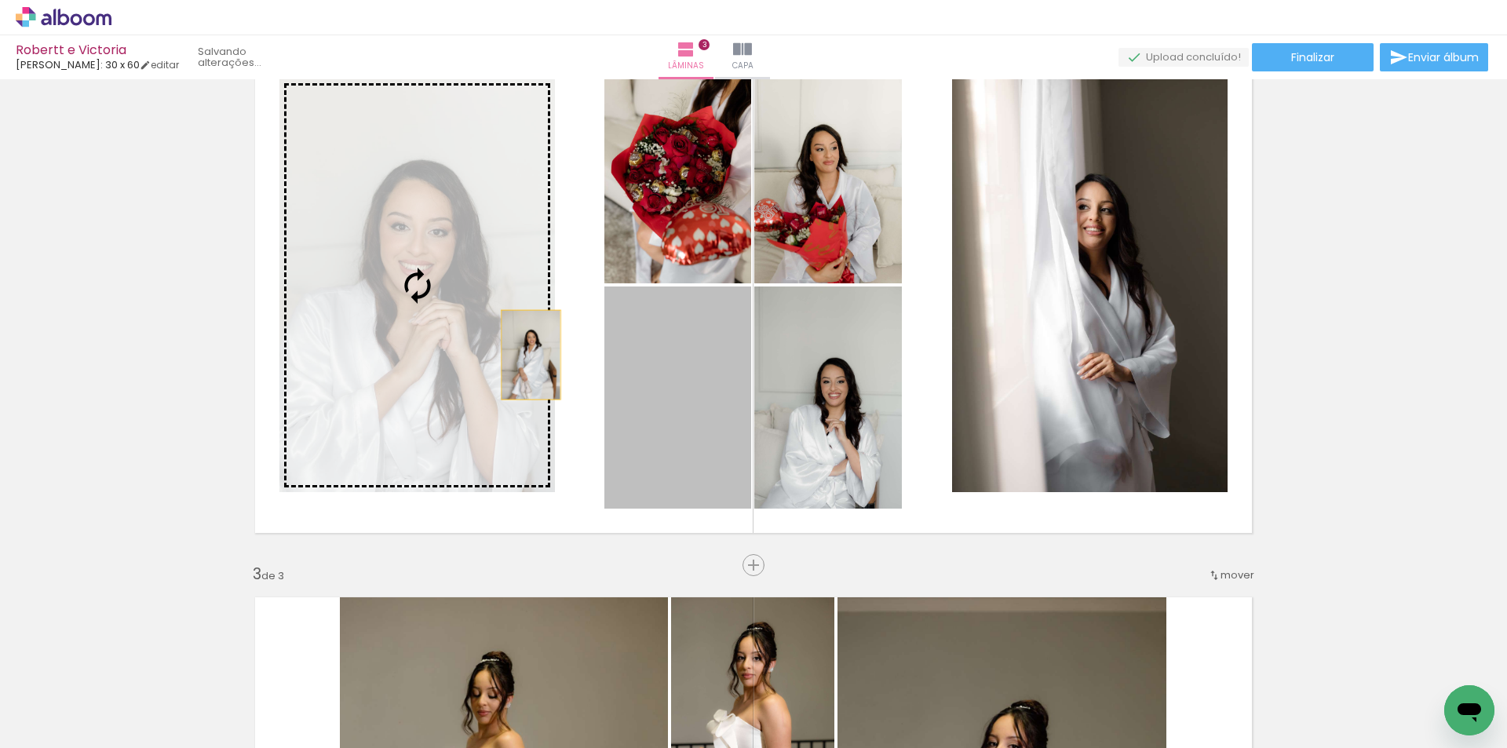
drag, startPoint x: 685, startPoint y: 410, endPoint x: 528, endPoint y: 353, distance: 166.9
click at [0, 0] on slot at bounding box center [0, 0] width 0 height 0
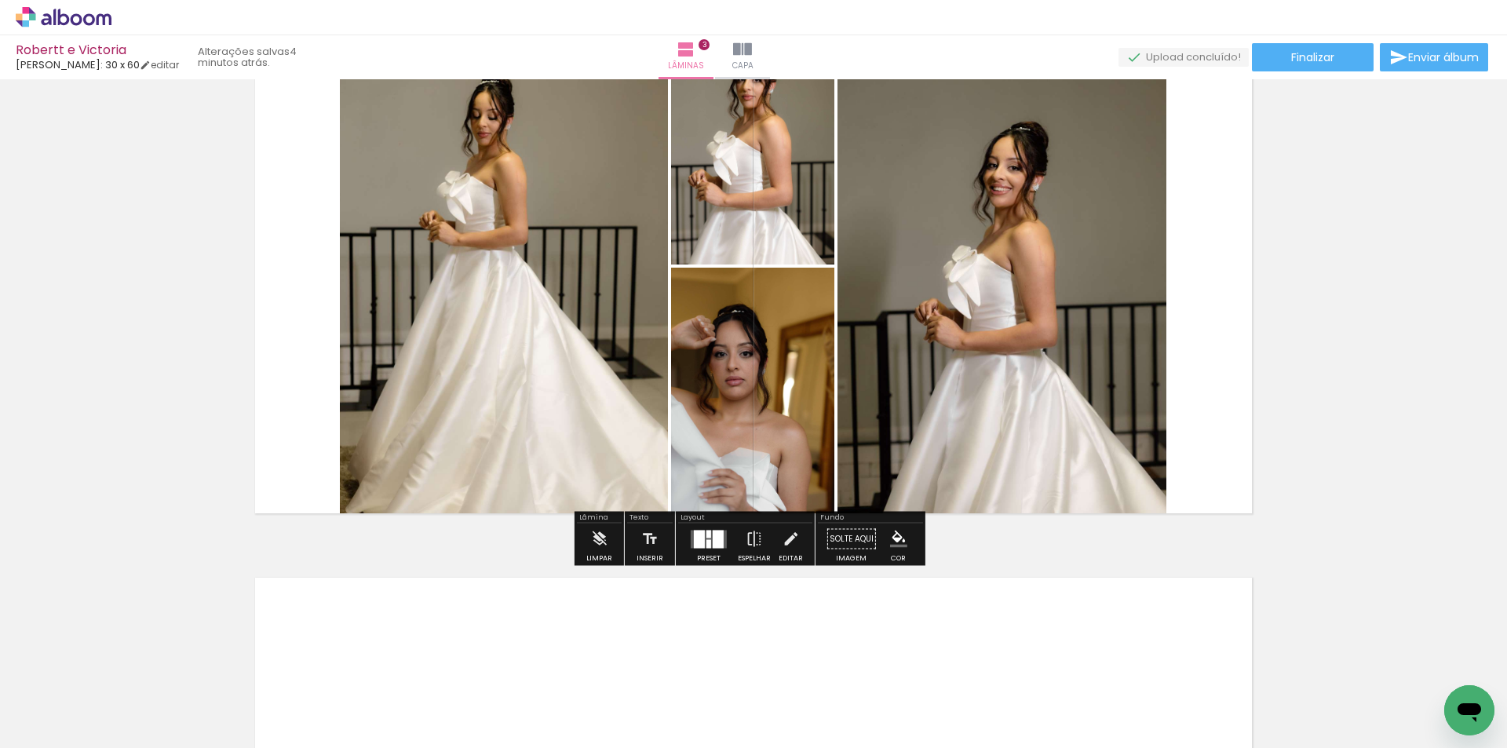
scroll to position [1286, 0]
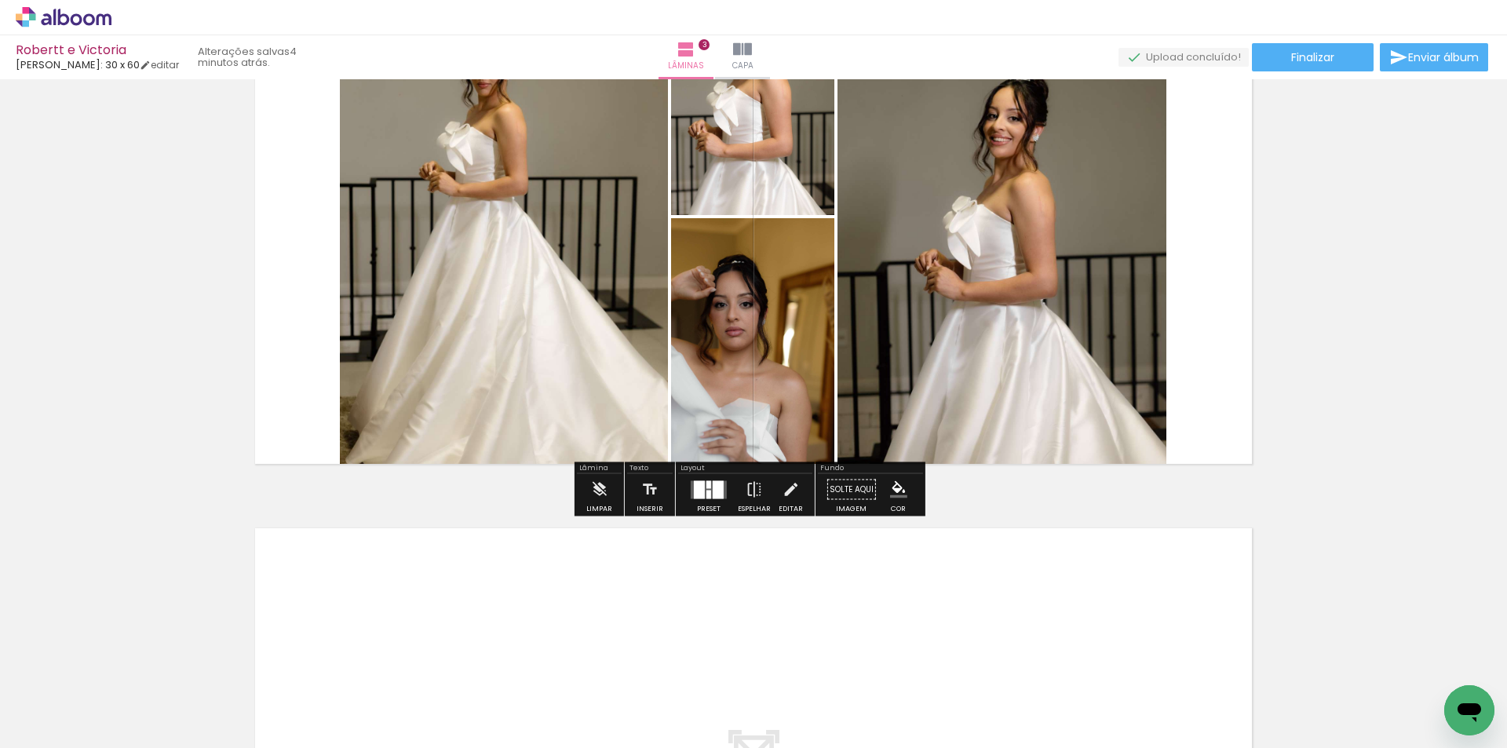
drag, startPoint x: 983, startPoint y: 671, endPoint x: 1008, endPoint y: 565, distance: 108.9
click at [983, 442] on quentale-workspace at bounding box center [753, 374] width 1507 height 748
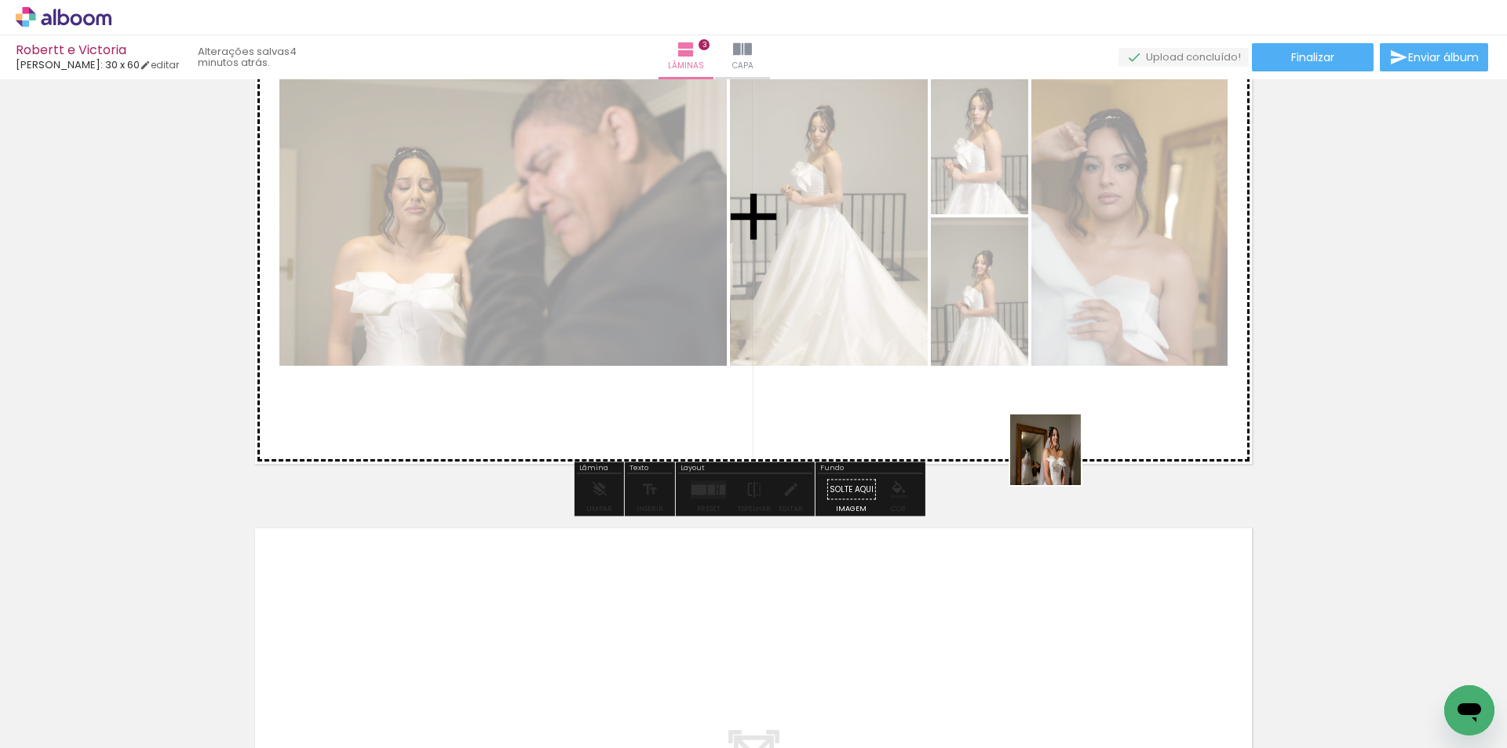
drag, startPoint x: 1058, startPoint y: 462, endPoint x: 1021, endPoint y: 462, distance: 36.1
click at [1044, 388] on quentale-workspace at bounding box center [753, 374] width 1507 height 748
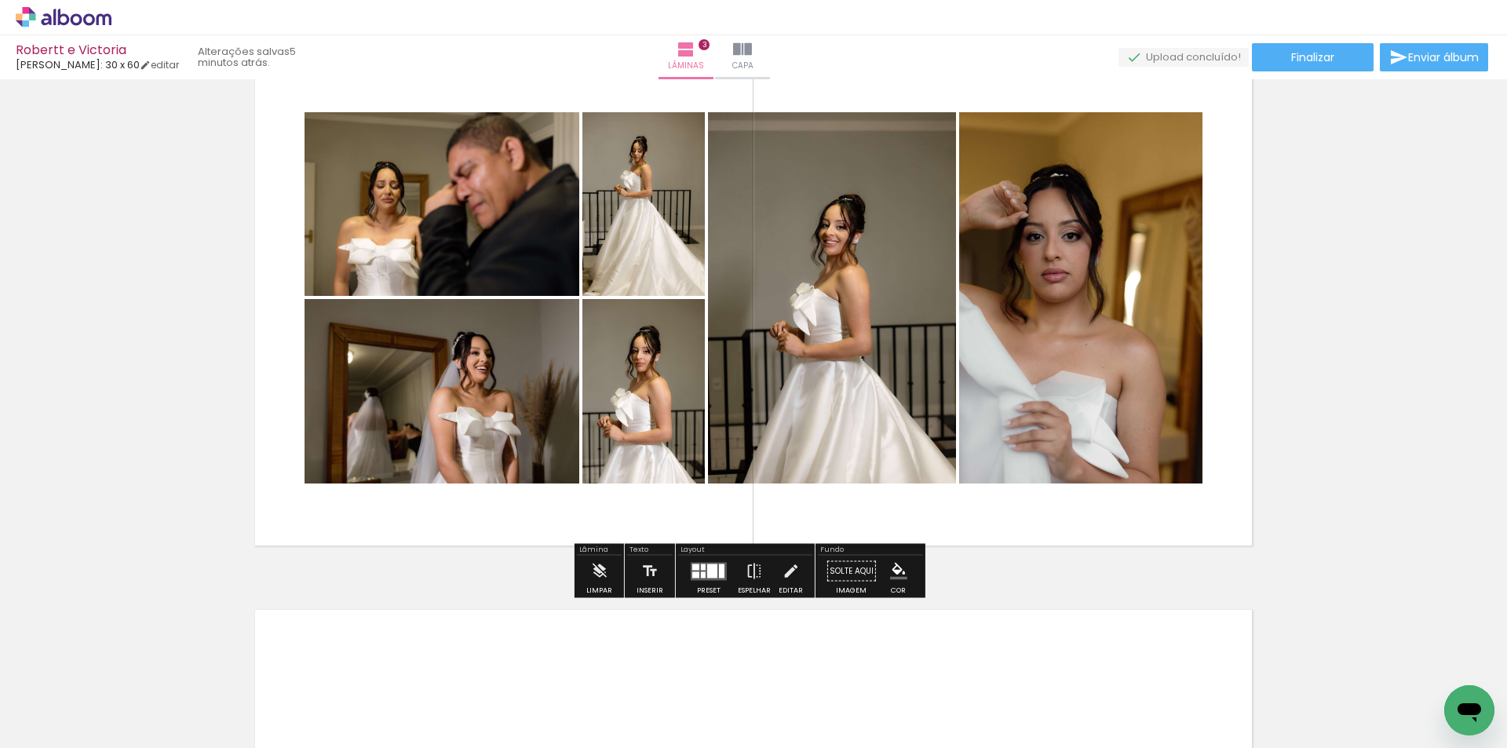
scroll to position [1129, 0]
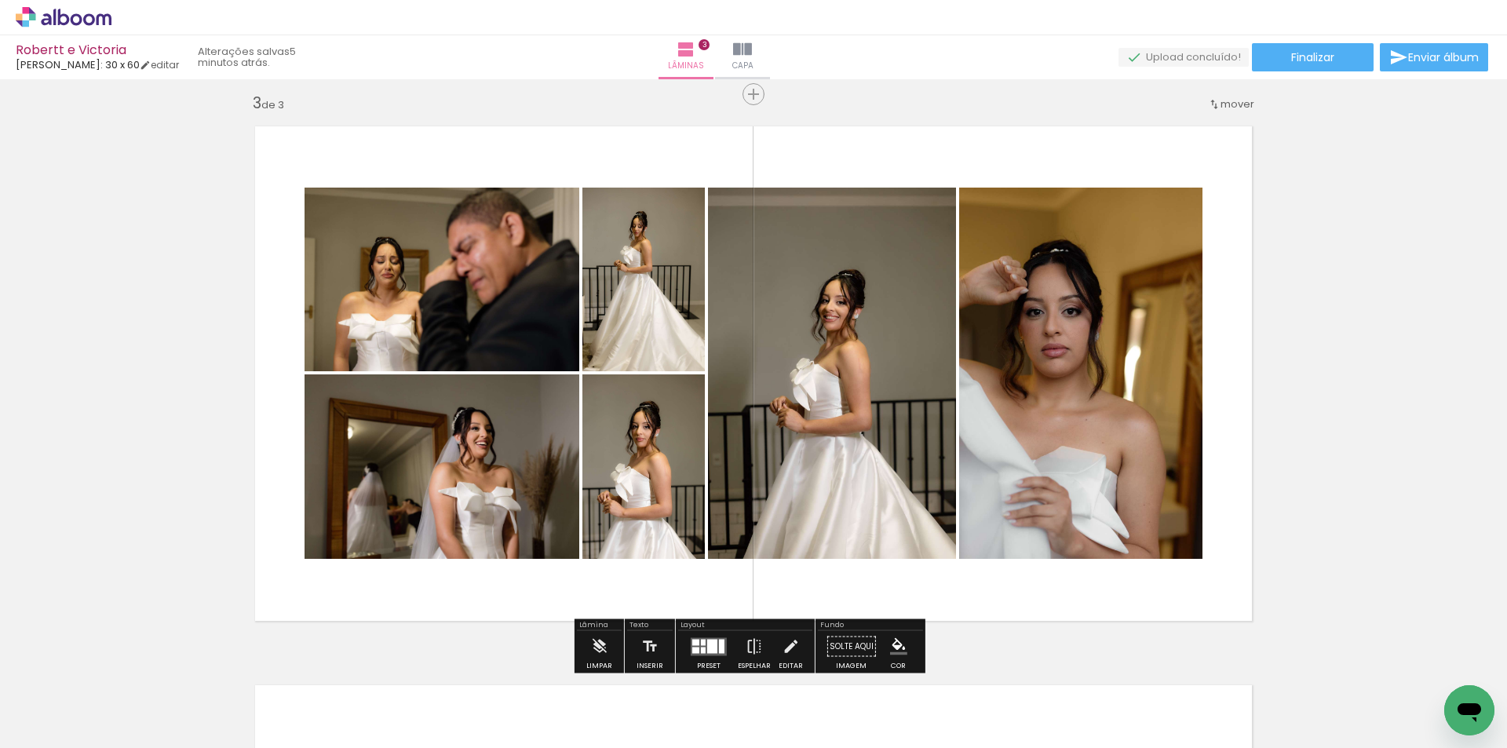
drag, startPoint x: 482, startPoint y: 483, endPoint x: 519, endPoint y: 246, distance: 240.0
click at [0, 0] on slot at bounding box center [0, 0] width 0 height 0
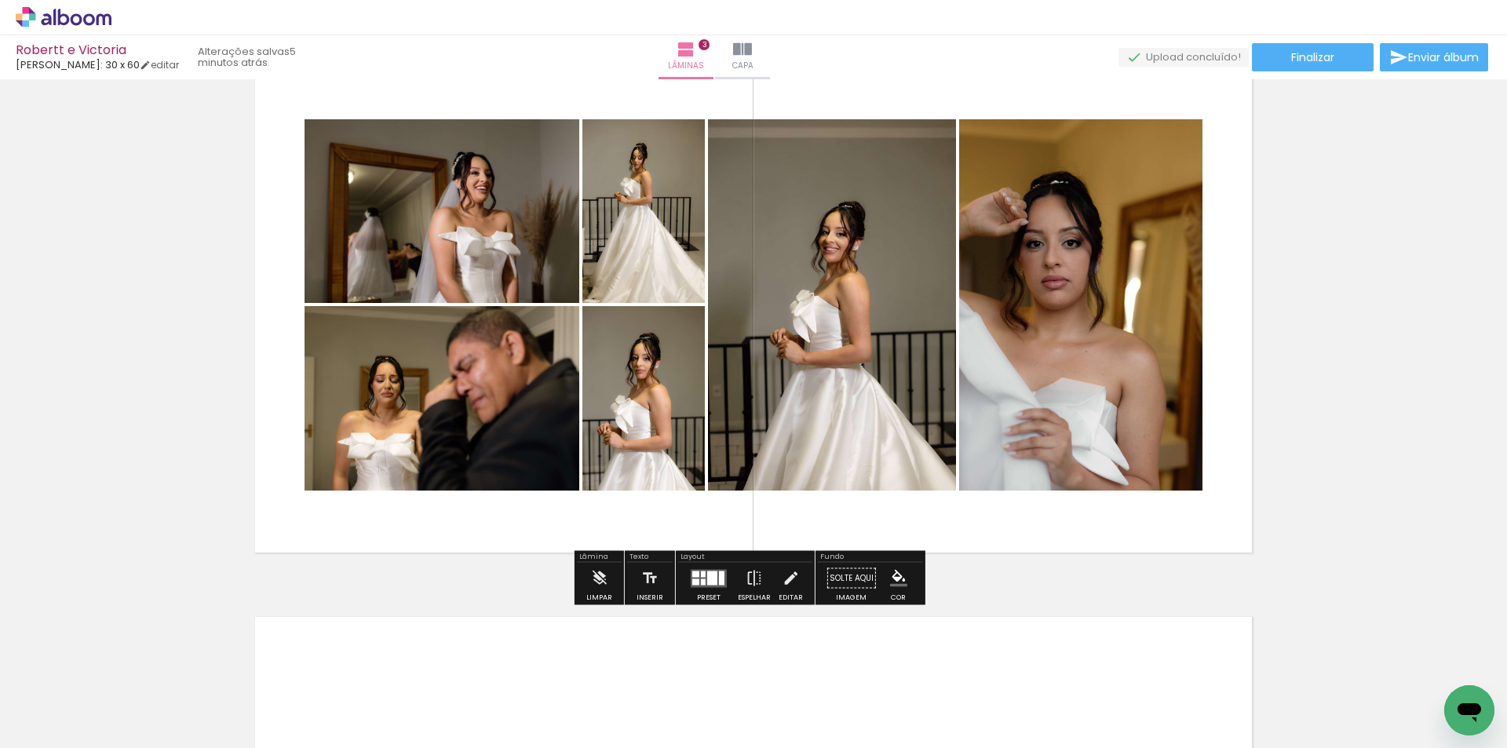
scroll to position [1208, 0]
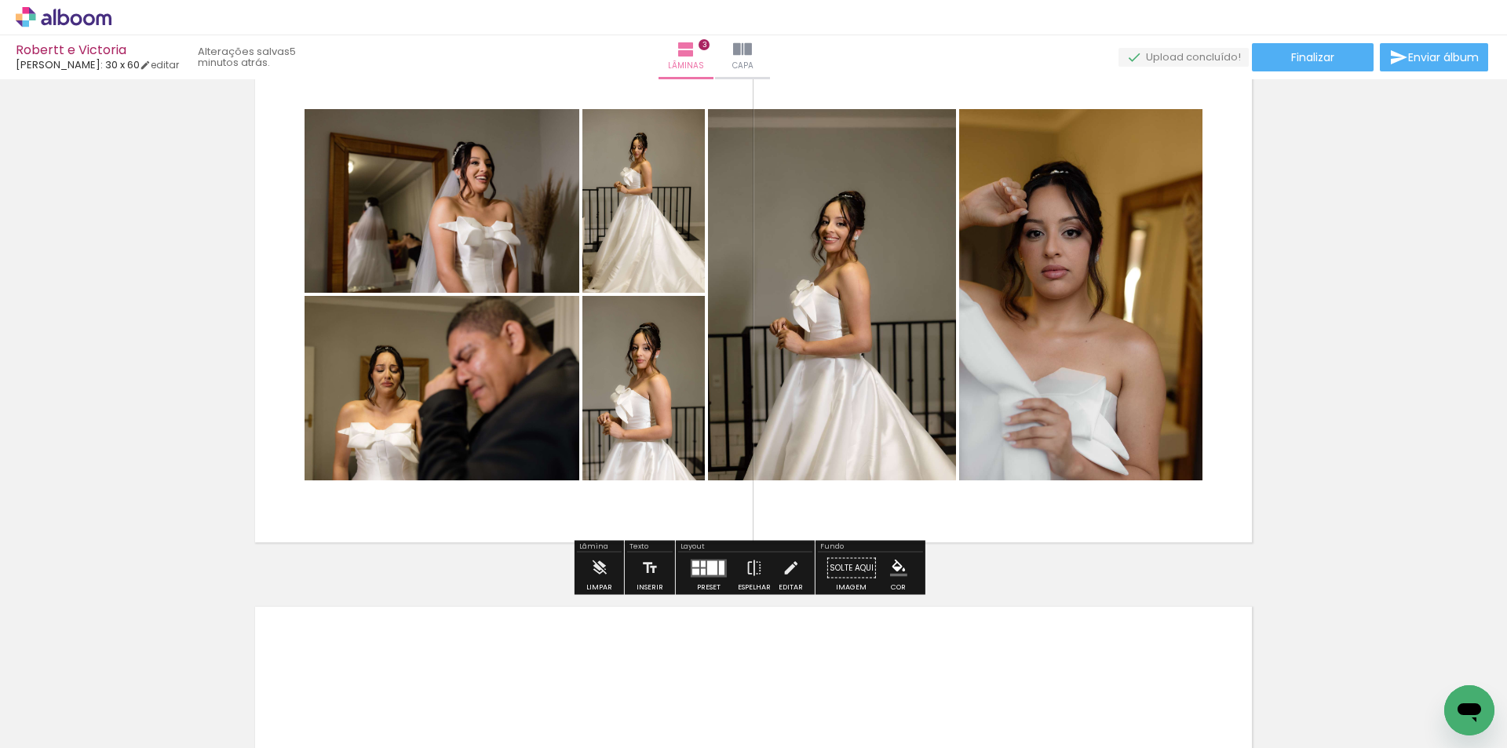
drag, startPoint x: 1147, startPoint y: 706, endPoint x: 1090, endPoint y: 560, distance: 156.9
click at [1119, 492] on quentale-workspace at bounding box center [753, 374] width 1507 height 748
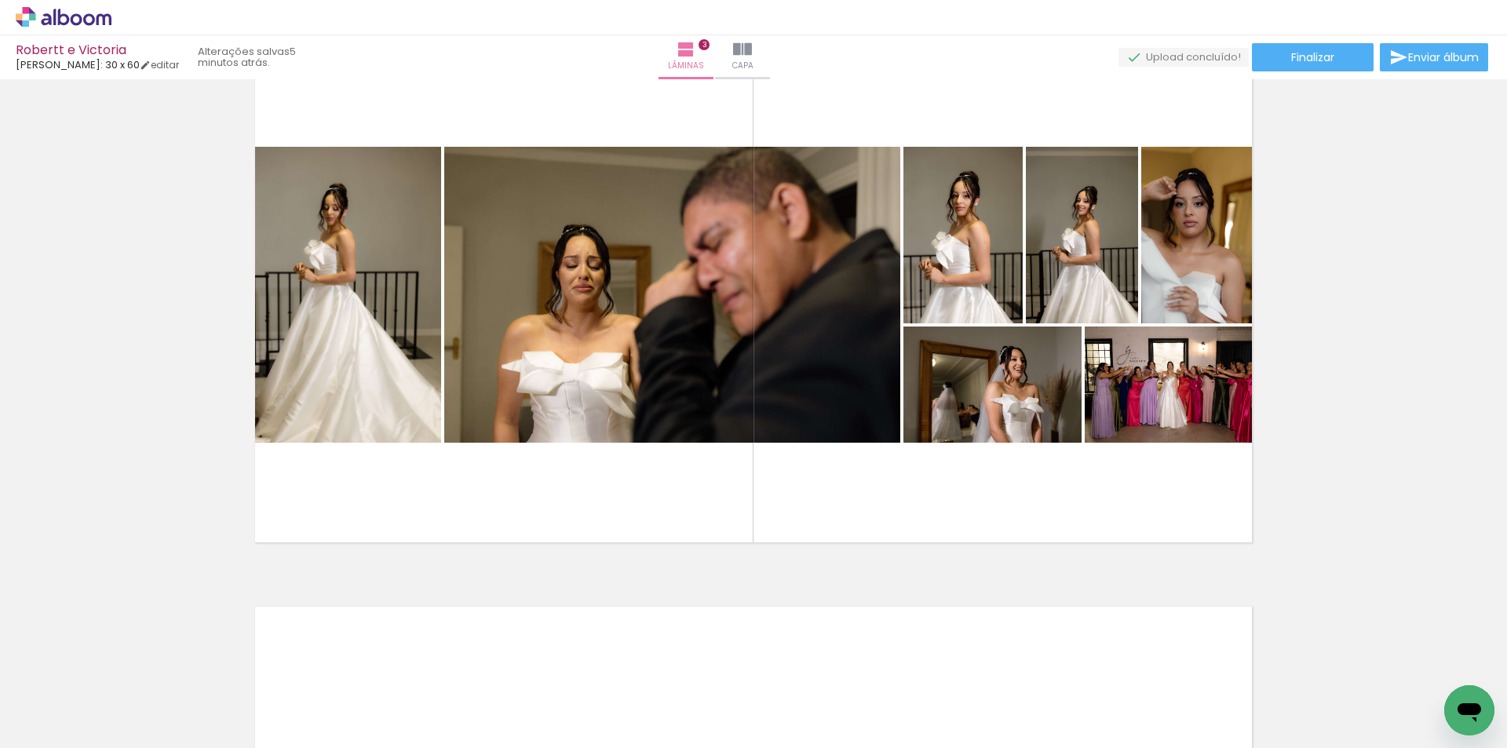
scroll to position [0, 0]
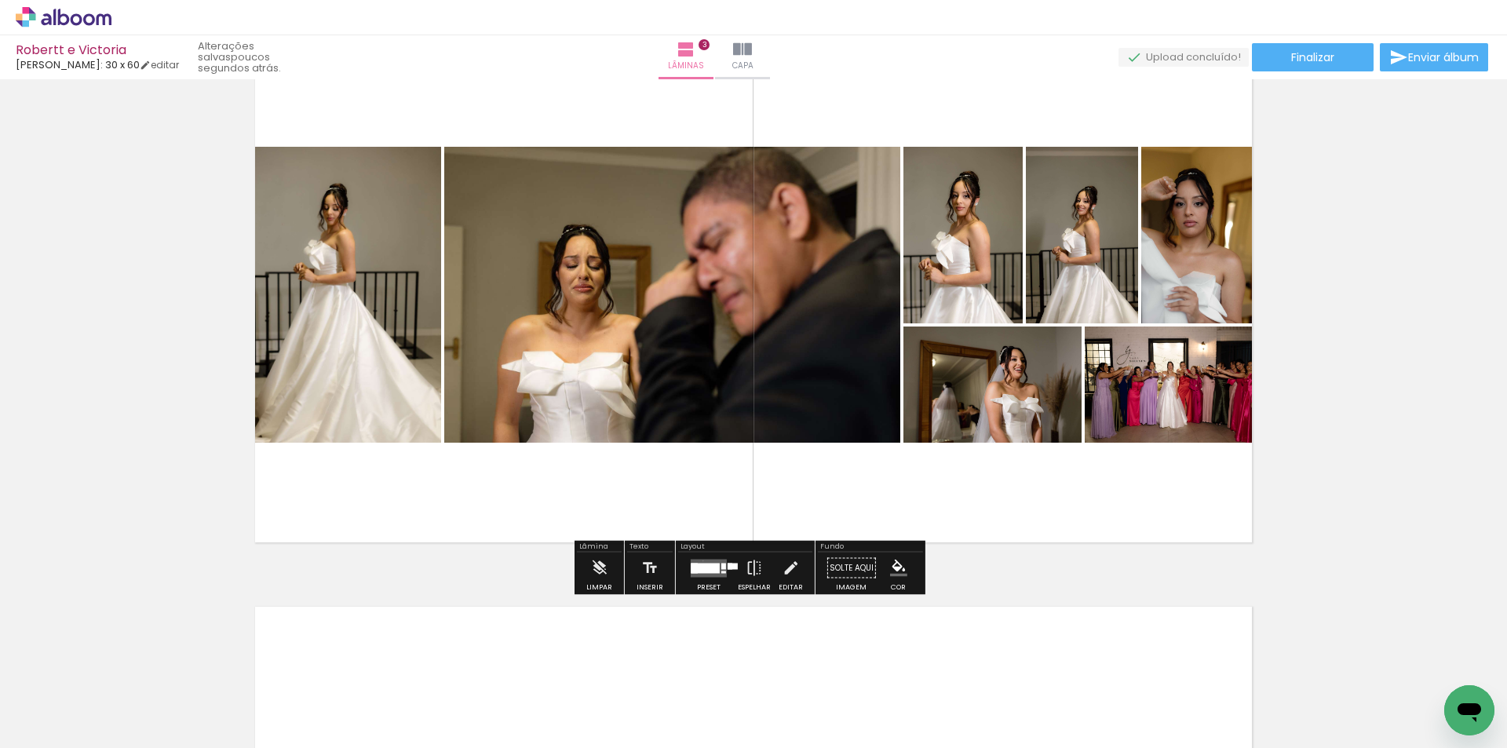
click at [700, 561] on quentale-layouter at bounding box center [709, 568] width 36 height 18
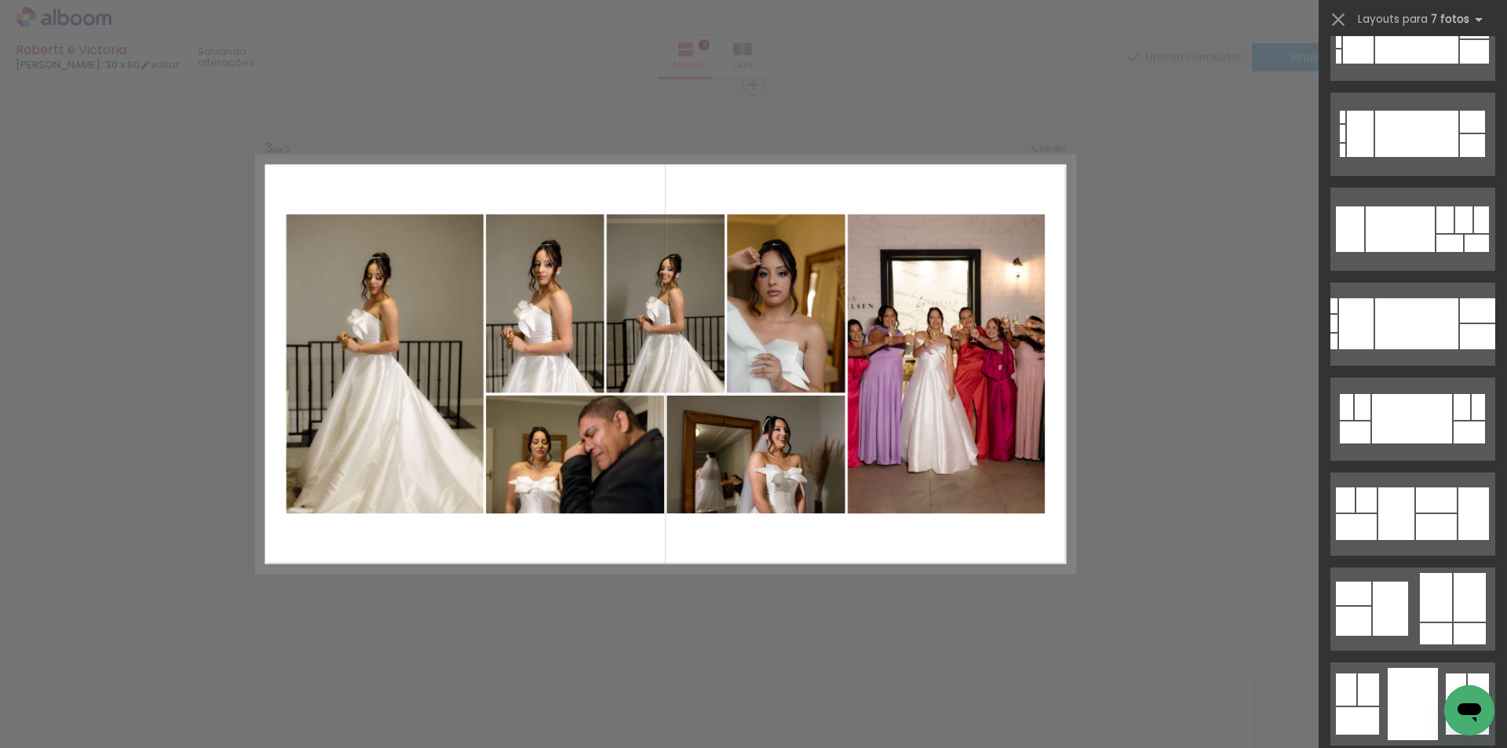
scroll to position [1256, 0]
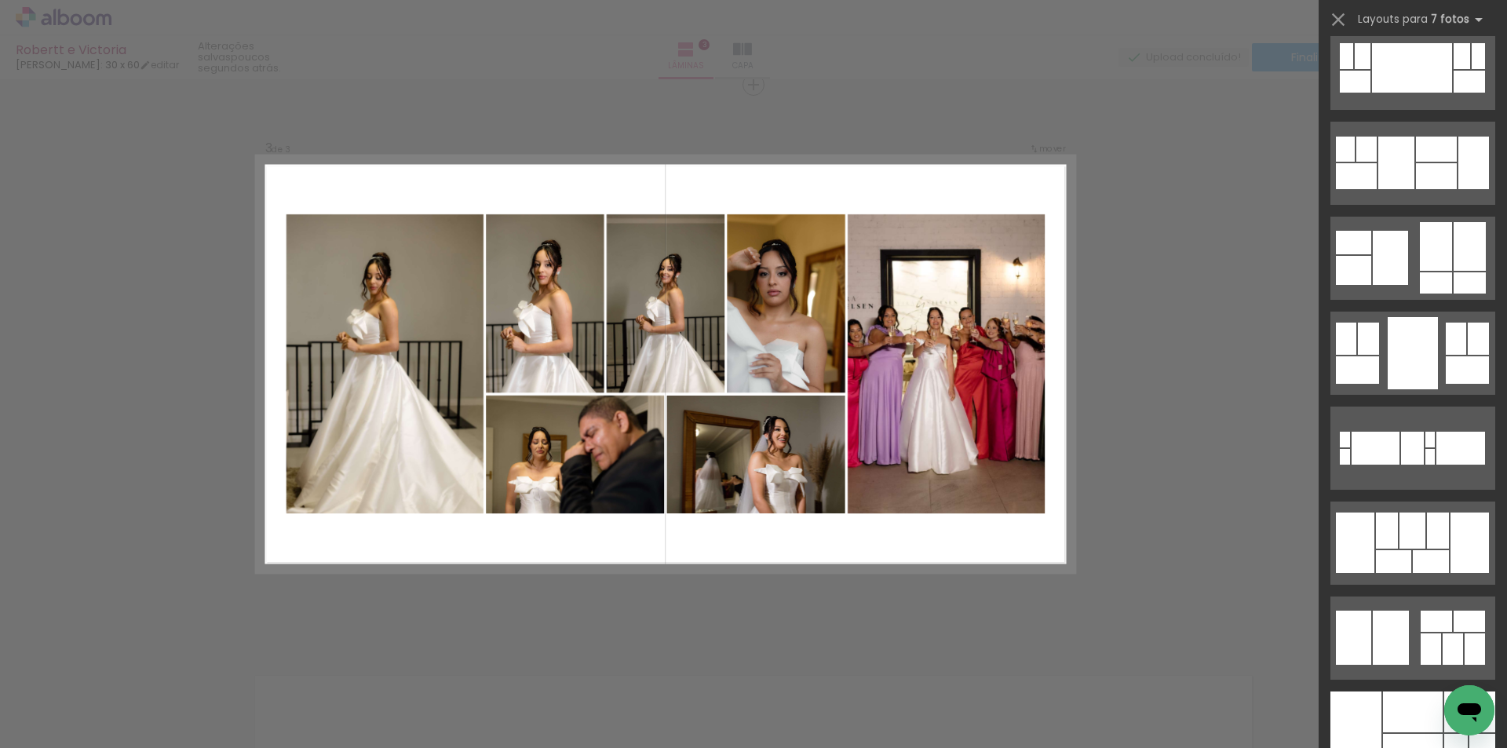
click at [1212, 406] on div "Confirmar Cancelar" at bounding box center [753, 78] width 1507 height 2274
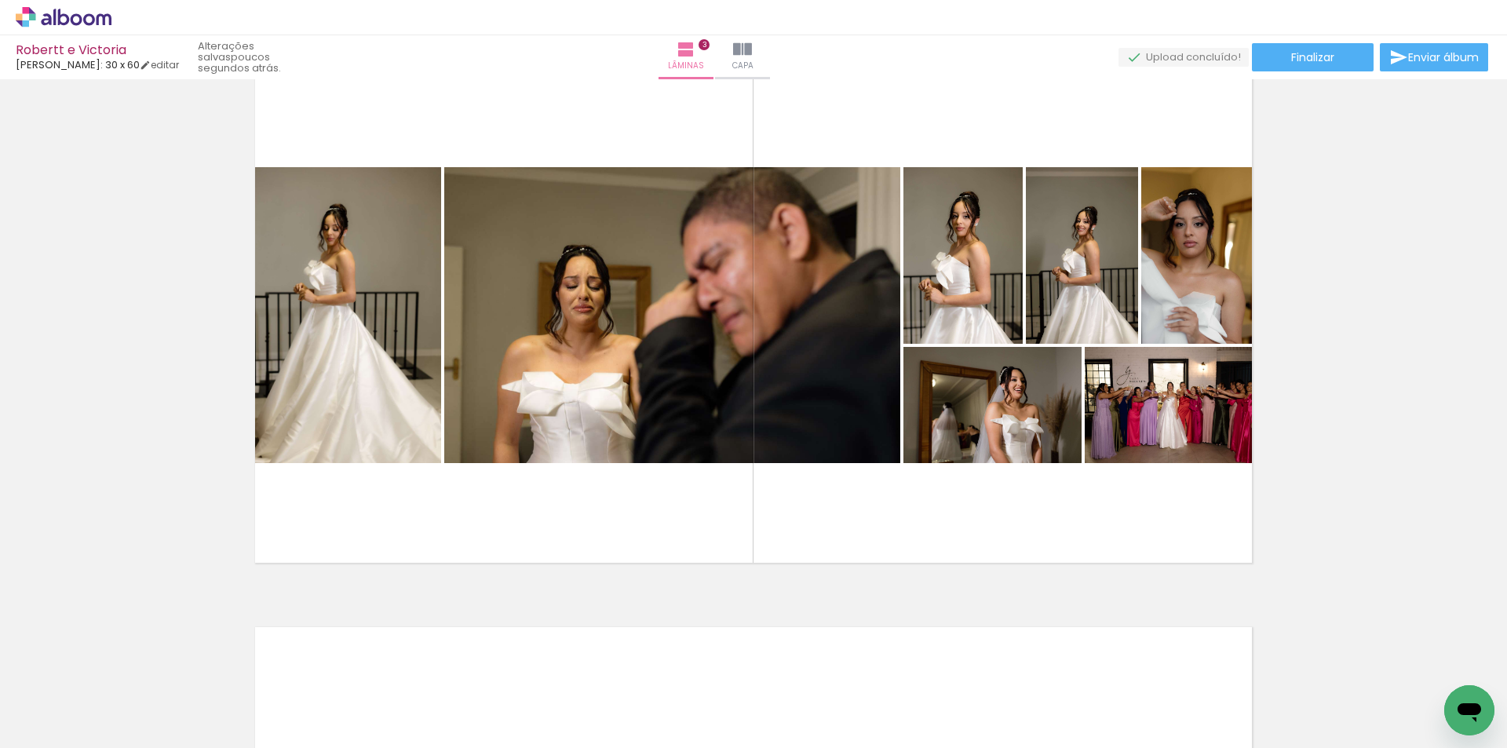
scroll to position [1217, 0]
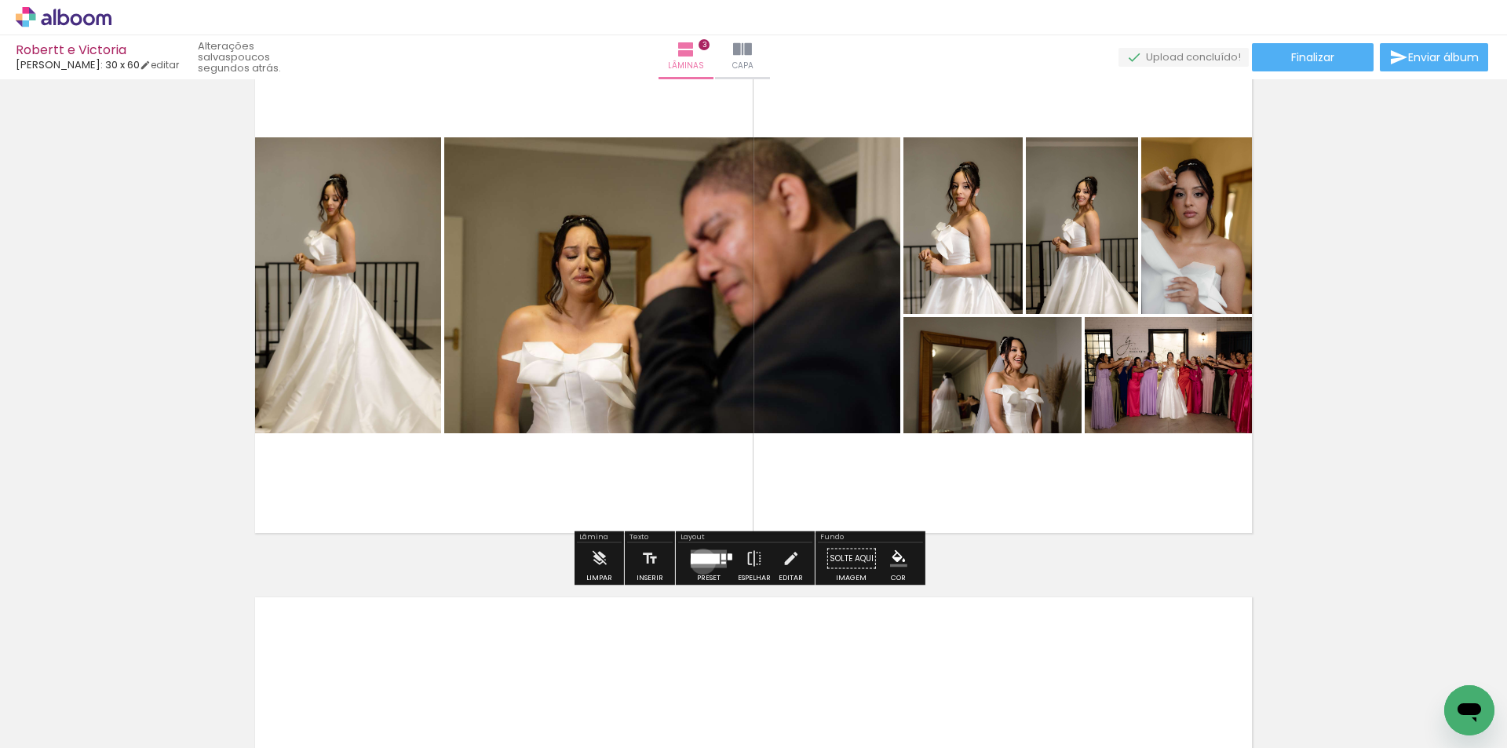
click at [700, 561] on div at bounding box center [706, 559] width 28 height 10
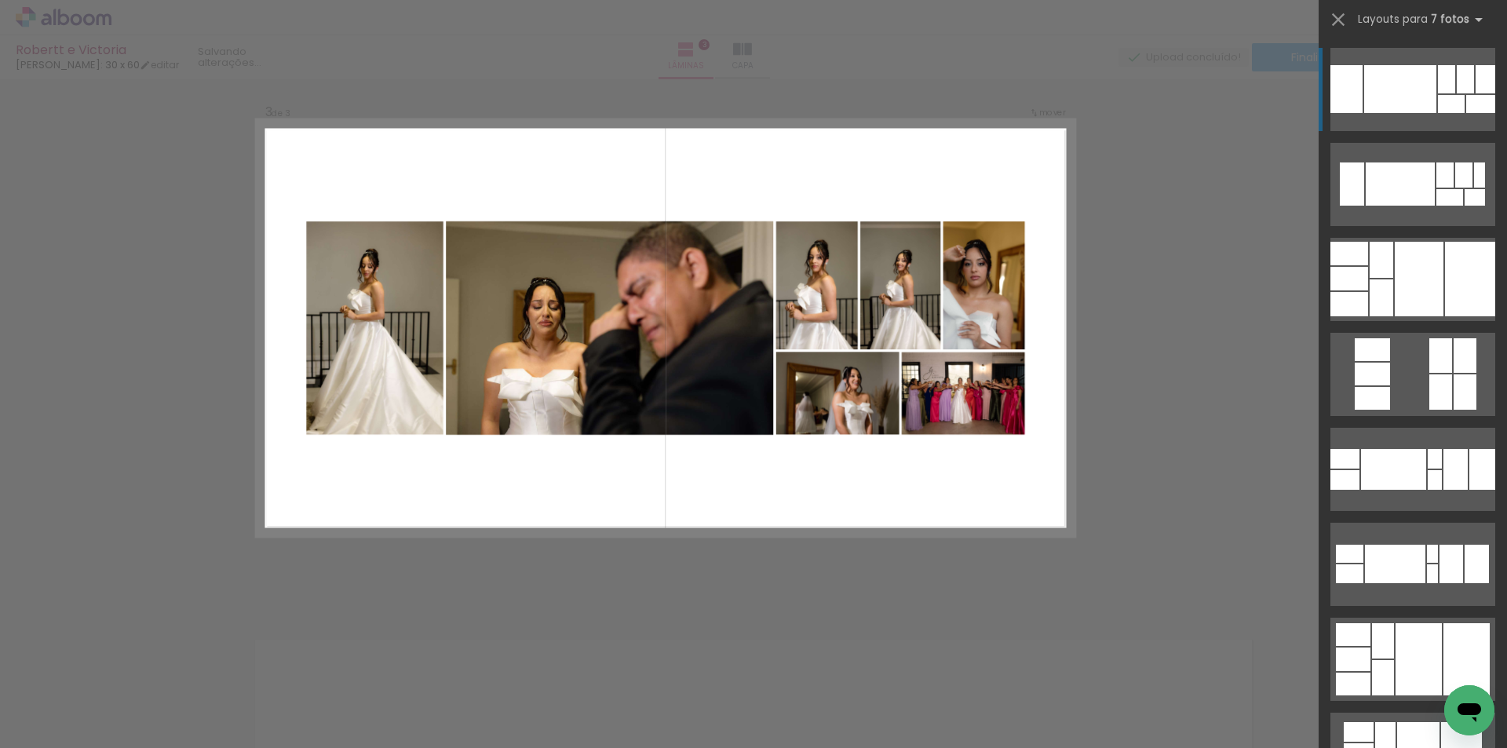
scroll to position [1138, 0]
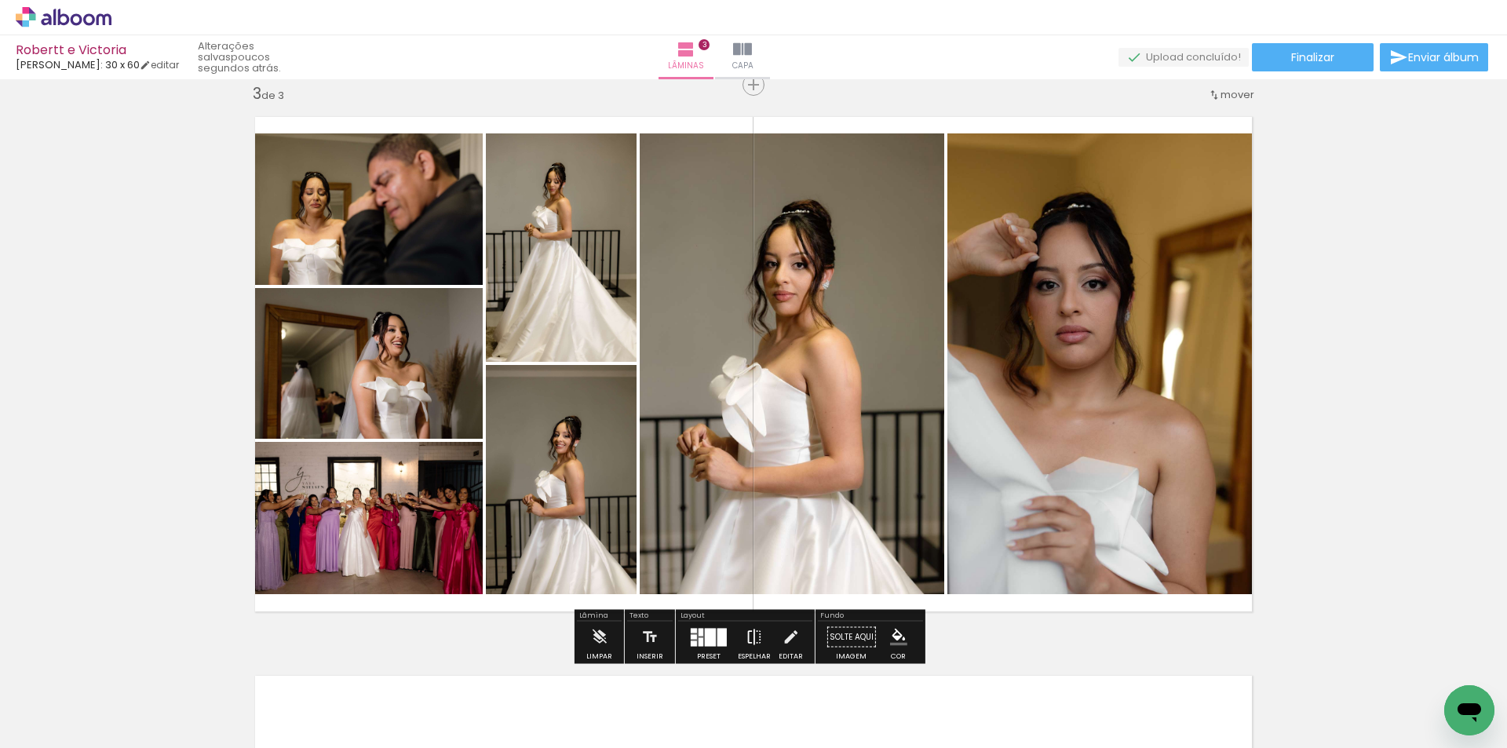
click at [758, 645] on iron-icon at bounding box center [754, 637] width 17 height 31
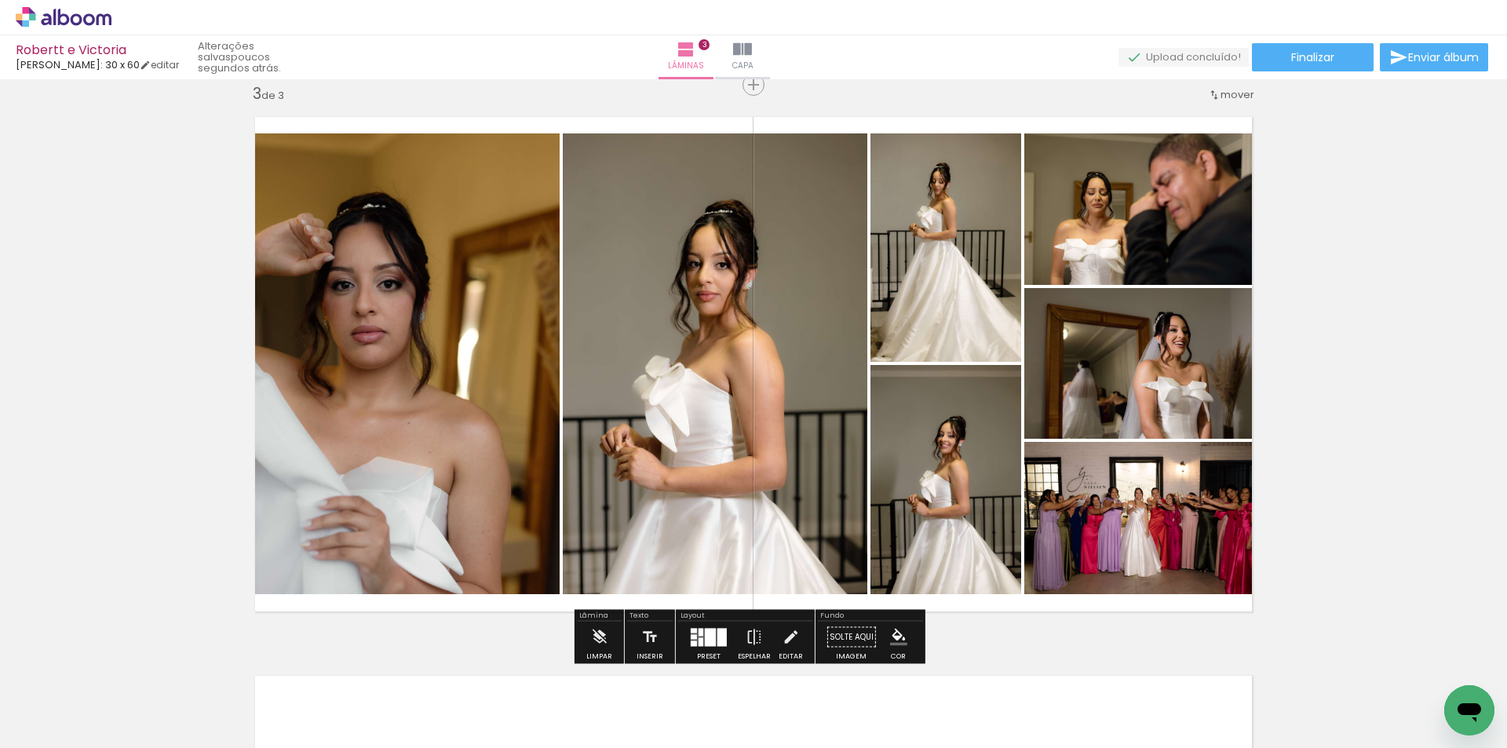
drag, startPoint x: 1156, startPoint y: 368, endPoint x: 1171, endPoint y: 236, distance: 132.7
click at [0, 0] on slot at bounding box center [0, 0] width 0 height 0
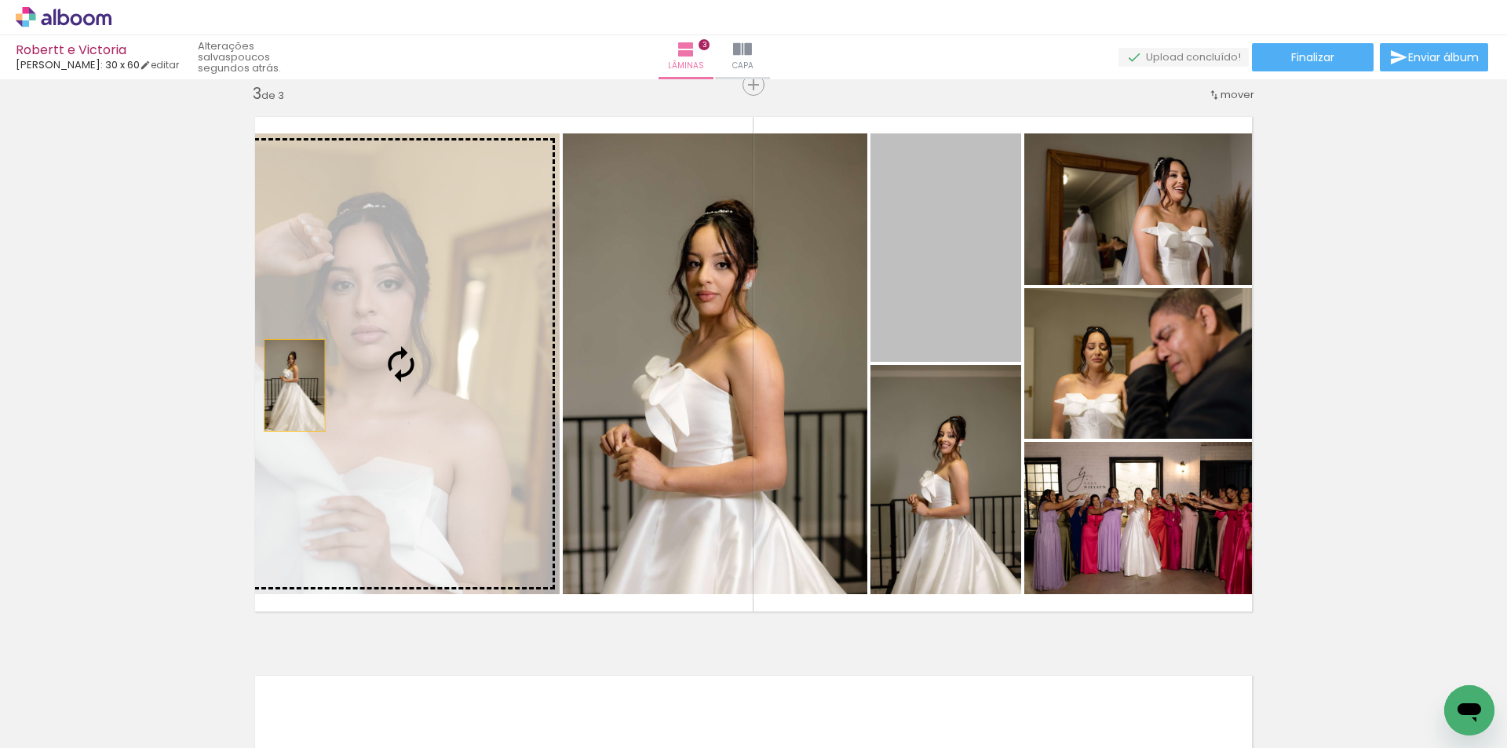
drag, startPoint x: 971, startPoint y: 232, endPoint x: 289, endPoint y: 386, distance: 699.4
click at [0, 0] on slot at bounding box center [0, 0] width 0 height 0
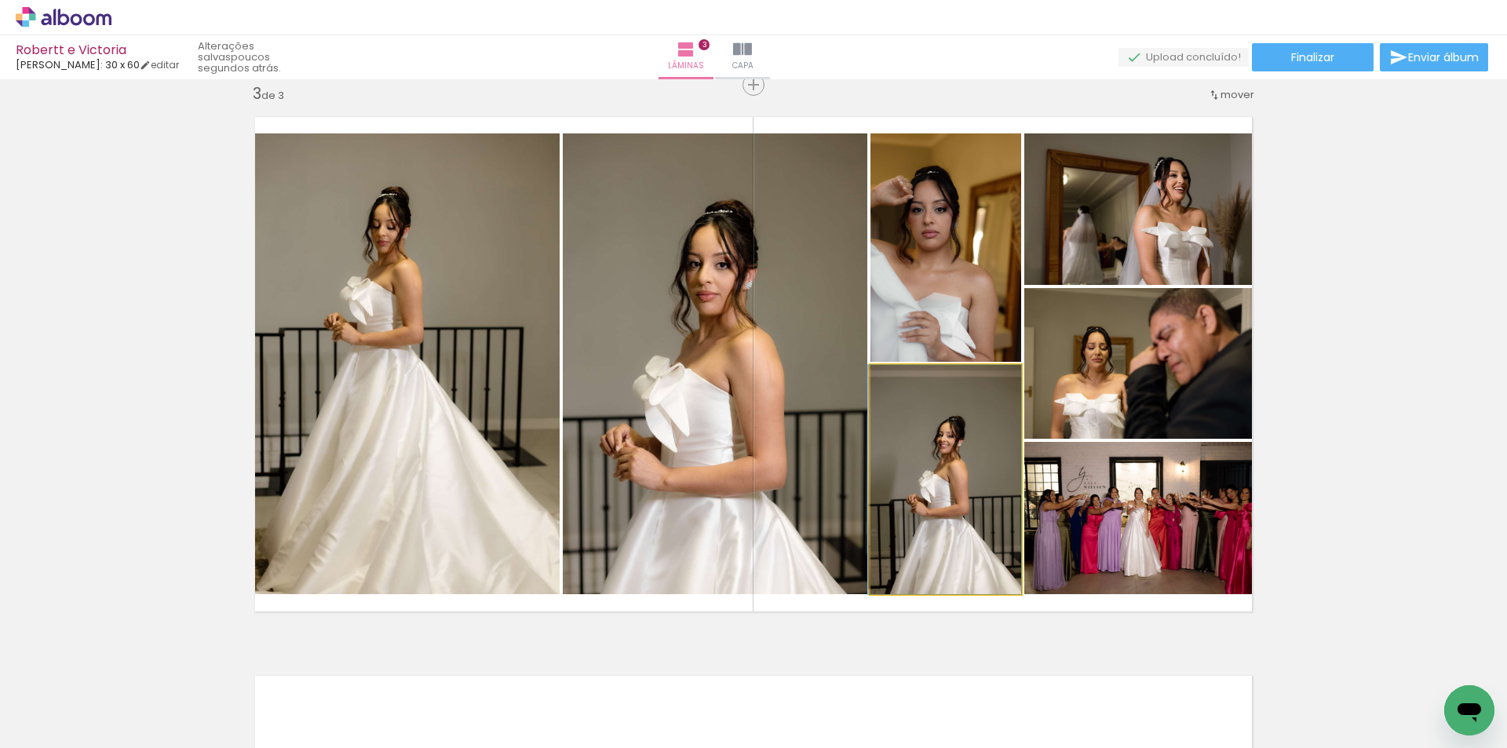
drag, startPoint x: 966, startPoint y: 508, endPoint x: 752, endPoint y: 376, distance: 251.0
click at [0, 0] on slot at bounding box center [0, 0] width 0 height 0
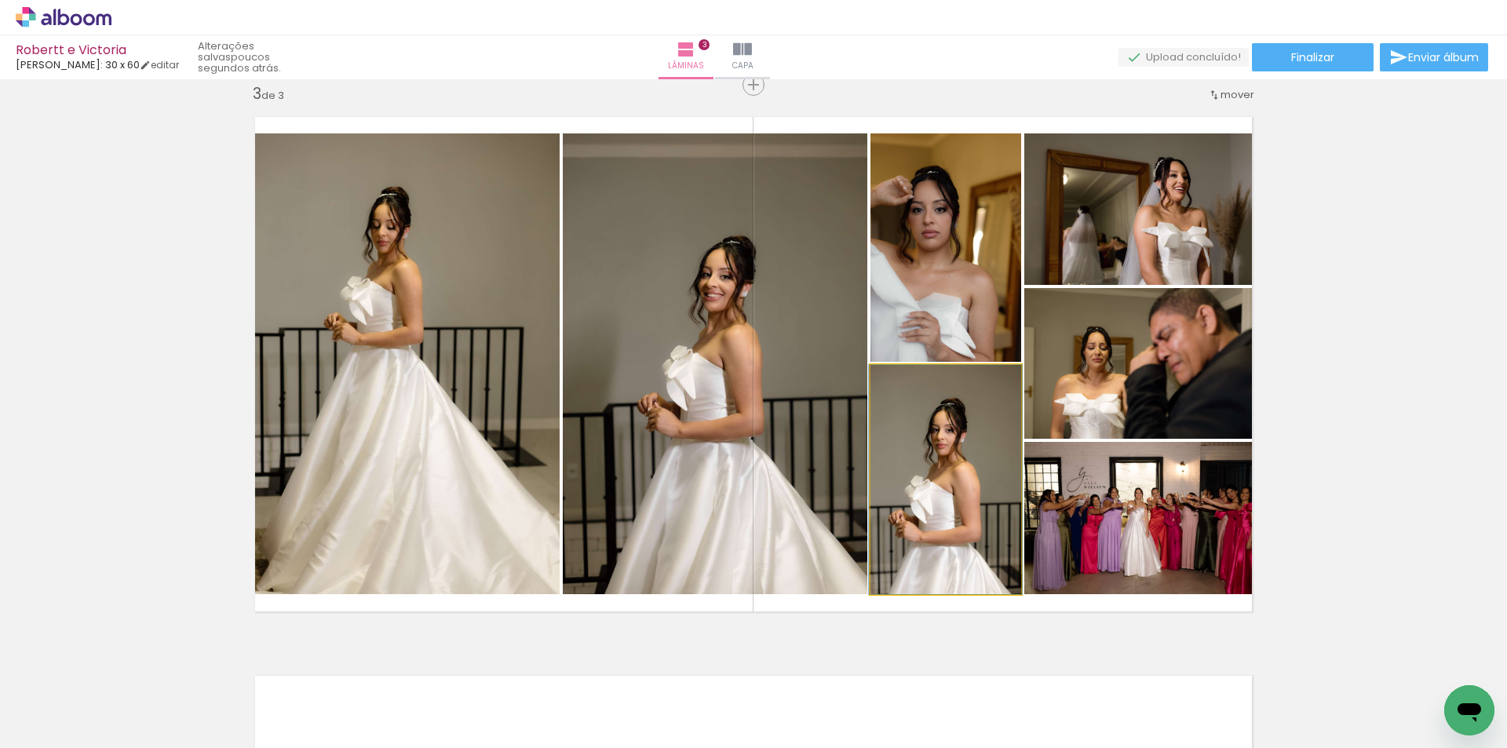
click at [959, 488] on quentale-photo at bounding box center [946, 479] width 151 height 229
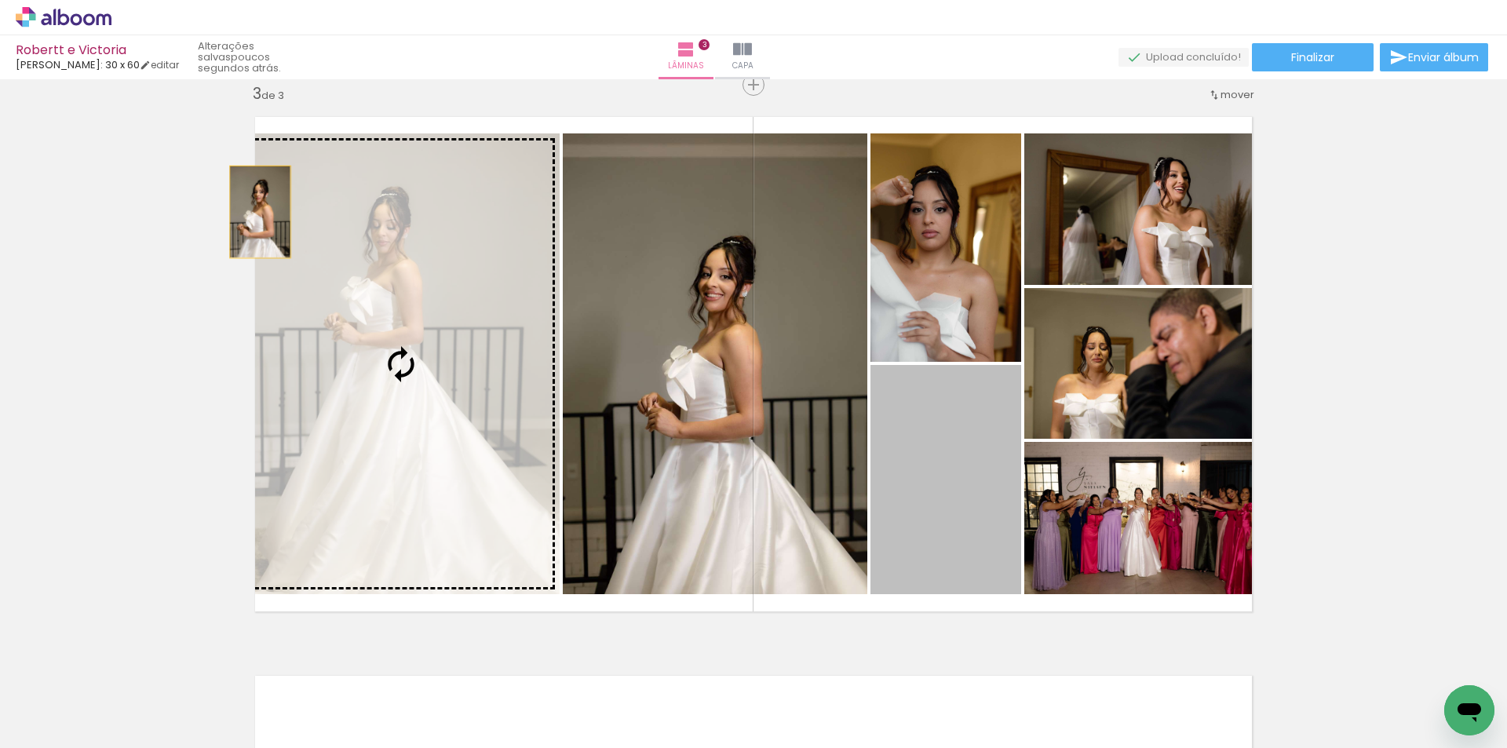
drag, startPoint x: 961, startPoint y: 472, endPoint x: 348, endPoint y: 276, distance: 643.6
click at [0, 0] on slot at bounding box center [0, 0] width 0 height 0
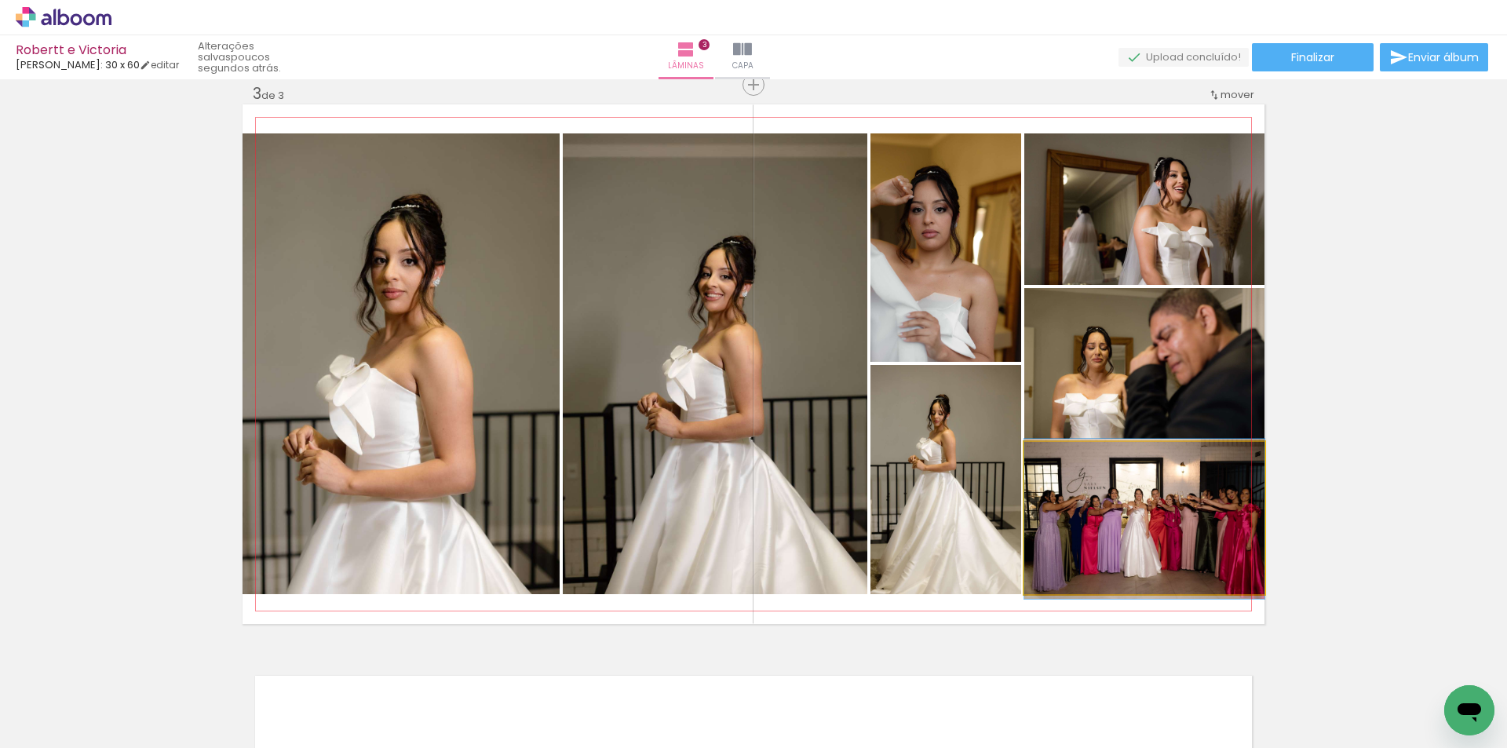
drag, startPoint x: 1165, startPoint y: 502, endPoint x: 1131, endPoint y: 503, distance: 33.8
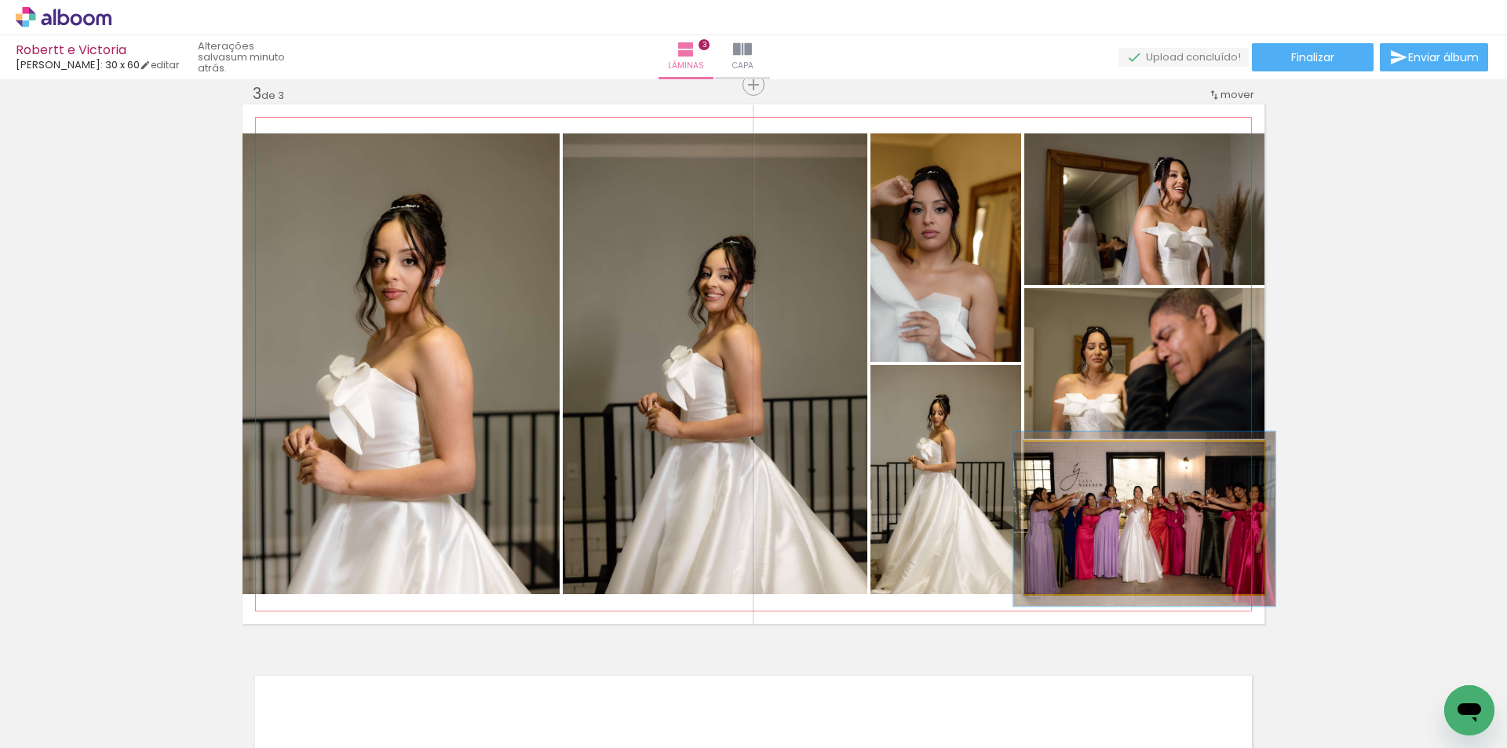
type paper-slider "109"
click at [1070, 472] on quentale-photo at bounding box center [1145, 518] width 240 height 152
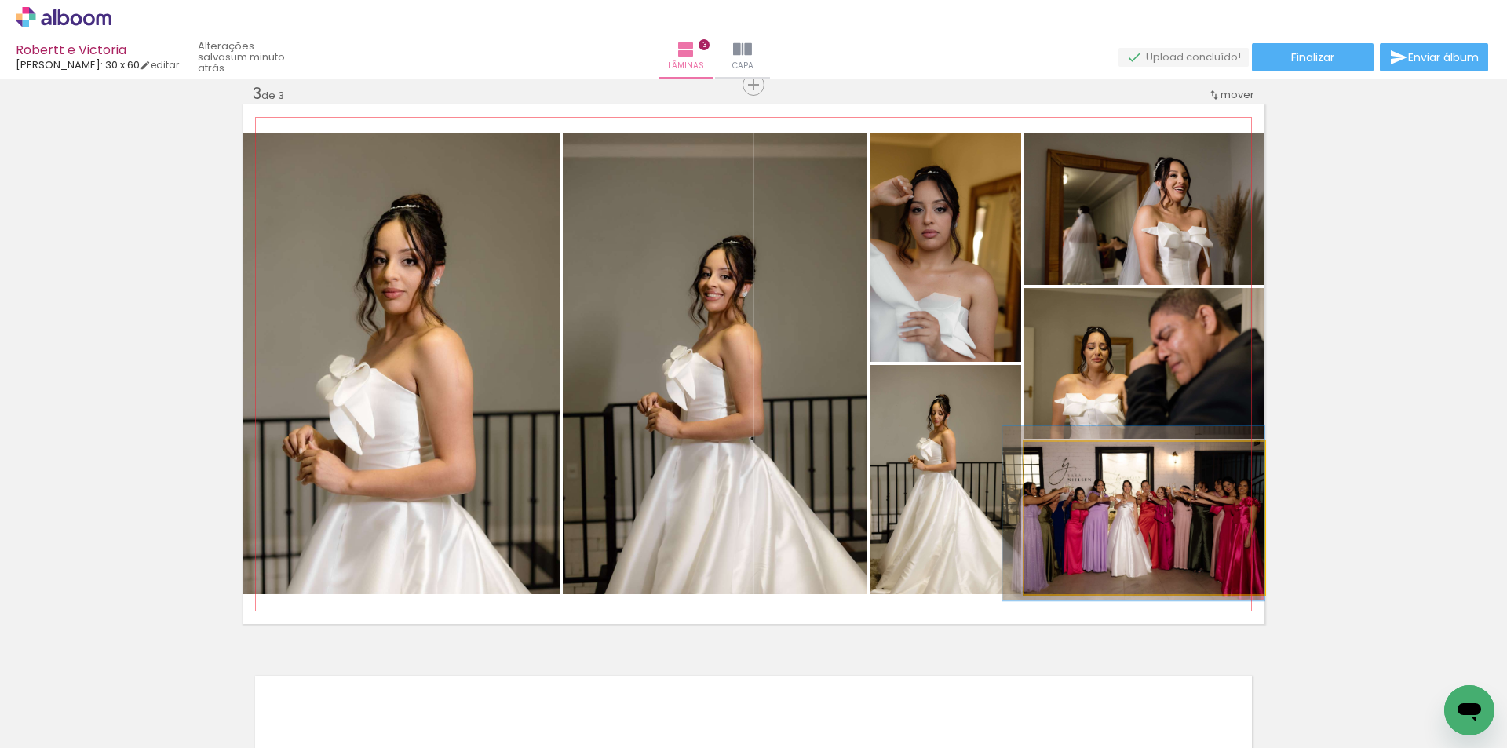
drag, startPoint x: 1119, startPoint y: 528, endPoint x: 1094, endPoint y: 523, distance: 25.7
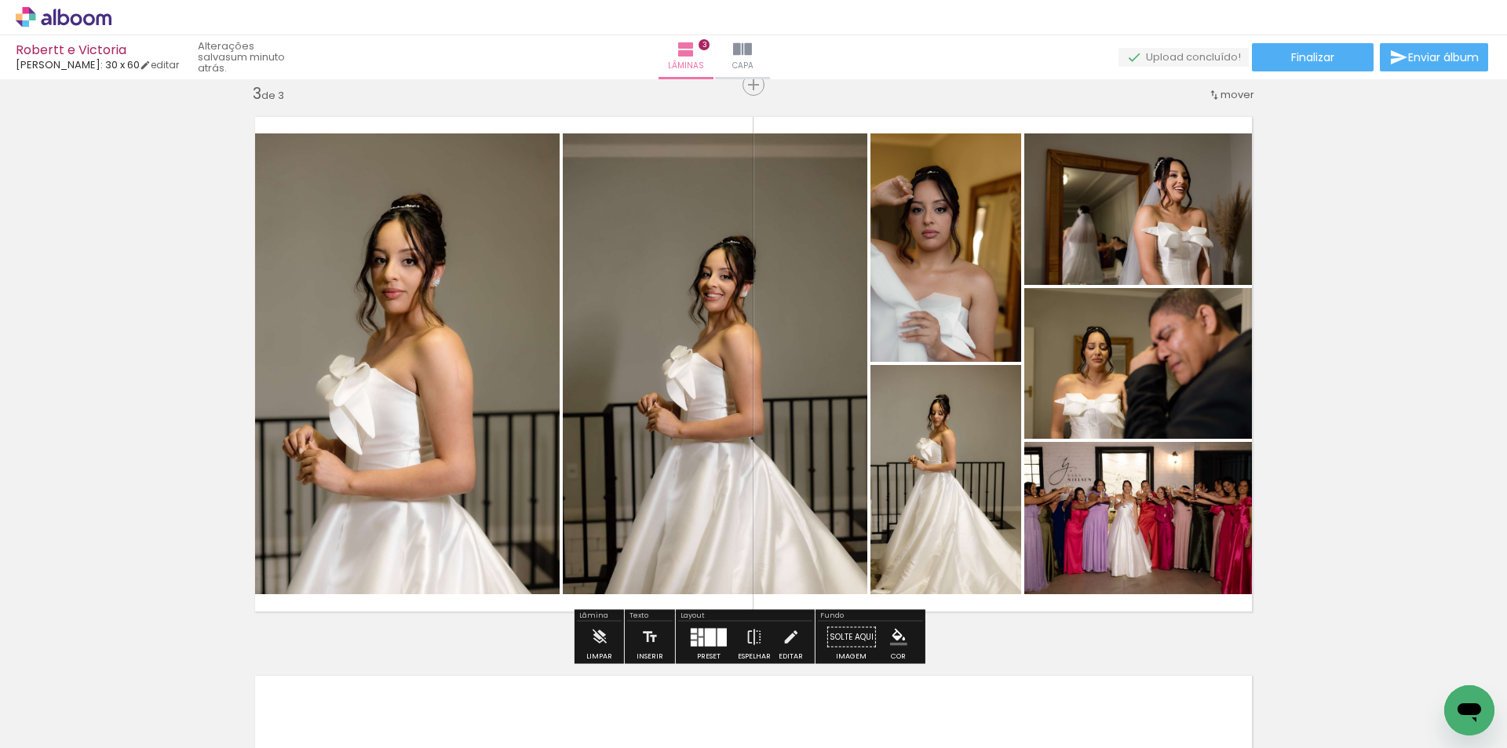
click at [1331, 444] on div "Inserir lâmina 1 de 3 Inserir lâmina 2 de 3 Inserir lâmina 3 de 3" at bounding box center [753, 64] width 1507 height 2237
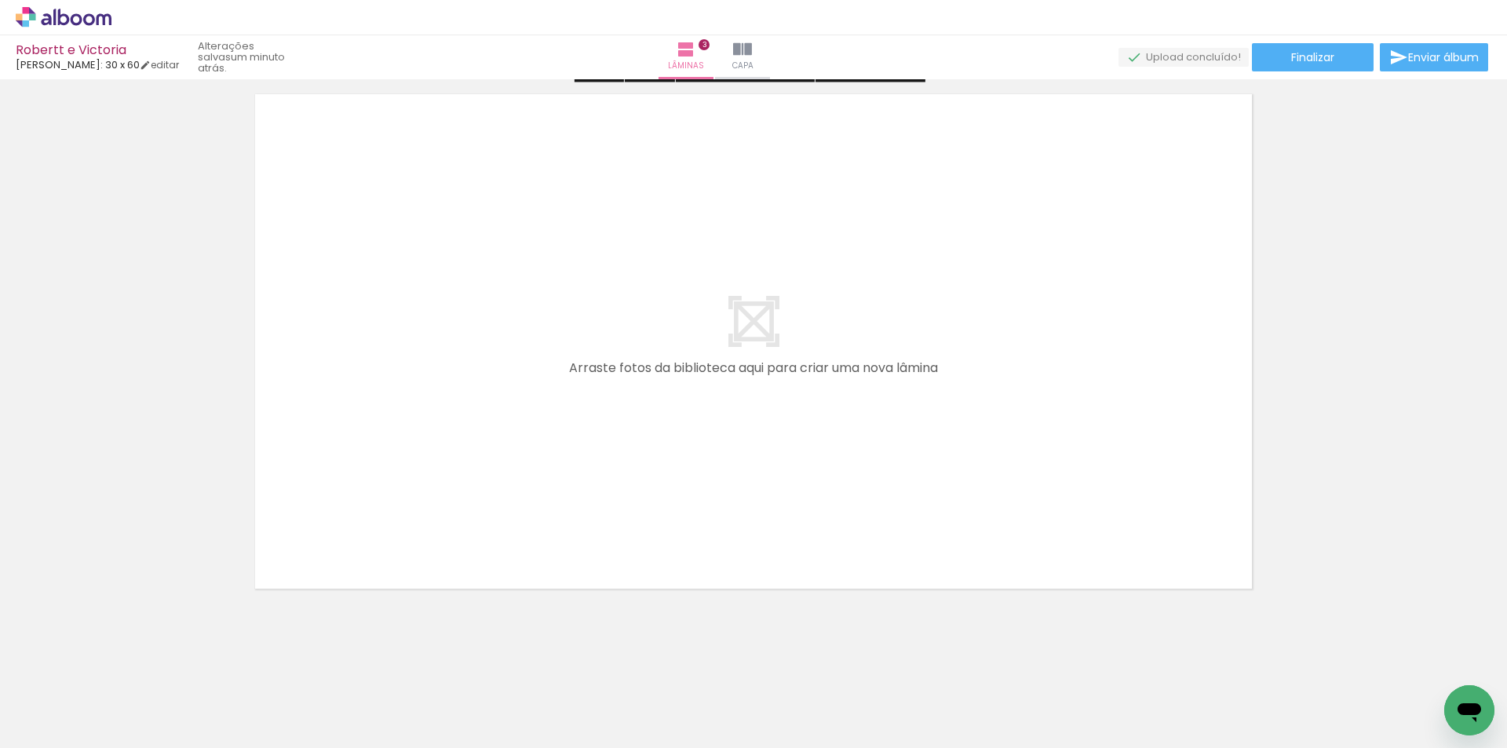
scroll to position [1727, 0]
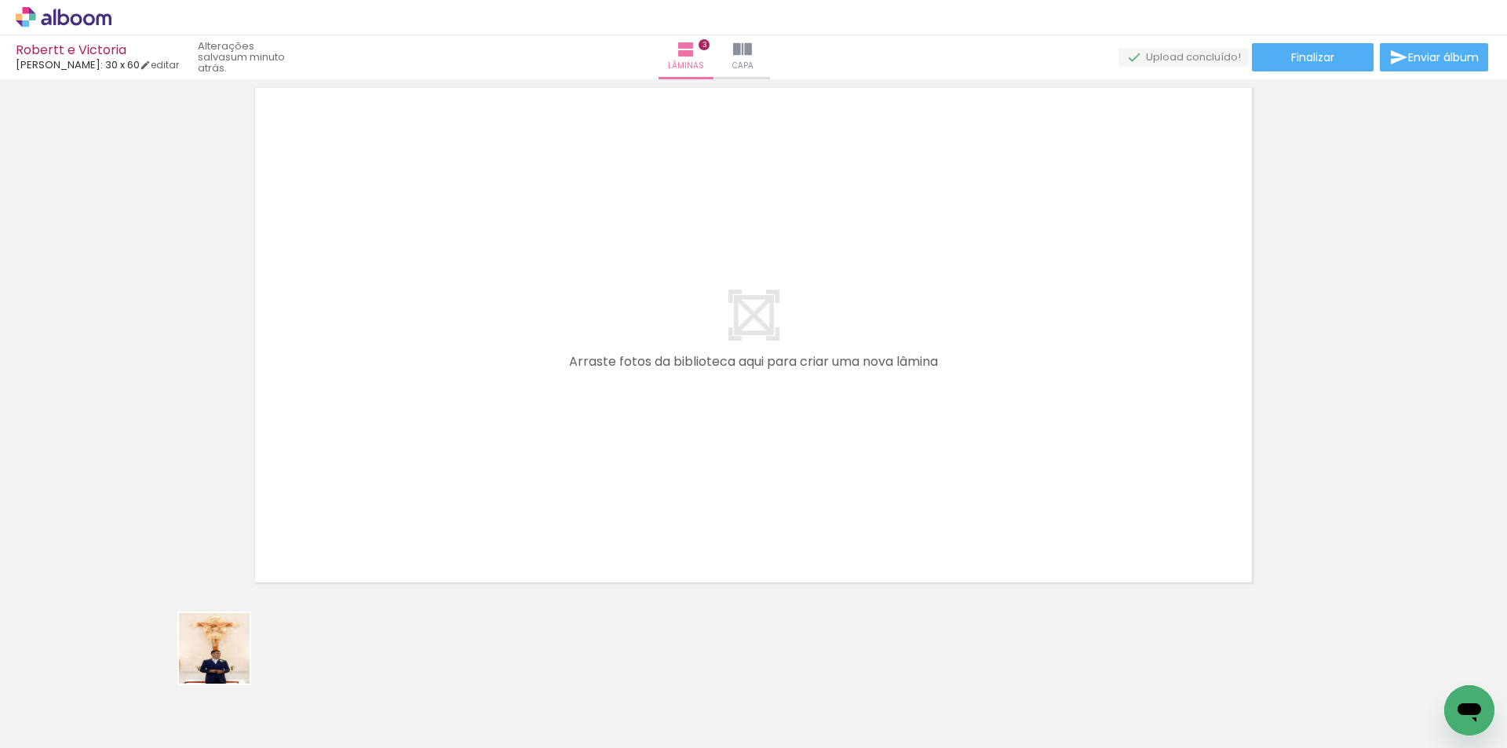
drag, startPoint x: 166, startPoint y: 707, endPoint x: 375, endPoint y: 481, distance: 308.4
click at [381, 438] on quentale-workspace at bounding box center [753, 374] width 1507 height 748
